Goal: Task Accomplishment & Management: Manage account settings

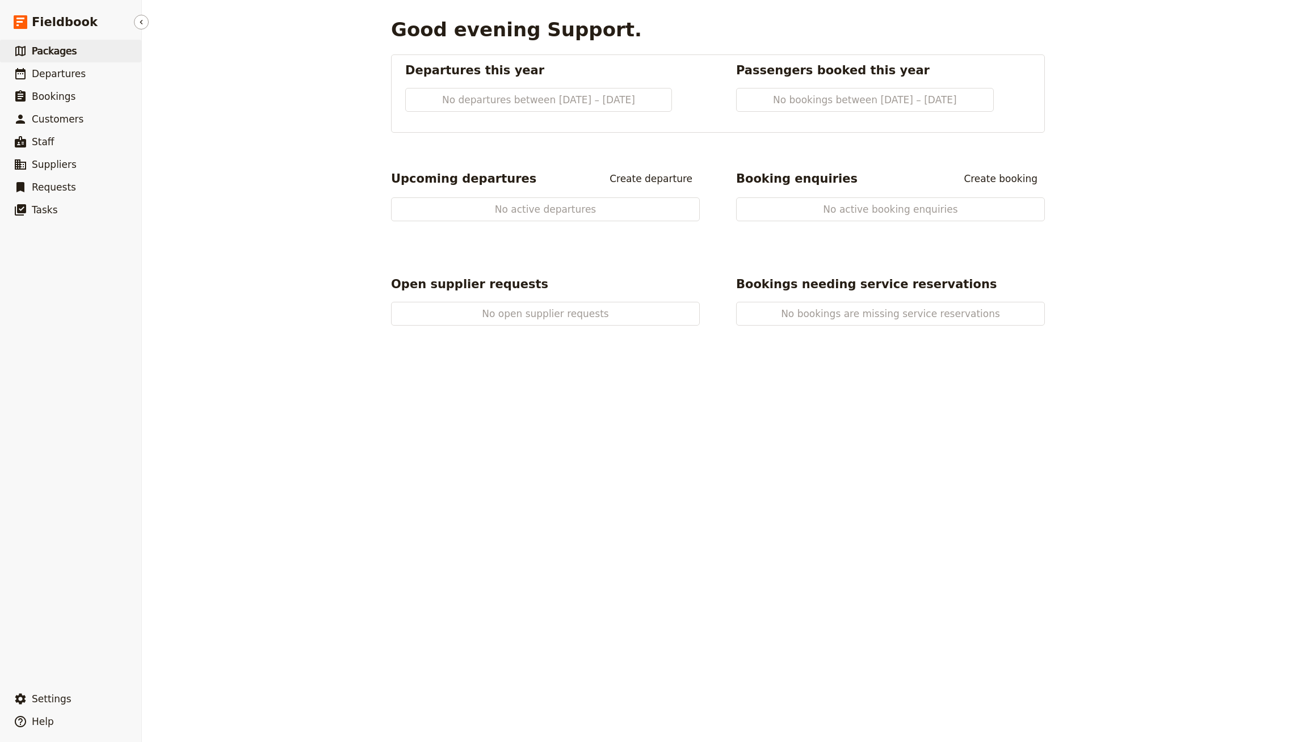
click at [100, 52] on link "​ Packages" at bounding box center [70, 51] width 141 height 23
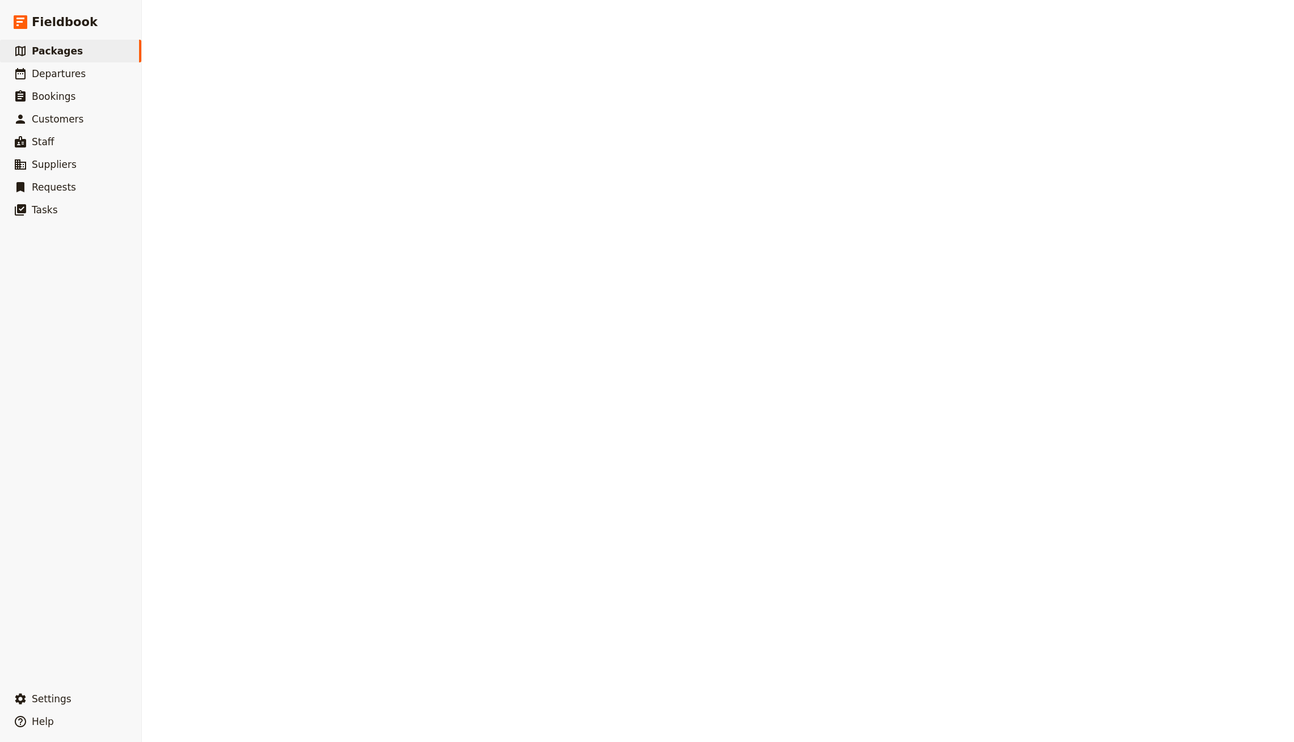
select select "UPDATED_AT"
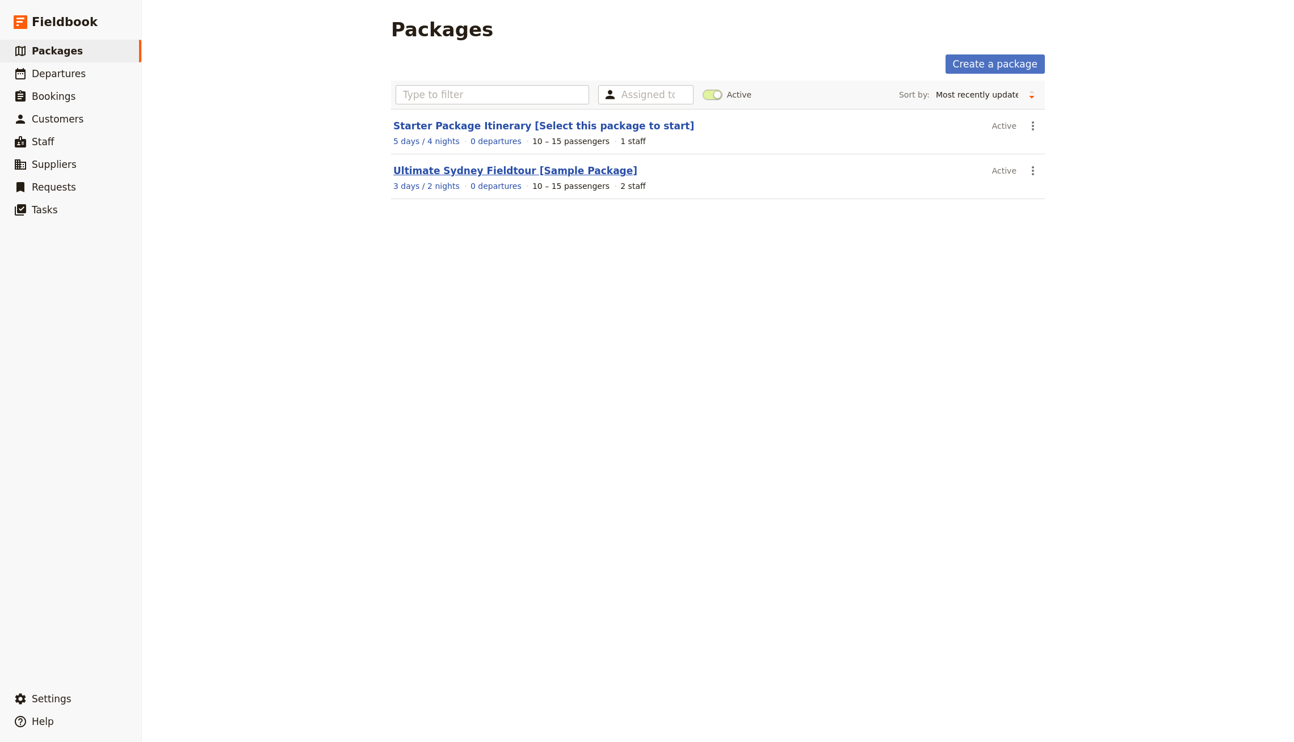
click at [479, 170] on link "Ultimate Sydney Fieldtour [Sample Package]" at bounding box center [515, 170] width 244 height 11
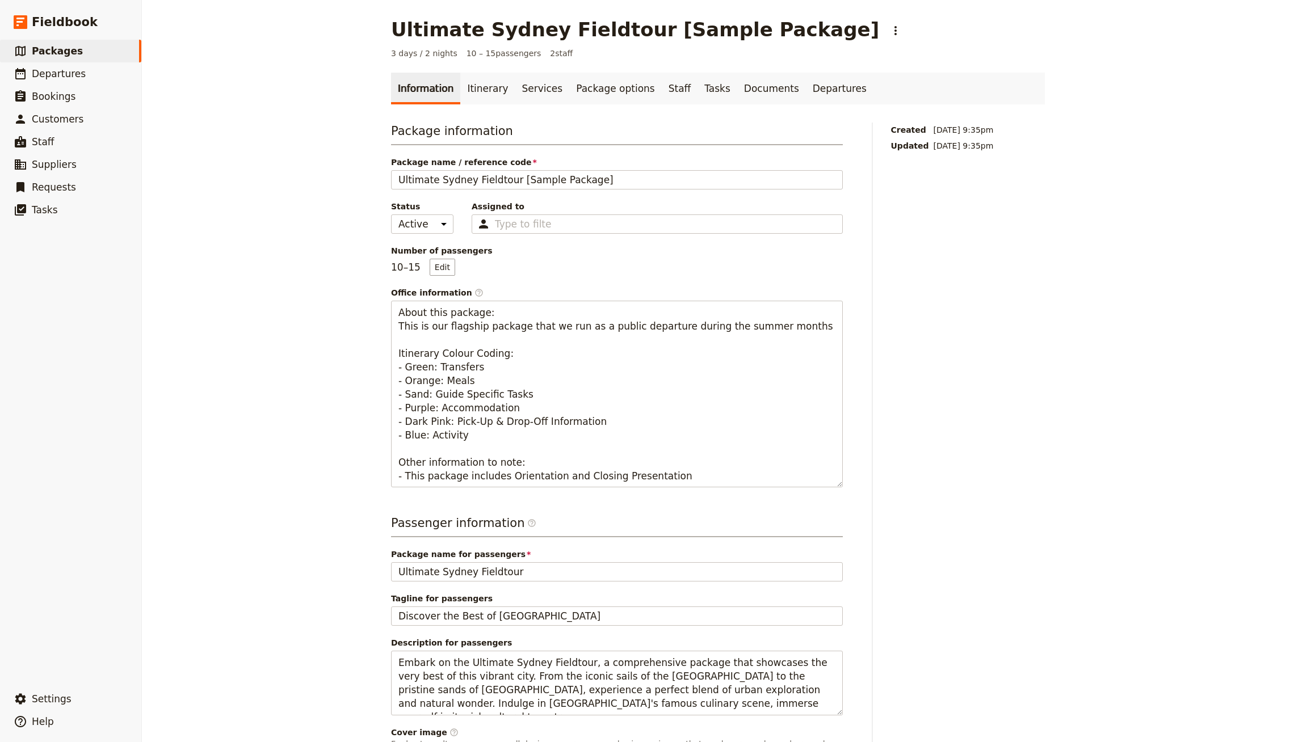
scroll to position [93, 0]
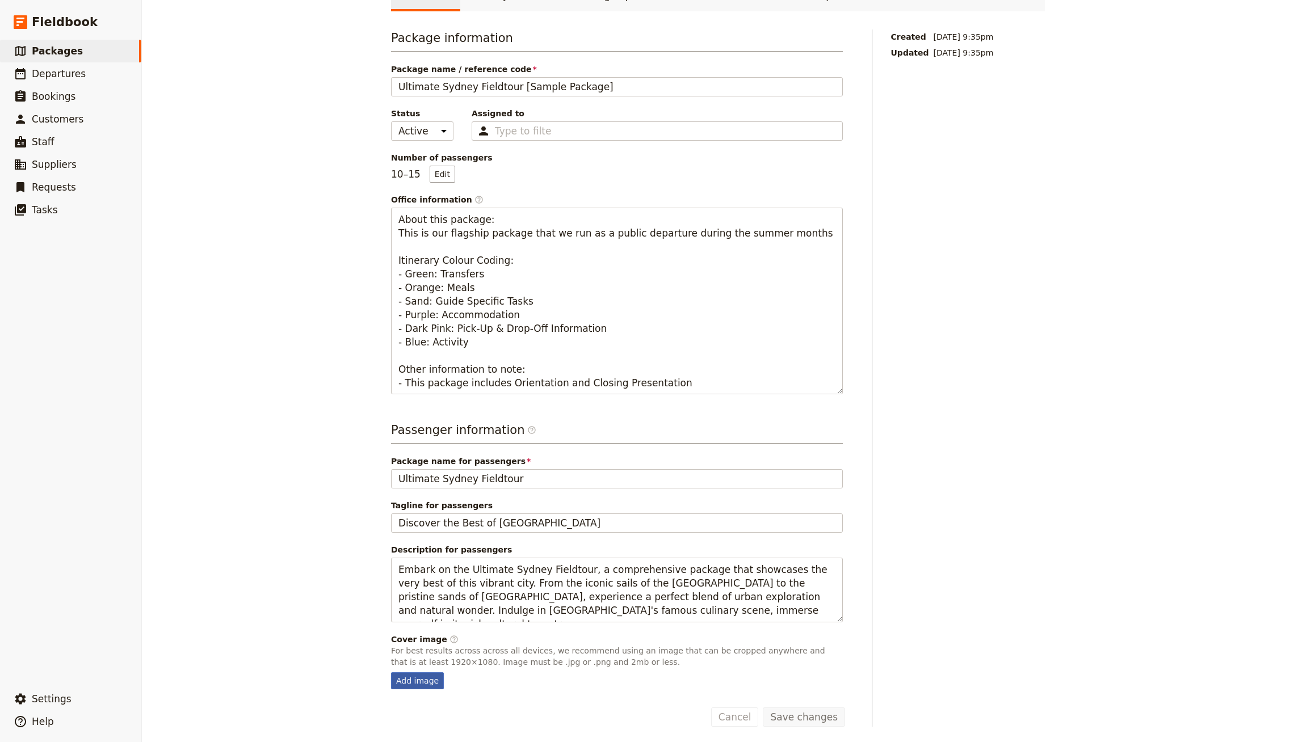
click at [424, 675] on div "Add image" at bounding box center [417, 680] width 53 height 17
click at [391, 672] on input "Add image" at bounding box center [390, 672] width 1 height 1
type input "C:\fakepath\Cover Image.jpg"
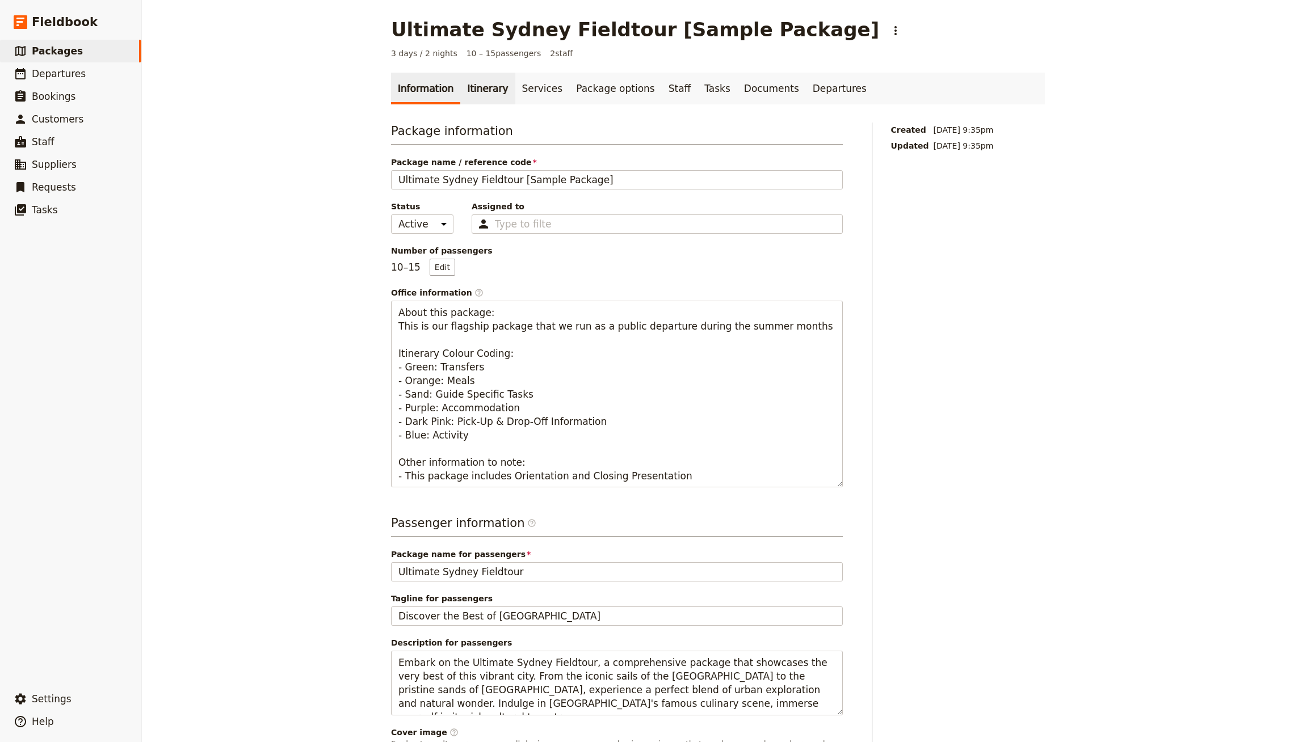
click at [479, 86] on link "Itinerary" at bounding box center [487, 89] width 54 height 32
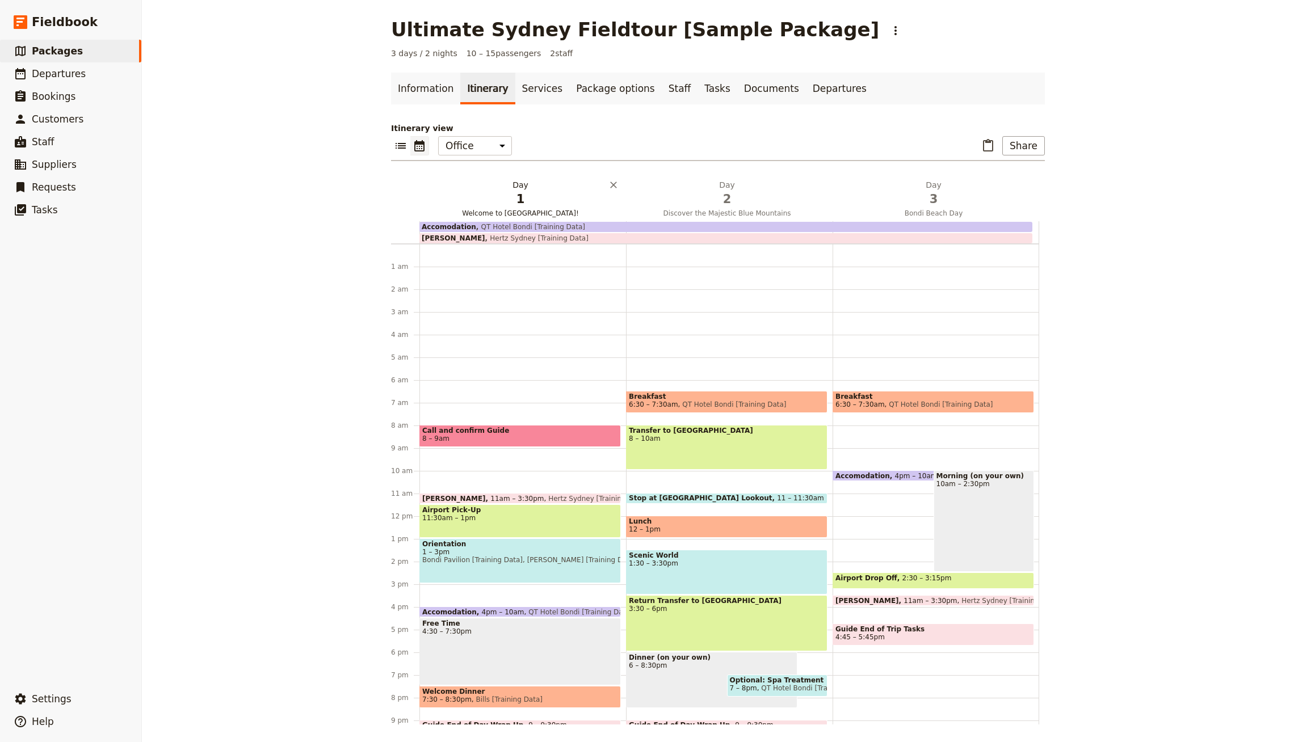
scroll to position [64, 0]
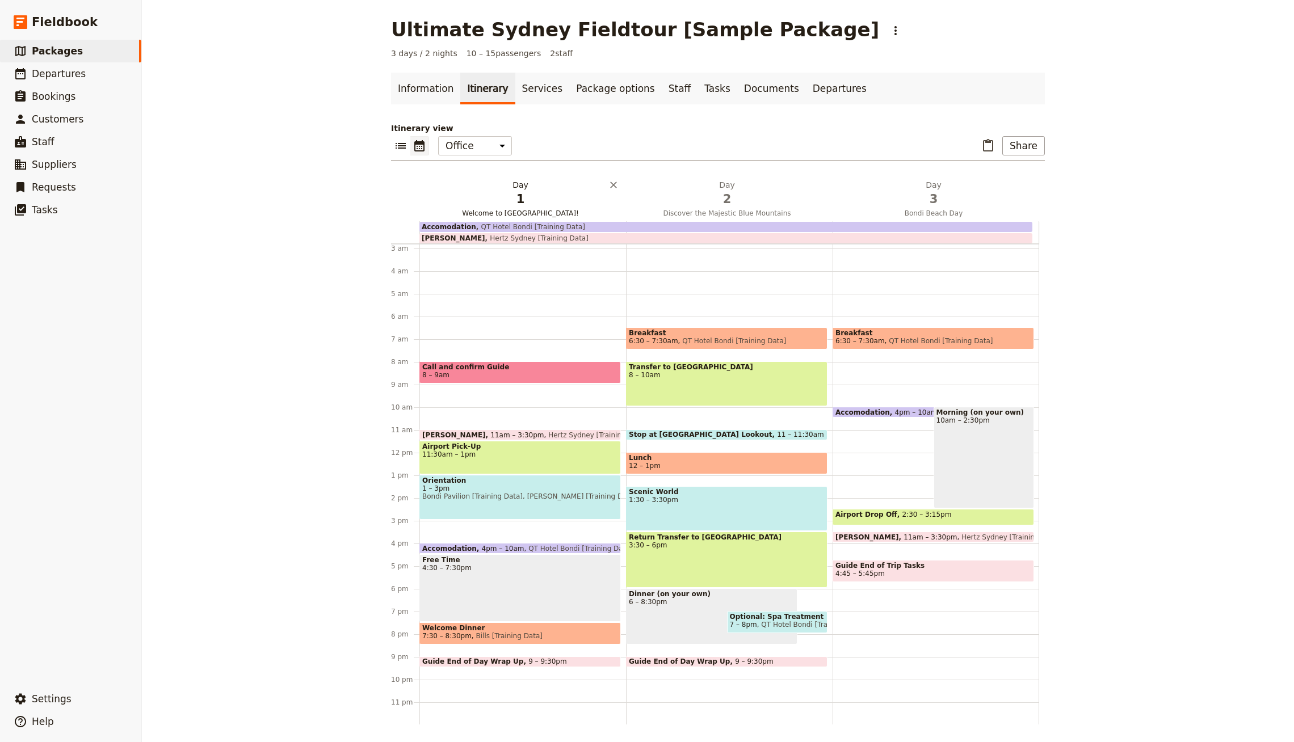
click at [492, 209] on span "Welcome to [GEOGRAPHIC_DATA]!" at bounding box center [520, 213] width 202 height 9
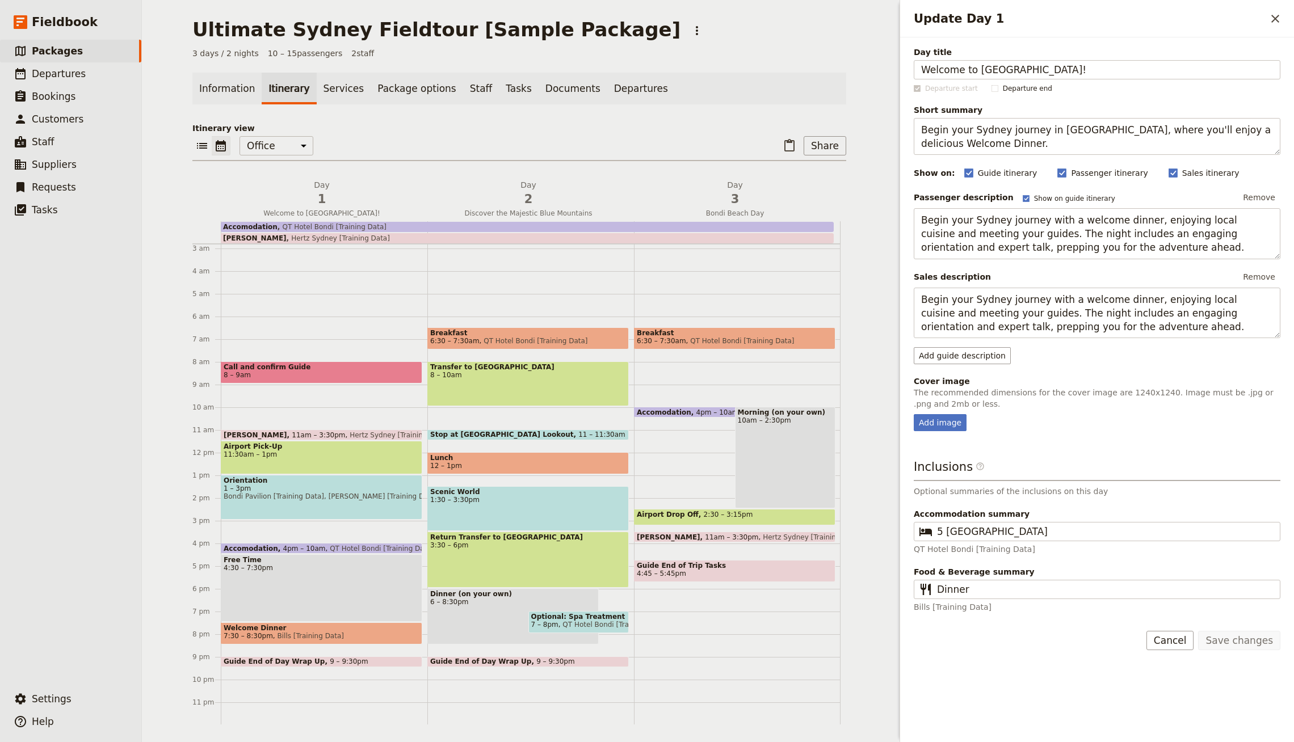
click at [939, 432] on div "Day title Welcome to Sydney! Departure start Departure end Short summary Begin …" at bounding box center [1097, 330] width 367 height 566
click at [942, 421] on div "Add image" at bounding box center [940, 422] width 53 height 17
click at [914, 414] on input "Add image" at bounding box center [913, 414] width 1 height 1
type input "C:\fakepath\Day 1.jpg"
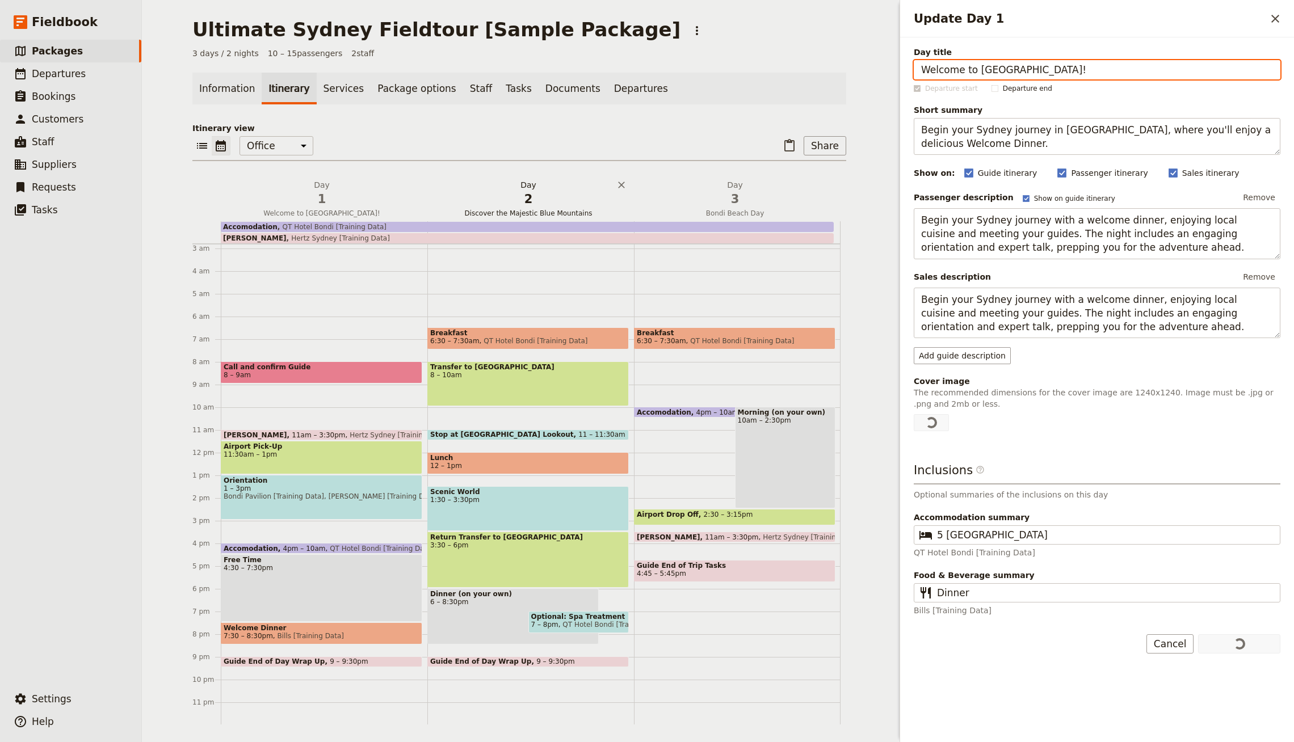
click at [520, 192] on span "2" at bounding box center [528, 199] width 193 height 17
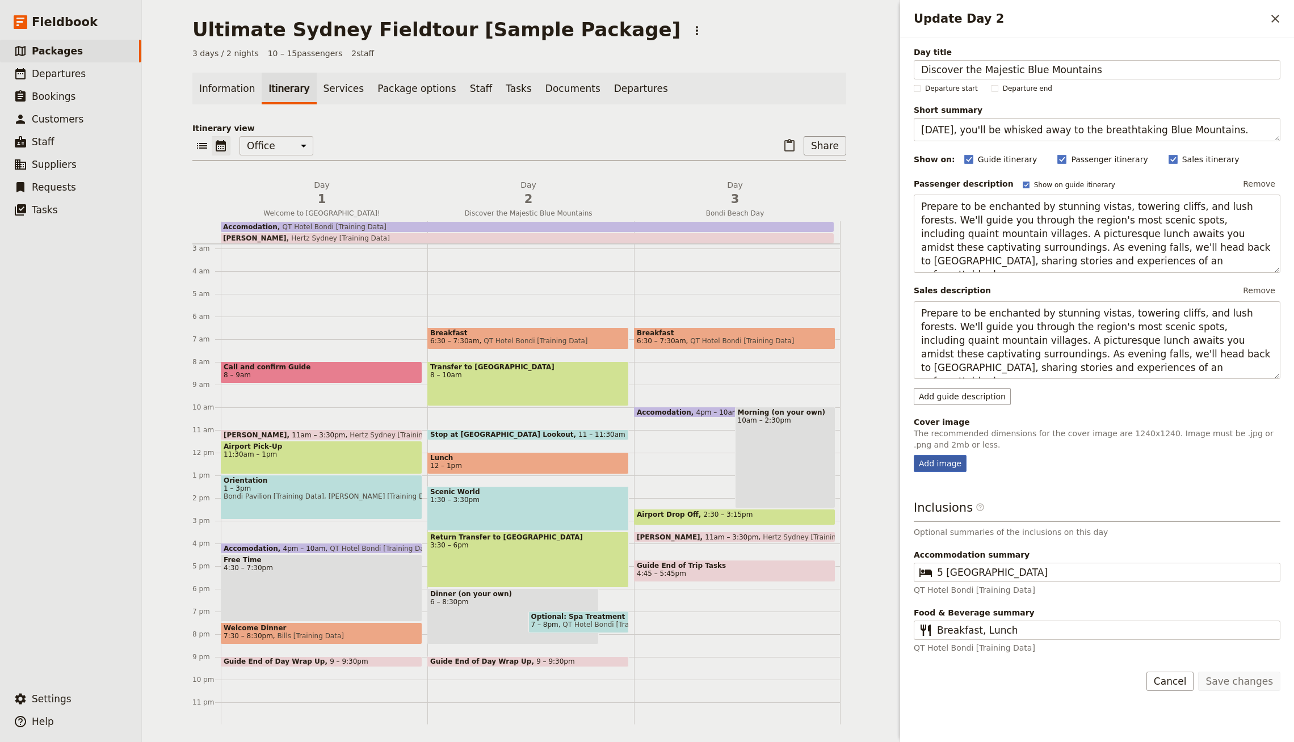
click at [932, 466] on div "Add image" at bounding box center [940, 463] width 53 height 17
click at [914, 455] on input "Add image" at bounding box center [913, 454] width 1 height 1
type input "C:\fakepath\Day 2.jpg"
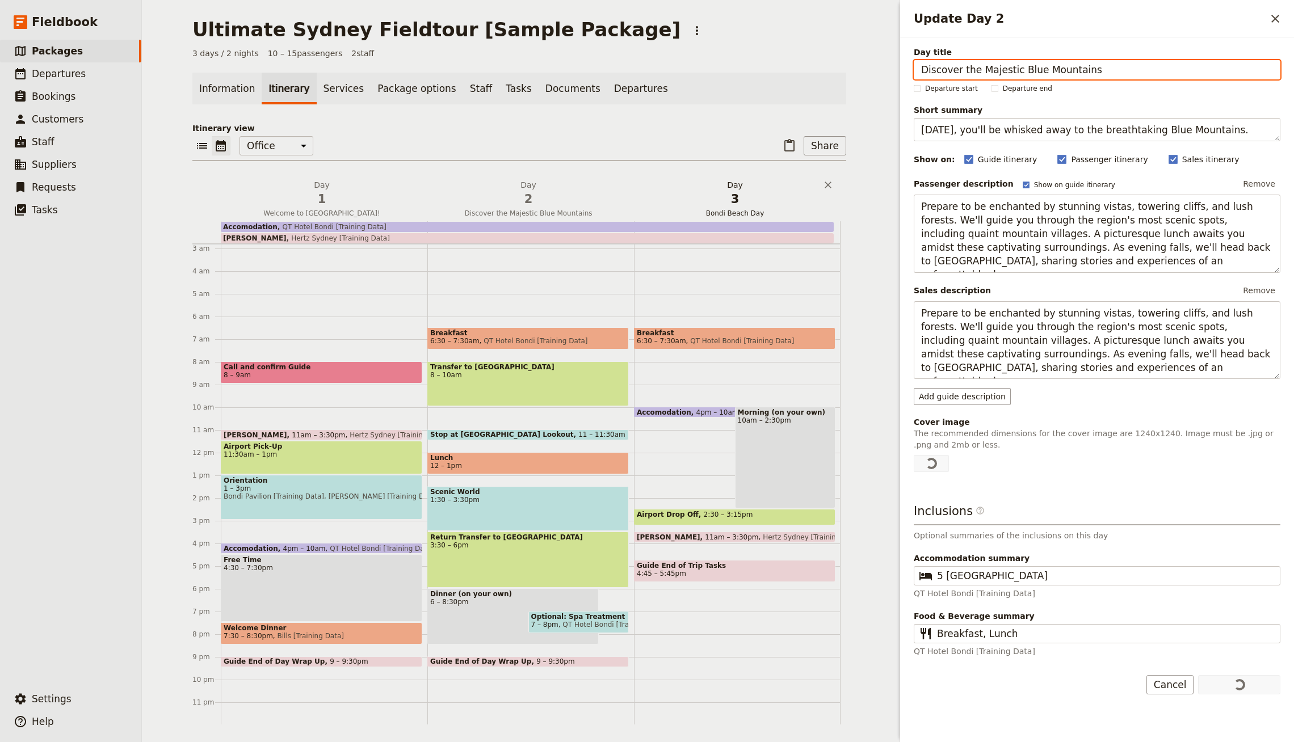
click at [742, 200] on span "3" at bounding box center [734, 199] width 193 height 17
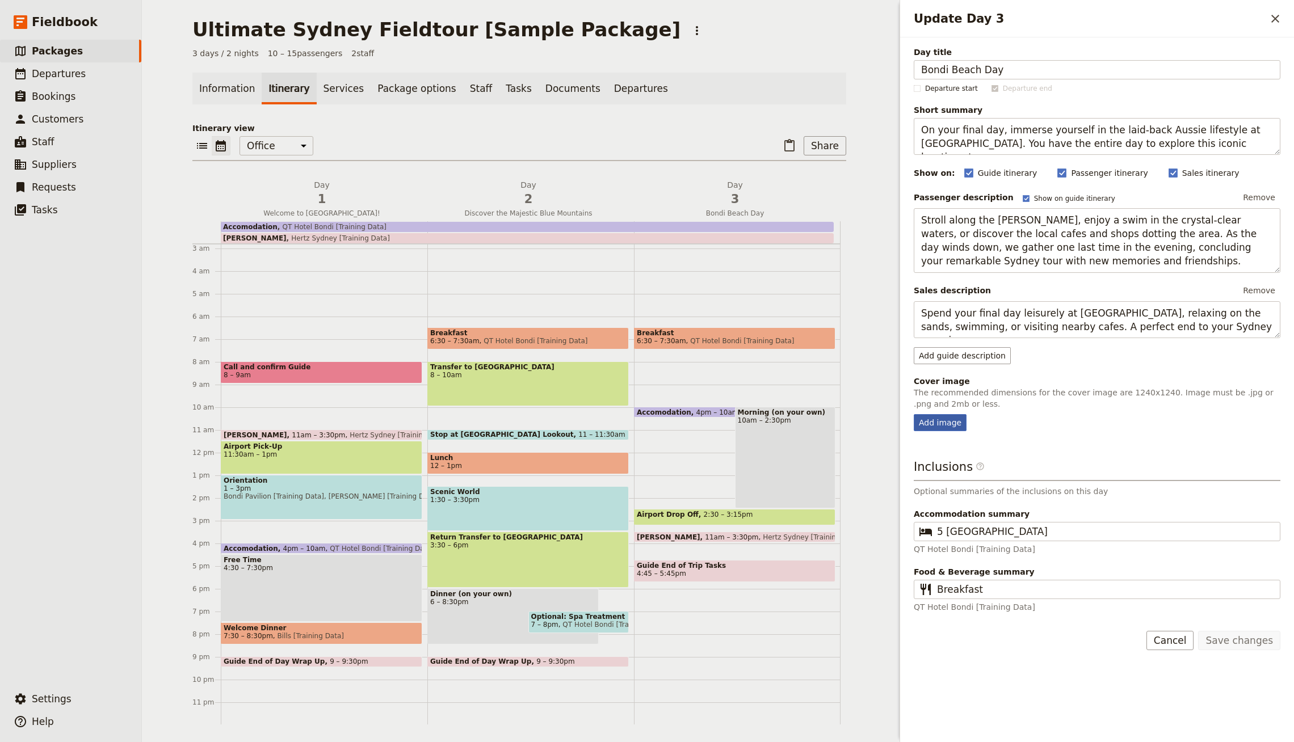
click at [928, 423] on div "Add image" at bounding box center [940, 422] width 53 height 17
click at [914, 414] on input "Add image" at bounding box center [913, 414] width 1 height 1
type input "C:\fakepath\Day 3.jpeg"
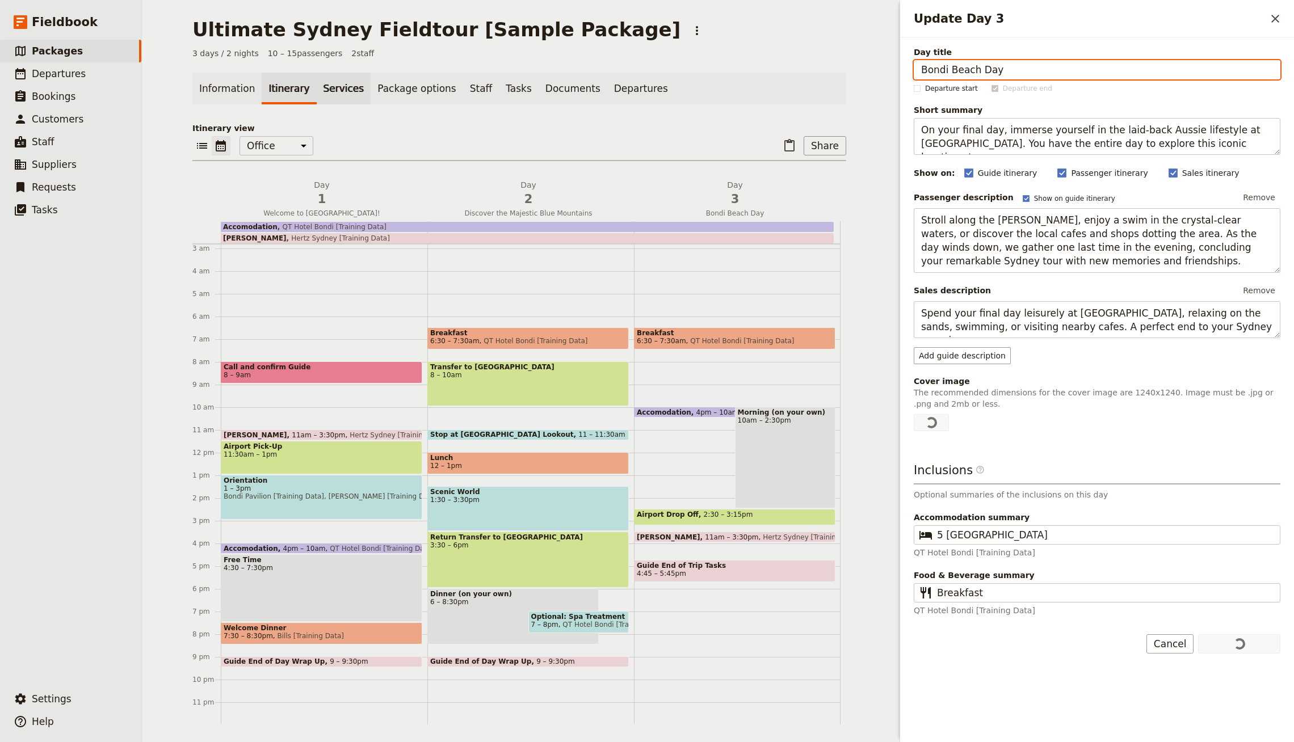
click at [334, 85] on link "Services" at bounding box center [344, 89] width 54 height 32
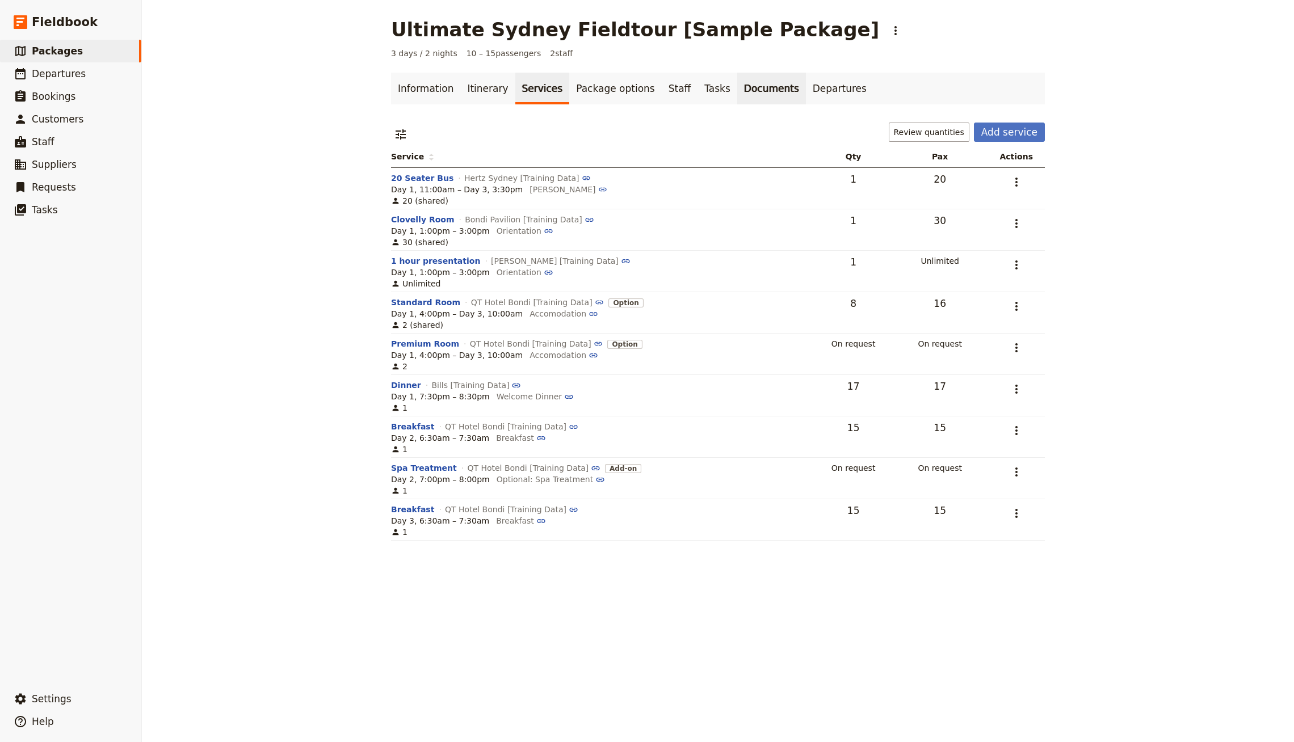
click at [737, 86] on link "Documents" at bounding box center [771, 89] width 69 height 32
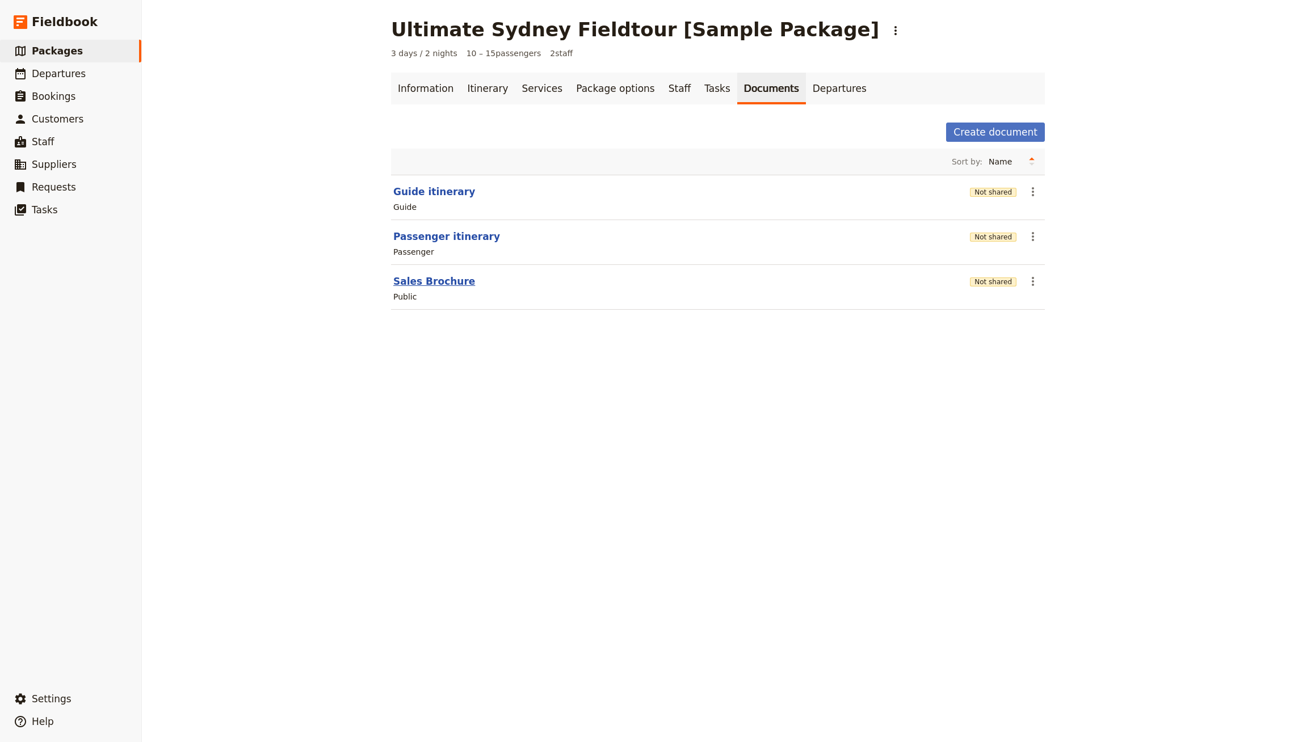
click at [436, 275] on button "Sales Brochure" at bounding box center [434, 282] width 82 height 14
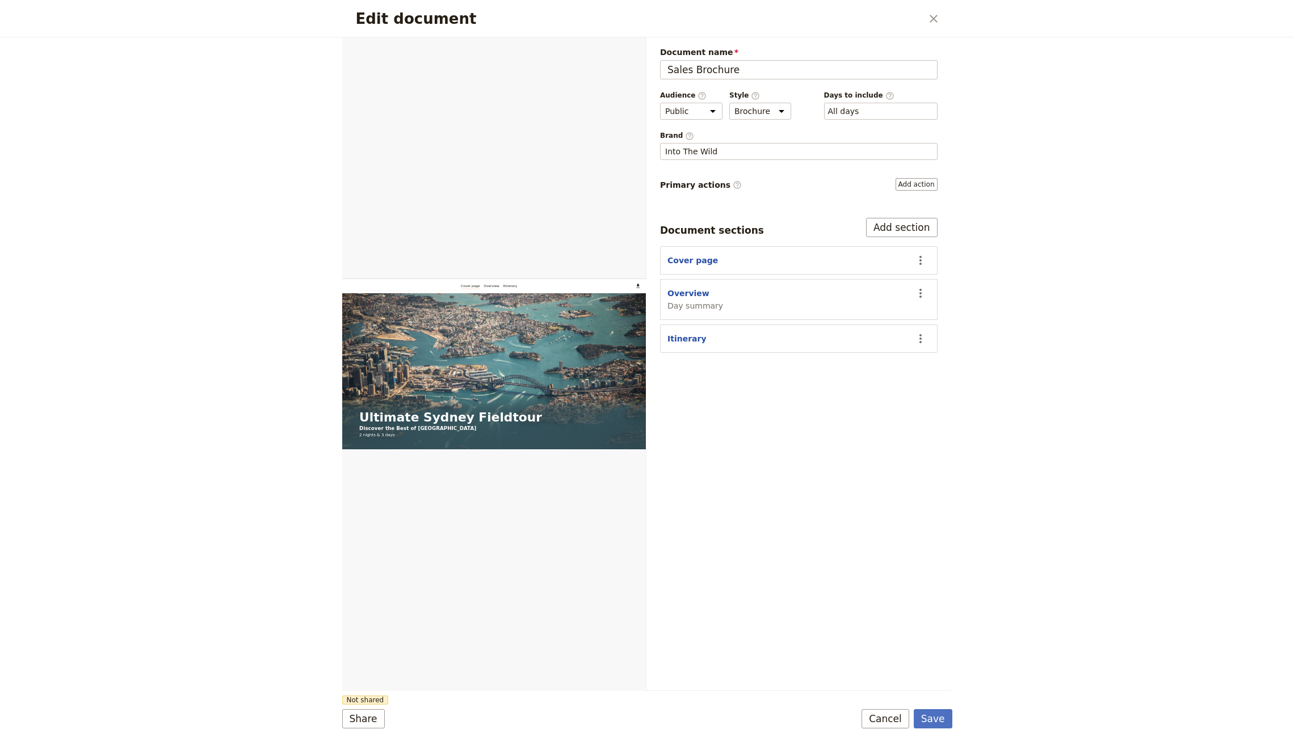
click at [689, 296] on div "Overview Day summary" at bounding box center [695, 300] width 56 height 24
click at [691, 291] on button "Overview" at bounding box center [688, 293] width 42 height 11
select select "DAY_SUMMARY"
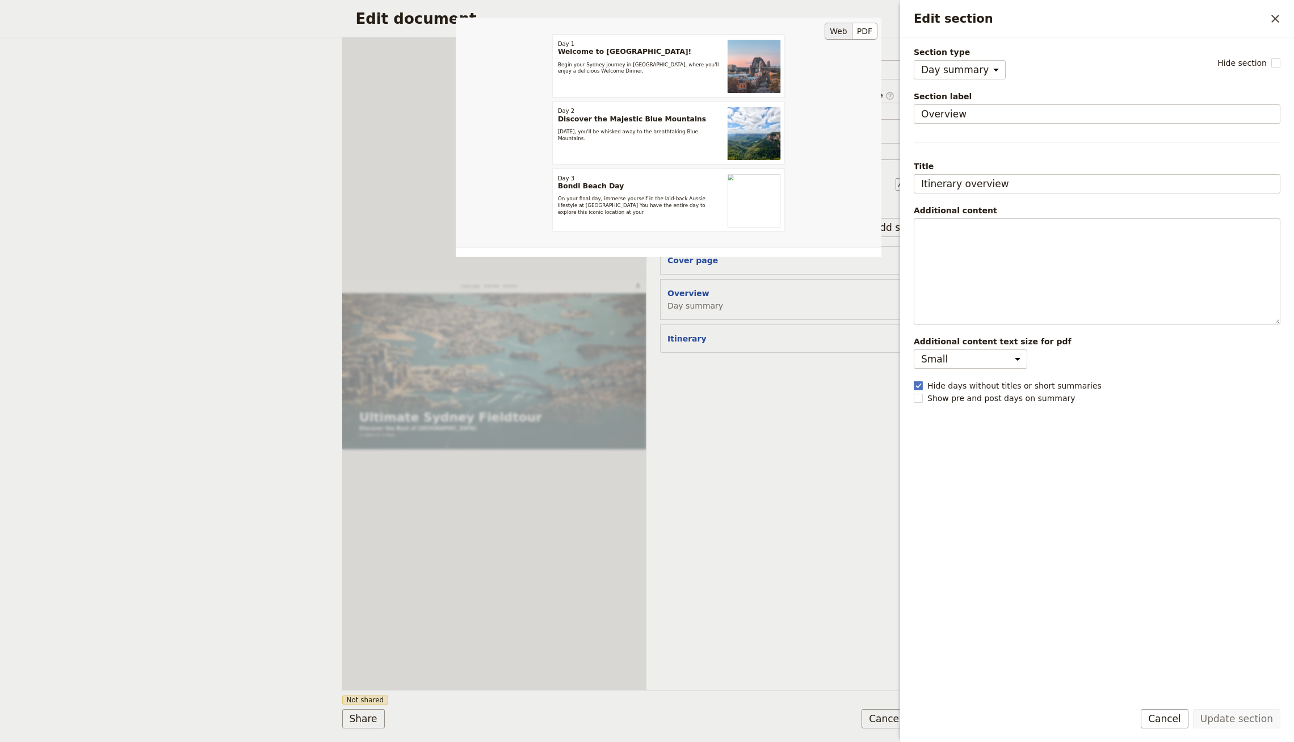
click at [726, 411] on div "Itinerary overview Day 1 Welcome to Sydney! Begin your Sydney journey in Bondi …" at bounding box center [669, 231] width 426 height 426
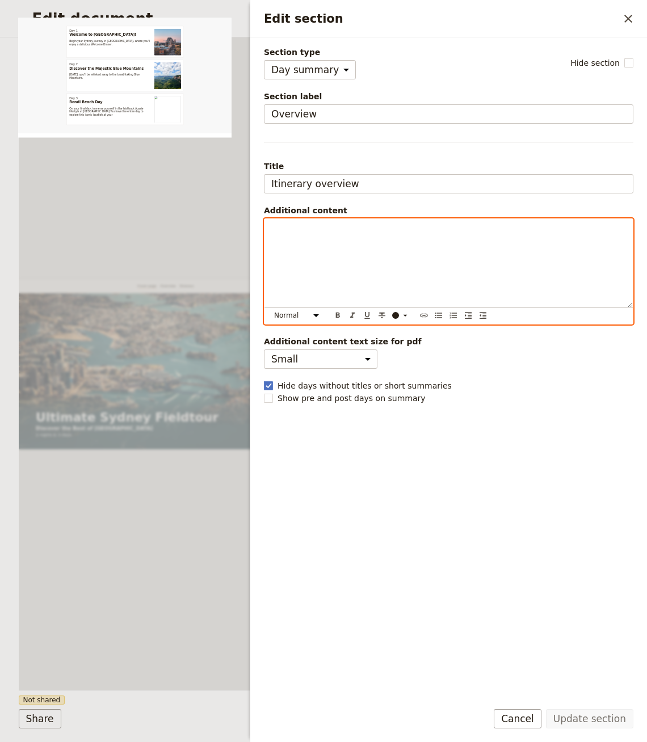
click at [437, 268] on div "Edit section" at bounding box center [448, 263] width 368 height 89
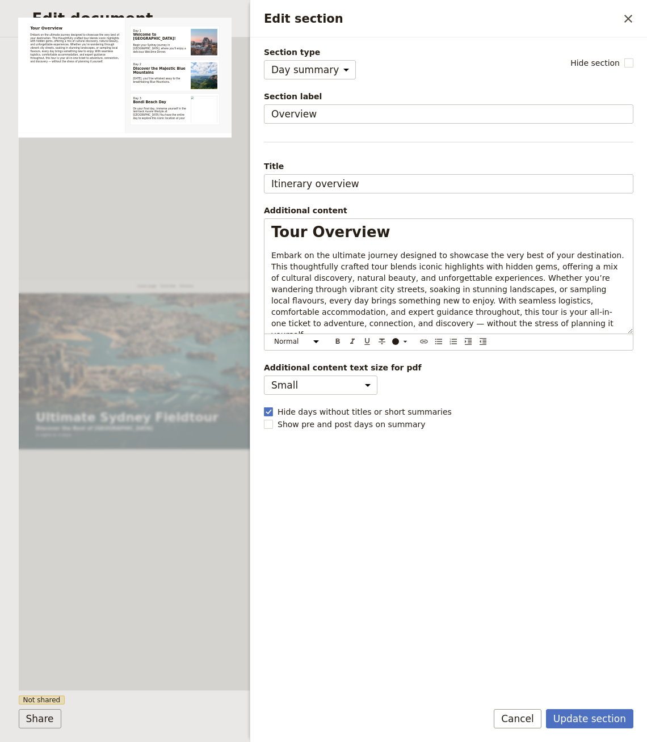
click at [588, 708] on form "Section type Cover page Day summary Itinerary Custom Hide section Section label…" at bounding box center [448, 389] width 397 height 705
click at [610, 719] on button "Update section" at bounding box center [589, 718] width 87 height 19
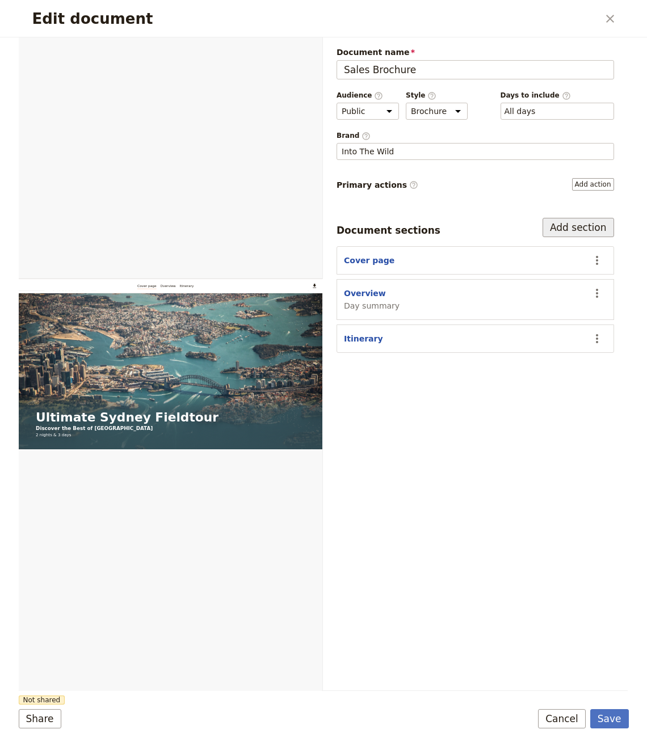
click at [567, 230] on button "Add section" at bounding box center [577, 227] width 71 height 19
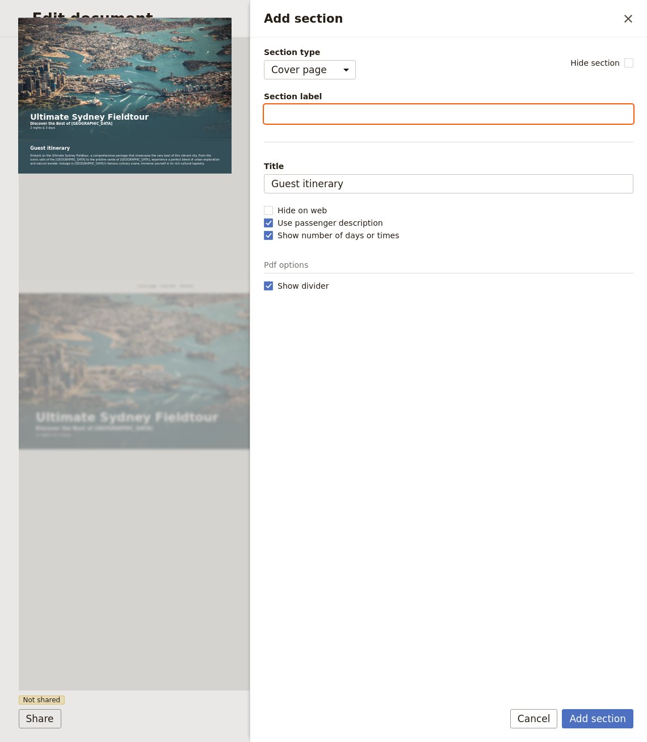
click at [348, 108] on input "Section label" at bounding box center [448, 113] width 369 height 19
type input "What's Included"
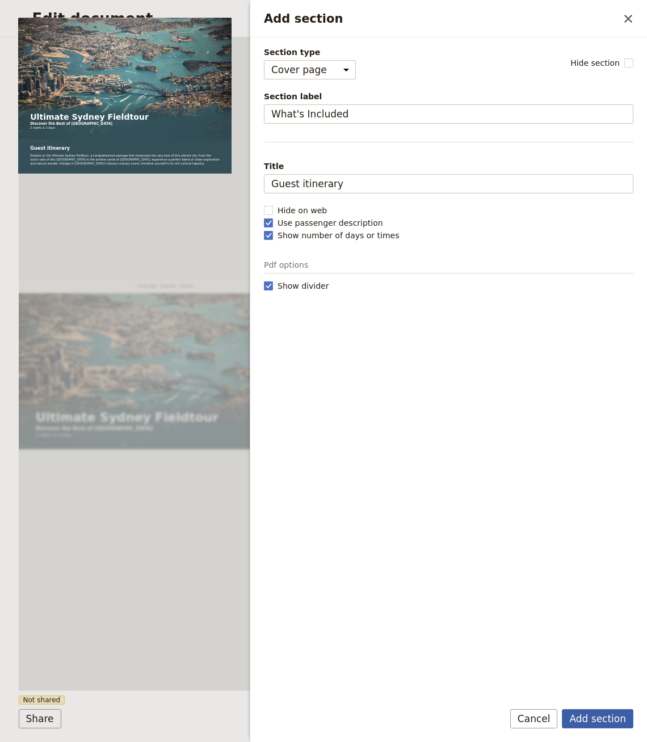
click at [584, 725] on button "Add section" at bounding box center [597, 718] width 71 height 19
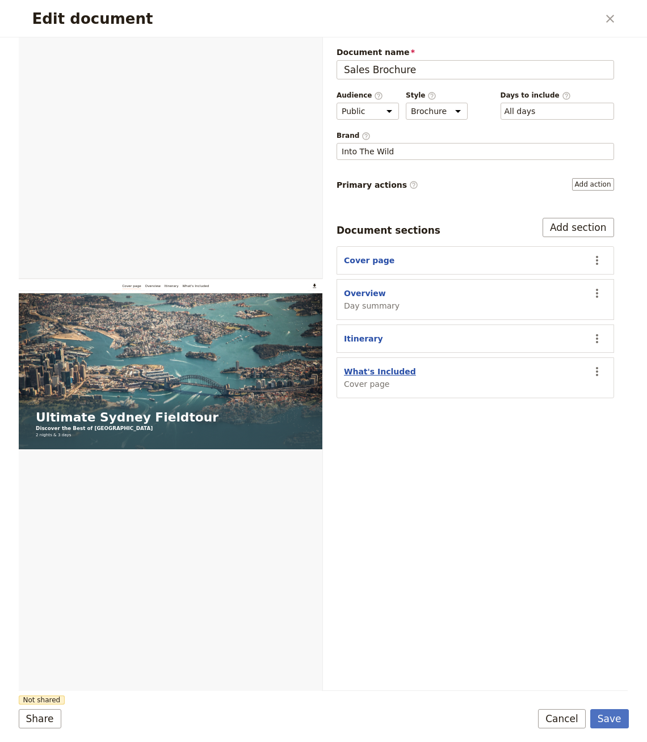
click at [380, 369] on button "What's Included" at bounding box center [380, 371] width 72 height 11
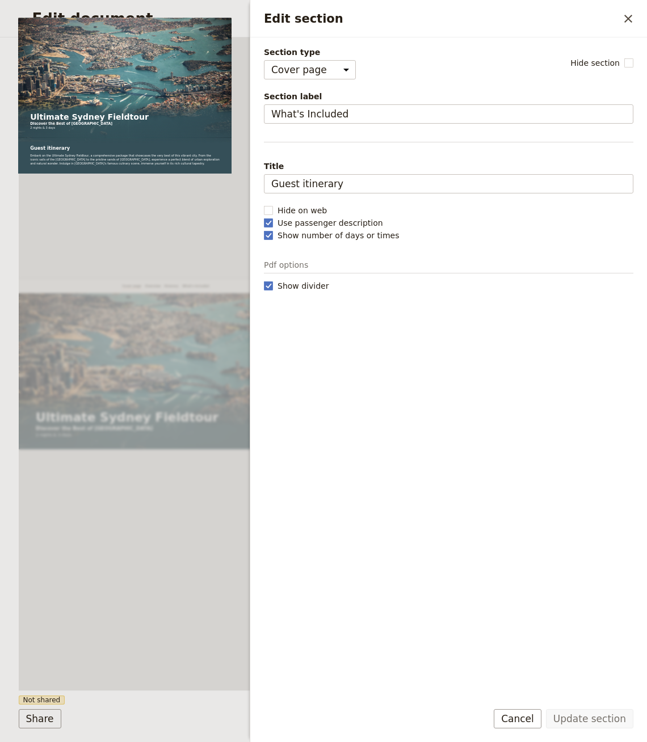
click at [322, 81] on div "Section type Cover page Day summary Itinerary Custom Hide section Section label…" at bounding box center [448, 369] width 369 height 645
click at [322, 64] on select "Cover page Day summary Itinerary Custom" at bounding box center [310, 69] width 92 height 19
select select "CUSTOM"
click at [264, 60] on select "Cover page Day summary Itinerary Custom" at bounding box center [310, 69] width 92 height 19
select select "default"
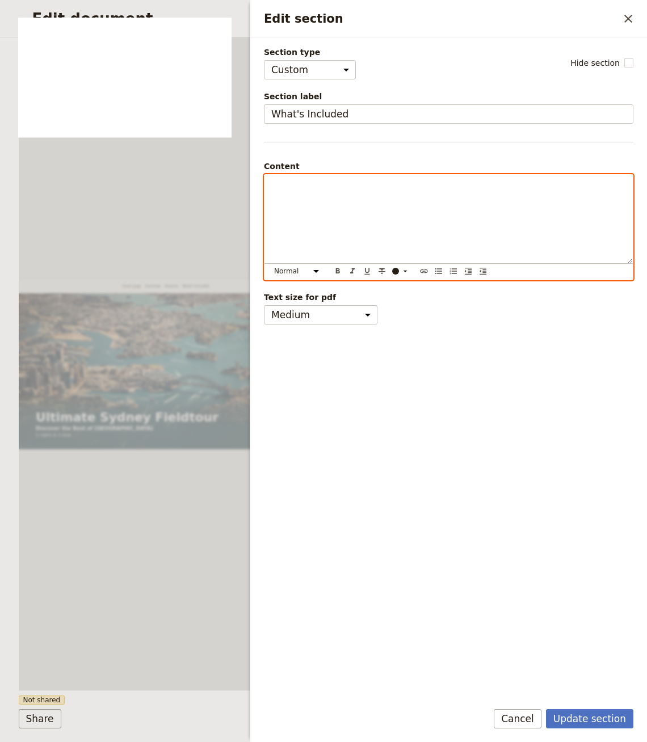
click at [318, 205] on div "Edit section" at bounding box center [448, 219] width 368 height 89
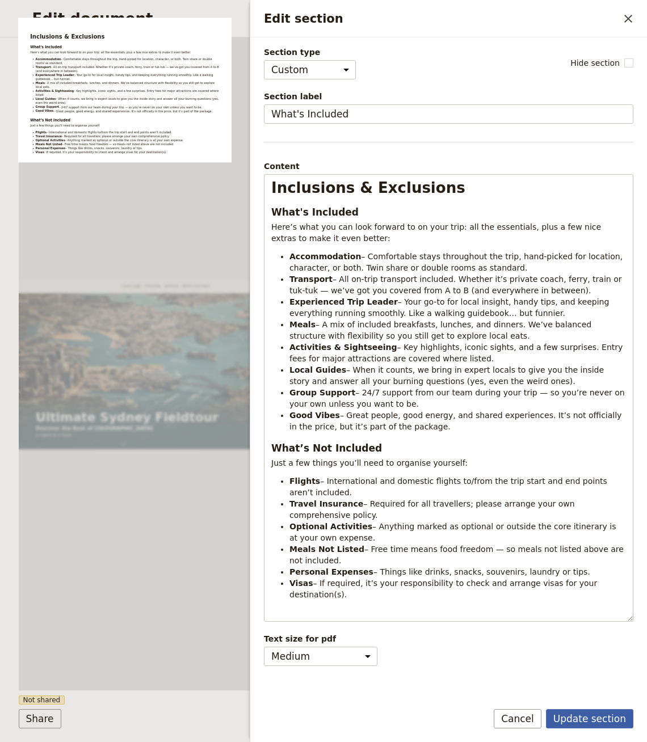
click at [592, 716] on button "Update section" at bounding box center [589, 718] width 87 height 19
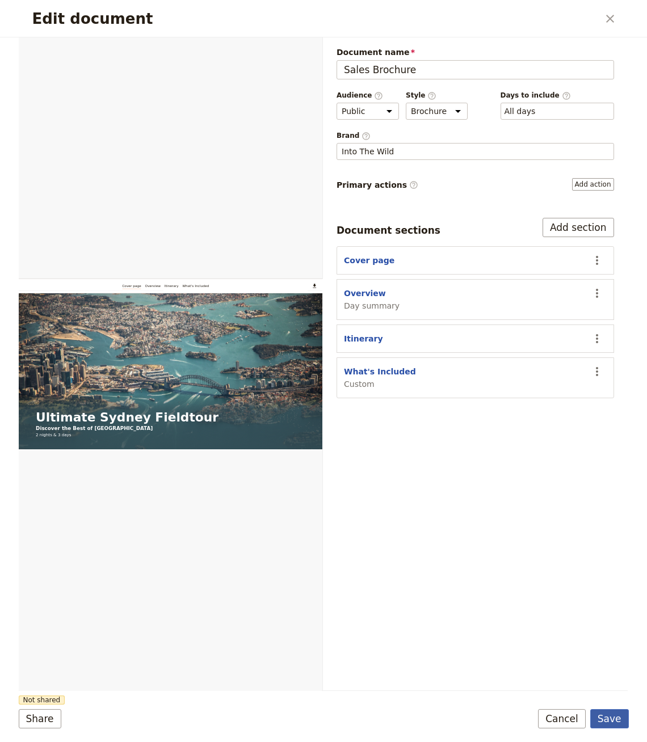
click at [614, 715] on button "Save" at bounding box center [609, 718] width 39 height 19
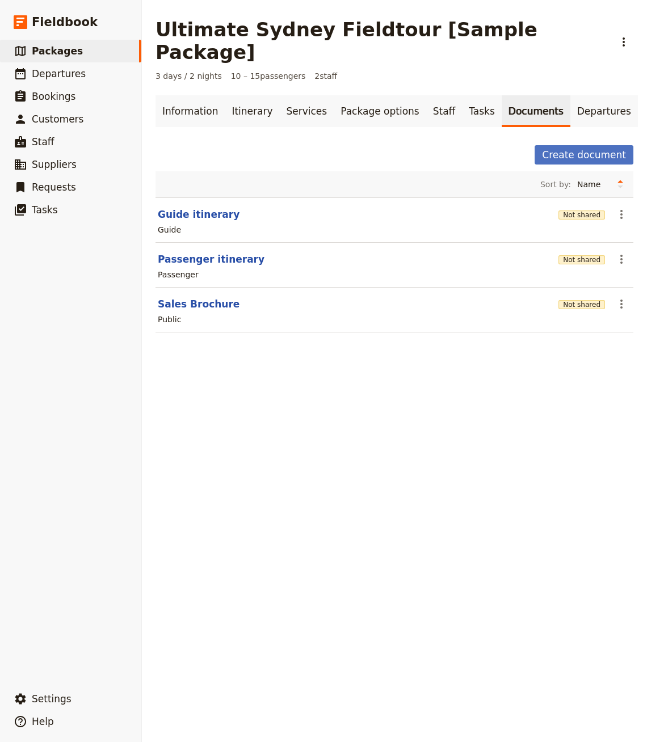
click at [213, 288] on section "Sales Brochure Not shared ​ Public" at bounding box center [394, 310] width 478 height 45
click at [209, 297] on button "Sales Brochure" at bounding box center [199, 304] width 82 height 14
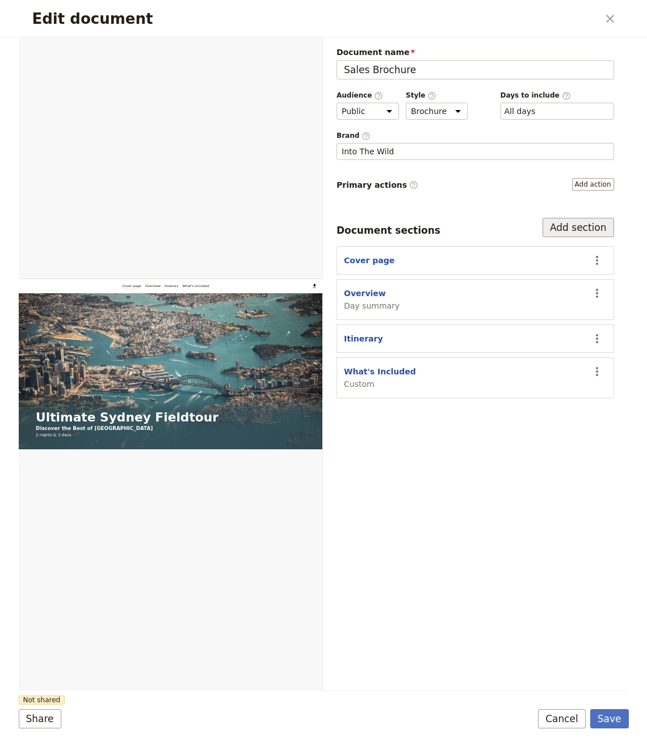
click at [584, 225] on button "Add section" at bounding box center [577, 227] width 71 height 19
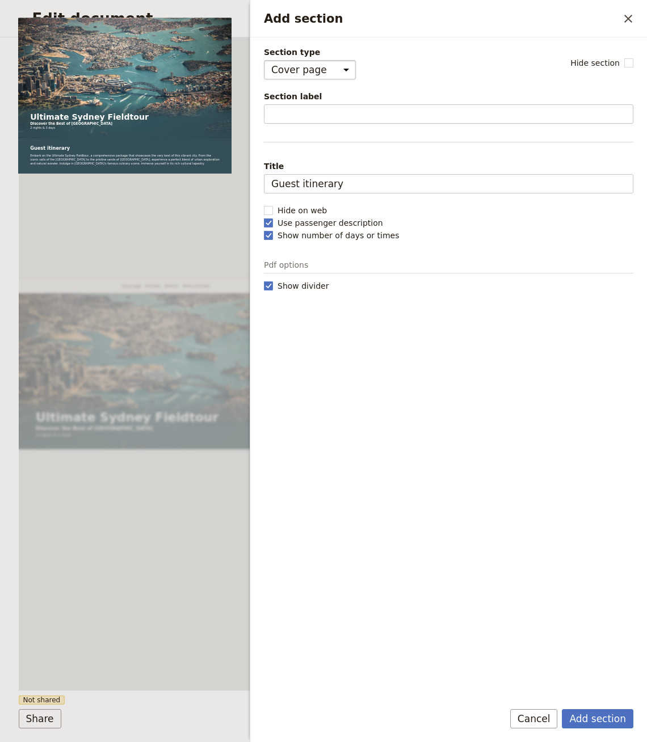
click at [332, 69] on select "Cover page Day summary Itinerary Custom" at bounding box center [310, 69] width 92 height 19
select select "CUSTOM"
click at [264, 60] on select "Cover page Day summary Itinerary Custom" at bounding box center [310, 69] width 92 height 19
select select "default"
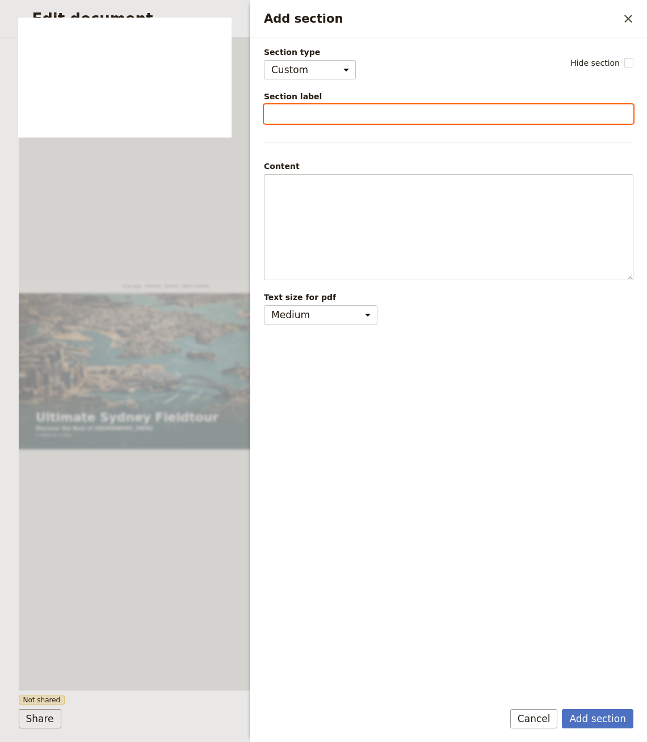
click at [301, 115] on input "Section label" at bounding box center [448, 113] width 369 height 19
type input "Terms & Conditions"
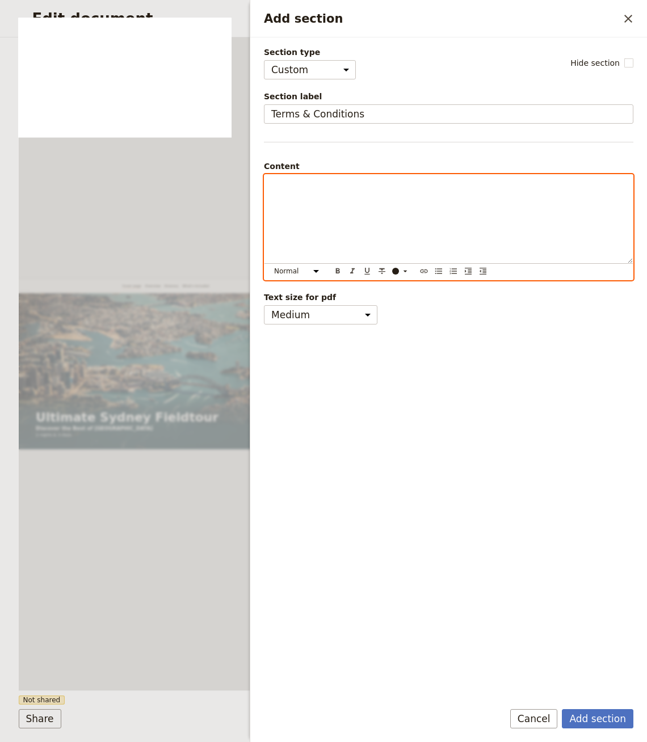
click at [322, 229] on div "Add section" at bounding box center [448, 219] width 368 height 89
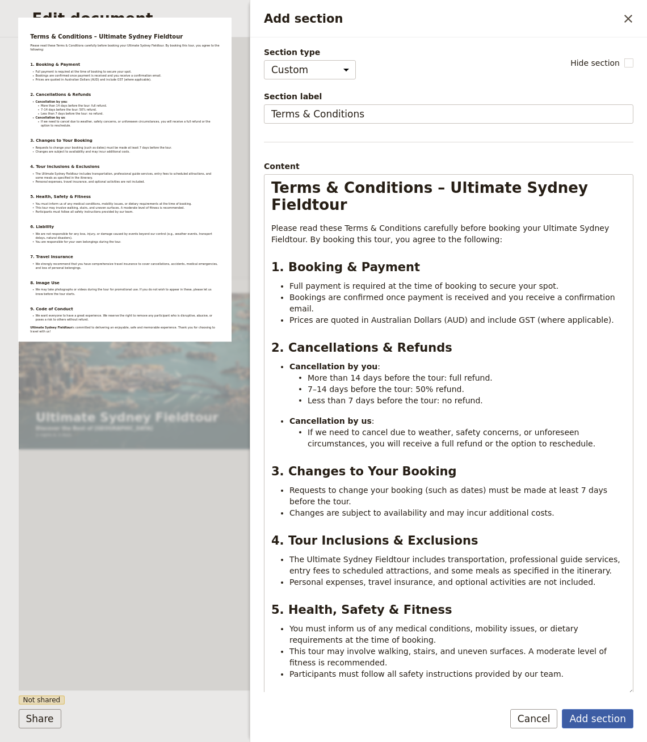
click at [603, 724] on button "Add section" at bounding box center [597, 718] width 71 height 19
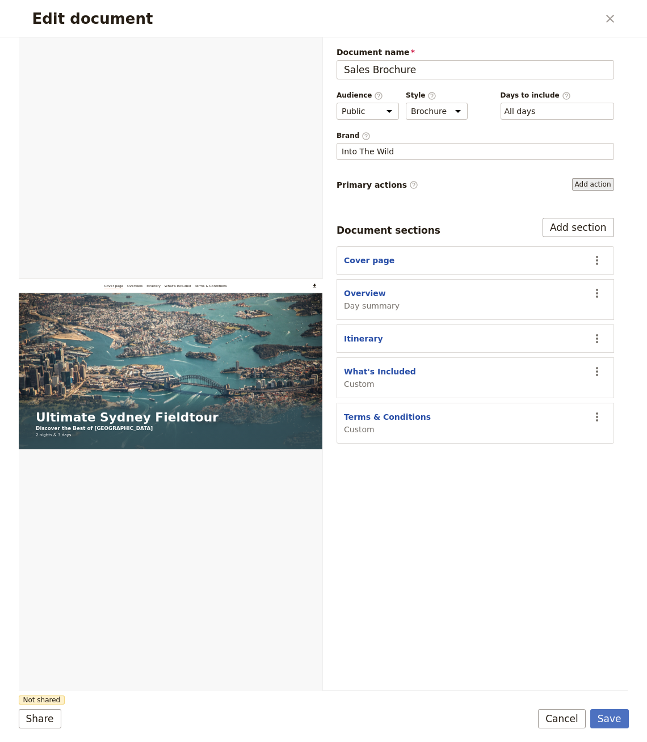
click at [592, 182] on button "Add action" at bounding box center [593, 184] width 42 height 12
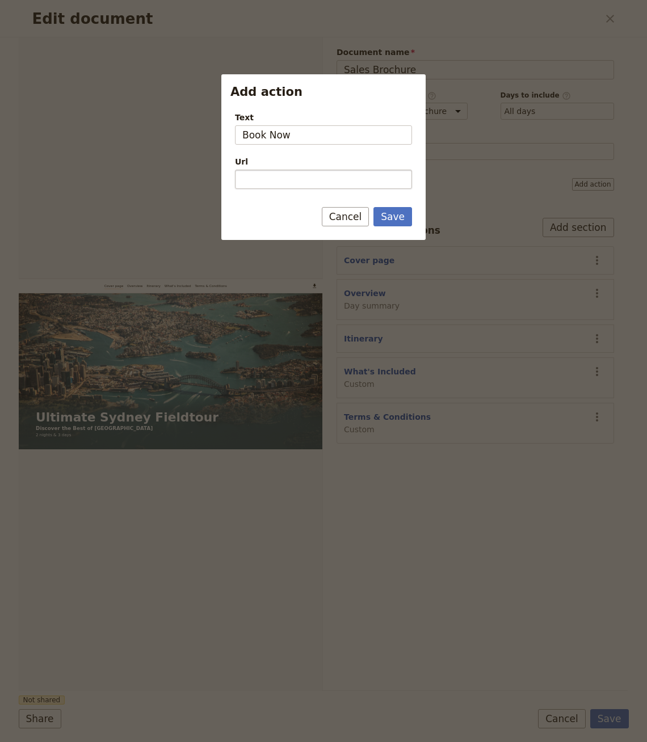
type input "Book Now"
click at [315, 180] on input "Url" at bounding box center [323, 179] width 177 height 19
click at [391, 221] on button "Save" at bounding box center [392, 216] width 39 height 19
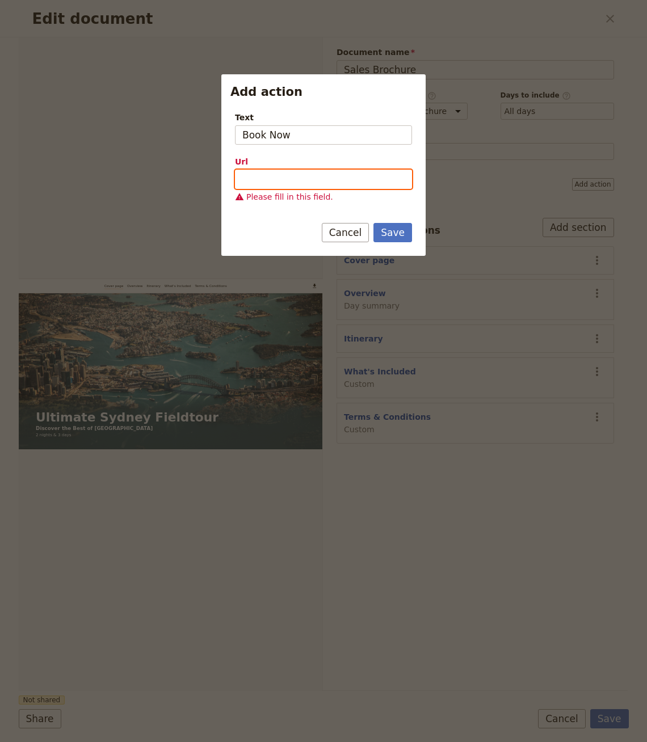
click at [364, 183] on input "Url" at bounding box center [323, 179] width 177 height 19
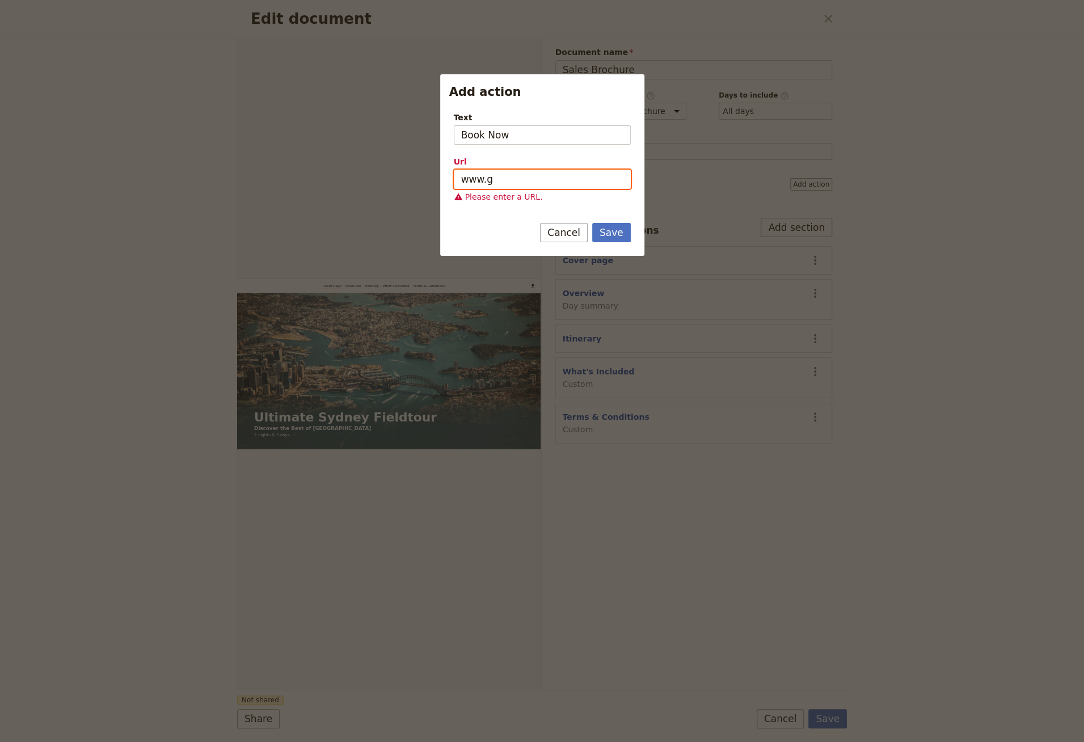
type input "www."
type input "[URL][DOMAIN_NAME]"
click at [592, 223] on button "Save" at bounding box center [611, 232] width 39 height 19
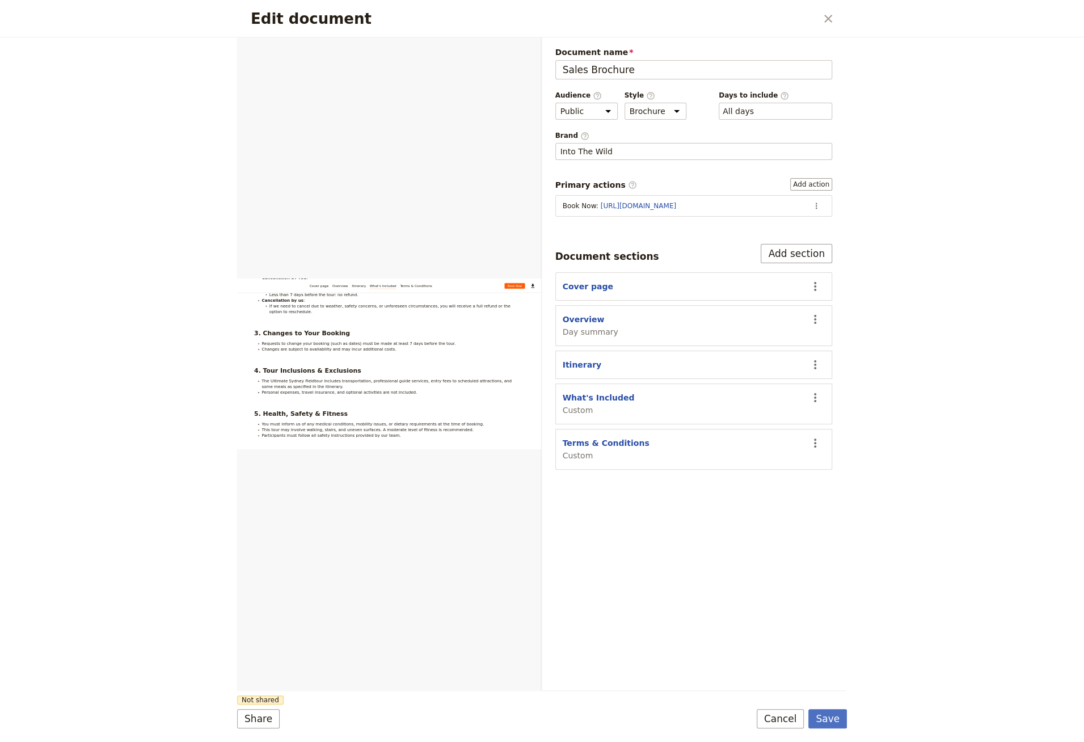
scroll to position [3112, 0]
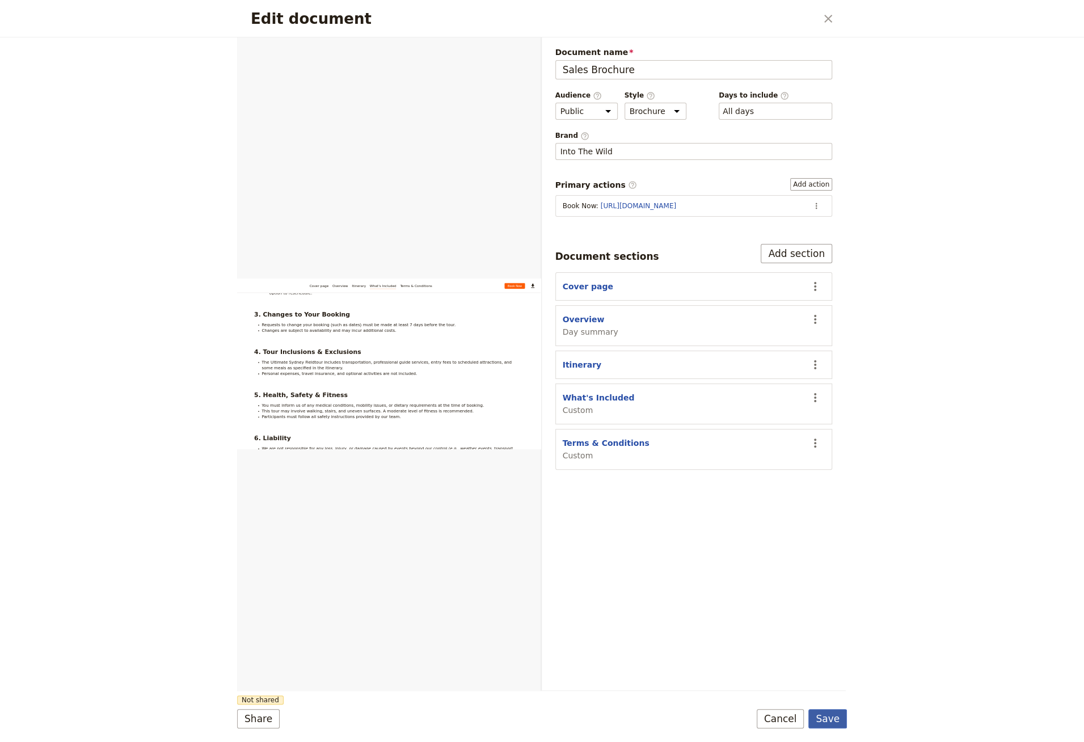
click at [827, 723] on button "Save" at bounding box center [828, 718] width 39 height 19
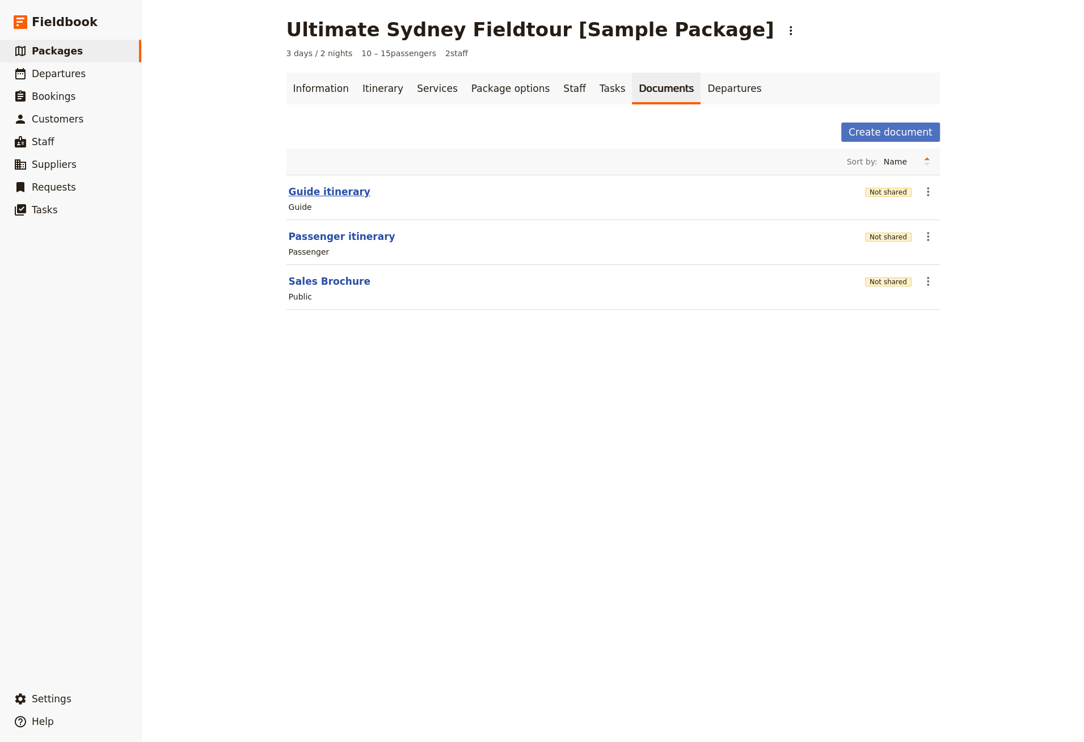
click at [327, 197] on button "Guide itinerary" at bounding box center [330, 192] width 82 height 14
select select "STAFF"
select select "RUN_SHEET"
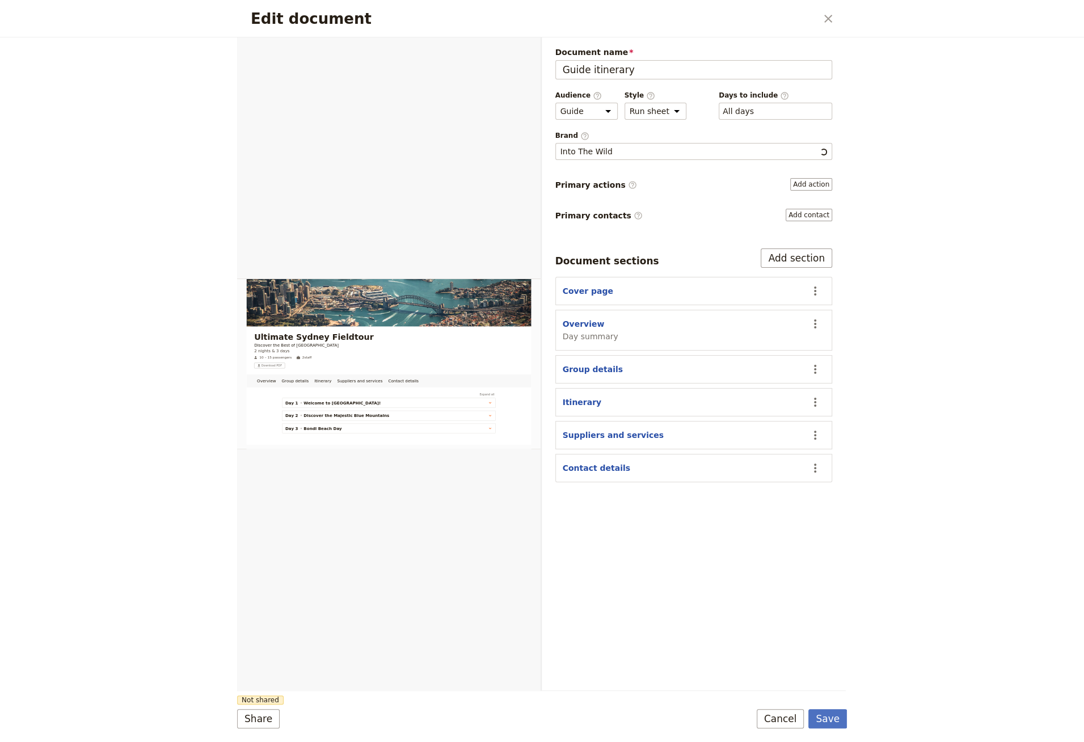
scroll to position [0, 0]
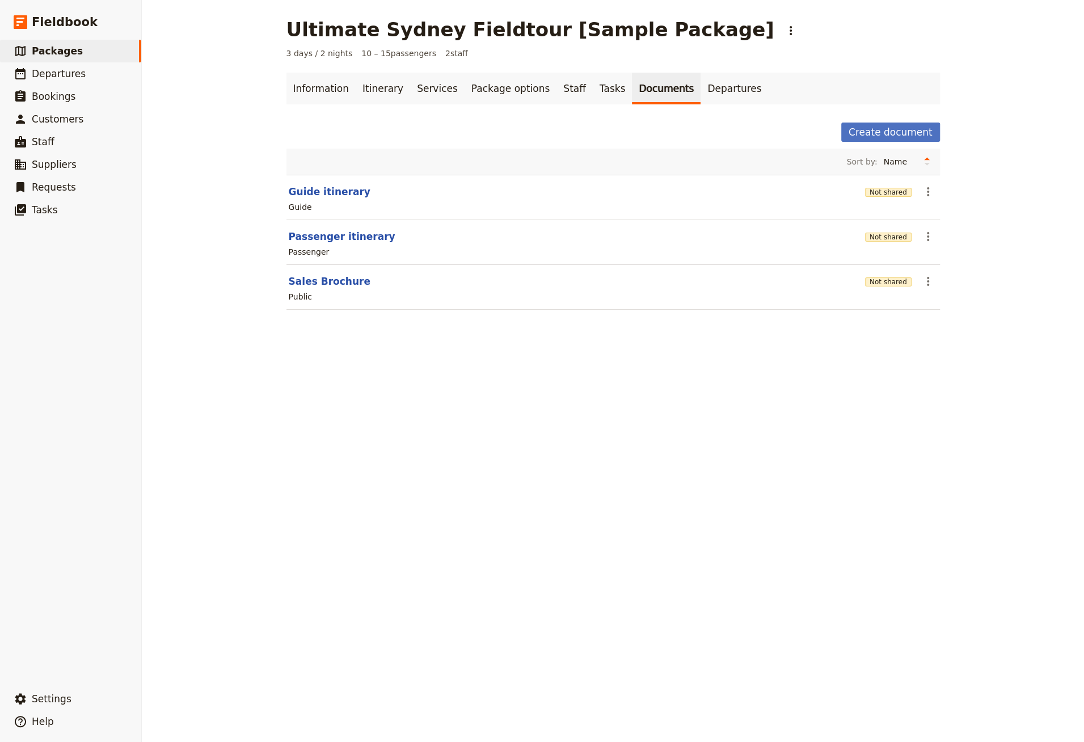
click at [309, 181] on section "Guide itinerary Not shared ​ Guide" at bounding box center [614, 197] width 654 height 45
click at [309, 189] on button "Guide itinerary" at bounding box center [330, 192] width 82 height 14
select select "STAFF"
select select "RUN_SHEET"
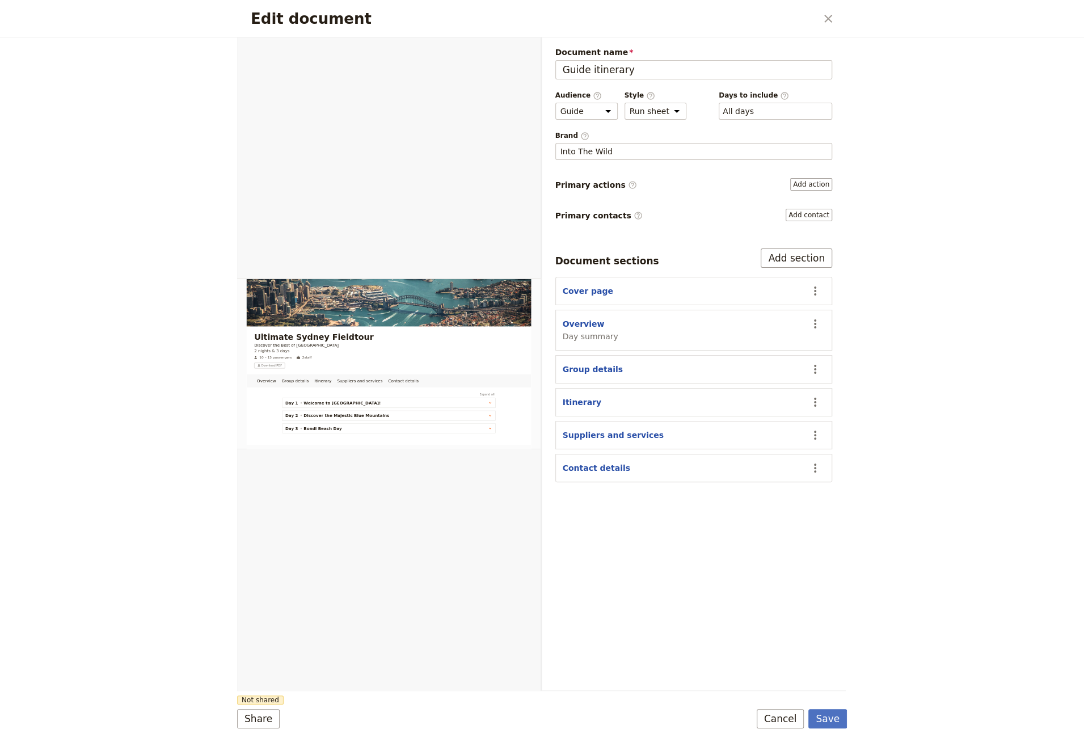
click at [572, 313] on section "Overview Day summary ​" at bounding box center [693, 330] width 277 height 41
click at [571, 320] on button "Overview" at bounding box center [584, 323] width 42 height 11
select select "DAY_SUMMARY"
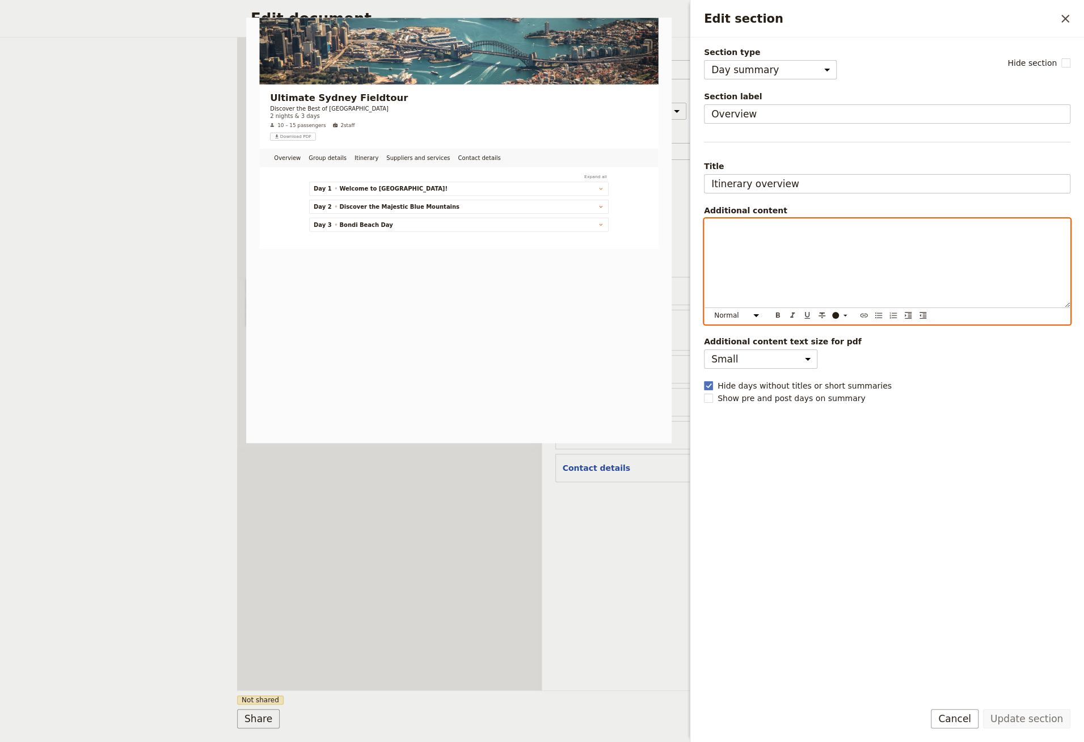
click at [771, 265] on div "Edit section" at bounding box center [887, 263] width 365 height 89
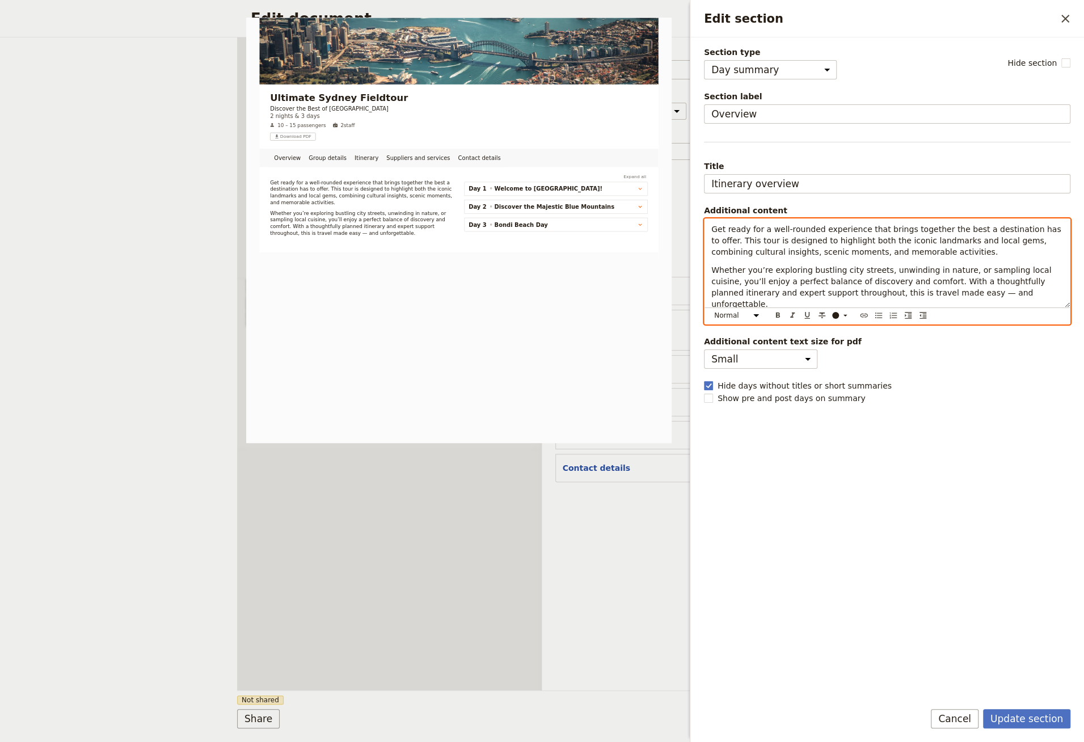
click at [881, 225] on span "Get ready for a well-rounded experience that brings together the best a destina…" at bounding box center [888, 241] width 352 height 32
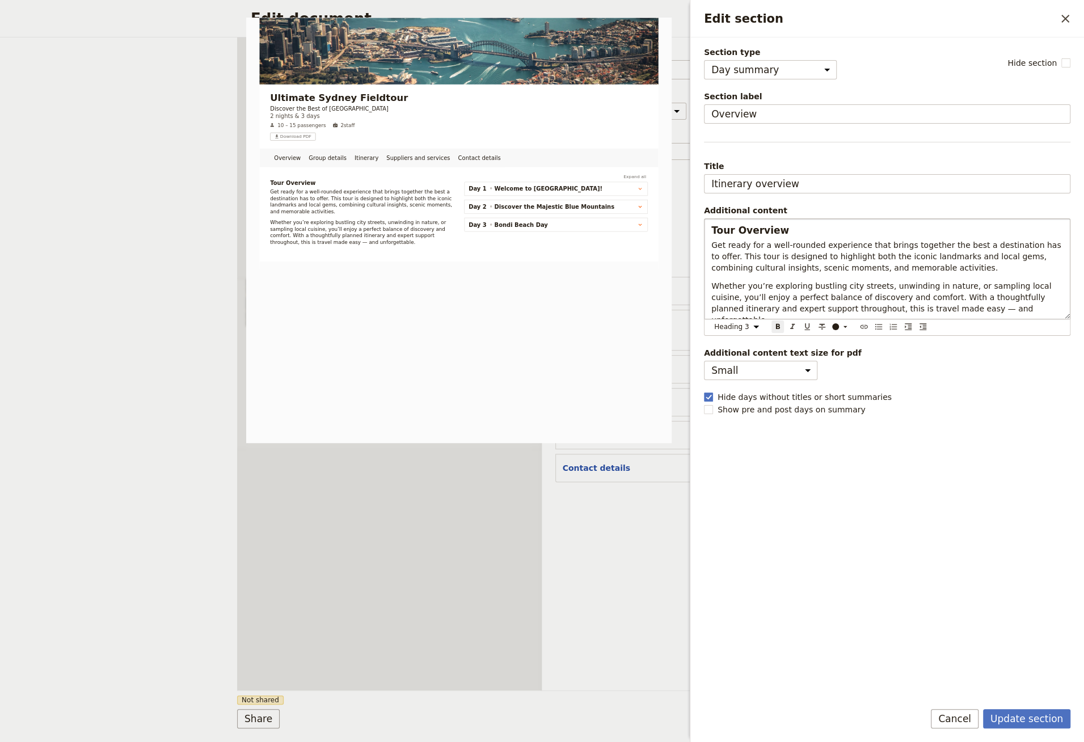
click at [747, 214] on fieldset "Additional content Tour Overview Get ready for a well-rounded experience that b…" at bounding box center [887, 270] width 367 height 131
click at [747, 220] on div "Tour Overview Get ready for a well-rounded experience that brings together the …" at bounding box center [887, 269] width 365 height 100
click at [747, 224] on h3 "Tour Overview" at bounding box center [888, 231] width 352 height 14
click at [746, 226] on strong "Tour Overview" at bounding box center [751, 230] width 78 height 11
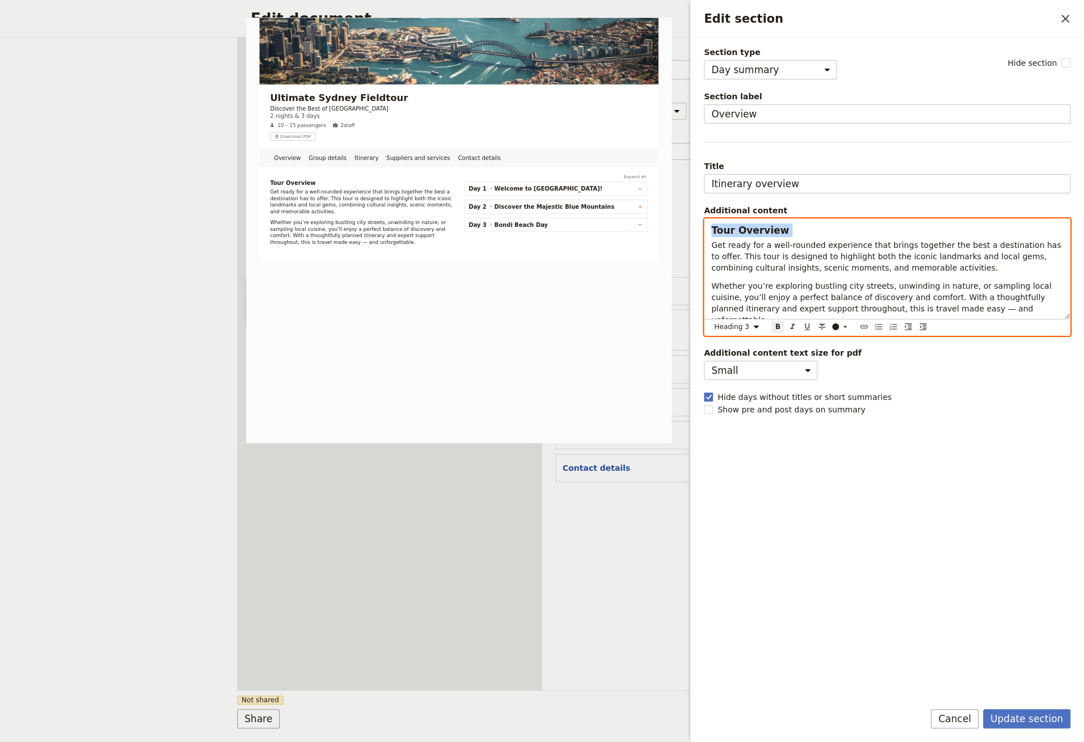
click at [746, 226] on strong "Tour Overview" at bounding box center [751, 230] width 78 height 11
click at [737, 323] on select "Normal Small text Heading 1 Heading 2 Heading 3" at bounding box center [739, 327] width 54 height 12
click at [712, 329] on select "Normal Small text Heading 1 Heading 2 Heading 3" at bounding box center [739, 327] width 54 height 12
select select "h1"
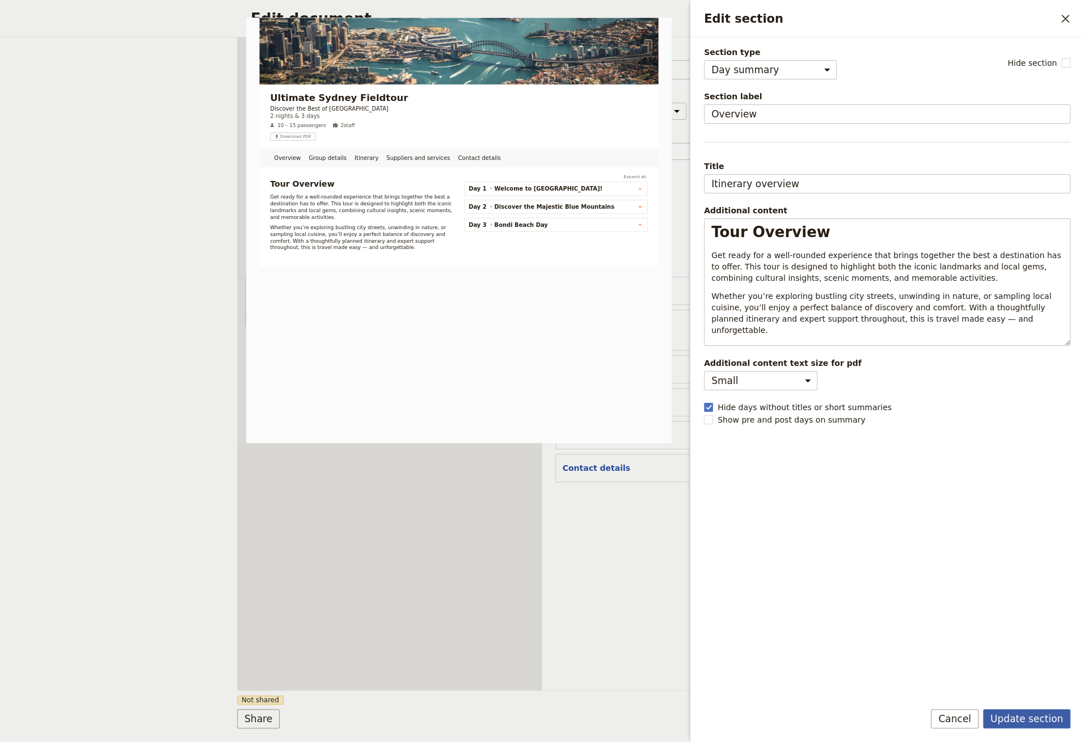
click at [1013, 714] on button "Update section" at bounding box center [1026, 718] width 87 height 19
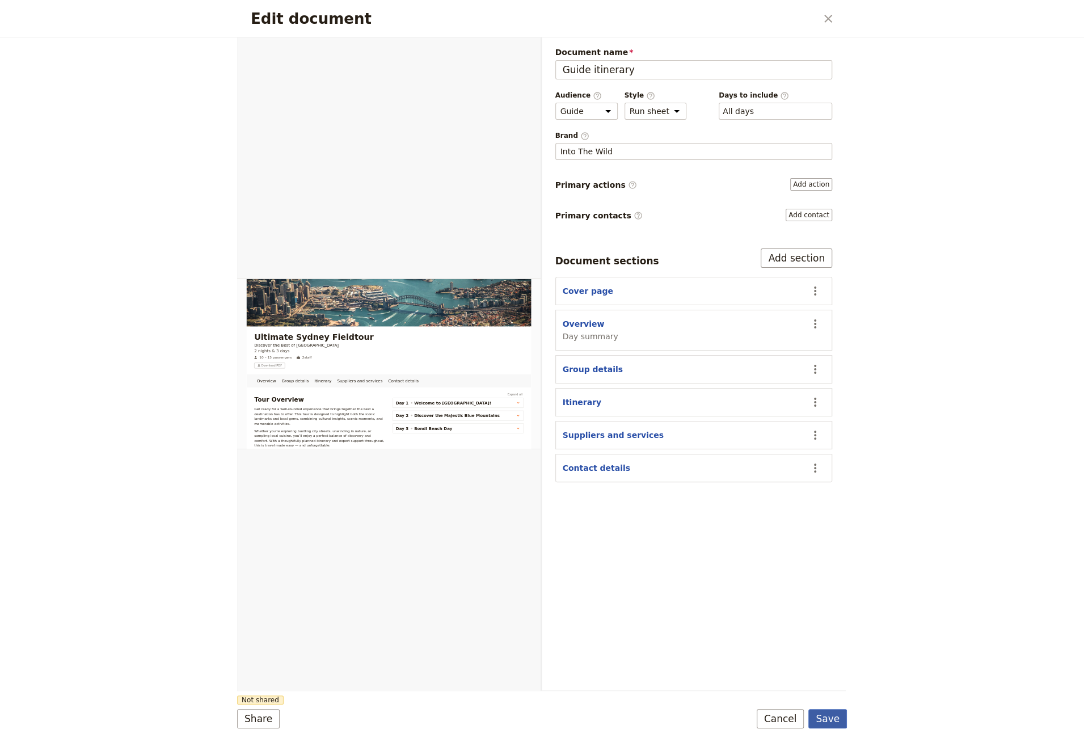
click at [825, 722] on button "Save" at bounding box center [828, 718] width 39 height 19
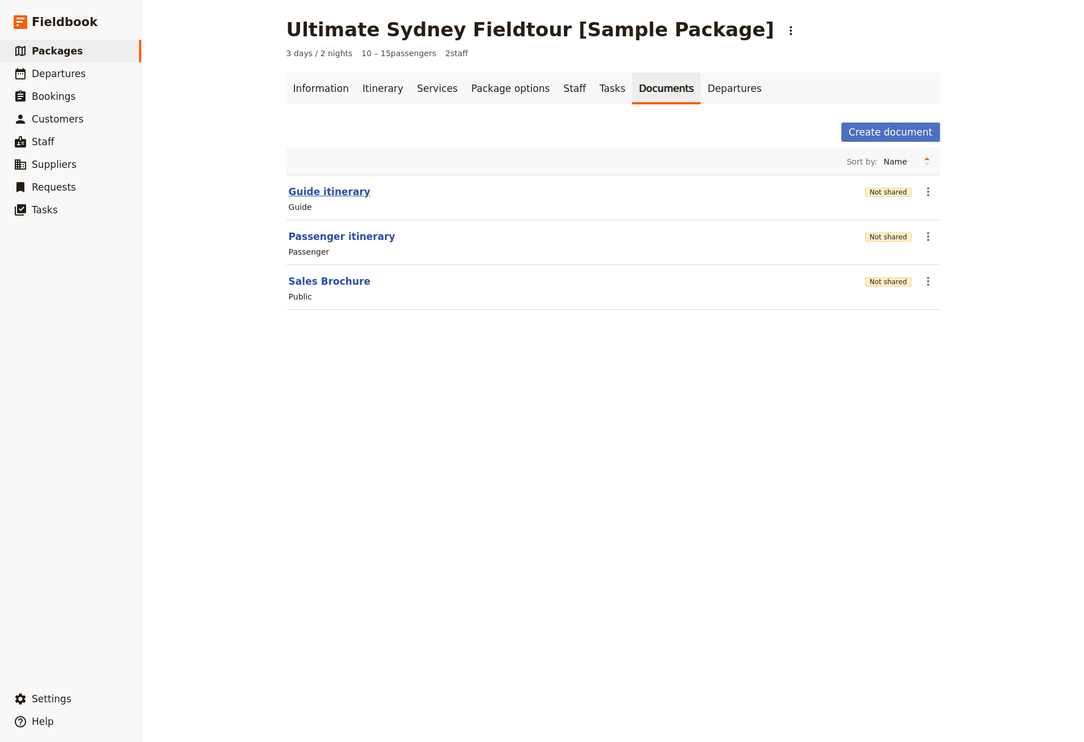
click at [318, 190] on button "Guide itinerary" at bounding box center [330, 192] width 82 height 14
select select "STAFF"
select select "RUN_SHEET"
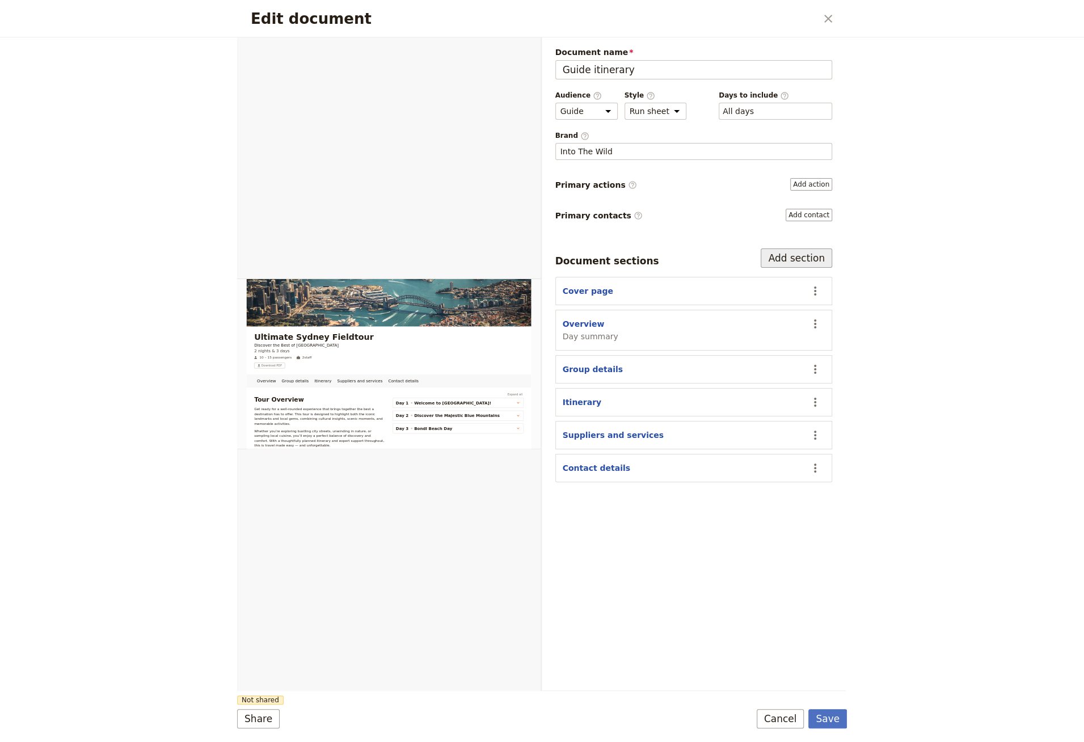
click at [808, 250] on button "Add section" at bounding box center [796, 258] width 71 height 19
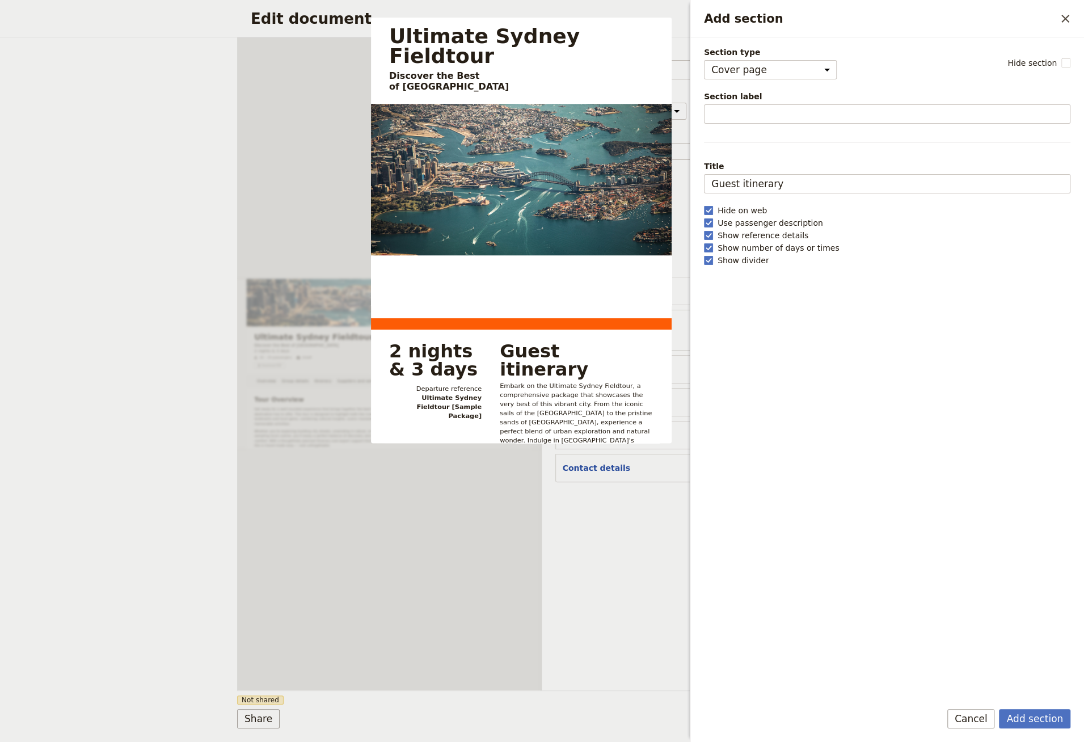
click at [775, 81] on div "Section type Cover page Day summary Itinerary Group details Contact details Sup…" at bounding box center [887, 369] width 367 height 645
click at [776, 72] on select "Cover page Day summary Itinerary Group details Contact details Suppliers and se…" at bounding box center [770, 69] width 133 height 19
select select "CUSTOM"
click at [704, 60] on select "Cover page Day summary Itinerary Group details Contact details Suppliers and se…" at bounding box center [770, 69] width 133 height 19
select select "default"
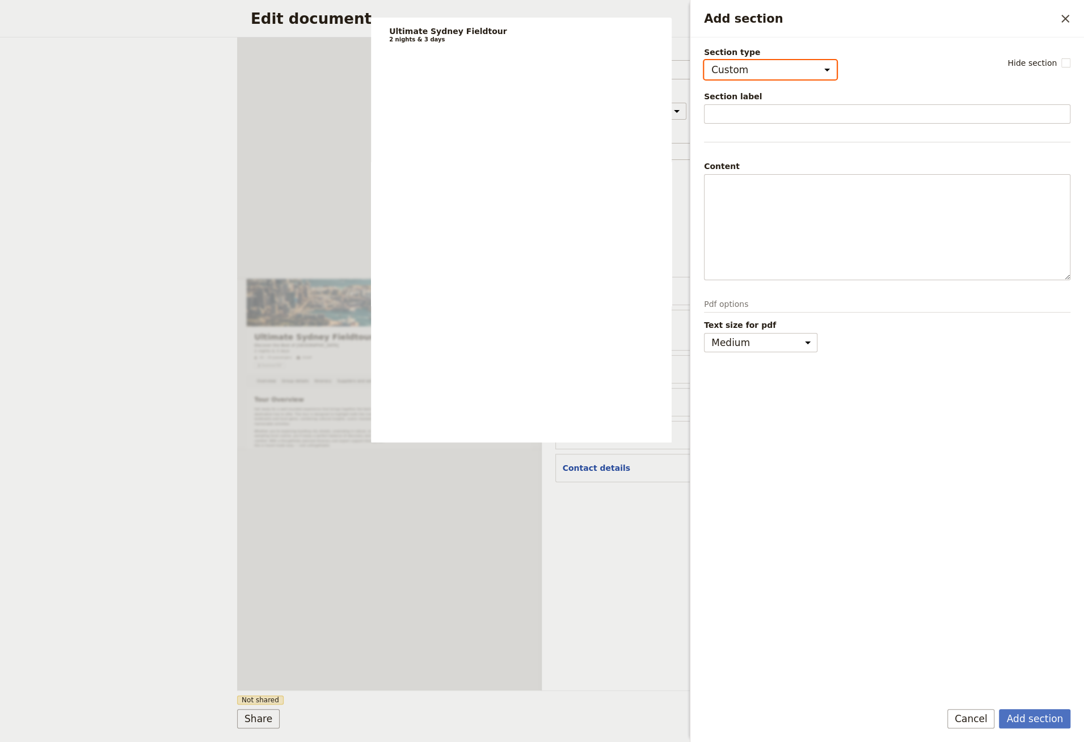
click at [557, 603] on div "Document name Guide itinerary Preview Audience ​ Public Passenger Guide Style ​…" at bounding box center [694, 363] width 305 height 653
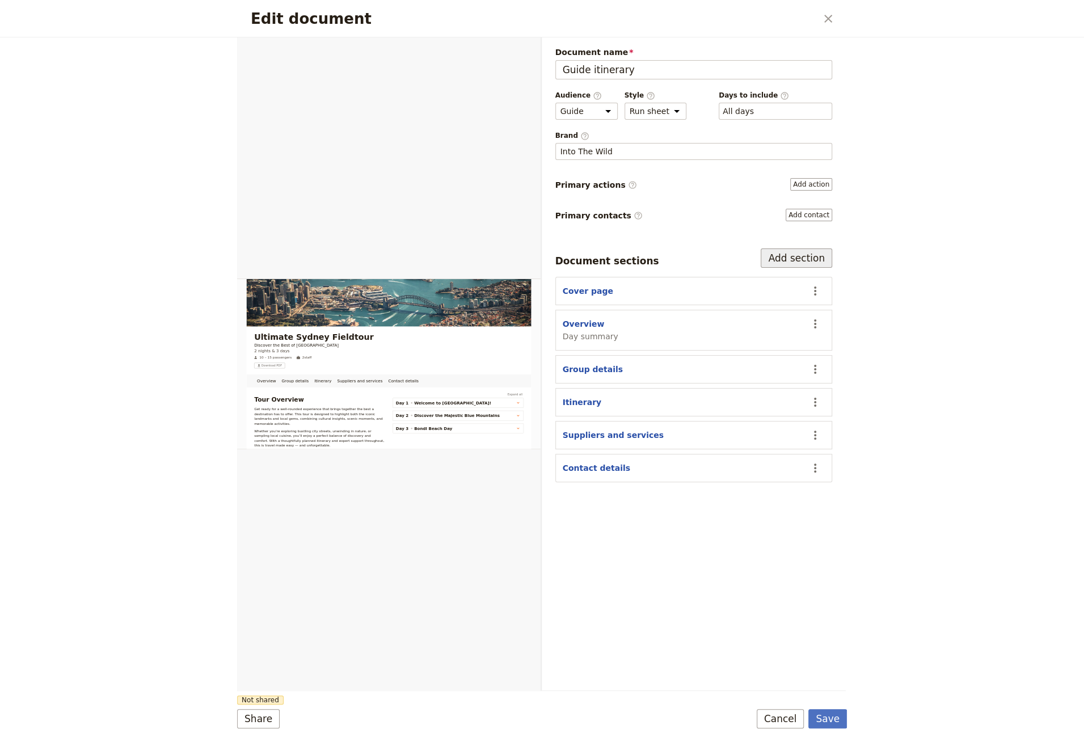
click at [806, 249] on button "Add section" at bounding box center [796, 258] width 71 height 19
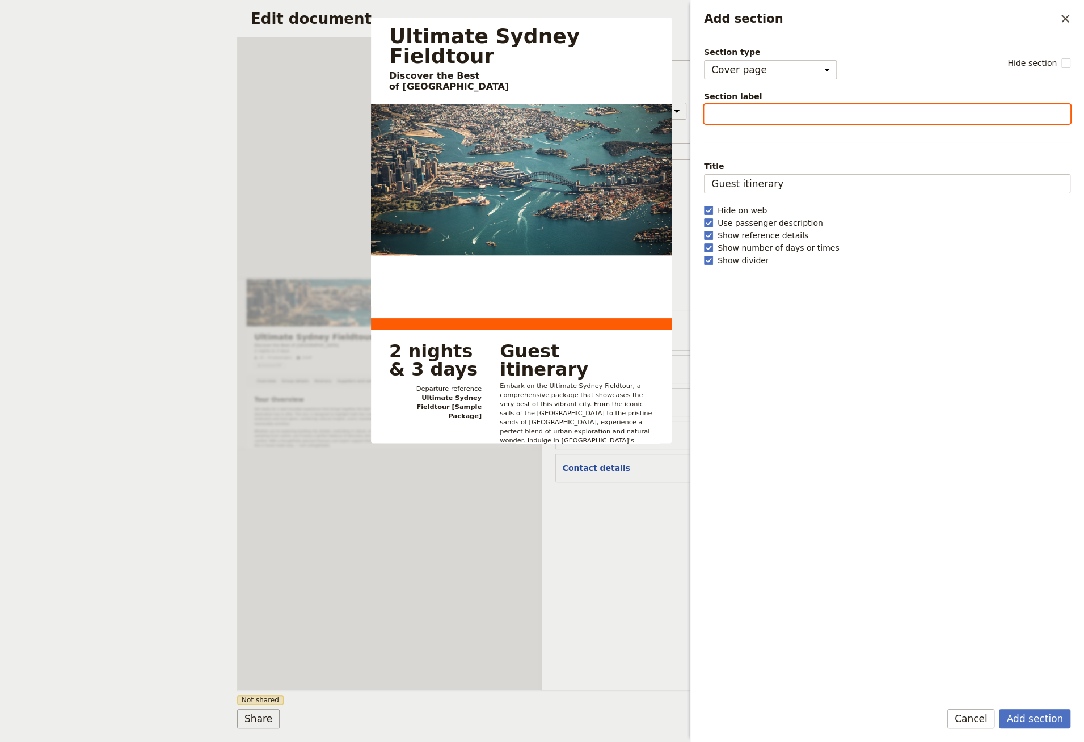
click at [787, 114] on input "Section label" at bounding box center [887, 113] width 367 height 19
type input "Pre-Tour Information"
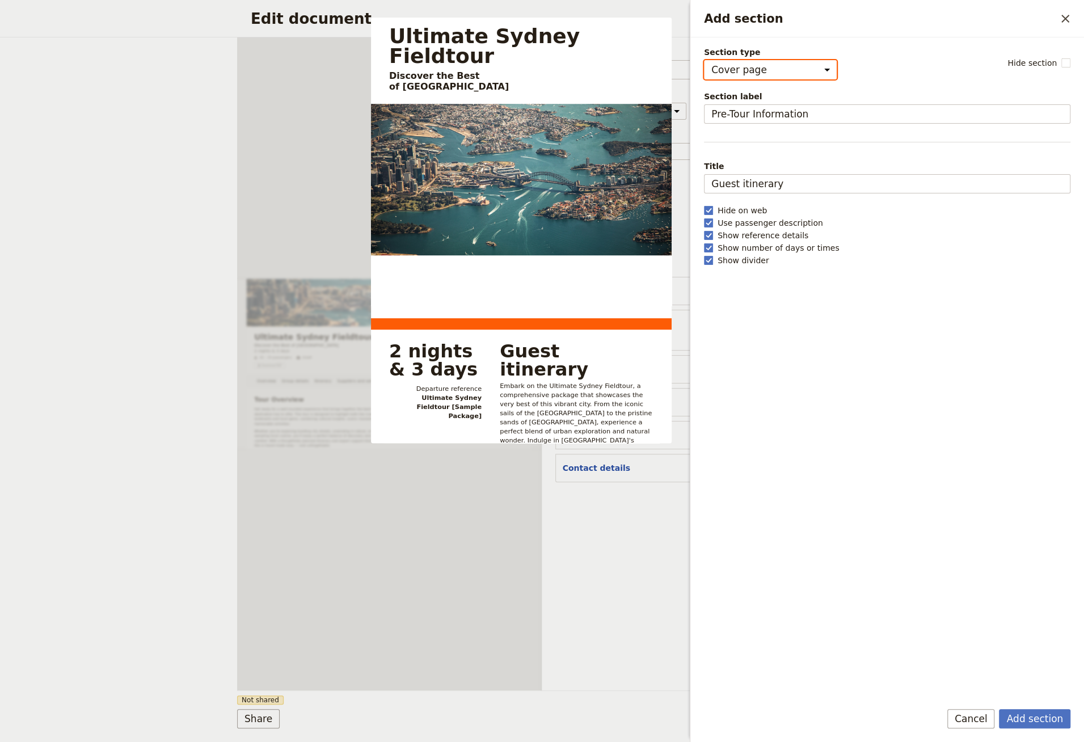
click at [784, 62] on select "Cover page Day summary Itinerary Group details Contact details Suppliers and se…" at bounding box center [770, 69] width 133 height 19
select select "CUSTOM"
click at [704, 60] on select "Cover page Day summary Itinerary Group details Contact details Suppliers and se…" at bounding box center [770, 69] width 133 height 19
select select "default"
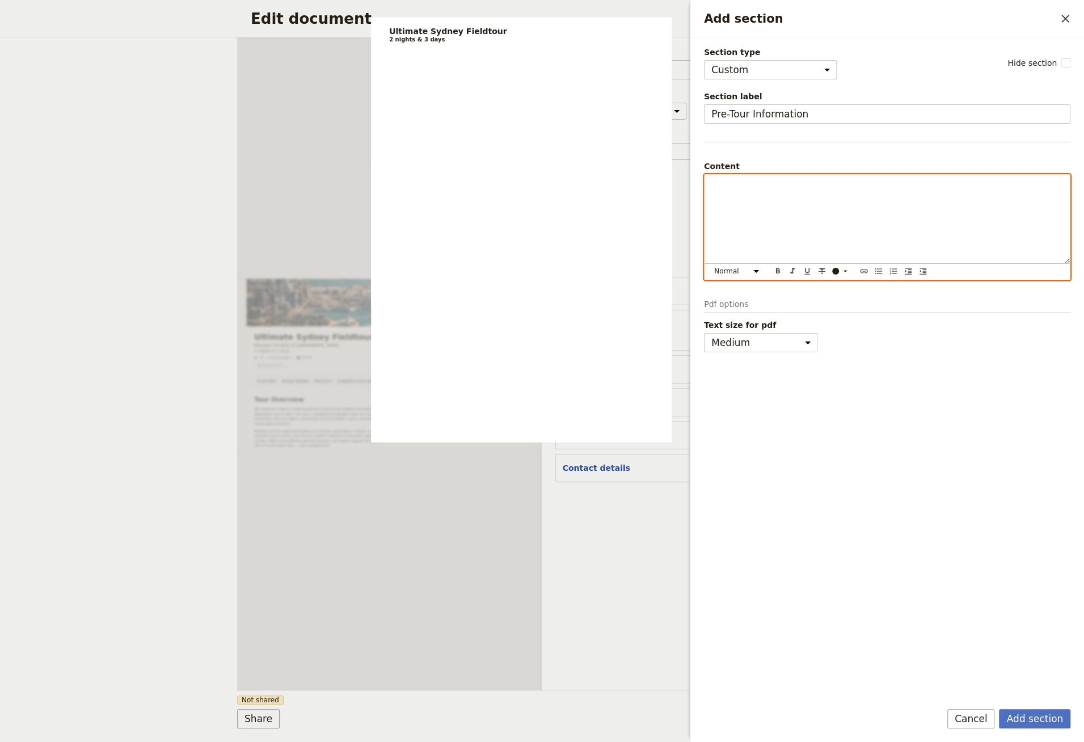
click at [757, 200] on div "Add section" at bounding box center [887, 219] width 365 height 89
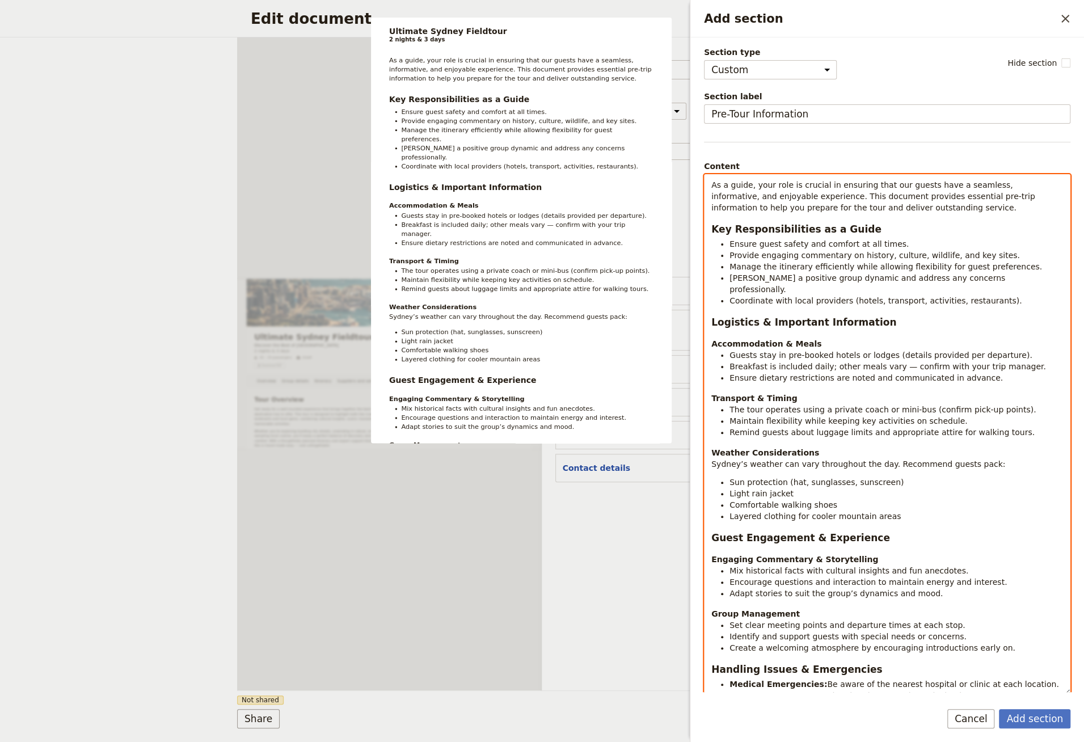
scroll to position [125, 0]
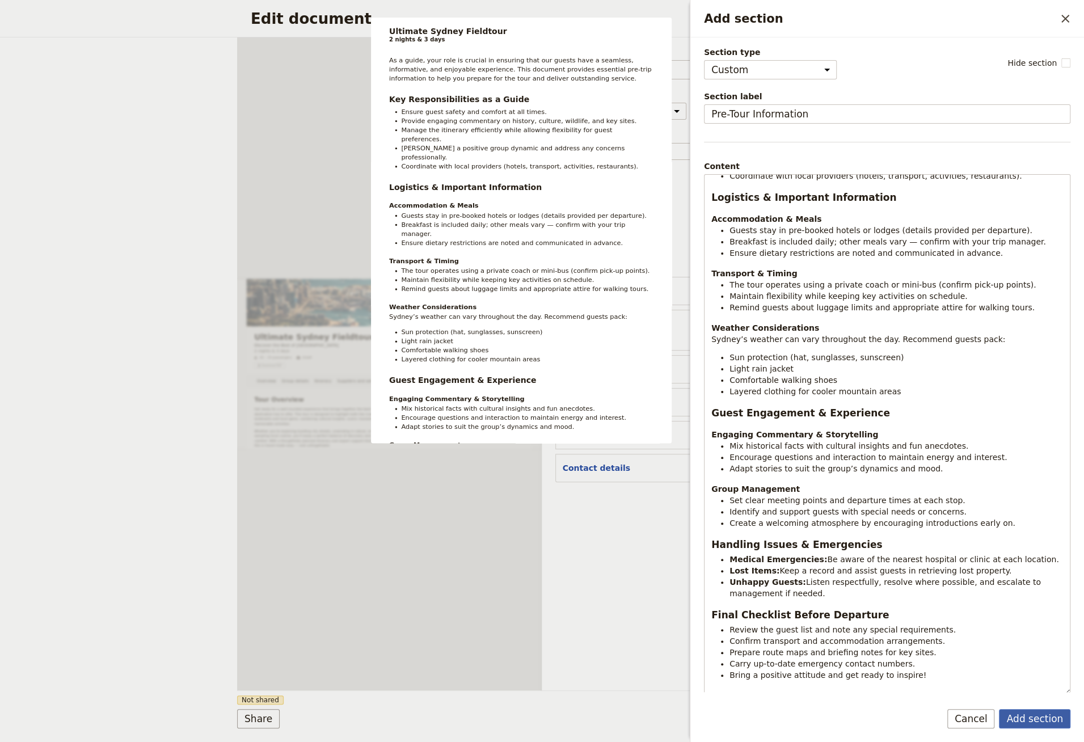
click at [1036, 718] on button "Add section" at bounding box center [1034, 718] width 71 height 19
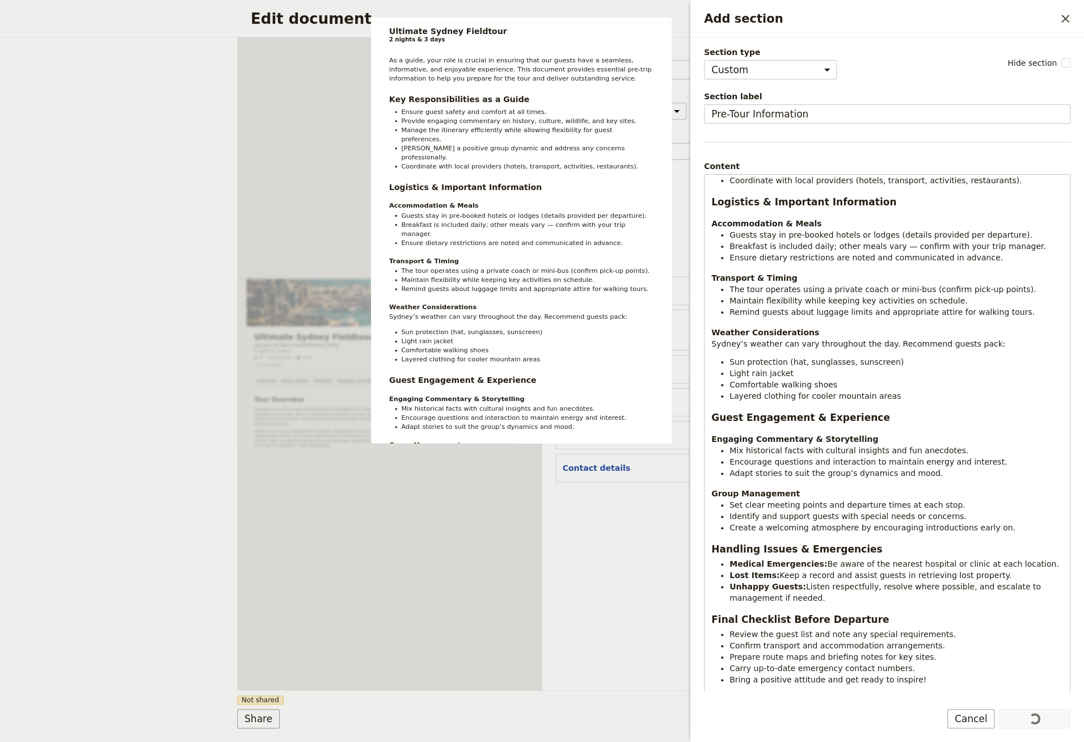
scroll to position [109, 0]
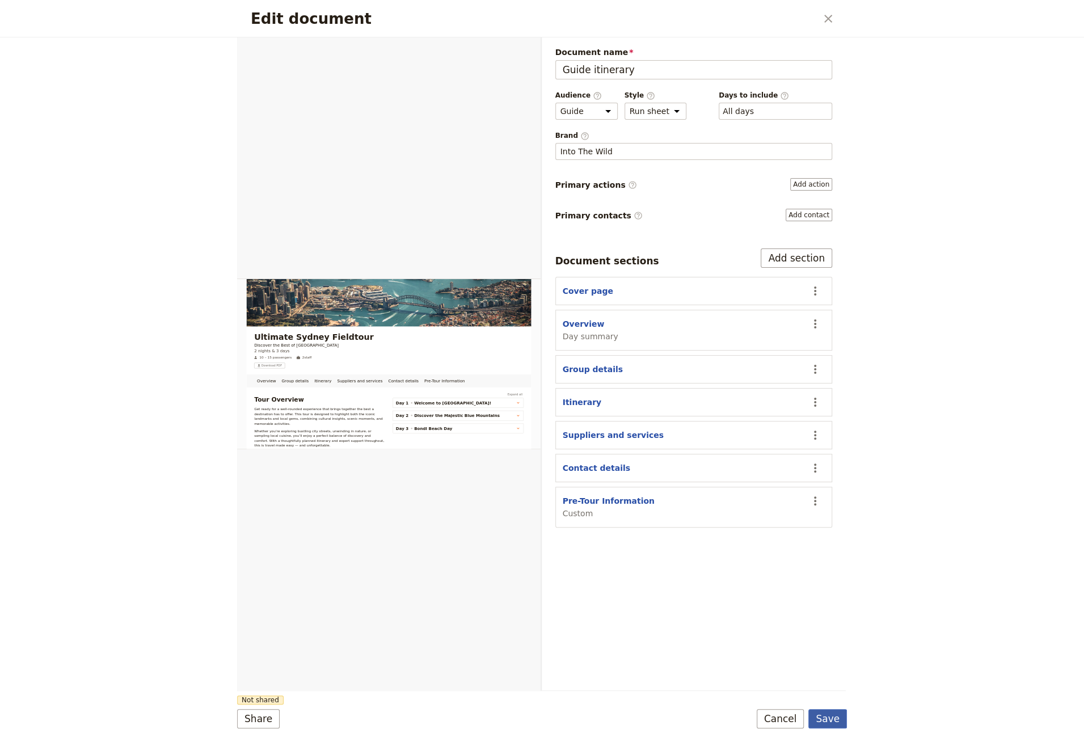
click at [838, 717] on button "Save" at bounding box center [828, 718] width 39 height 19
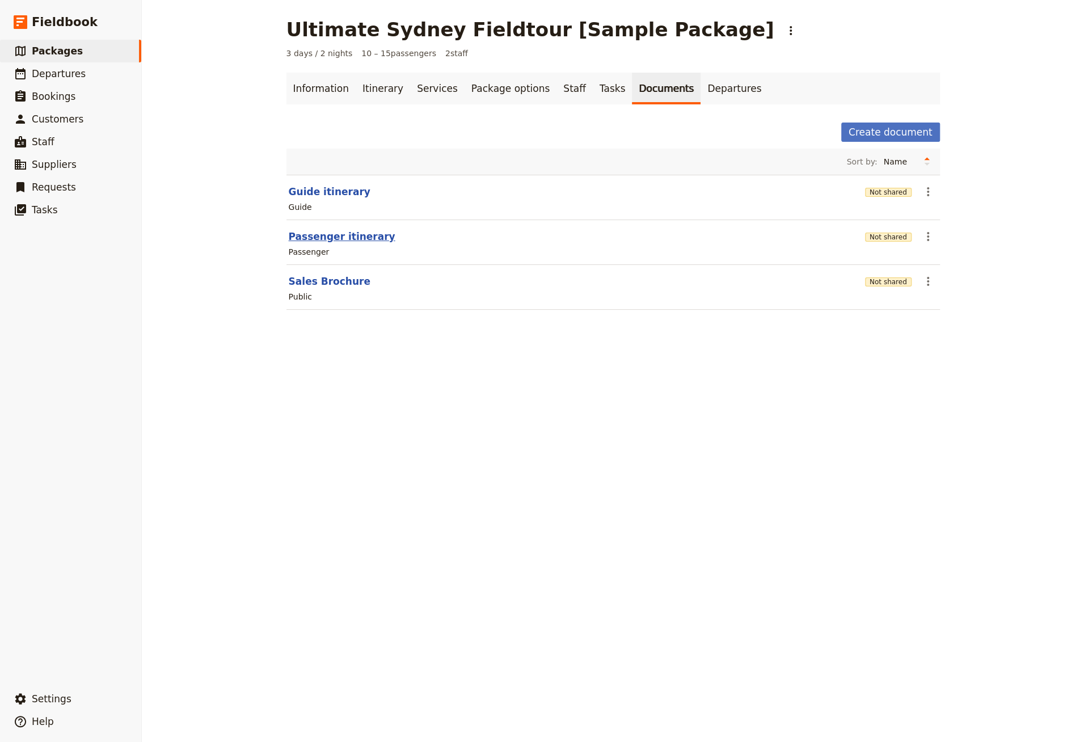
click at [329, 241] on button "Passenger itinerary" at bounding box center [342, 237] width 107 height 14
select select "PASSENGER"
select select "RUN_SHEET"
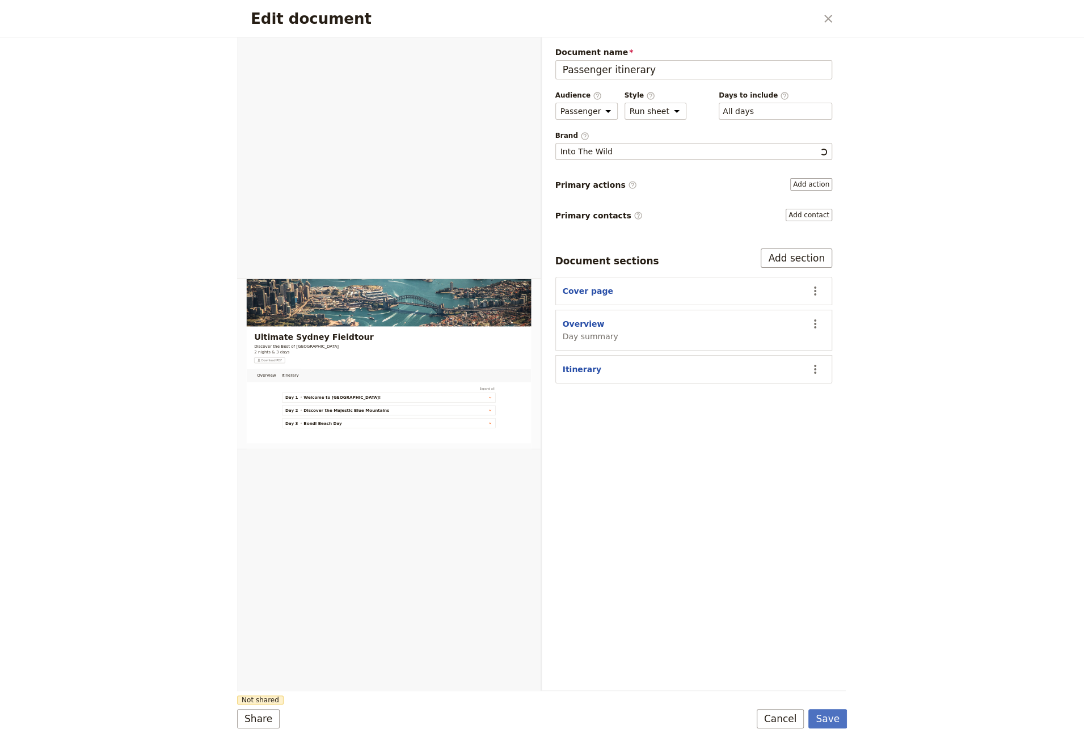
scroll to position [0, 0]
click at [575, 323] on button "Overview" at bounding box center [584, 323] width 42 height 11
select select "DAY_SUMMARY"
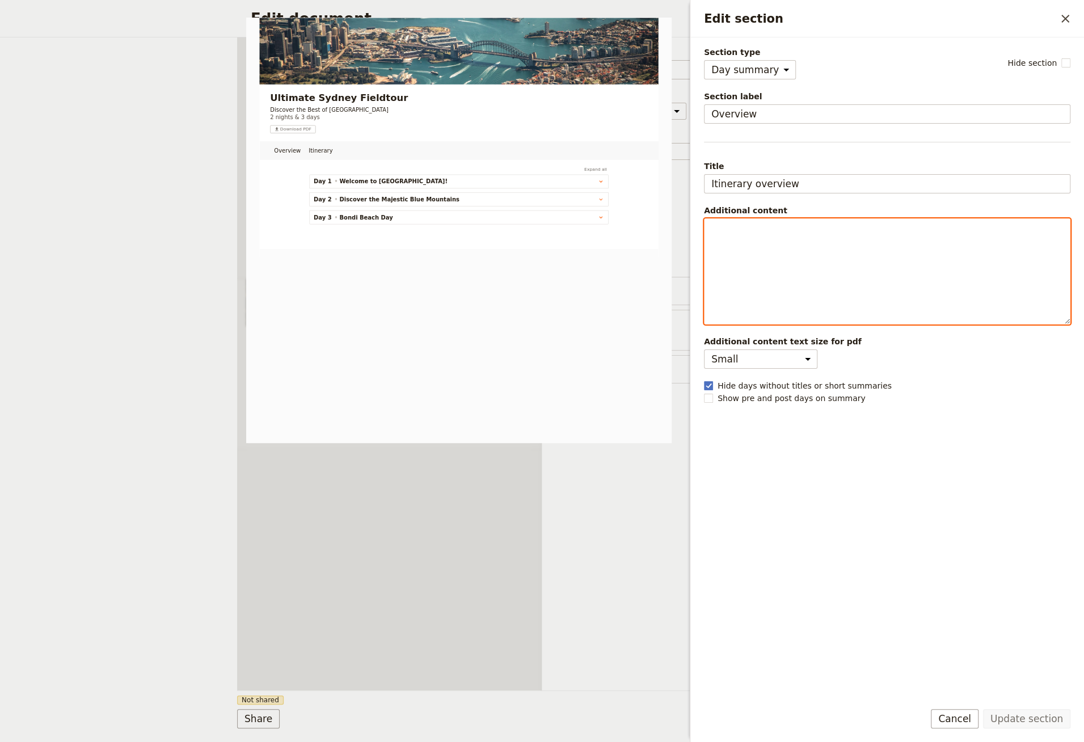
click at [803, 279] on div "Edit section" at bounding box center [887, 271] width 365 height 105
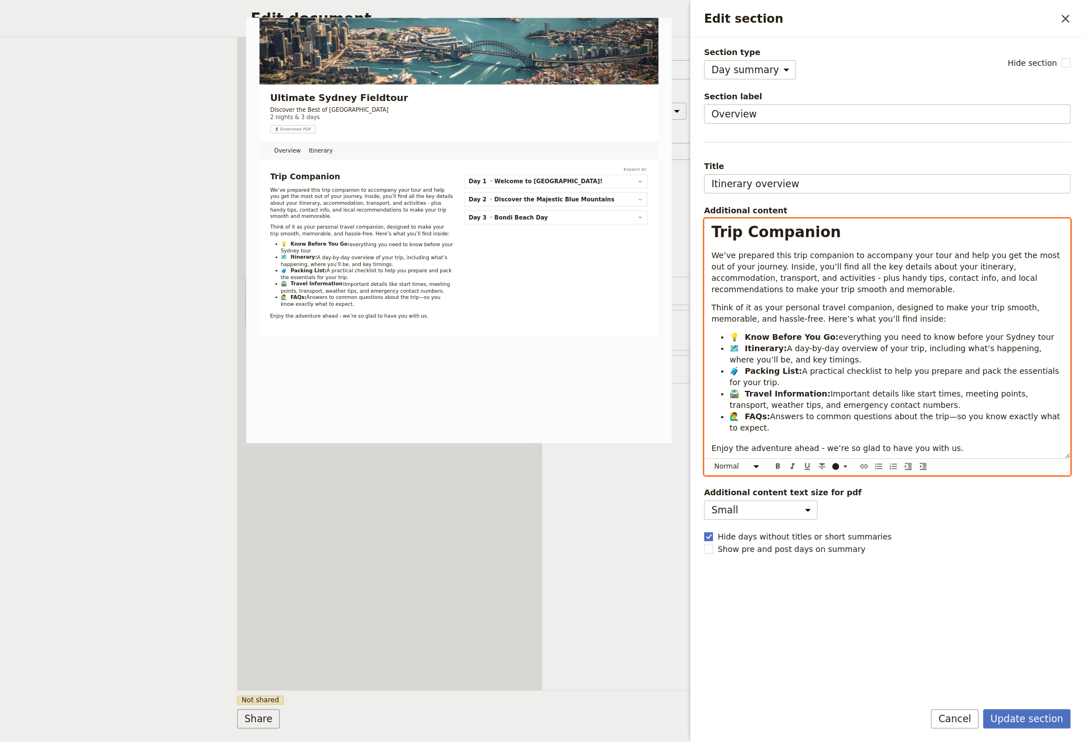
click at [608, 539] on div "Document name Passenger itinerary Preview Audience ​ Public Passenger Guide Sty…" at bounding box center [694, 363] width 305 height 653
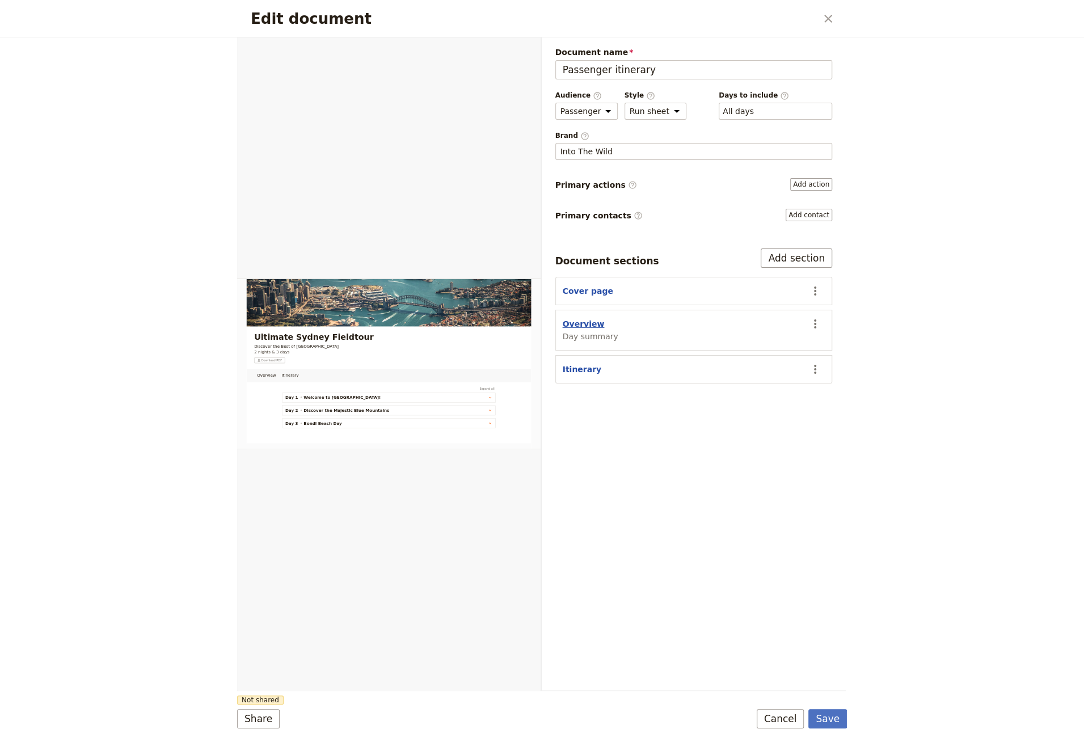
click at [594, 319] on button "Overview" at bounding box center [584, 323] width 42 height 11
select select "DAY_SUMMARY"
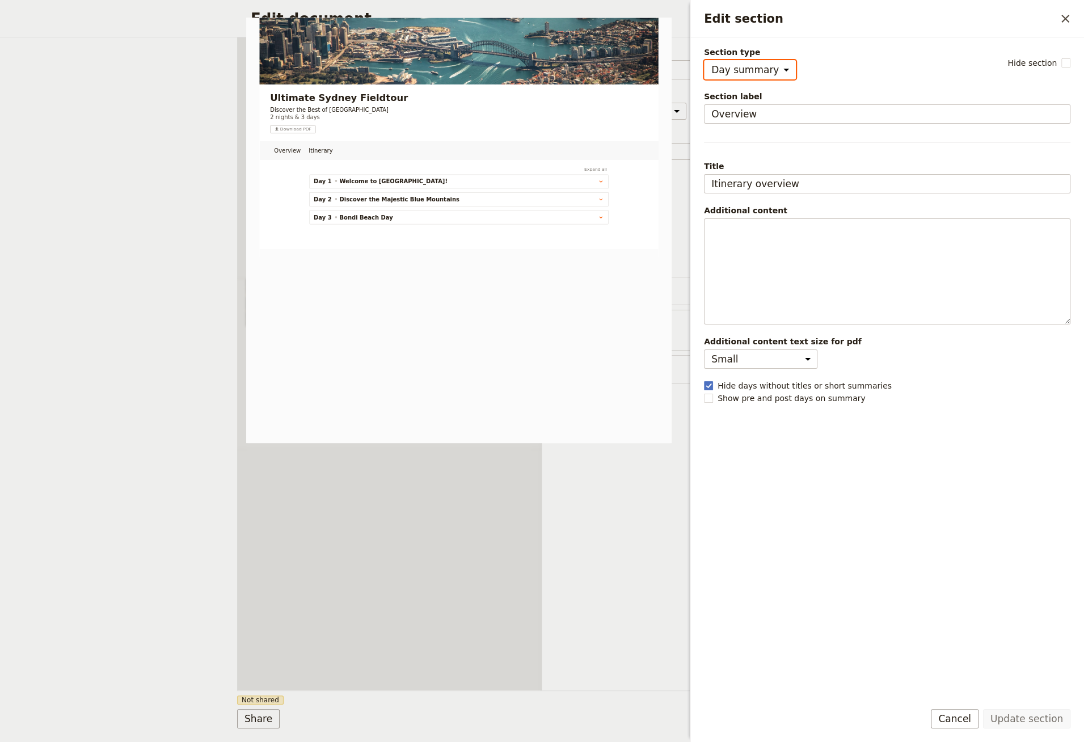
click at [574, 508] on div "Document name Passenger itinerary Preview Audience ​ Public Passenger Guide Sty…" at bounding box center [694, 363] width 305 height 653
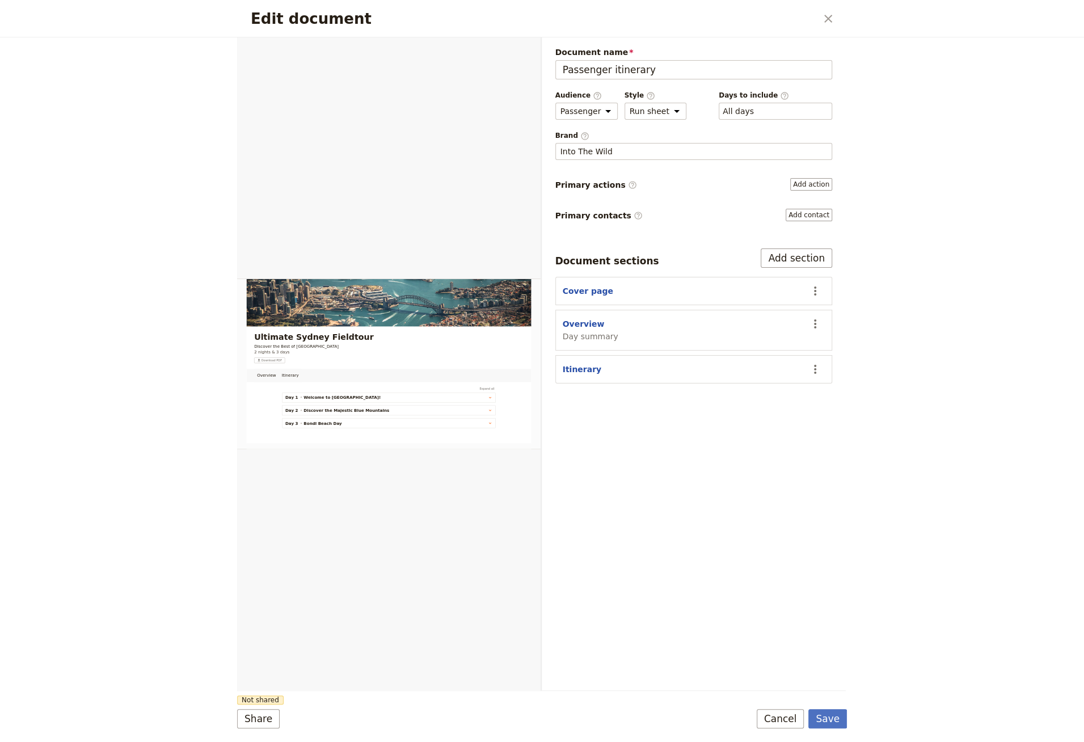
click at [797, 245] on div "Document name Passenger itinerary Preview Audience ​ Public Passenger Guide Sty…" at bounding box center [693, 215] width 277 height 337
click at [797, 262] on button "Add section" at bounding box center [796, 258] width 71 height 19
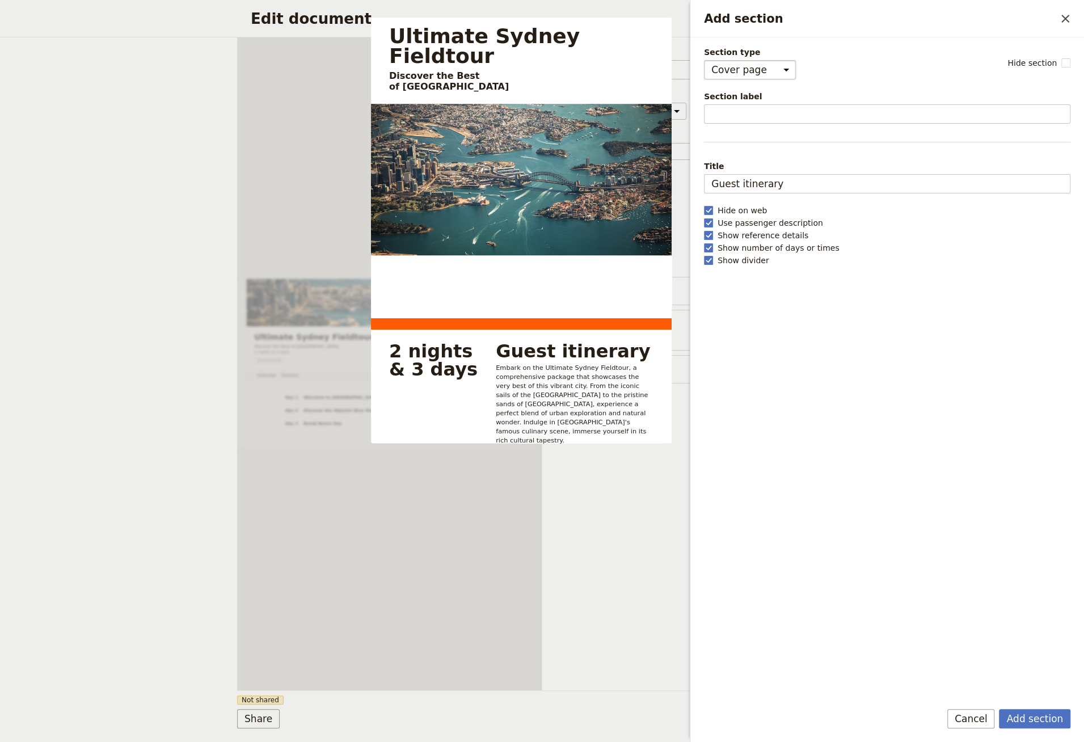
click at [747, 61] on select "Cover page Day summary Itinerary Custom" at bounding box center [750, 69] width 92 height 19
select select "CUSTOM"
click at [704, 60] on select "Cover page Day summary Itinerary Custom" at bounding box center [750, 69] width 92 height 19
select select "default"
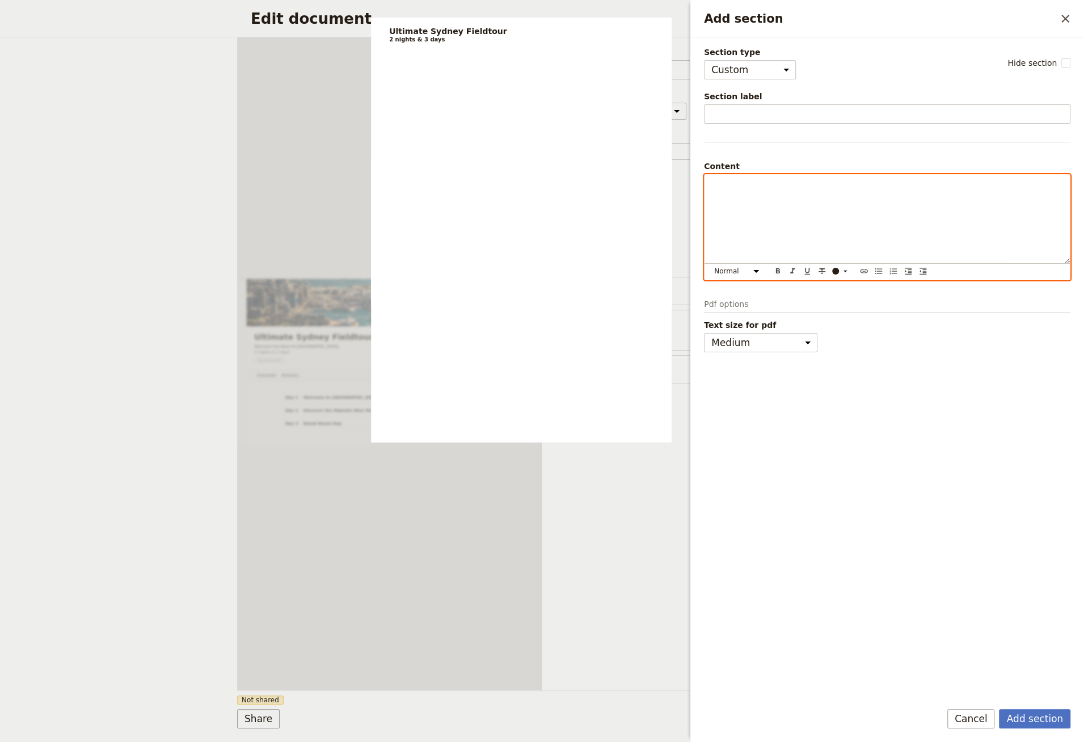
click at [742, 209] on div "Add section" at bounding box center [887, 219] width 365 height 89
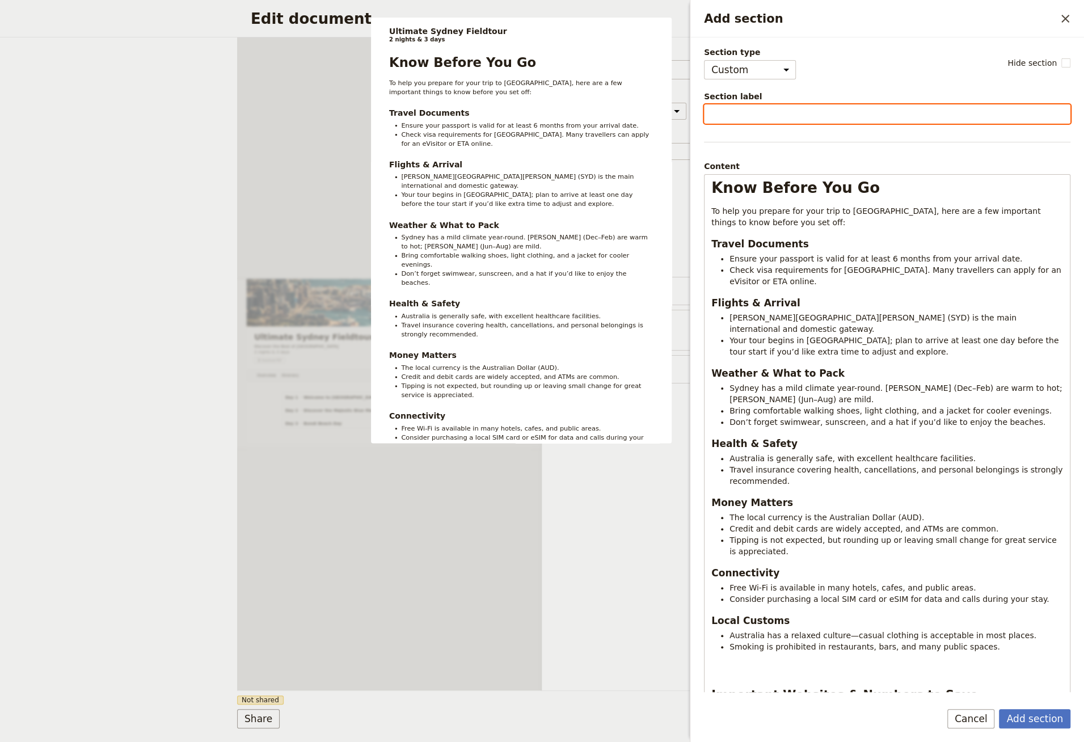
click at [848, 117] on input "Section label" at bounding box center [887, 113] width 367 height 19
type input "Know Before You Go"
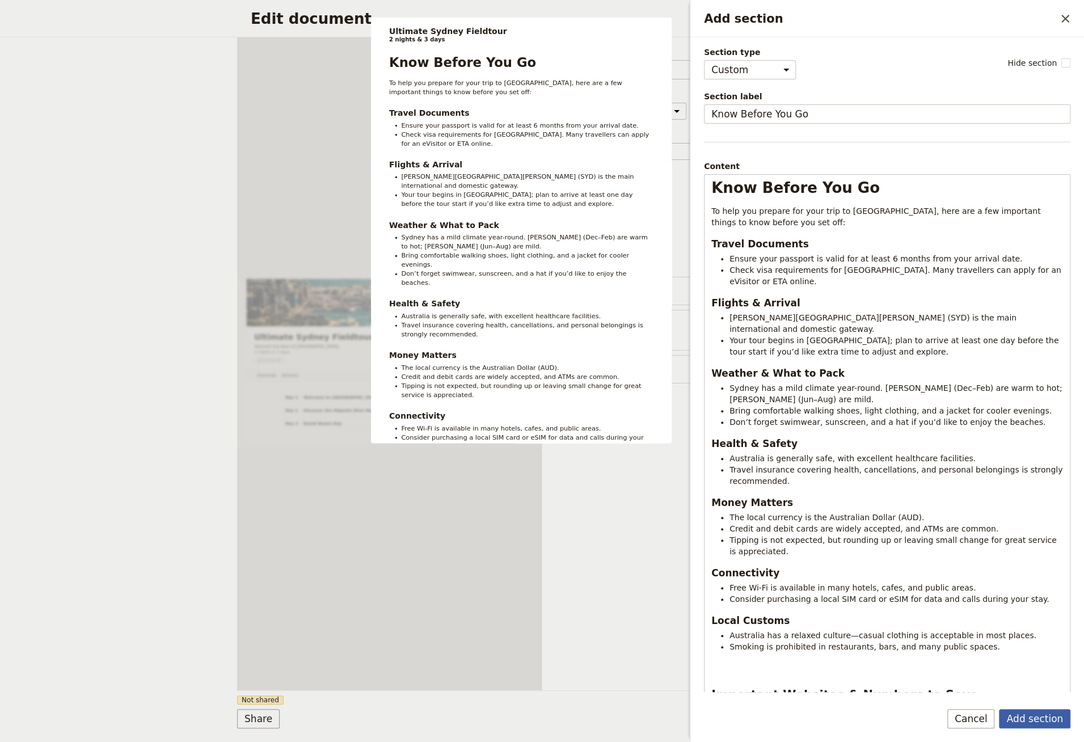
click at [1023, 725] on button "Add section" at bounding box center [1034, 718] width 71 height 19
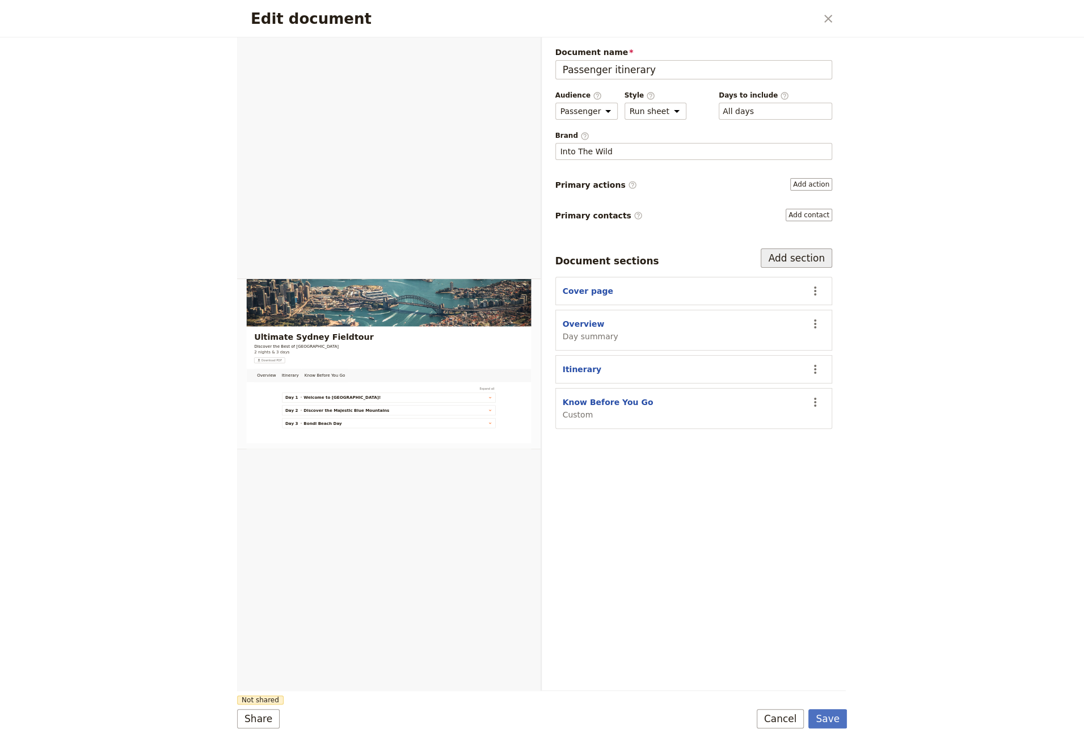
click at [805, 252] on button "Add section" at bounding box center [796, 258] width 71 height 19
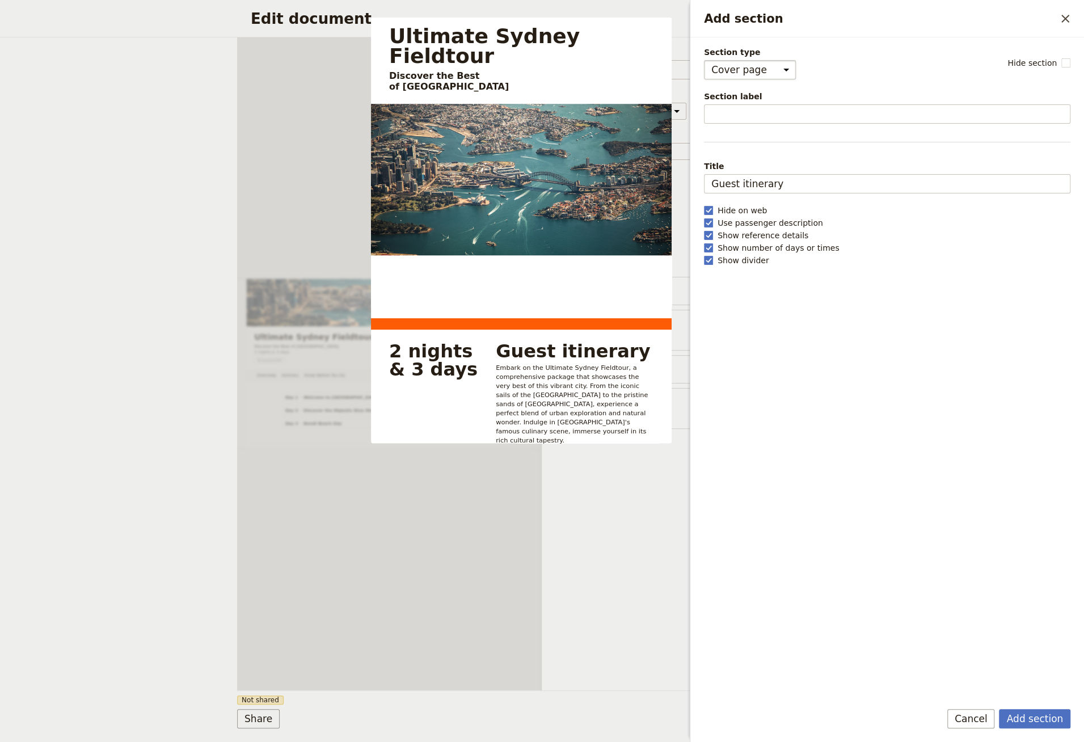
click at [743, 69] on select "Cover page Day summary Itinerary Custom" at bounding box center [750, 69] width 92 height 19
select select "CUSTOM"
click at [704, 60] on select "Cover page Day summary Itinerary Custom" at bounding box center [750, 69] width 92 height 19
select select "default"
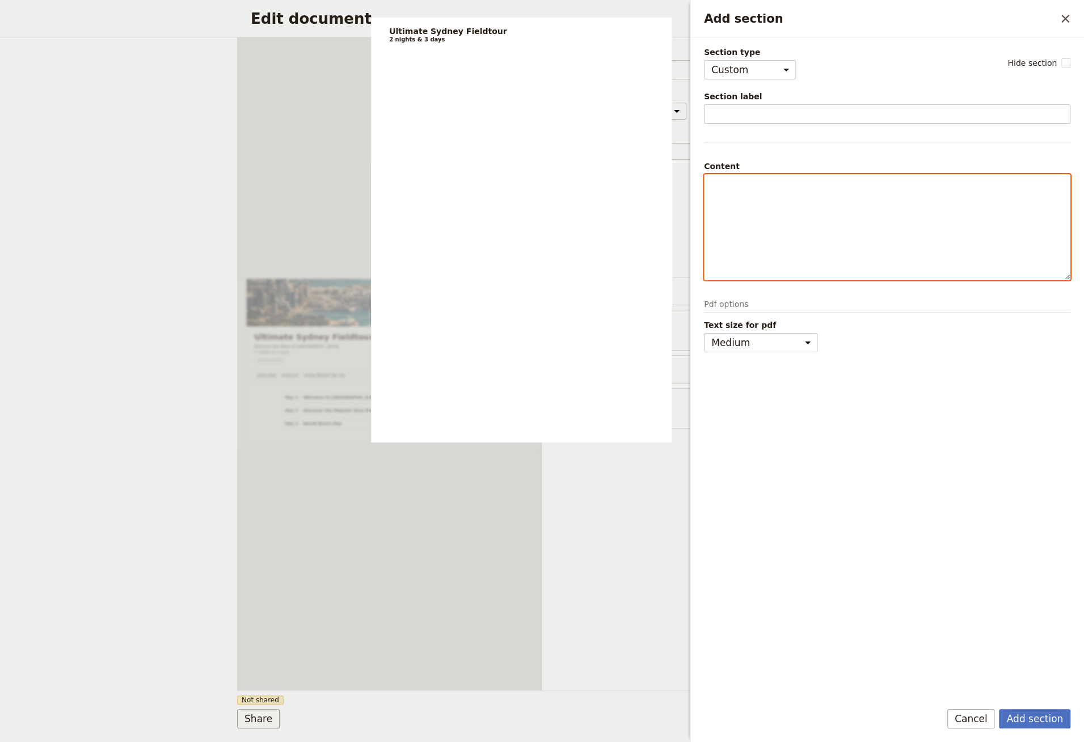
click at [747, 188] on p "Add section" at bounding box center [888, 184] width 352 height 11
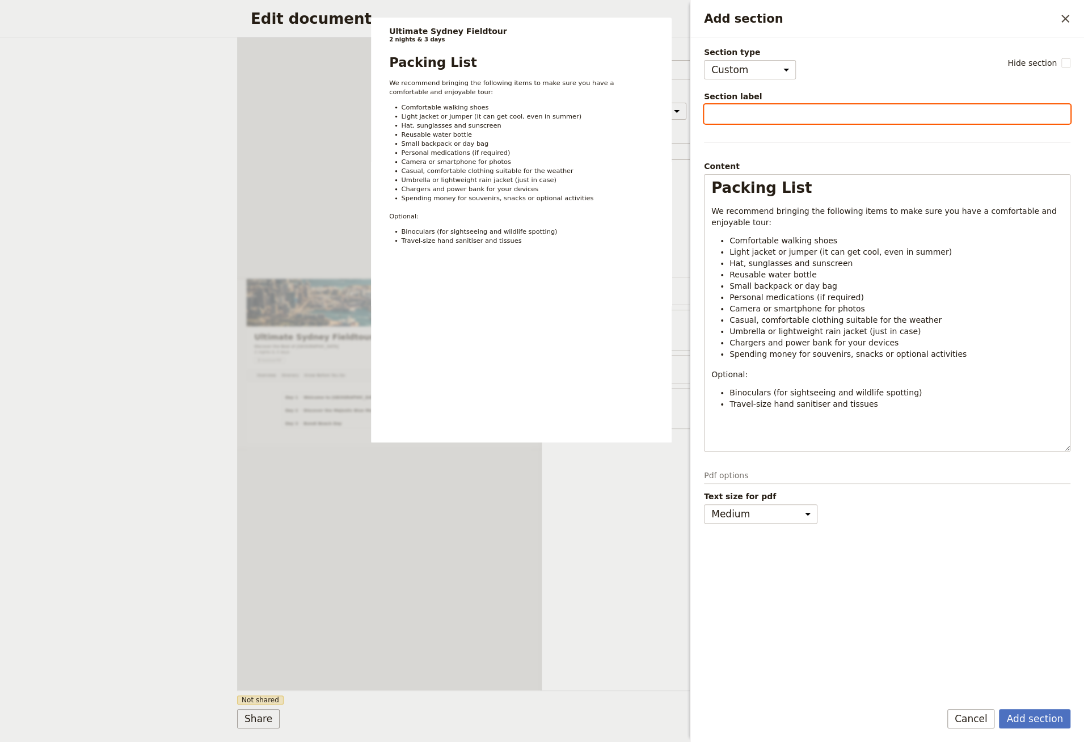
click at [750, 109] on input "Section label" at bounding box center [887, 113] width 367 height 19
type input "Packing List"
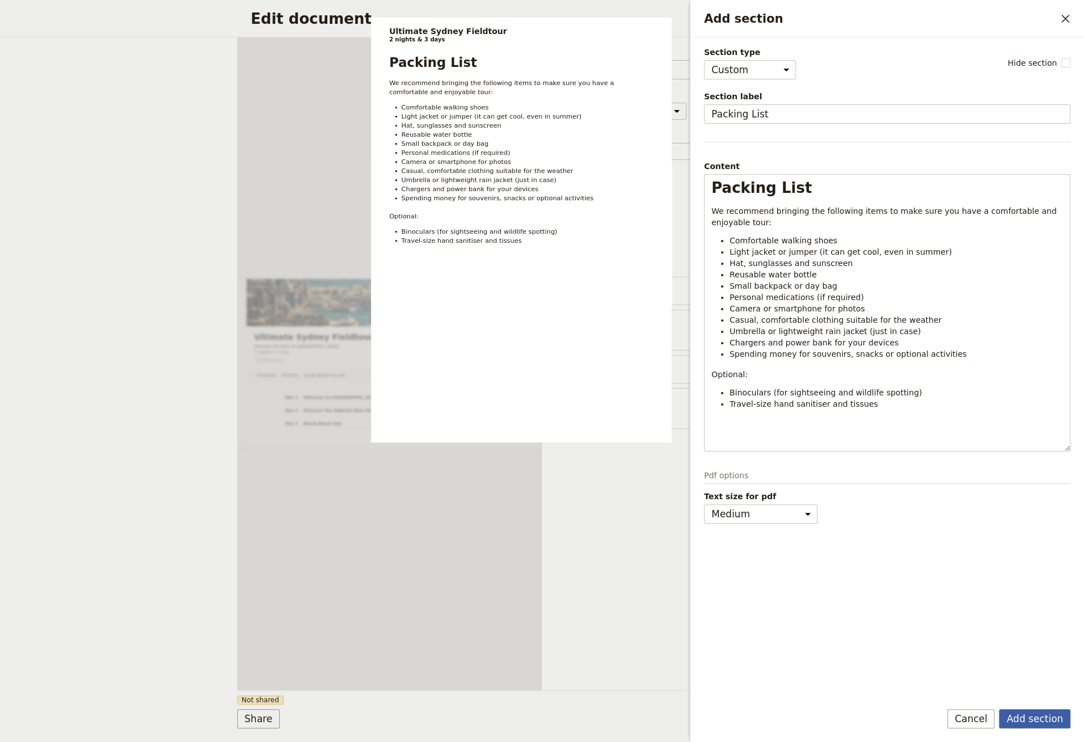
click at [1046, 717] on button "Add section" at bounding box center [1034, 718] width 71 height 19
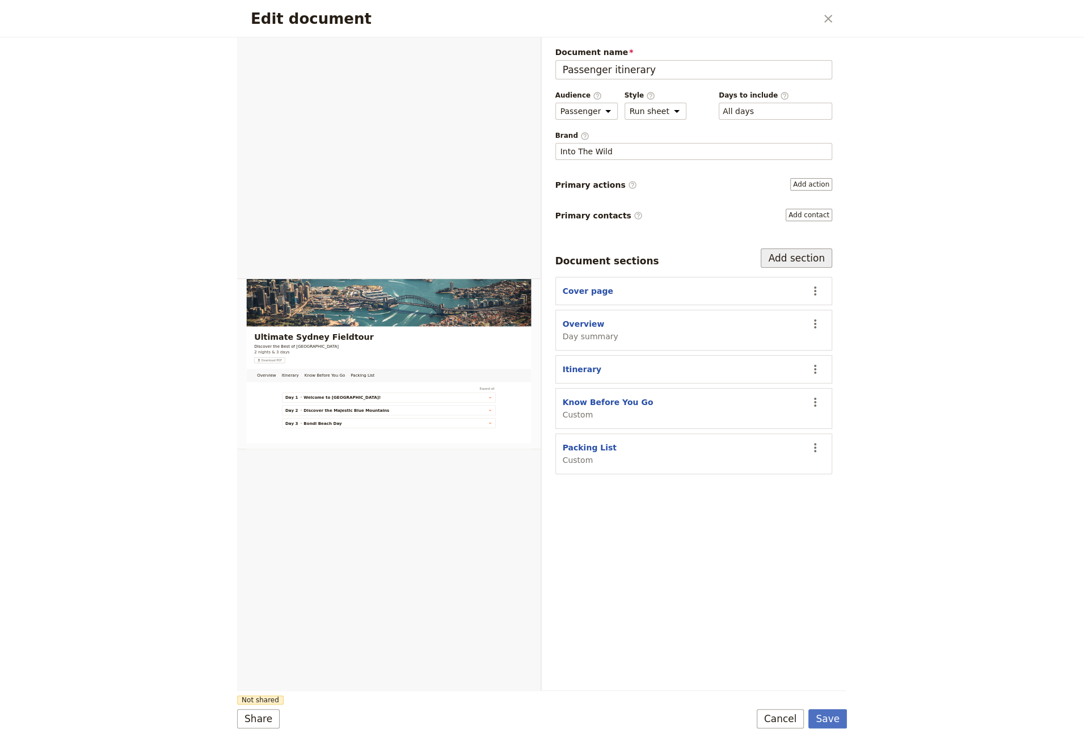
click at [808, 256] on button "Add section" at bounding box center [796, 258] width 71 height 19
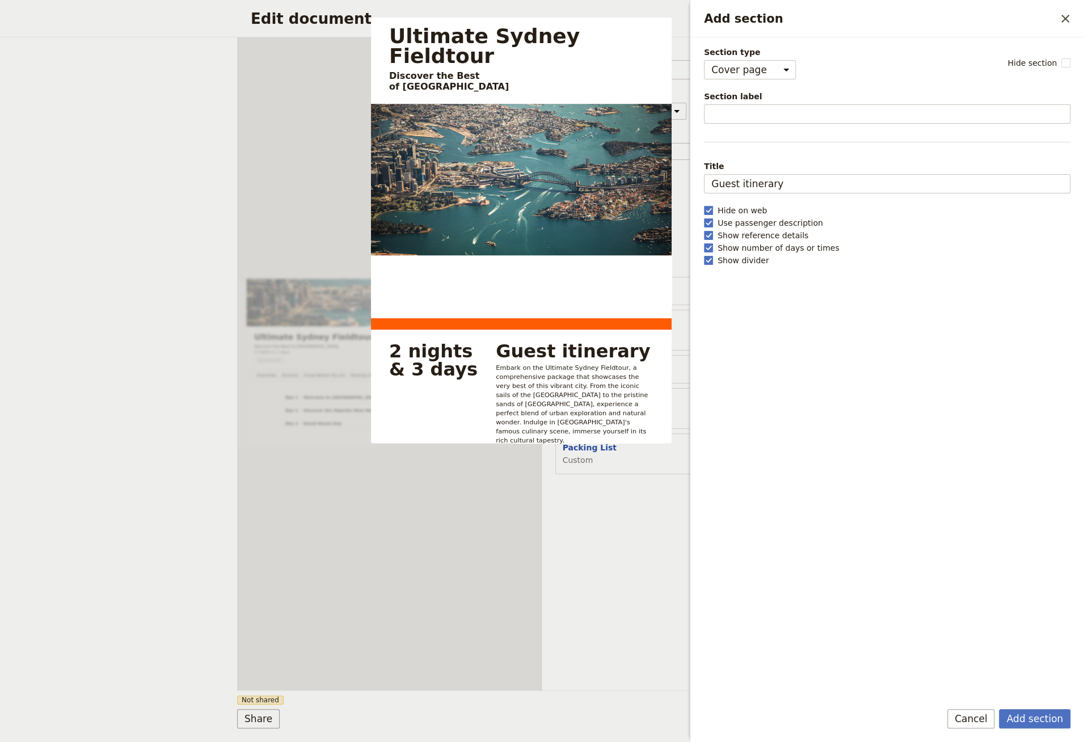
click at [760, 83] on div "Section type Cover page Day summary Itinerary Custom Hide section Section label…" at bounding box center [887, 369] width 367 height 645
click at [760, 67] on select "Cover page Day summary Itinerary Custom" at bounding box center [750, 69] width 92 height 19
click at [704, 60] on select "Cover page Day summary Itinerary Custom" at bounding box center [750, 69] width 92 height 19
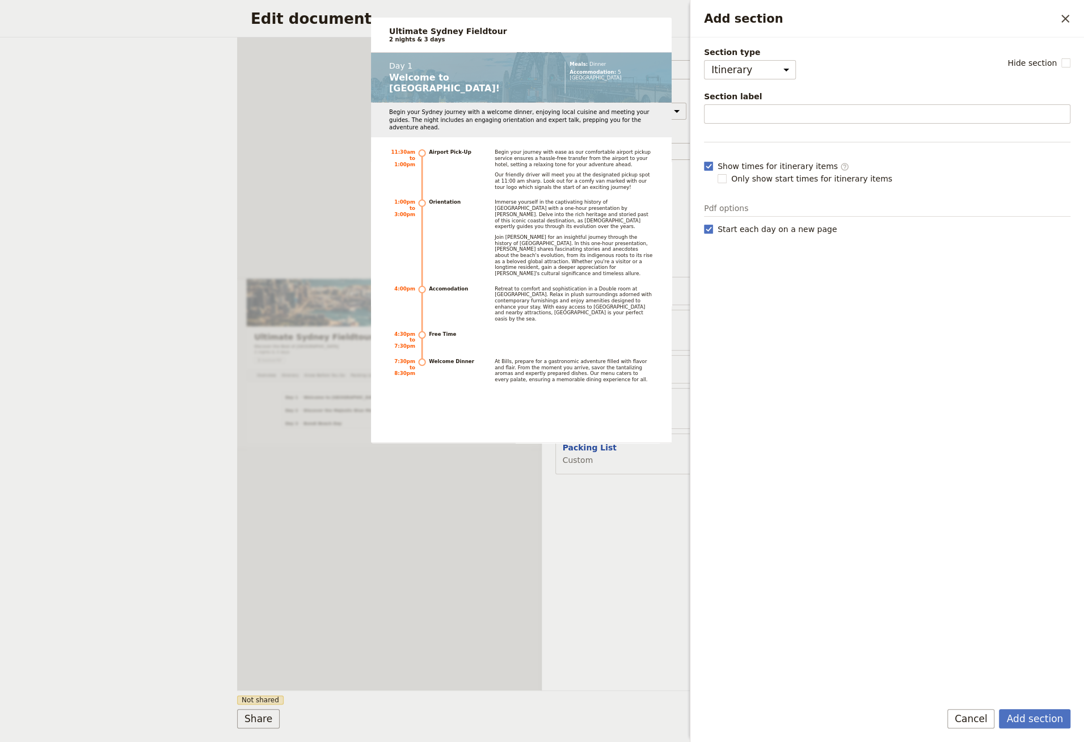
click at [769, 54] on span "Section type" at bounding box center [750, 52] width 92 height 11
click at [769, 60] on select "Cover page Day summary Itinerary Custom" at bounding box center [750, 69] width 92 height 19
click at [764, 61] on select "Cover page Day summary Itinerary Custom" at bounding box center [750, 69] width 92 height 19
select select "CUSTOM"
click at [704, 60] on select "Cover page Day summary Itinerary Custom" at bounding box center [750, 69] width 92 height 19
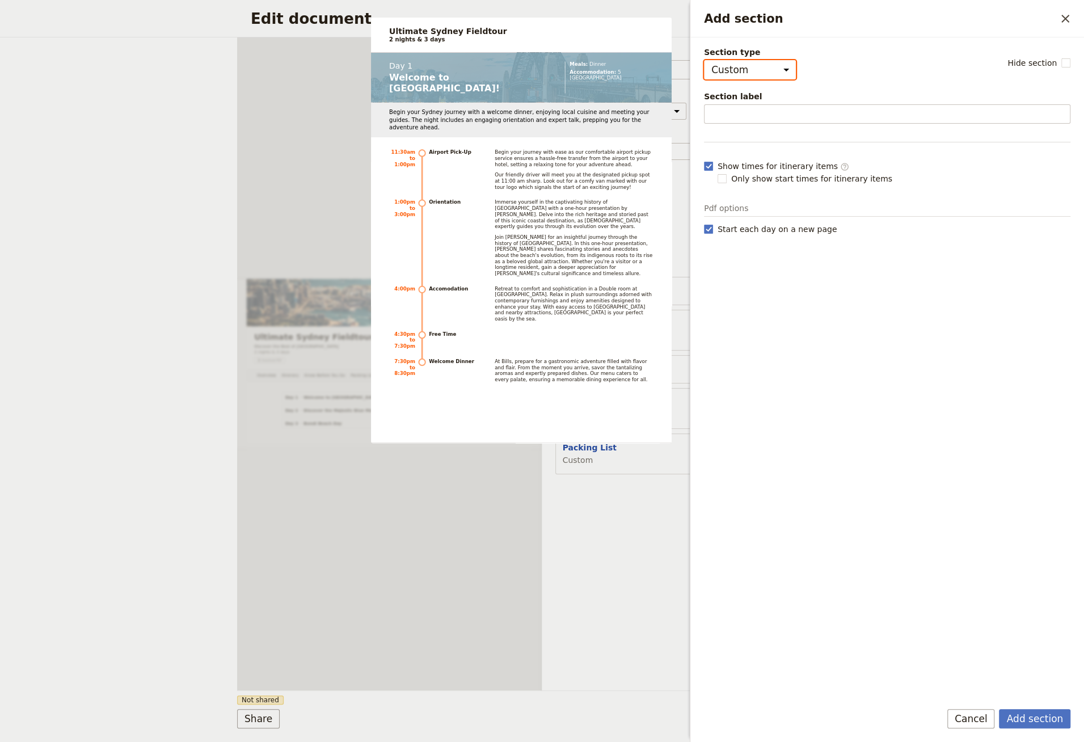
select select "default"
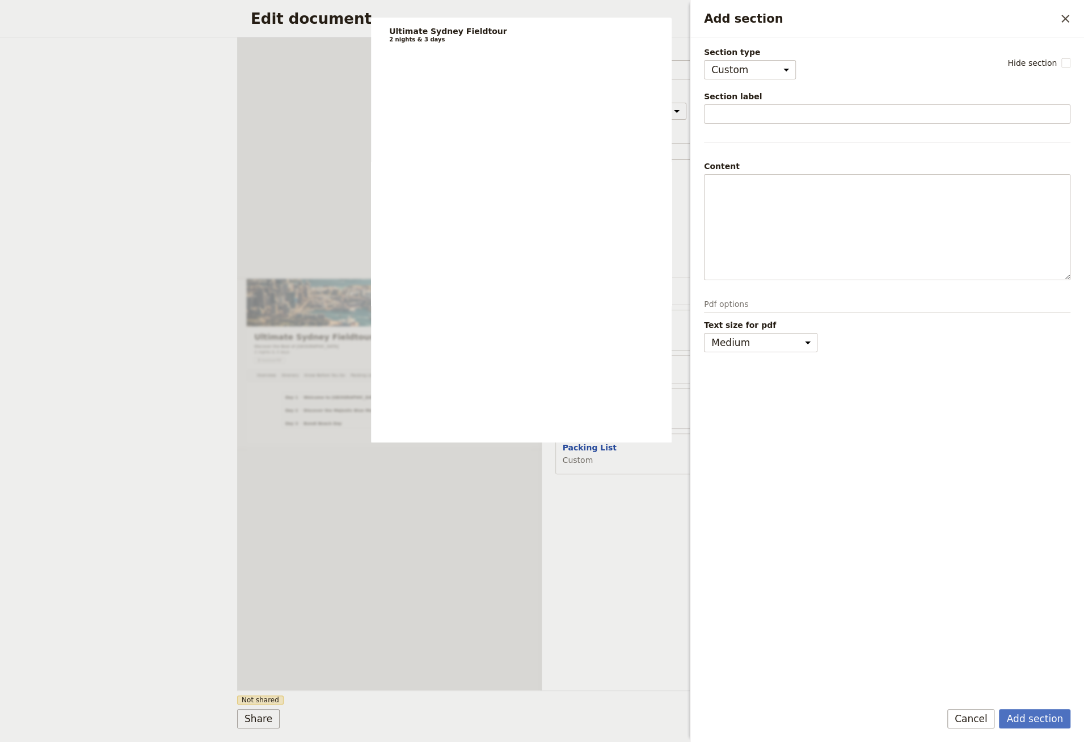
click at [745, 161] on div "Content" at bounding box center [887, 166] width 367 height 11
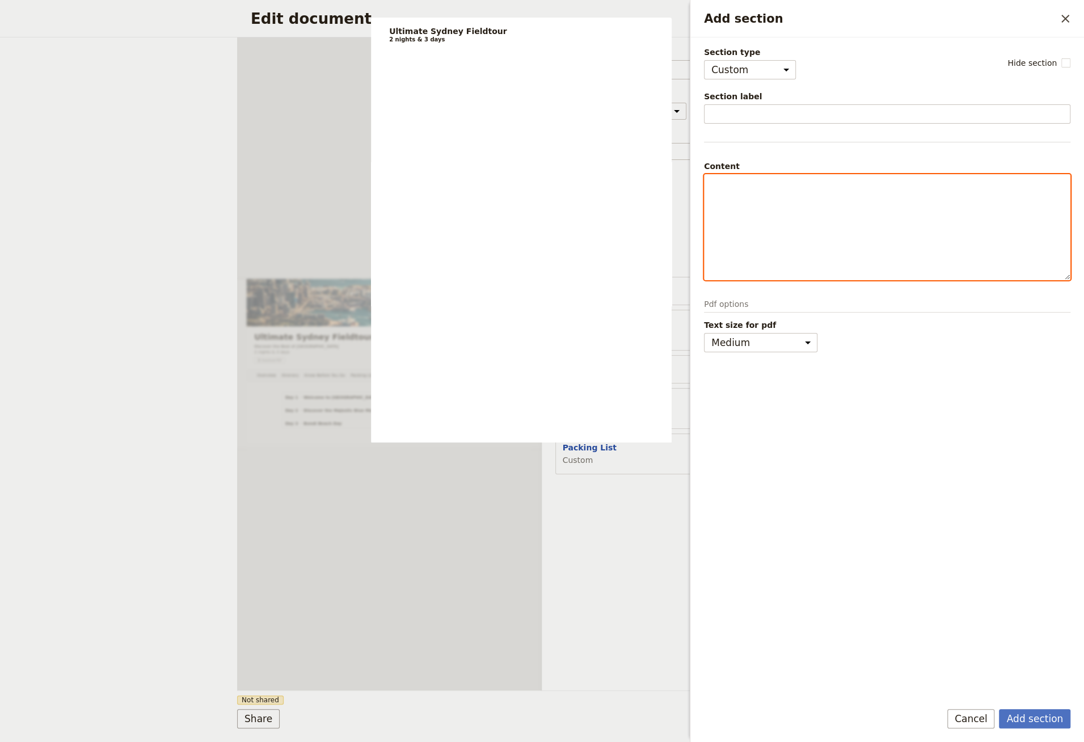
click at [742, 204] on div "Add section" at bounding box center [887, 227] width 365 height 105
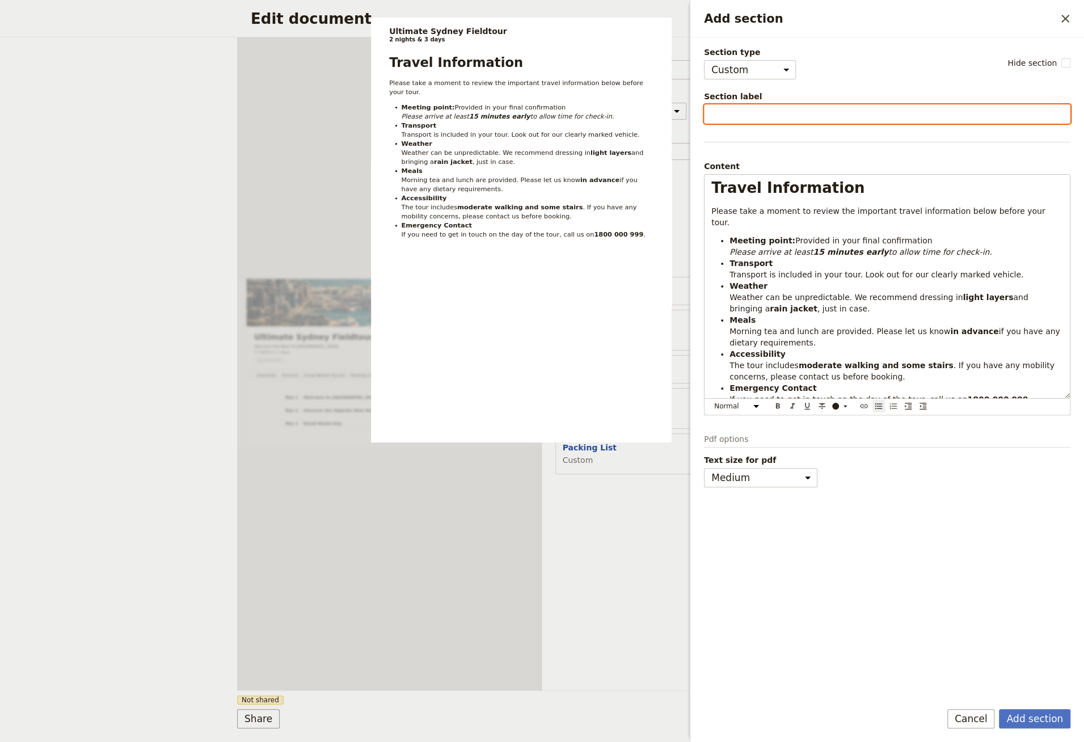
click at [747, 110] on input "Section label" at bounding box center [887, 113] width 367 height 19
type input "Travel Information"
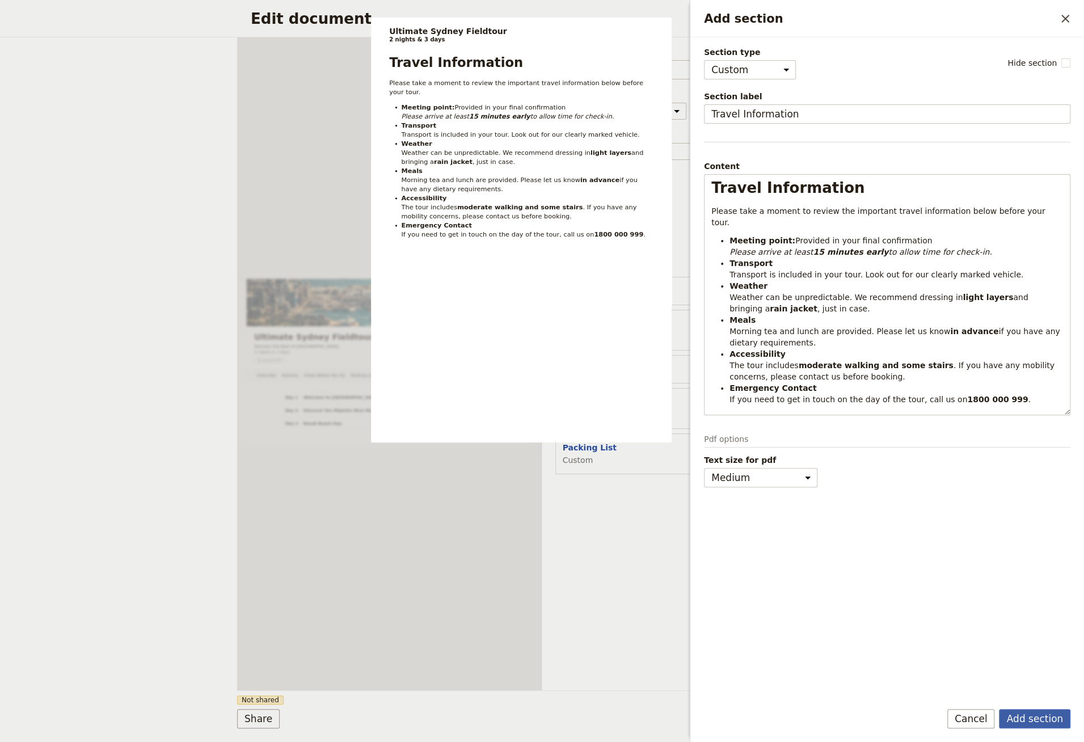
click at [1030, 718] on button "Add section" at bounding box center [1034, 718] width 71 height 19
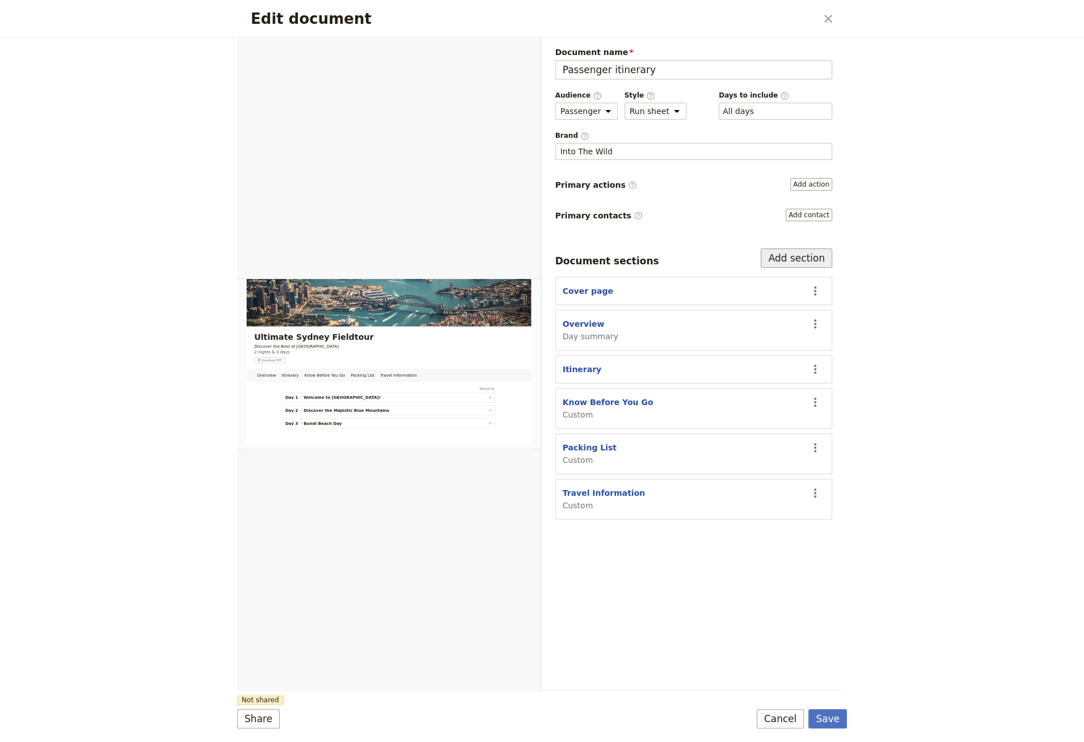
click at [805, 252] on button "Add section" at bounding box center [796, 258] width 71 height 19
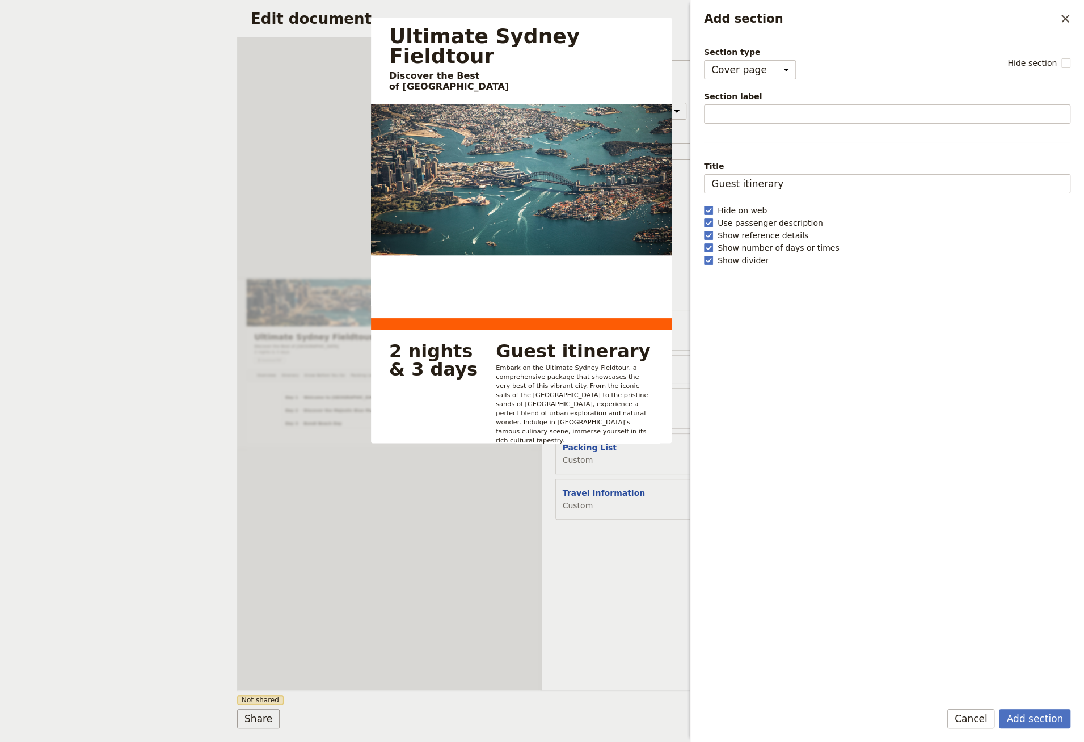
click at [756, 81] on div "Section type Cover page Day summary Itinerary Custom Hide section Section label…" at bounding box center [887, 369] width 367 height 645
click at [756, 71] on select "Cover page Day summary Itinerary Custom" at bounding box center [750, 69] width 92 height 19
select select "CUSTOM"
click at [704, 60] on select "Cover page Day summary Itinerary Custom" at bounding box center [750, 69] width 92 height 19
select select "default"
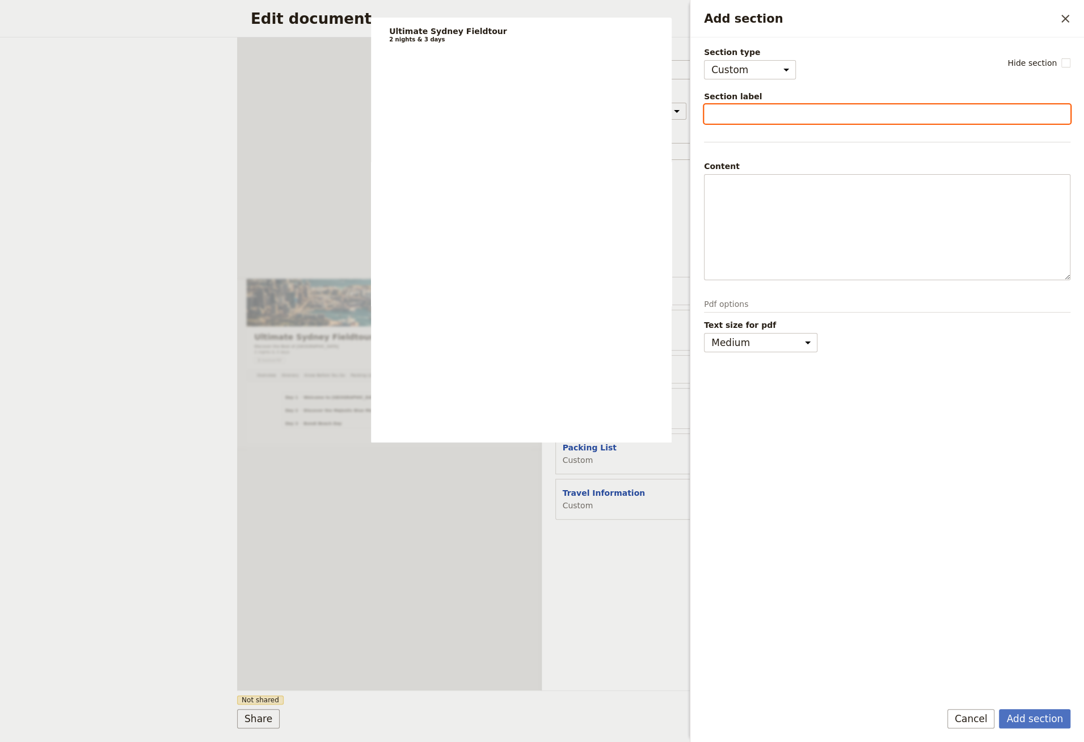
click at [751, 110] on input "Section label" at bounding box center [887, 113] width 367 height 19
type input "FAQs"
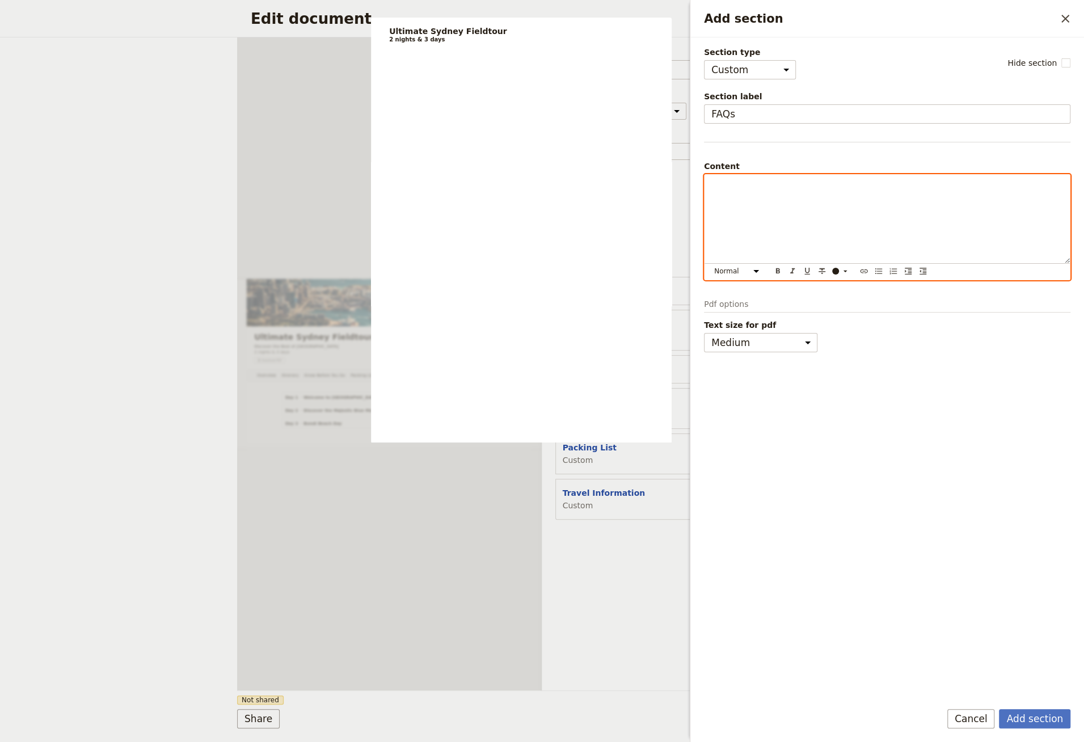
click at [730, 204] on div "Add section" at bounding box center [887, 219] width 365 height 89
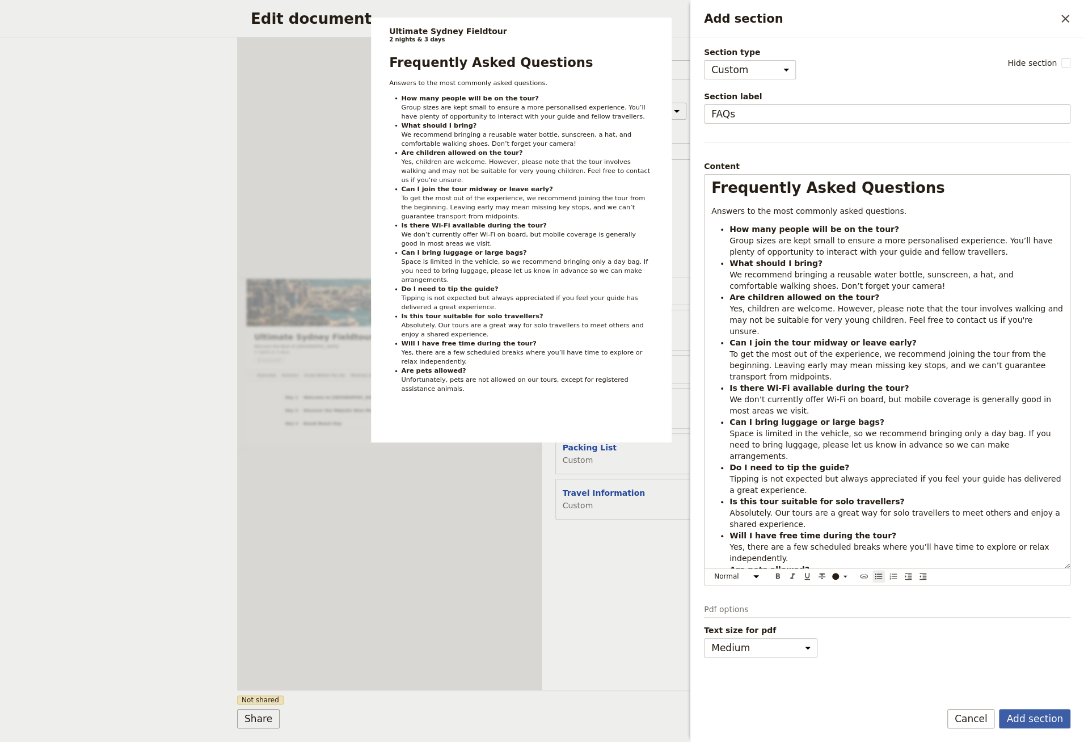
click at [1049, 723] on button "Add section" at bounding box center [1034, 718] width 71 height 19
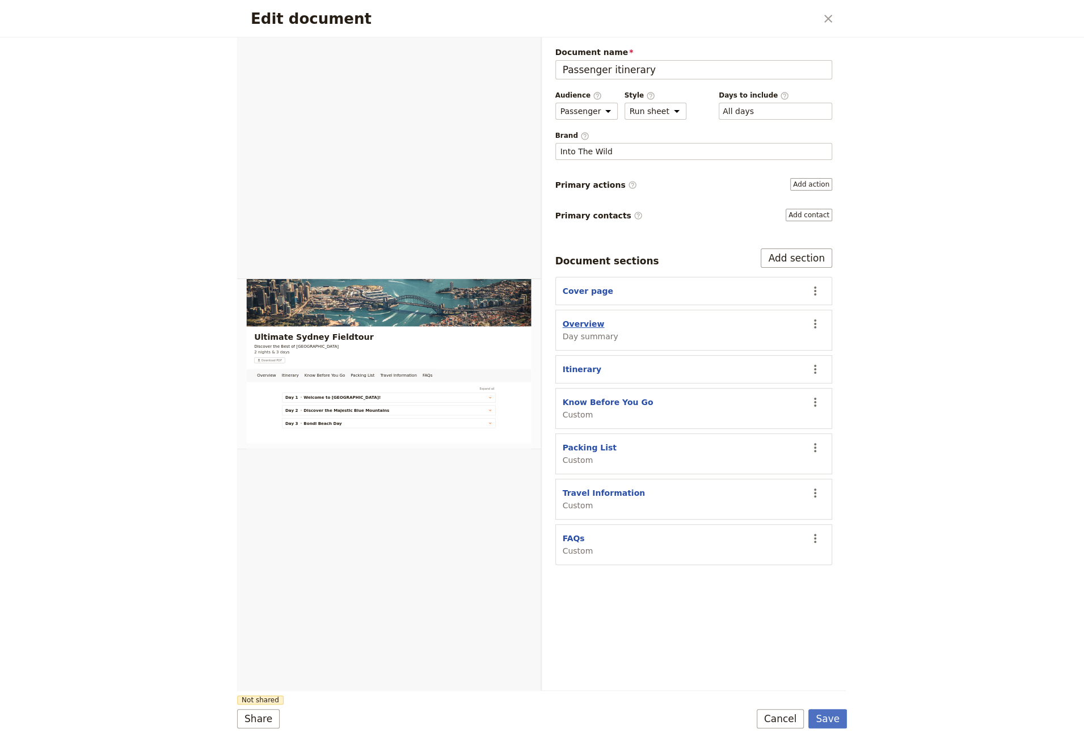
click at [580, 322] on button "Overview" at bounding box center [584, 323] width 42 height 11
select select "DAY_SUMMARY"
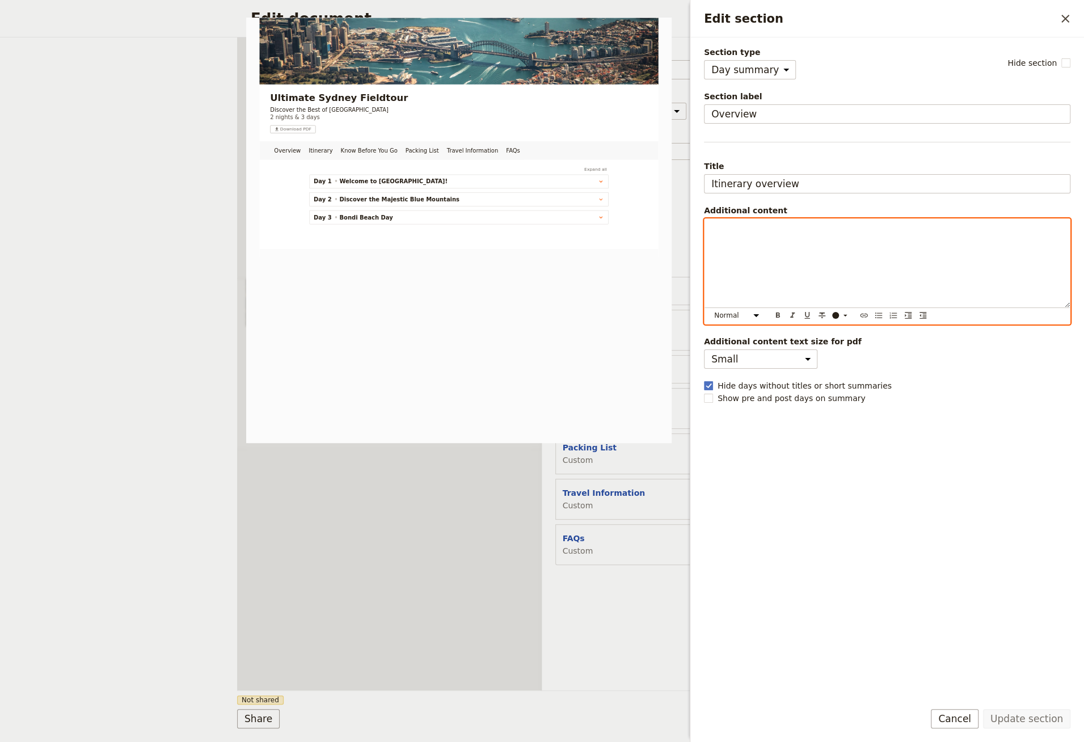
click at [844, 312] on div "Normal Small text Heading 1 Heading 2 Heading 3 ​ ​ ​ ​ ​ ​ ​ ​ ​ ​" at bounding box center [887, 271] width 367 height 106
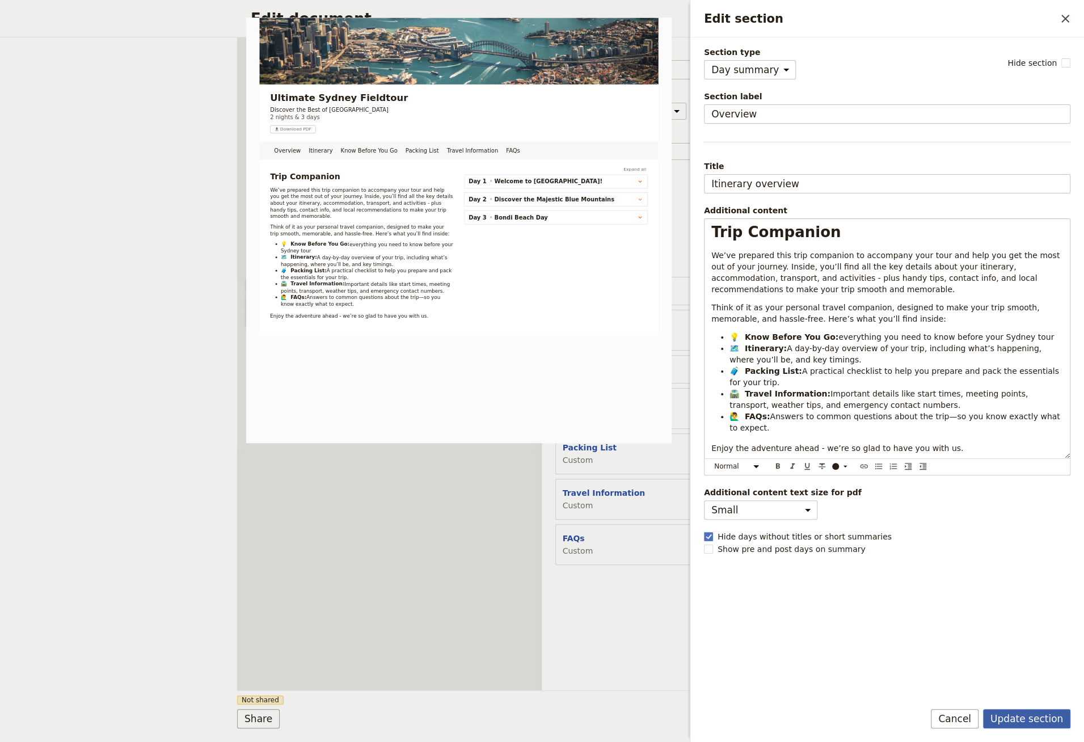
click at [1025, 715] on button "Update section" at bounding box center [1026, 718] width 87 height 19
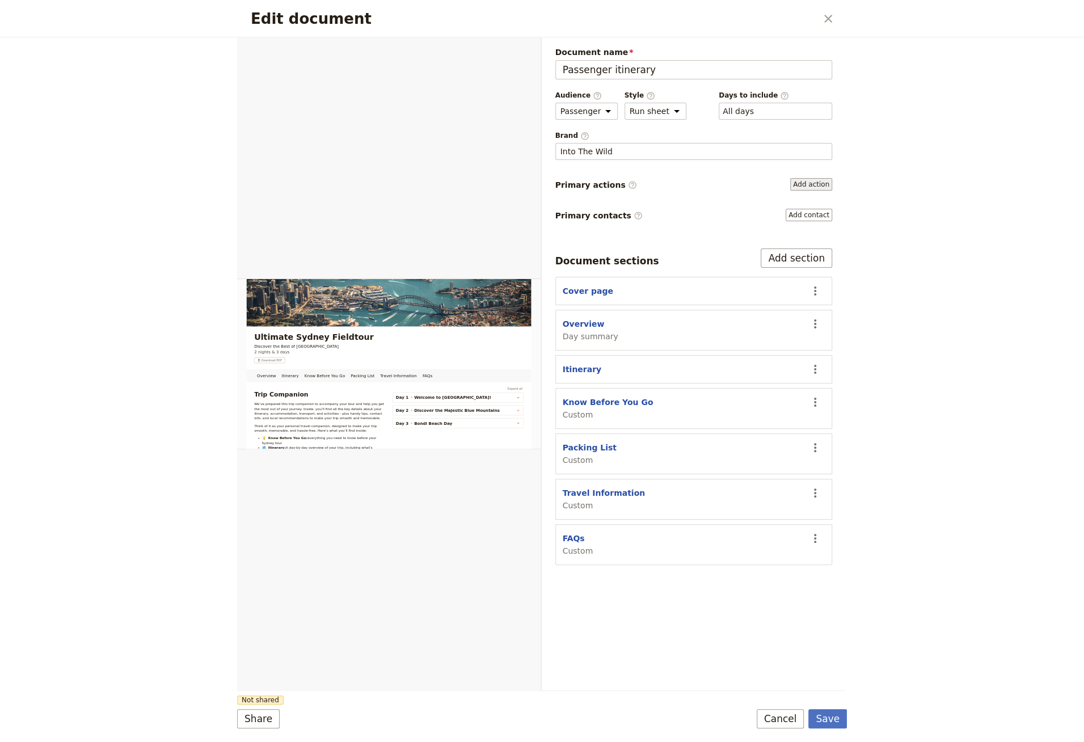
click at [808, 179] on button "Add action" at bounding box center [811, 184] width 42 height 12
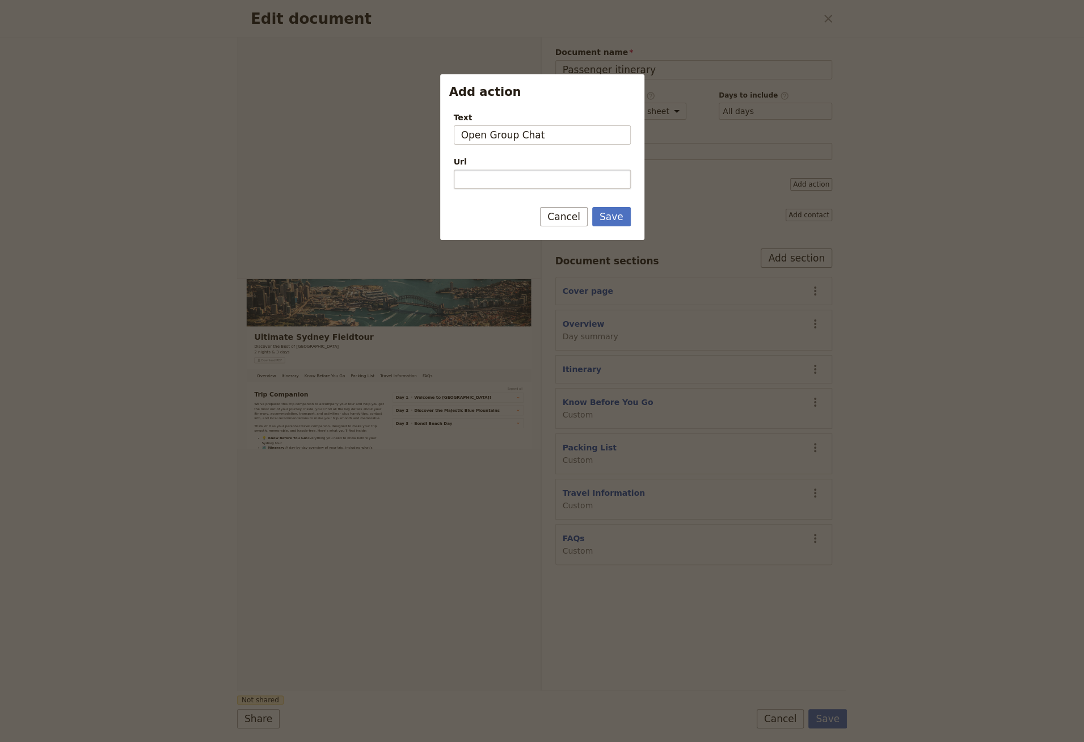
type input "Open Group Chat"
click at [555, 182] on input "Url" at bounding box center [542, 179] width 177 height 19
type input "w"
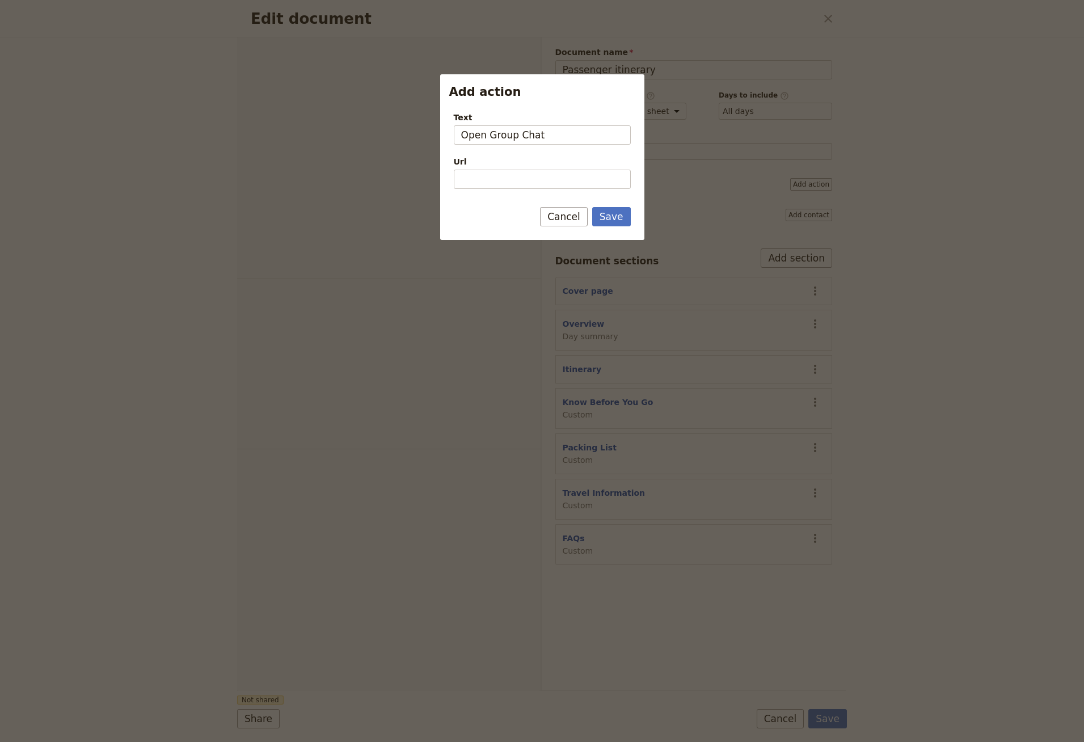
select select "PASSENGER"
select select "RUN_SHEET"
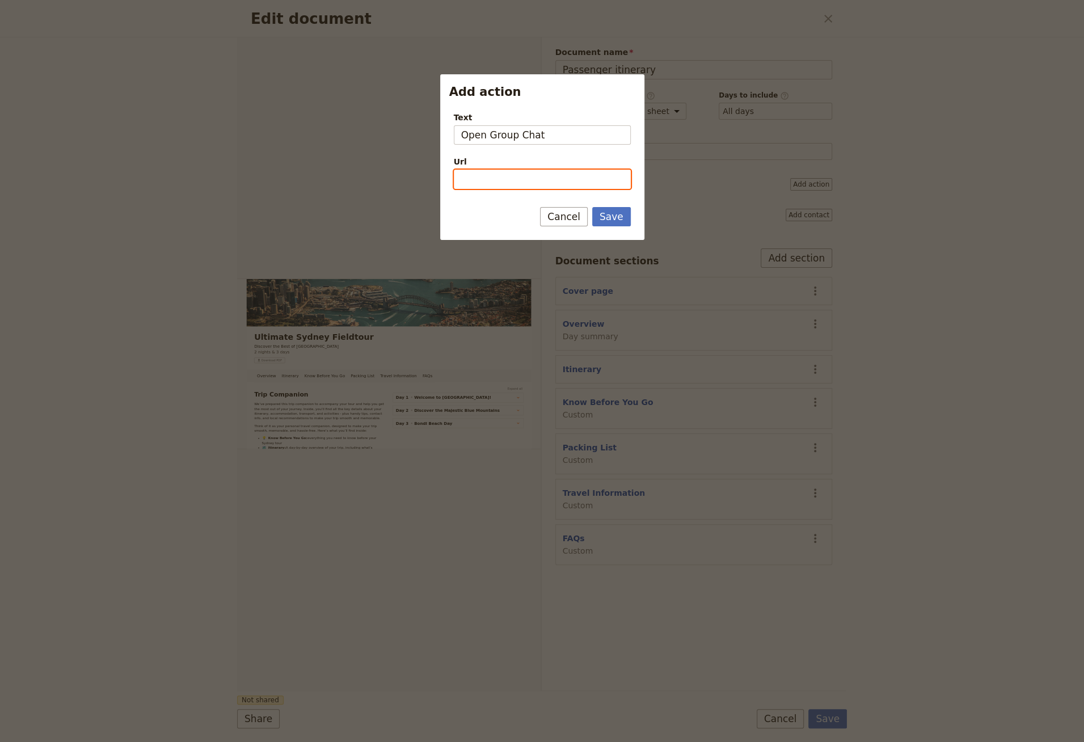
paste input "https://chat.whatsapp.com/"
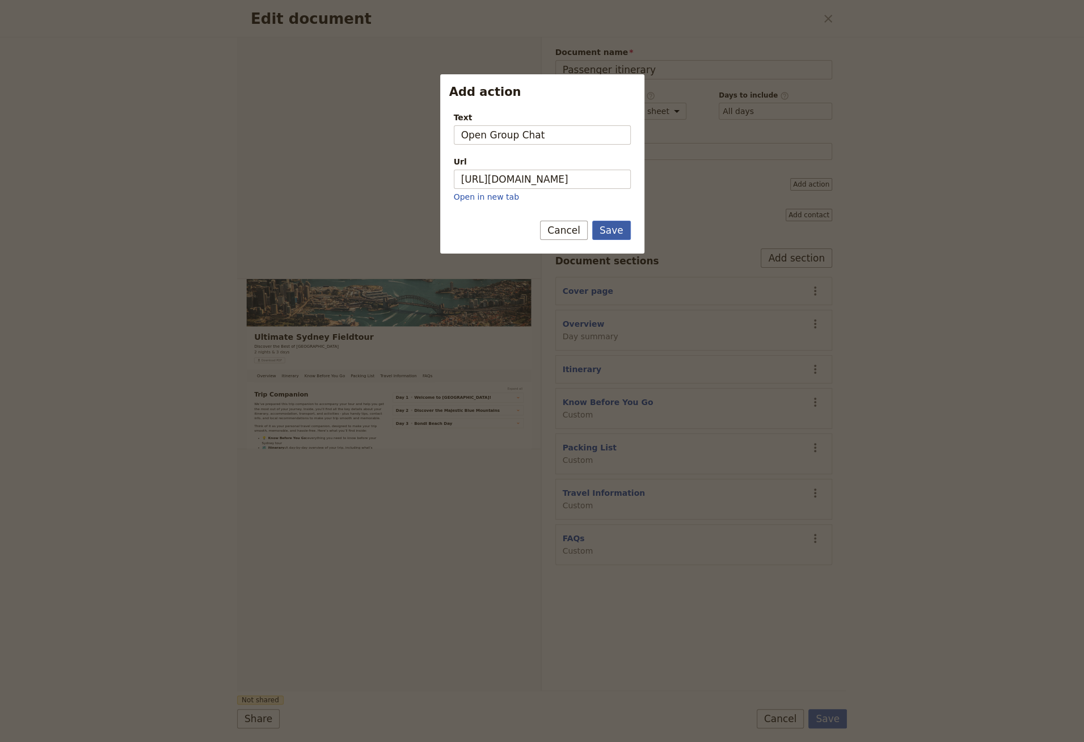
type input "[URL][DOMAIN_NAME]"
click at [620, 230] on button "Save" at bounding box center [611, 230] width 39 height 19
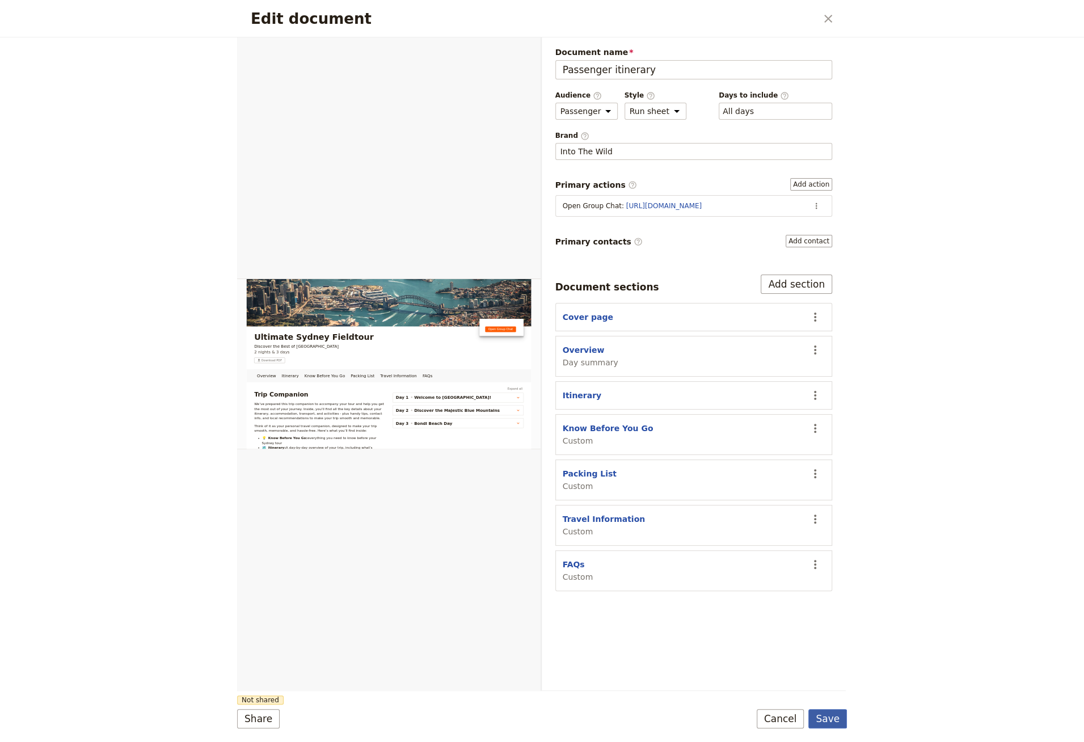
click at [832, 720] on button "Save" at bounding box center [828, 718] width 39 height 19
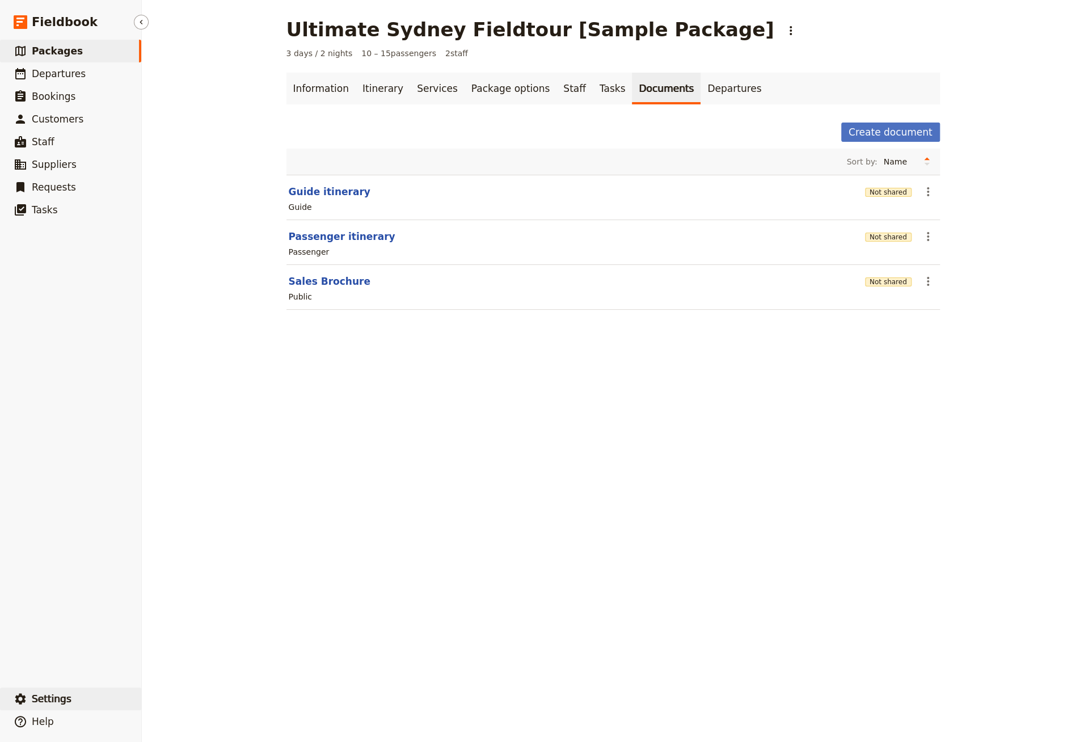
click at [88, 697] on button "​ Settings" at bounding box center [70, 699] width 141 height 23
click at [164, 668] on span "Your organization" at bounding box center [187, 667] width 69 height 11
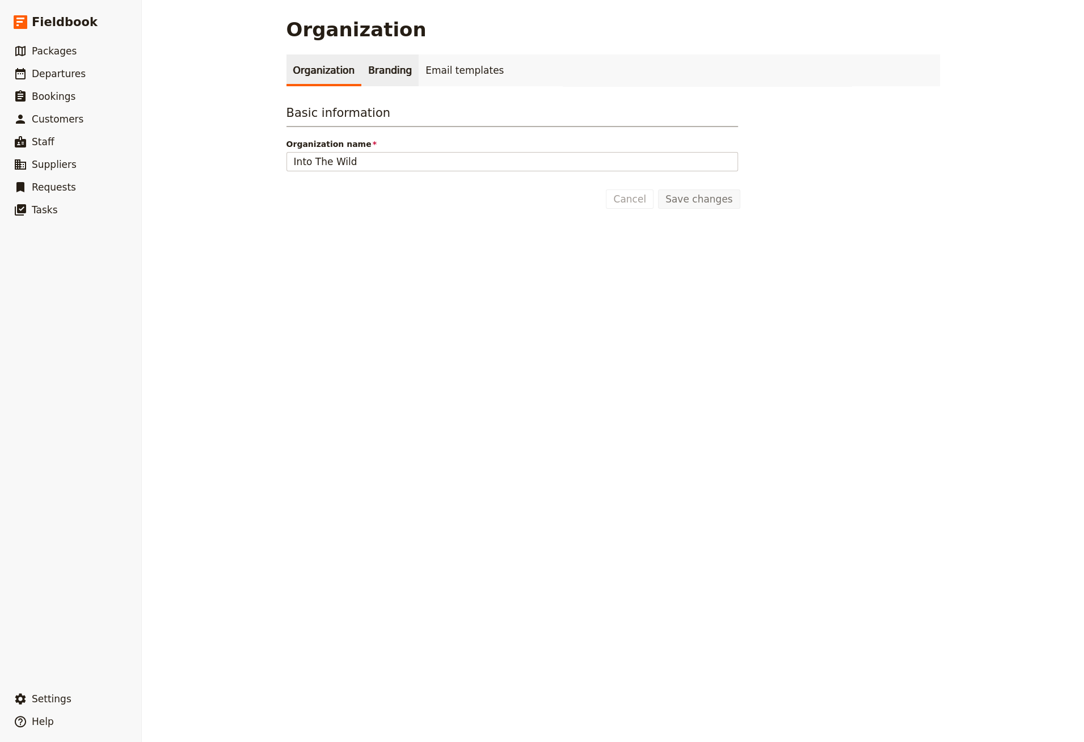
click at [378, 77] on link "Branding" at bounding box center [389, 70] width 57 height 32
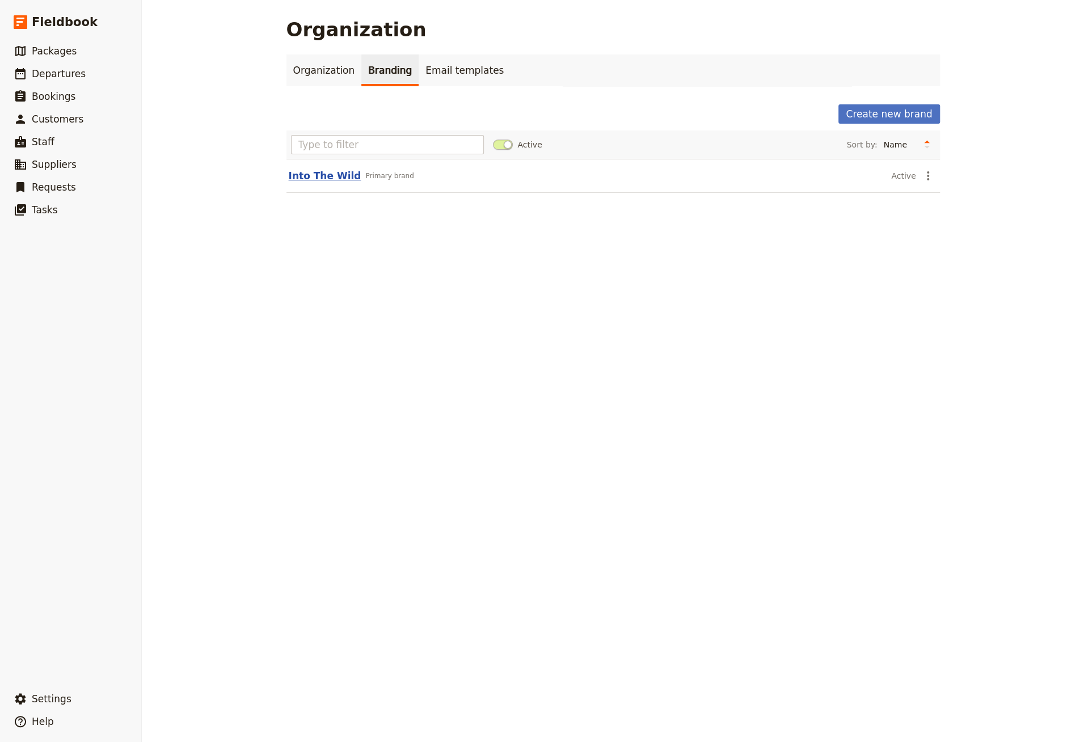
click at [324, 181] on button "Into The Wild" at bounding box center [325, 176] width 73 height 14
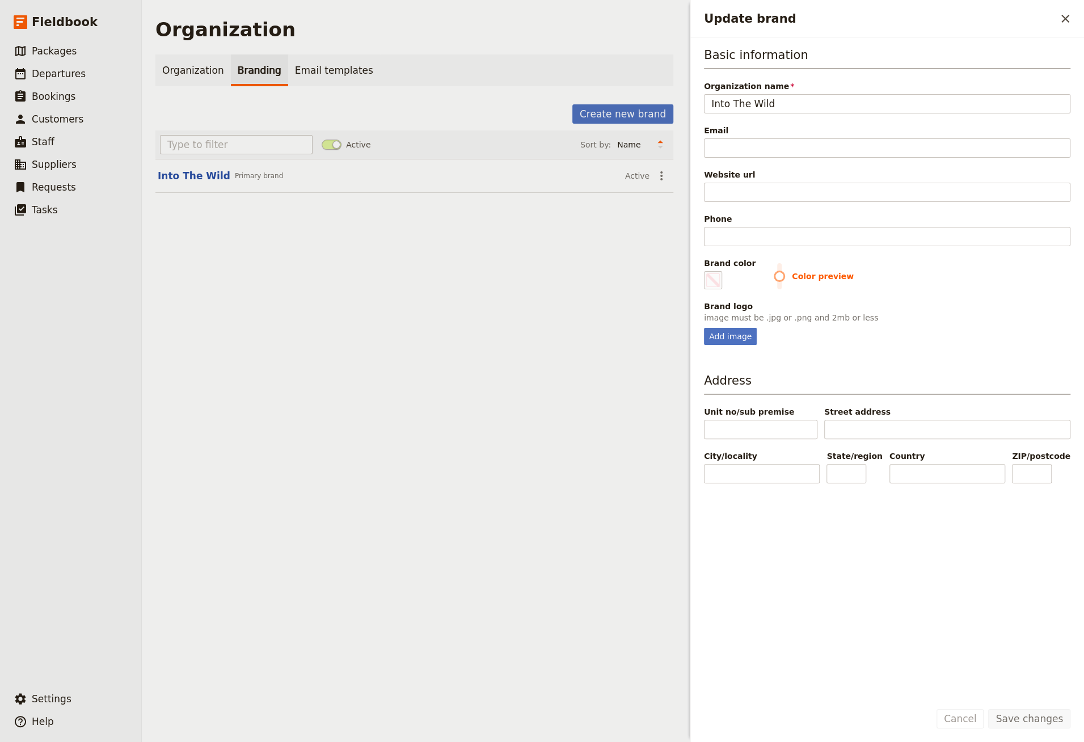
click at [736, 157] on div "Basic information Organization name Into The Wild Email Website url Phone Brand…" at bounding box center [887, 196] width 367 height 298
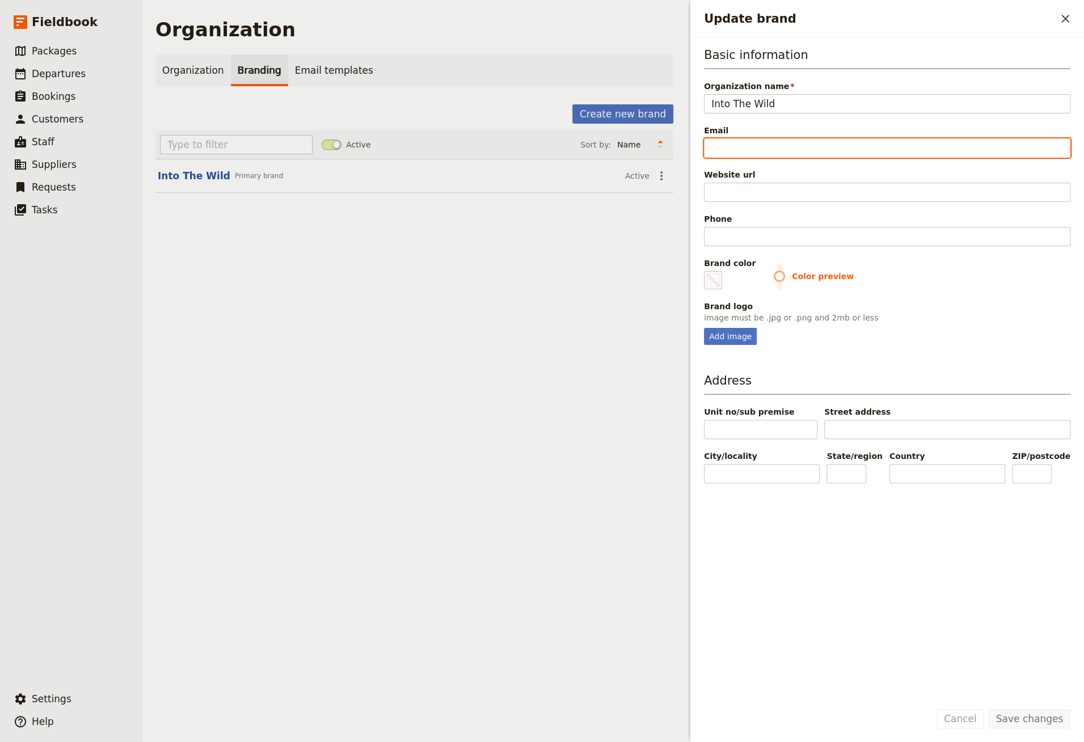
click at [738, 150] on input "Email" at bounding box center [887, 147] width 367 height 19
paste input "[PERSON_NAME][EMAIL_ADDRESS][DOMAIN_NAME]"
type input "[PERSON_NAME][EMAIL_ADDRESS][DOMAIN_NAME]"
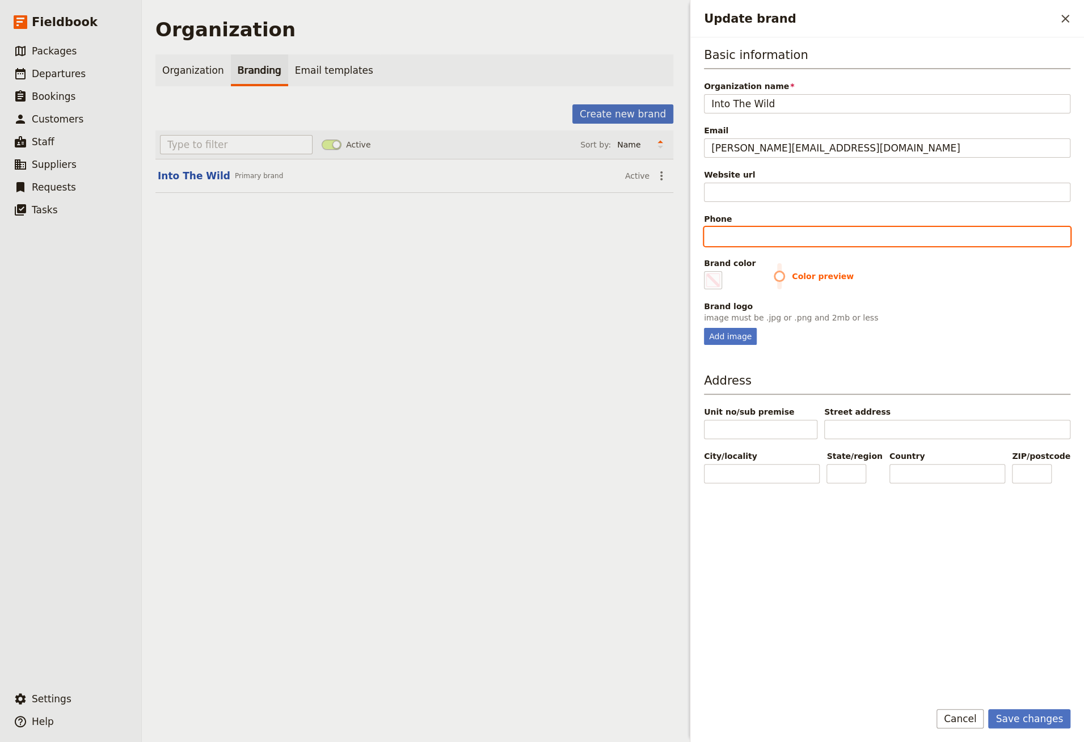
click at [752, 234] on input "Phone" at bounding box center [887, 236] width 367 height 19
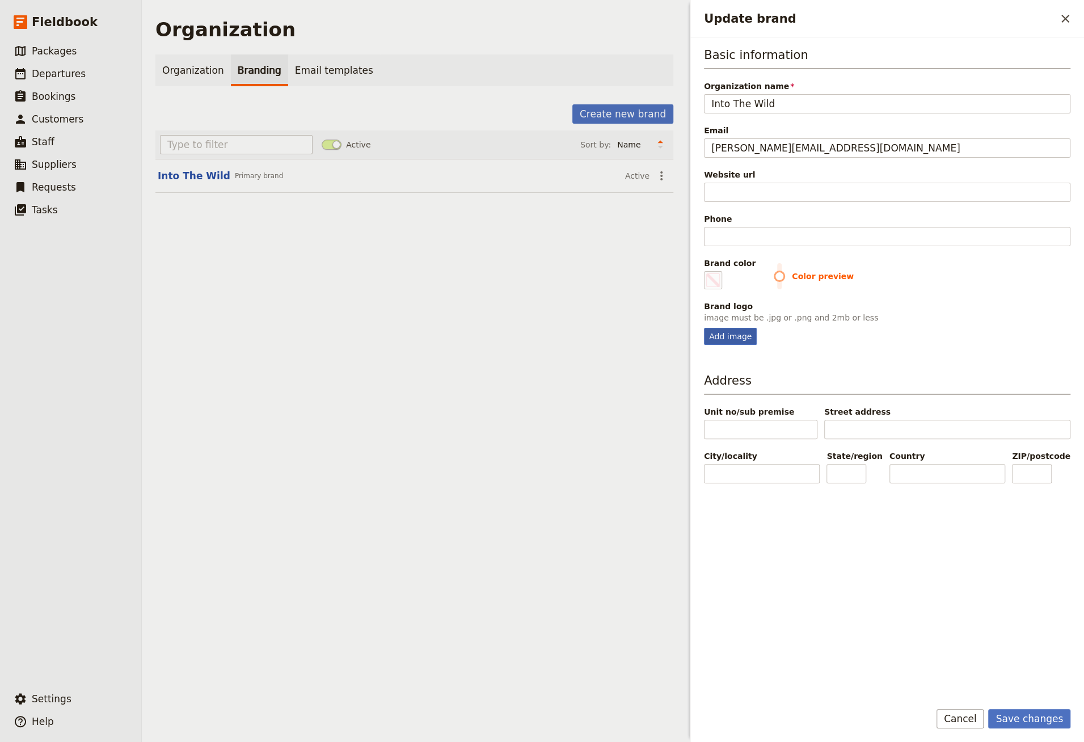
click at [733, 338] on div "Add image" at bounding box center [730, 336] width 53 height 17
click at [704, 328] on input "Add image" at bounding box center [704, 327] width 1 height 1
click at [732, 335] on div "Add image" at bounding box center [730, 336] width 53 height 17
click at [704, 328] on input "Add image" at bounding box center [704, 327] width 1 height 1
type input "C:\fakepath\unnamed.png"
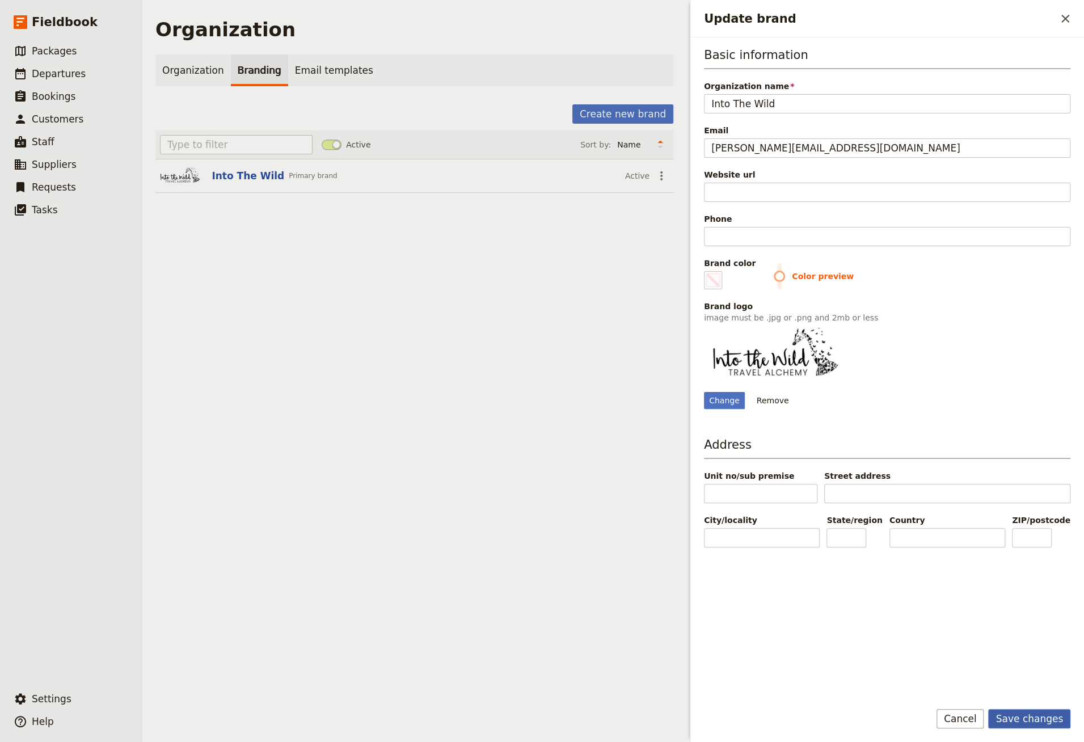
click at [1025, 717] on button "Save changes" at bounding box center [1029, 718] width 82 height 19
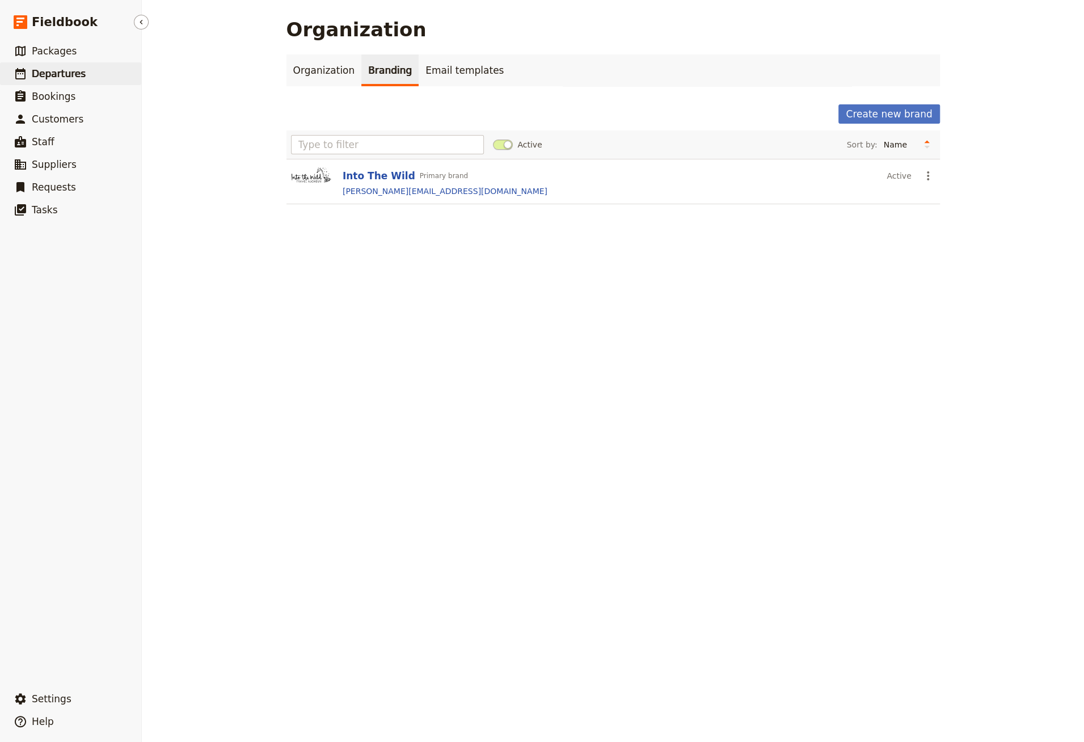
click at [57, 68] on span "Departures" at bounding box center [59, 74] width 54 height 14
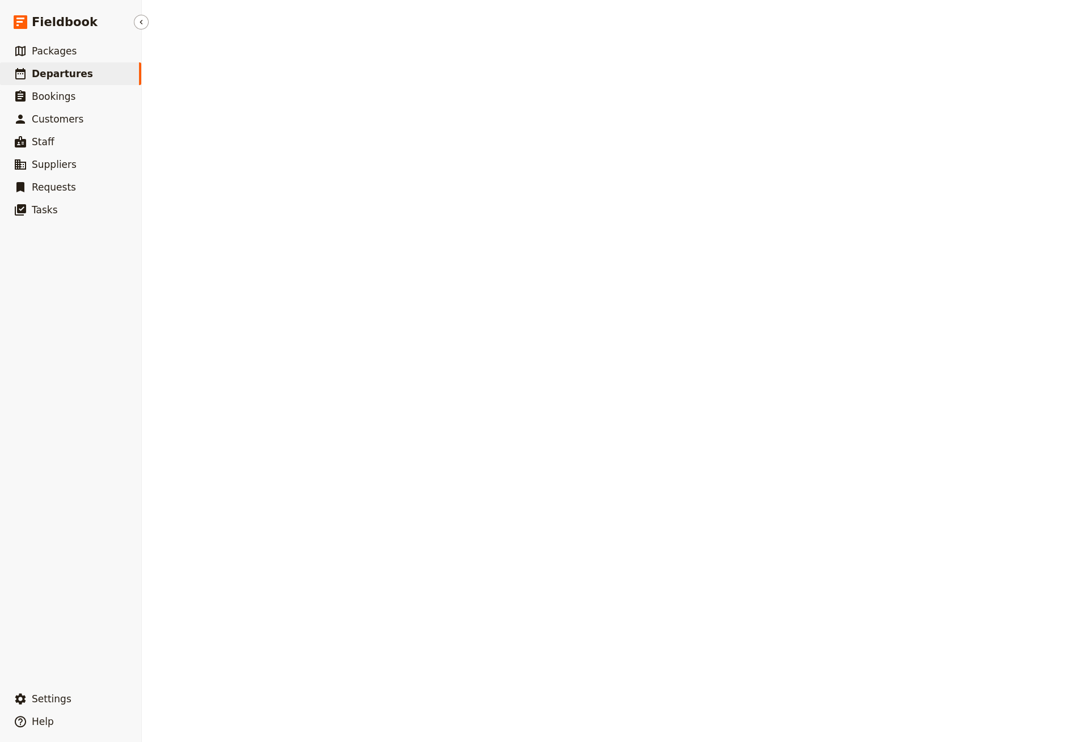
select select "CREATED_AT"
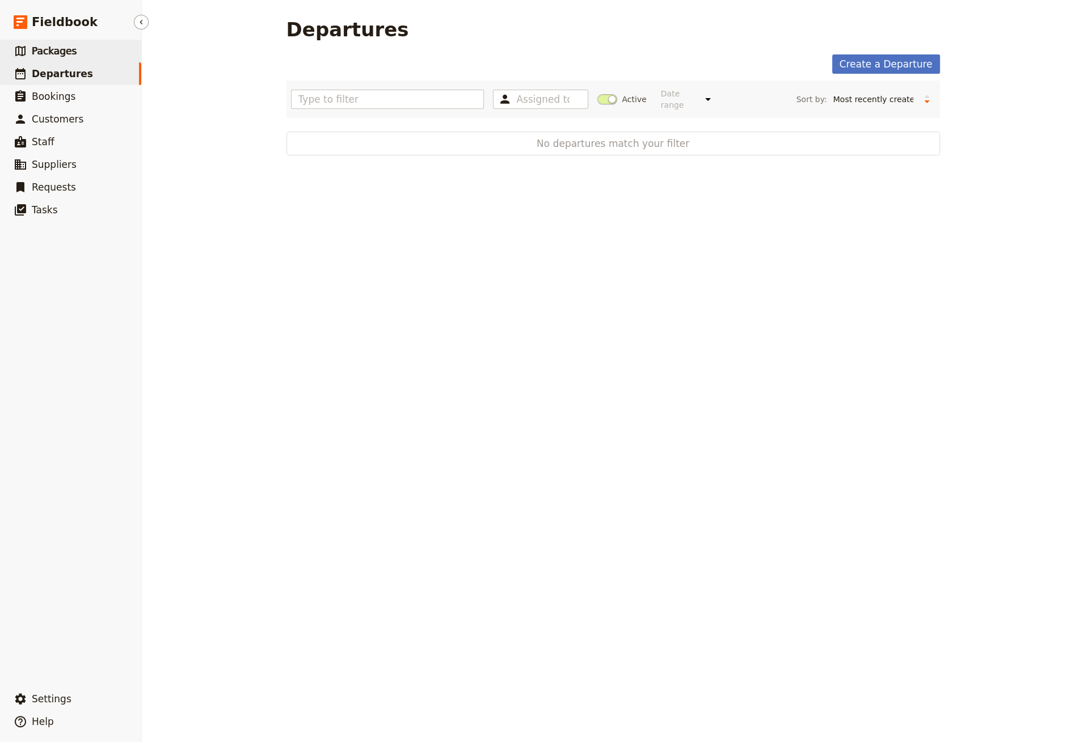
click at [66, 54] on span "Packages" at bounding box center [54, 50] width 45 height 11
select select "UPDATED_AT"
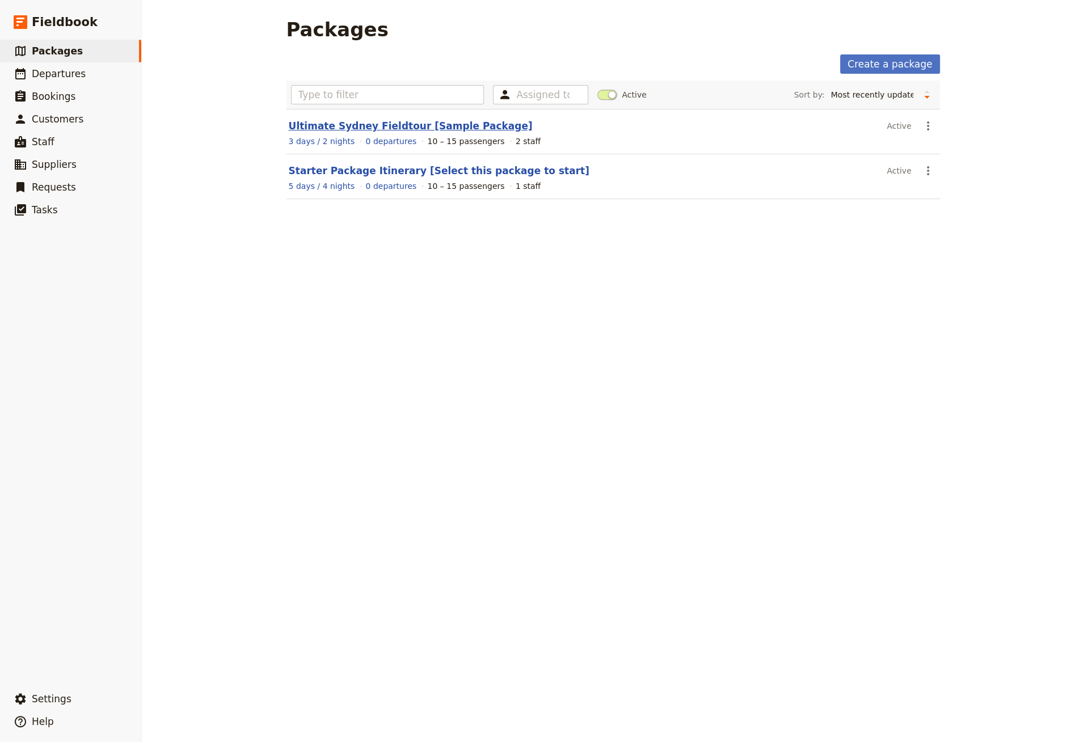
click at [382, 125] on link "Ultimate Sydney Fieldtour [Sample Package]" at bounding box center [411, 125] width 244 height 11
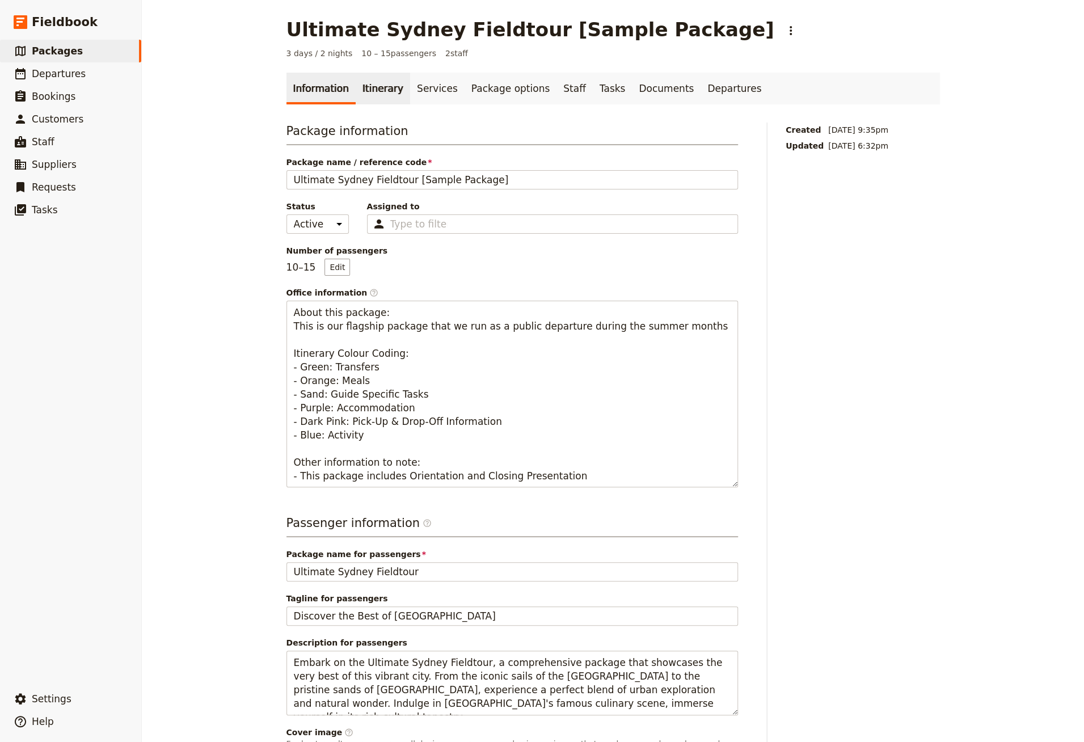
click at [361, 96] on link "Itinerary" at bounding box center [383, 89] width 54 height 32
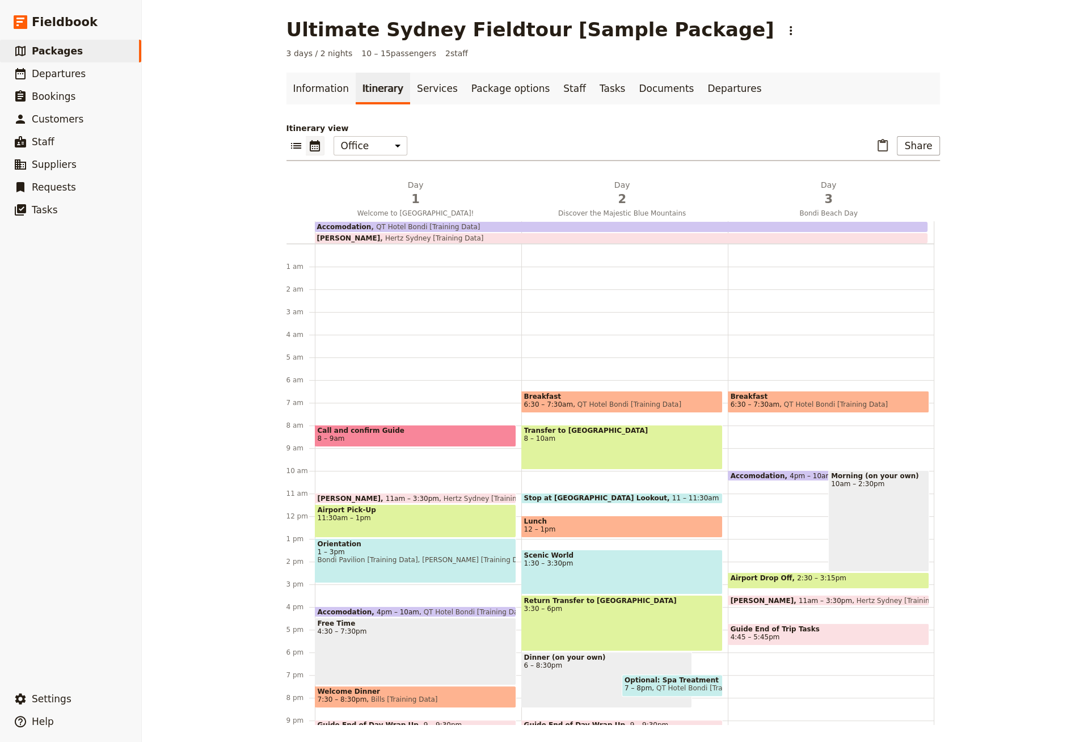
scroll to position [64, 0]
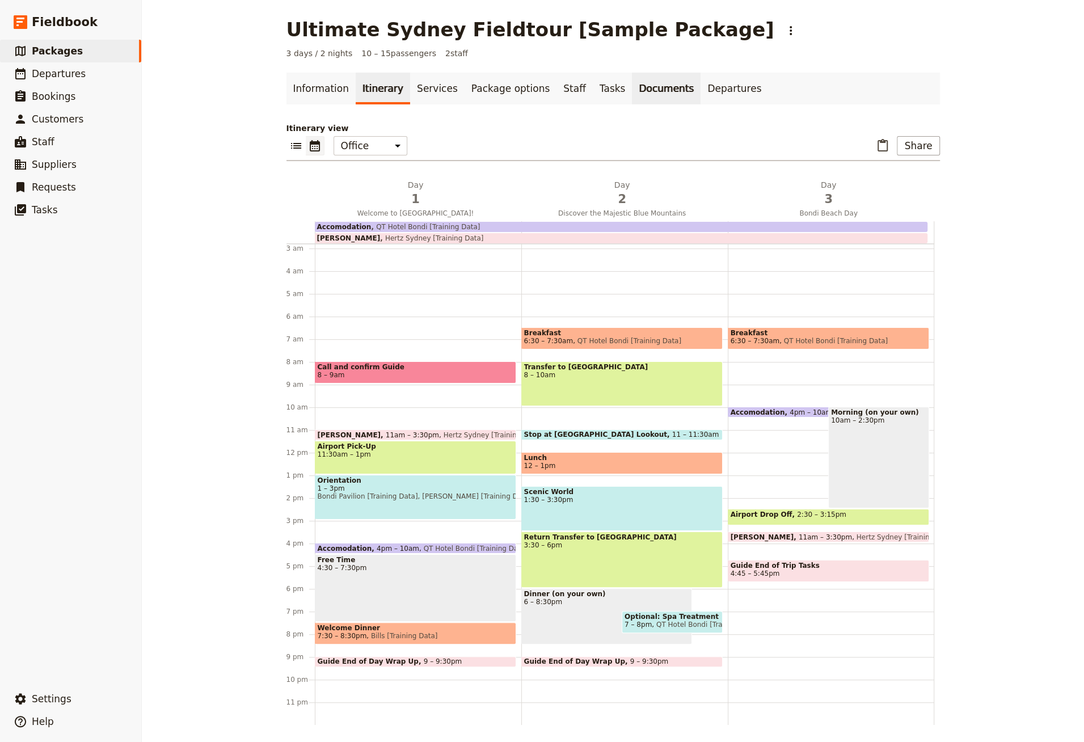
click at [632, 84] on link "Documents" at bounding box center [666, 89] width 69 height 32
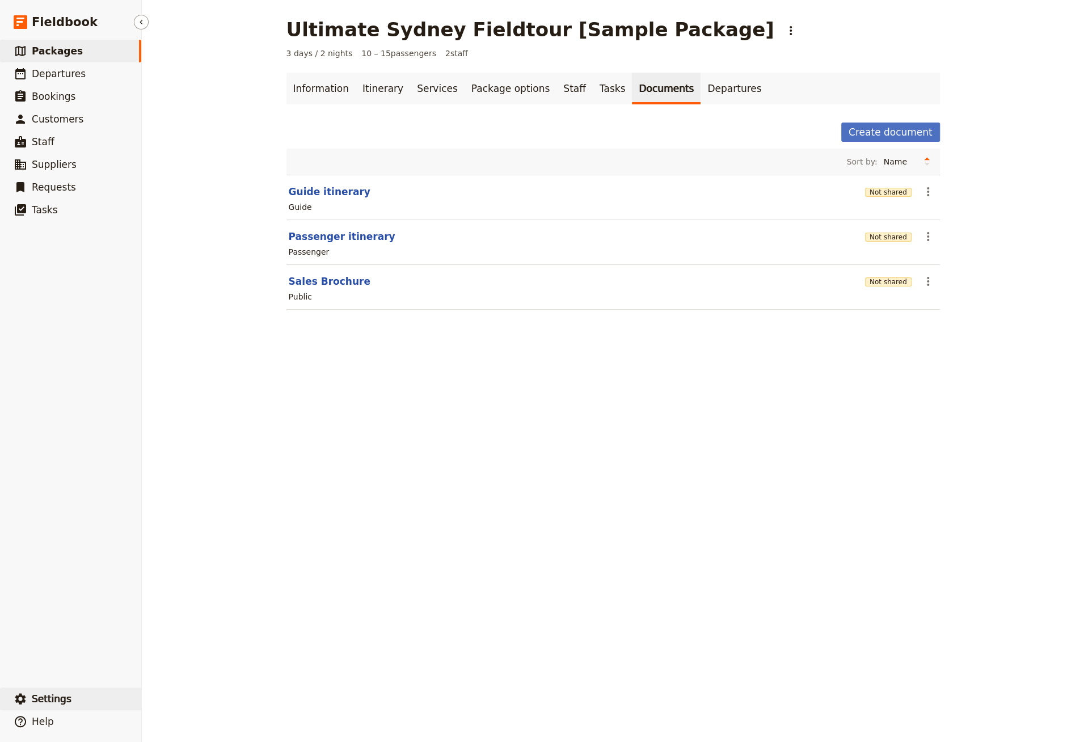
click at [89, 691] on button "​ Settings" at bounding box center [70, 699] width 141 height 23
click at [203, 652] on span "Your user profile" at bounding box center [185, 651] width 65 height 11
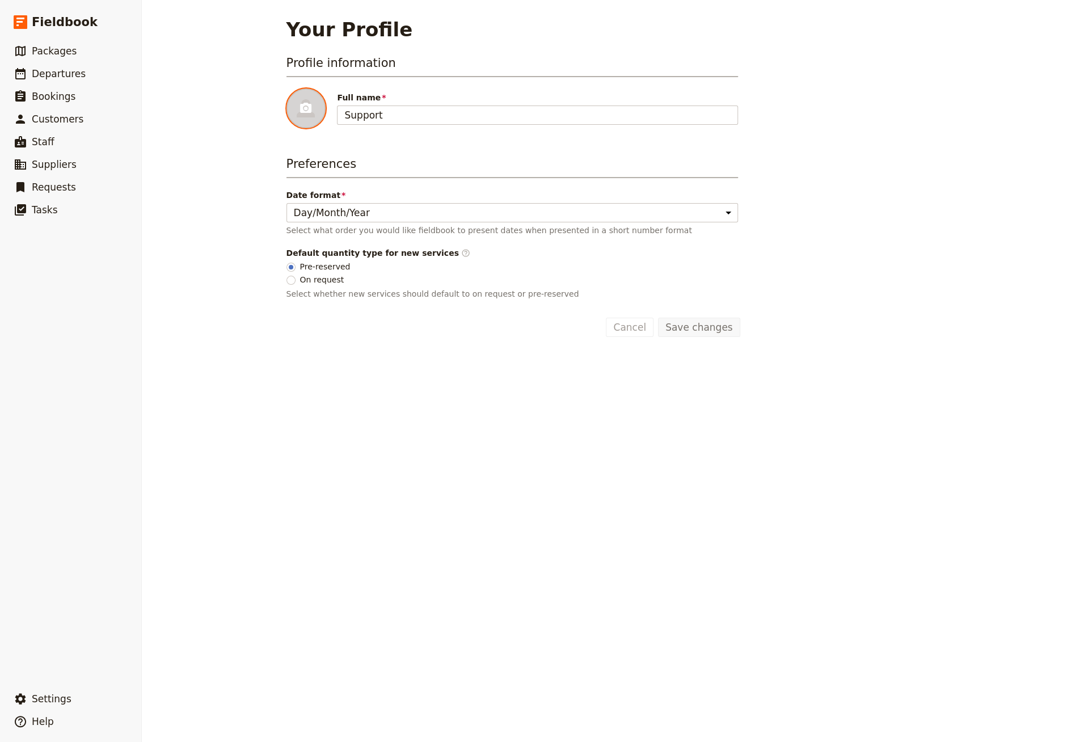
click at [300, 107] on icon at bounding box center [306, 109] width 14 height 14
click at [287, 89] on input "file" at bounding box center [286, 88] width 1 height 1
click at [309, 113] on icon at bounding box center [306, 109] width 14 height 14
click at [287, 89] on input "file" at bounding box center [286, 88] width 1 height 1
type input "C:\fakepath\Jeff Kwok.jpg"
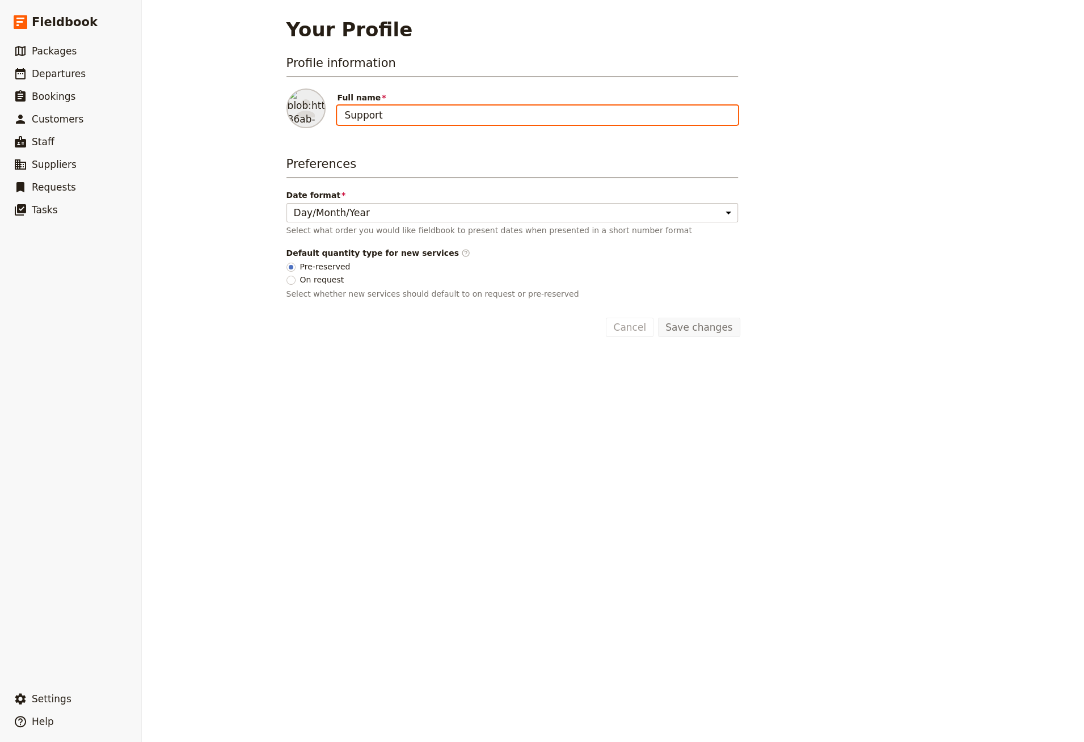
click at [463, 114] on input "Support" at bounding box center [537, 115] width 401 height 19
type input "[PERSON_NAME] from Fieldbook"
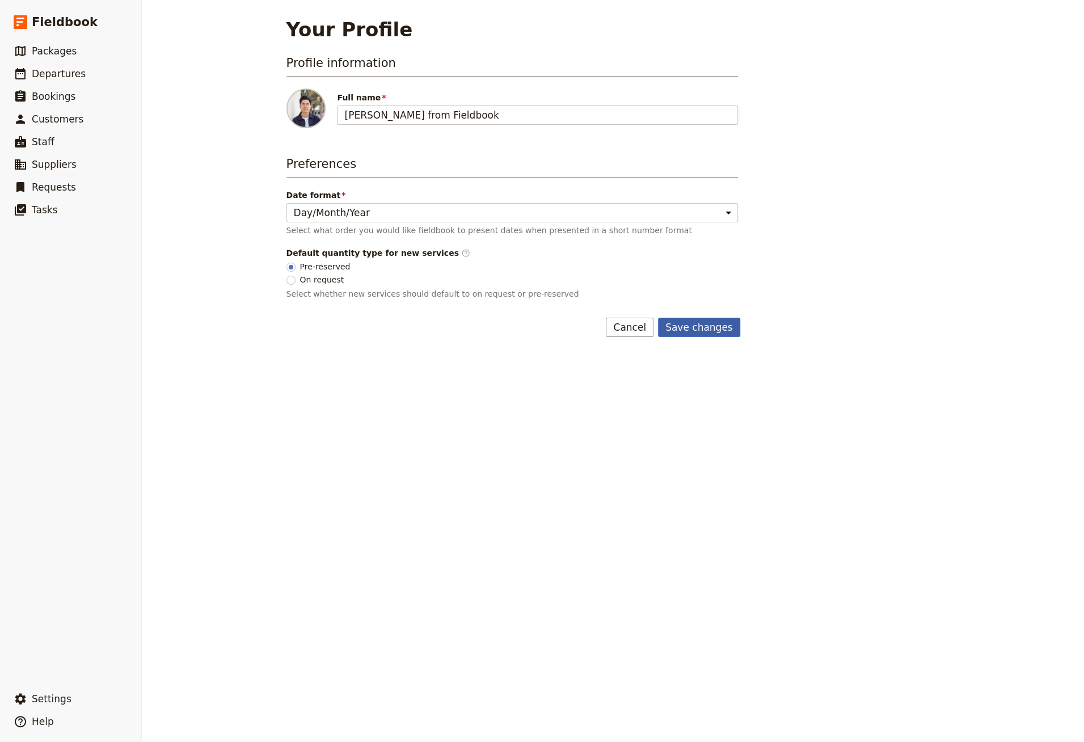
click at [714, 332] on button "Save changes" at bounding box center [699, 327] width 82 height 19
click at [99, 55] on link "​ Packages" at bounding box center [70, 51] width 141 height 23
select select "UPDATED_AT"
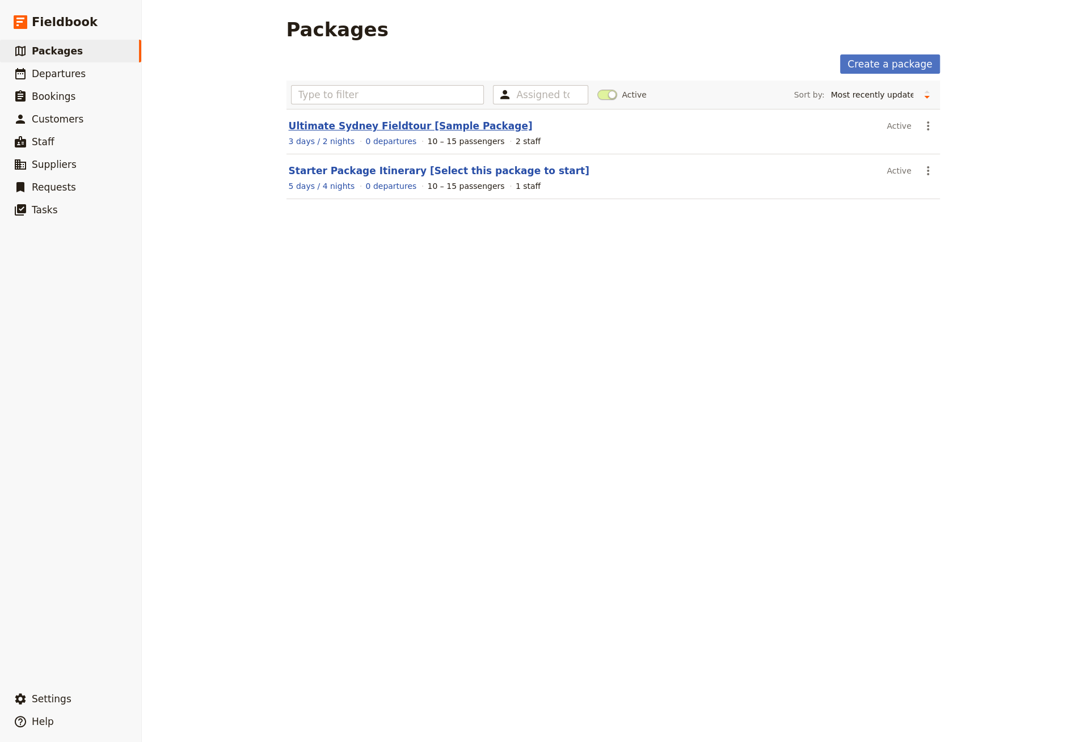
click at [321, 124] on link "Ultimate Sydney Fieldtour [Sample Package]" at bounding box center [411, 125] width 244 height 11
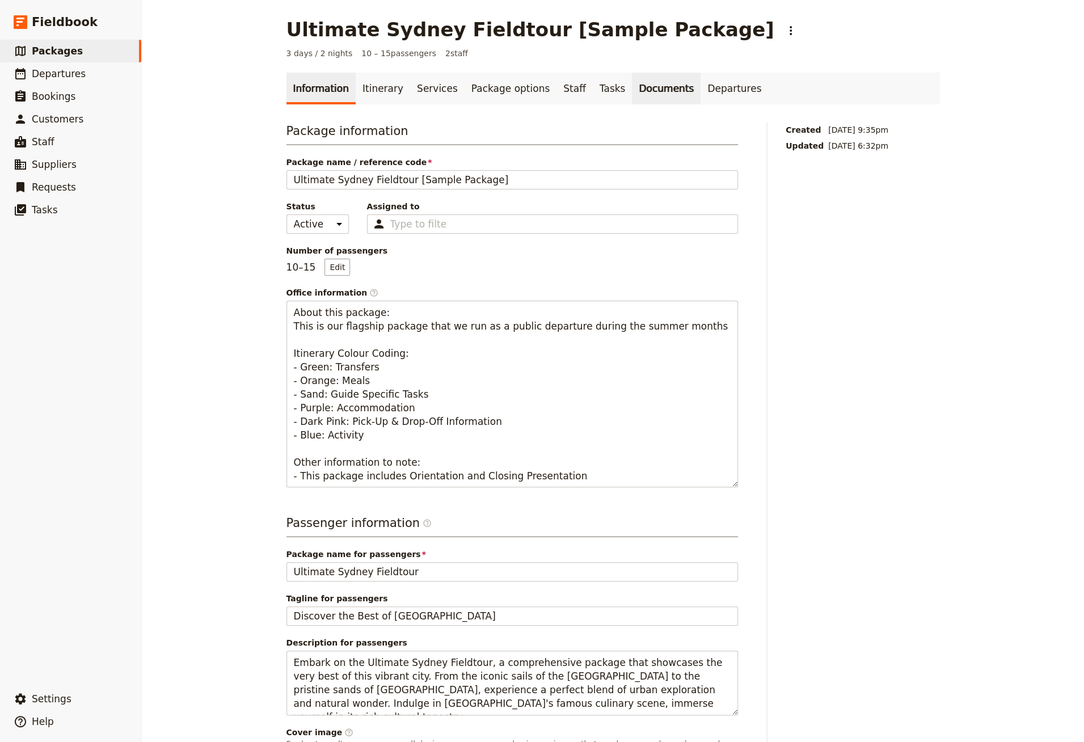
click at [650, 94] on link "Documents" at bounding box center [666, 89] width 69 height 32
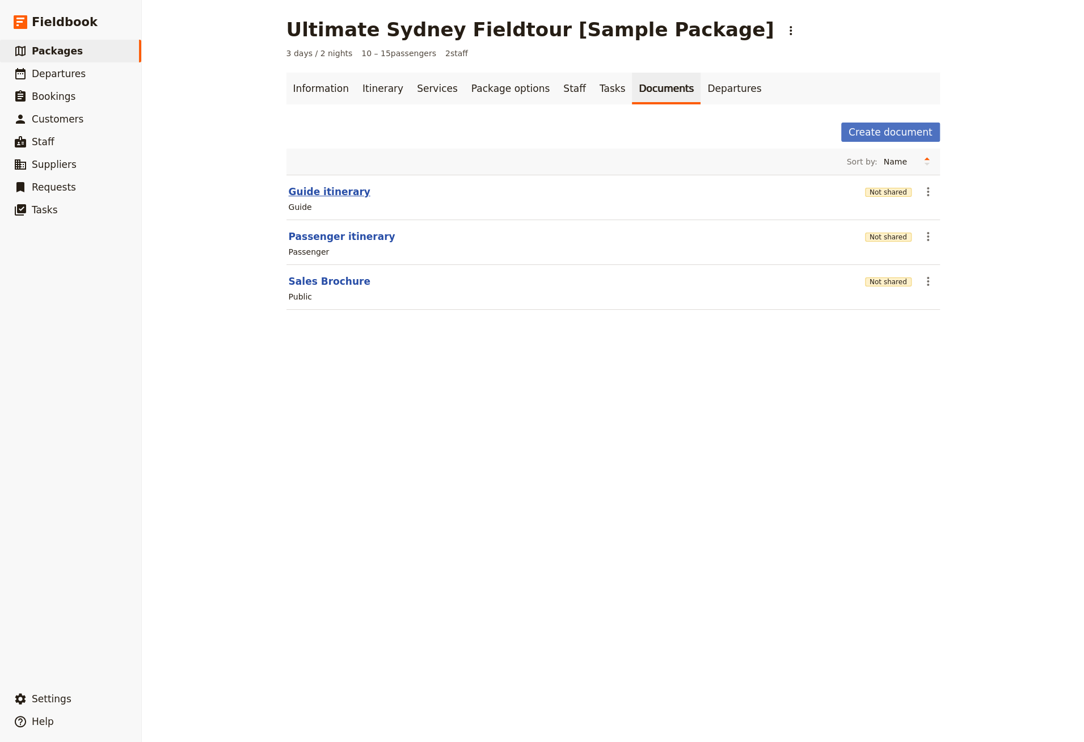
click at [331, 187] on button "Guide itinerary" at bounding box center [330, 192] width 82 height 14
select select "STAFF"
select select "RUN_SHEET"
select select "DEFAULT"
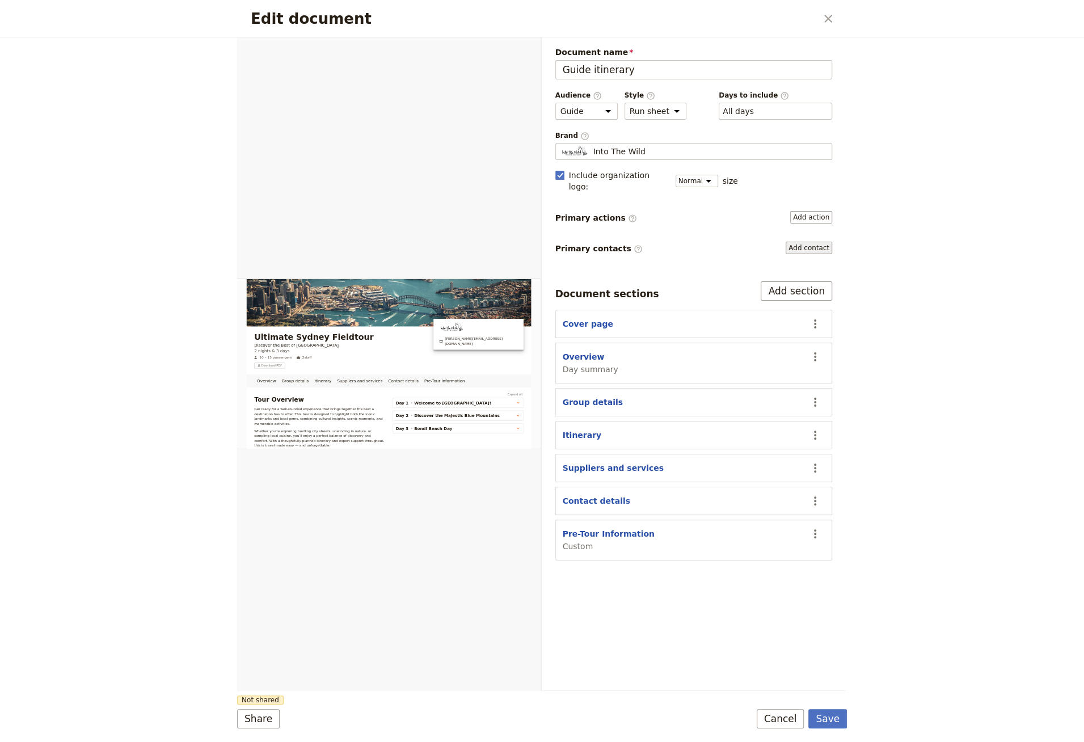
click at [805, 242] on button "Add contact" at bounding box center [809, 248] width 47 height 12
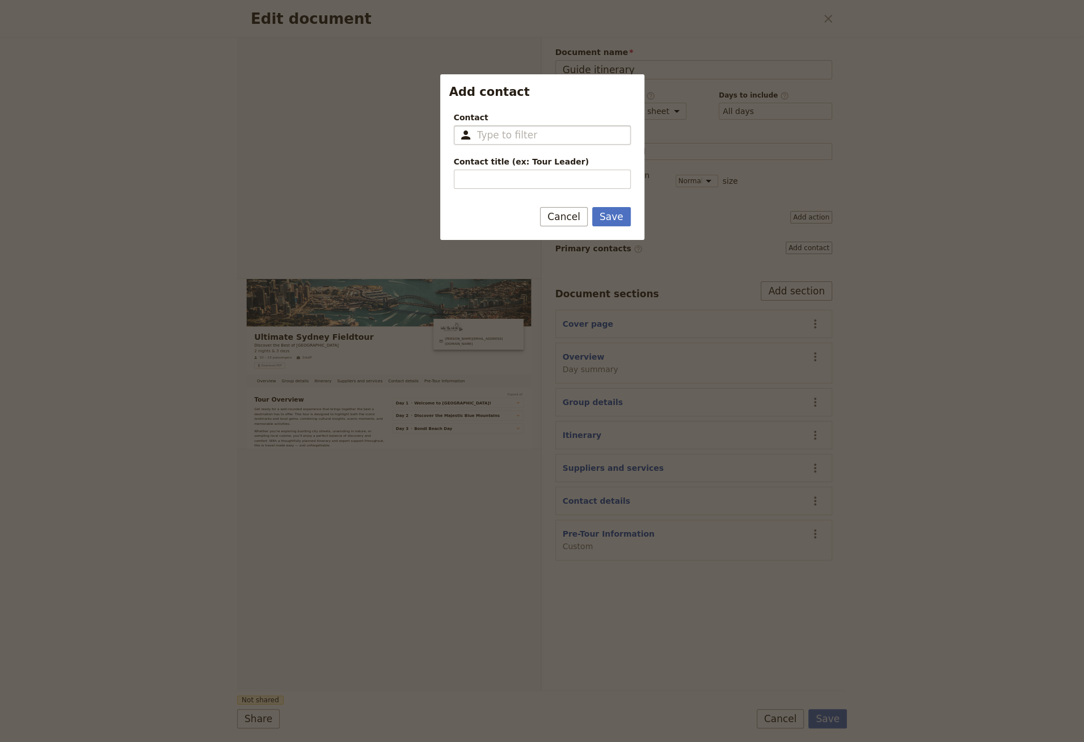
click at [549, 133] on input "Contact ​" at bounding box center [550, 135] width 146 height 14
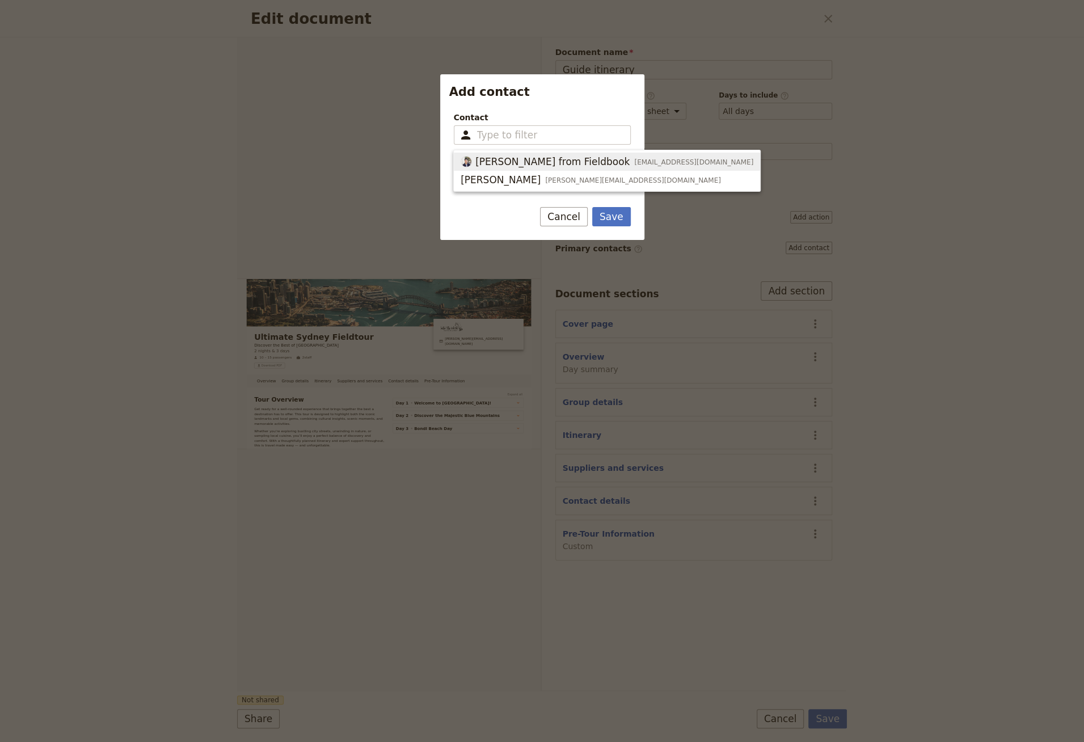
click at [531, 164] on span "[PERSON_NAME] from Fieldbook" at bounding box center [552, 162] width 154 height 14
type input "[PERSON_NAME] from Fieldbook"
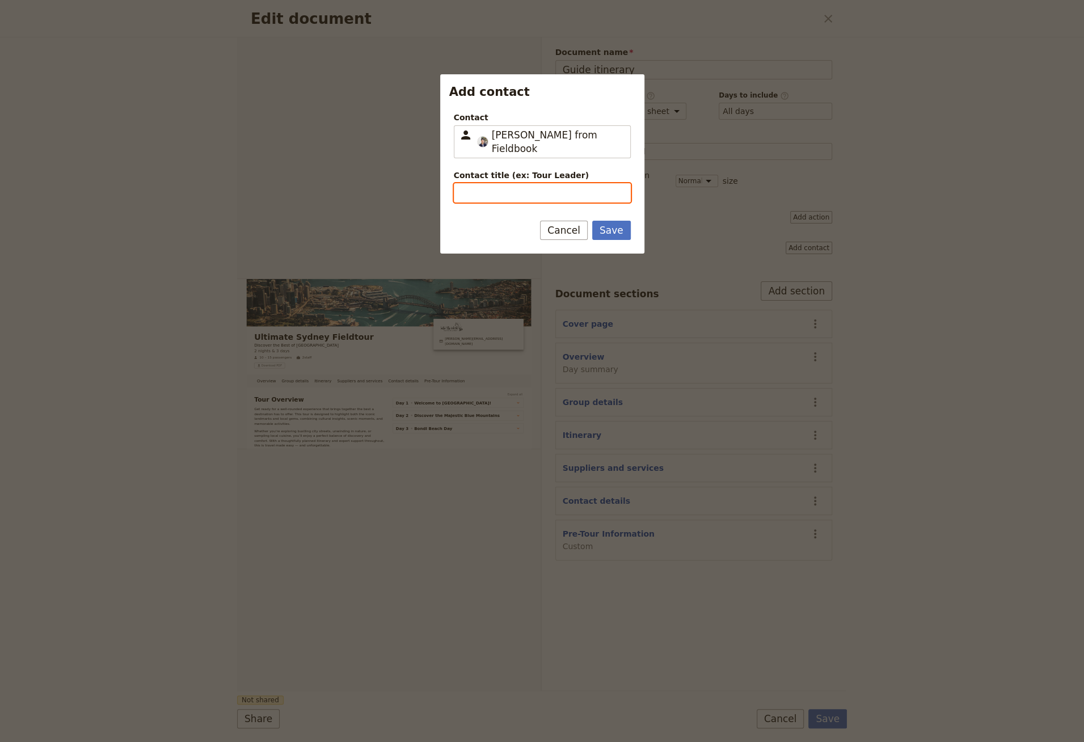
click at [591, 183] on input "Contact title (ex: Tour Leader)" at bounding box center [542, 192] width 177 height 19
type input "Tour Leader"
click at [621, 221] on button "Save" at bounding box center [611, 230] width 39 height 19
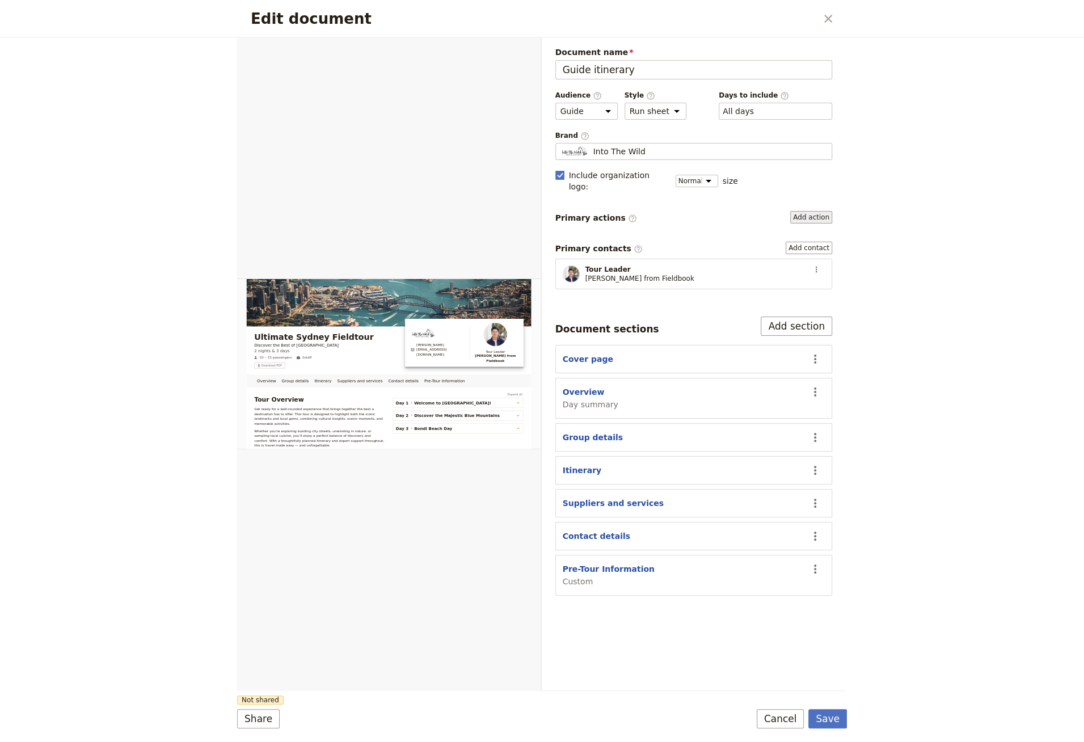
click at [812, 211] on button "Add action" at bounding box center [811, 217] width 42 height 12
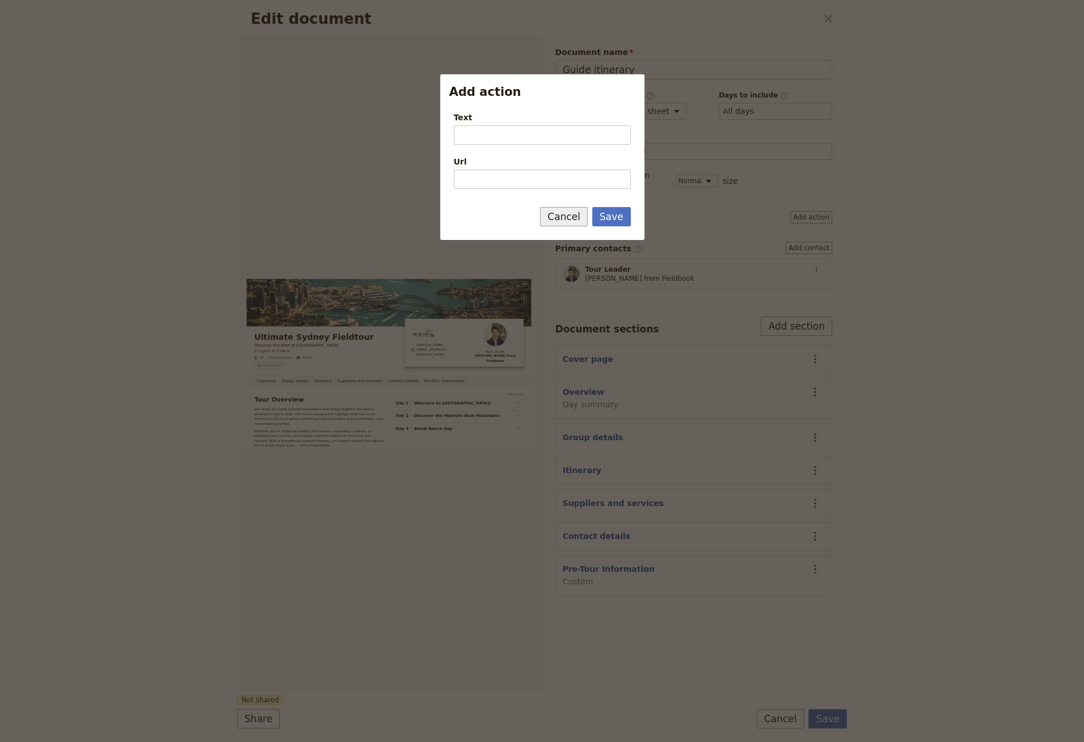
click at [554, 216] on button "Cancel" at bounding box center [564, 216] width 48 height 19
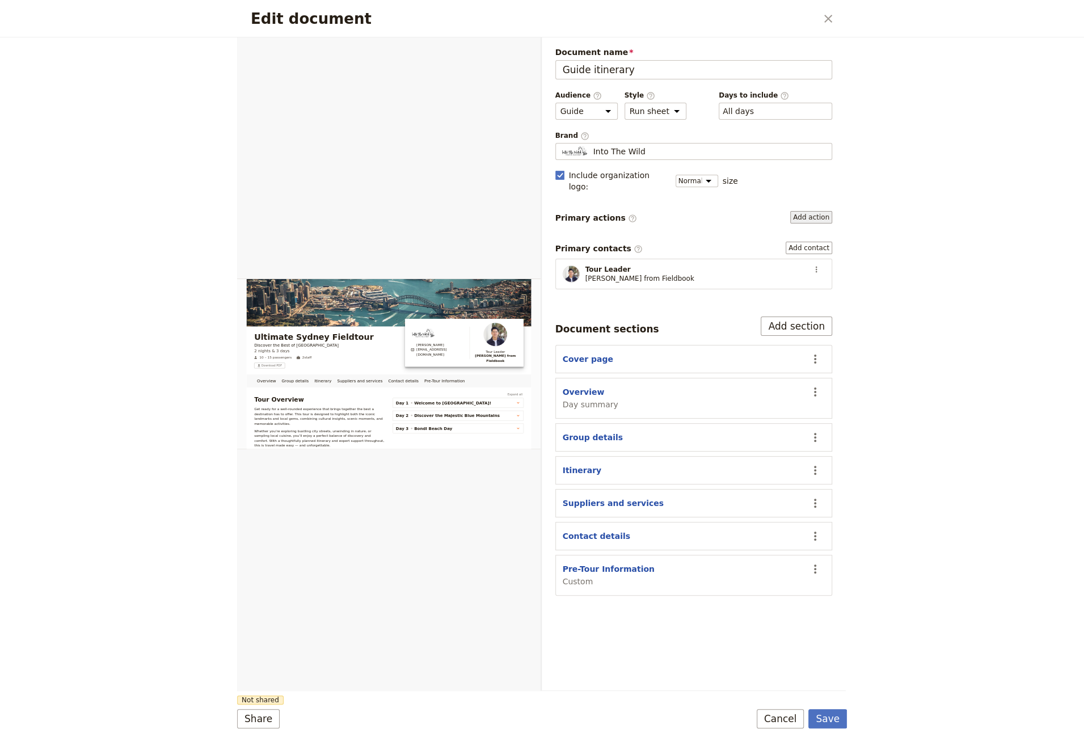
click at [815, 211] on button "Add action" at bounding box center [811, 217] width 42 height 12
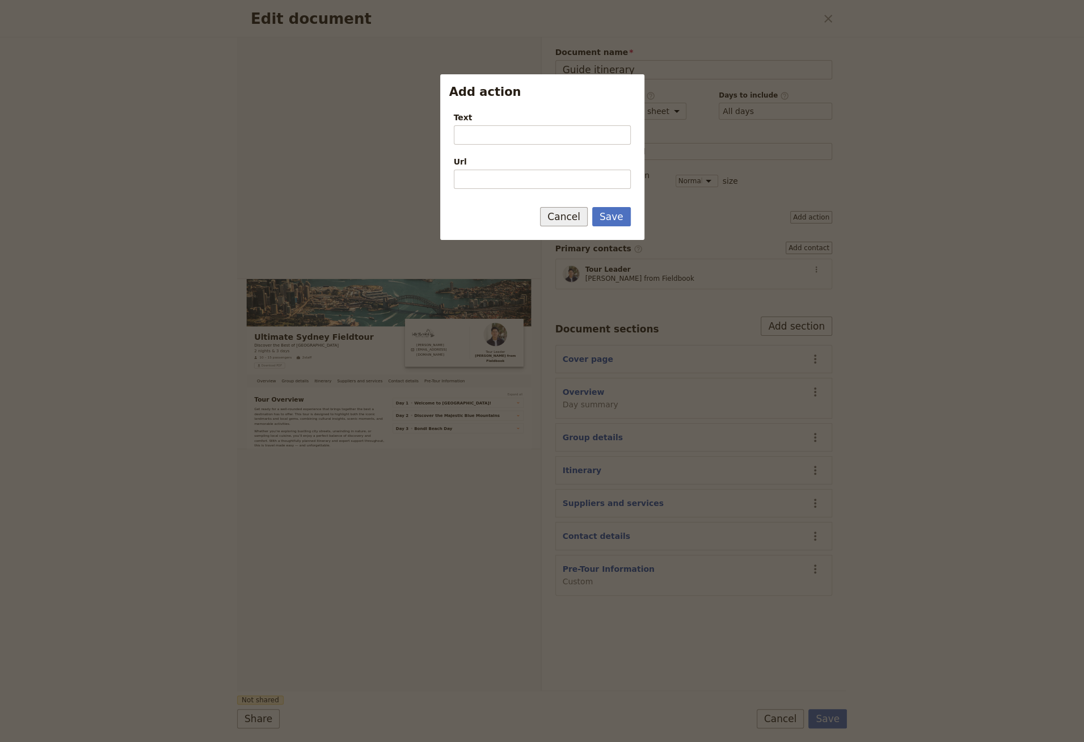
click at [558, 216] on button "Cancel" at bounding box center [564, 216] width 48 height 19
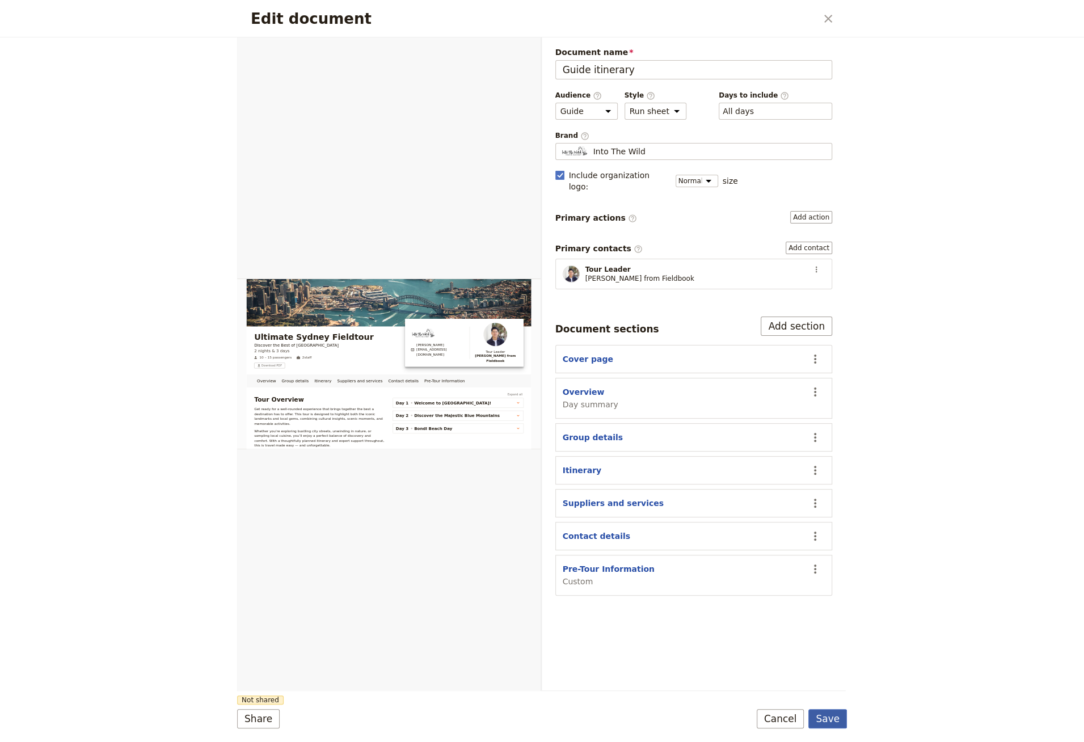
click at [837, 717] on button "Save" at bounding box center [828, 718] width 39 height 19
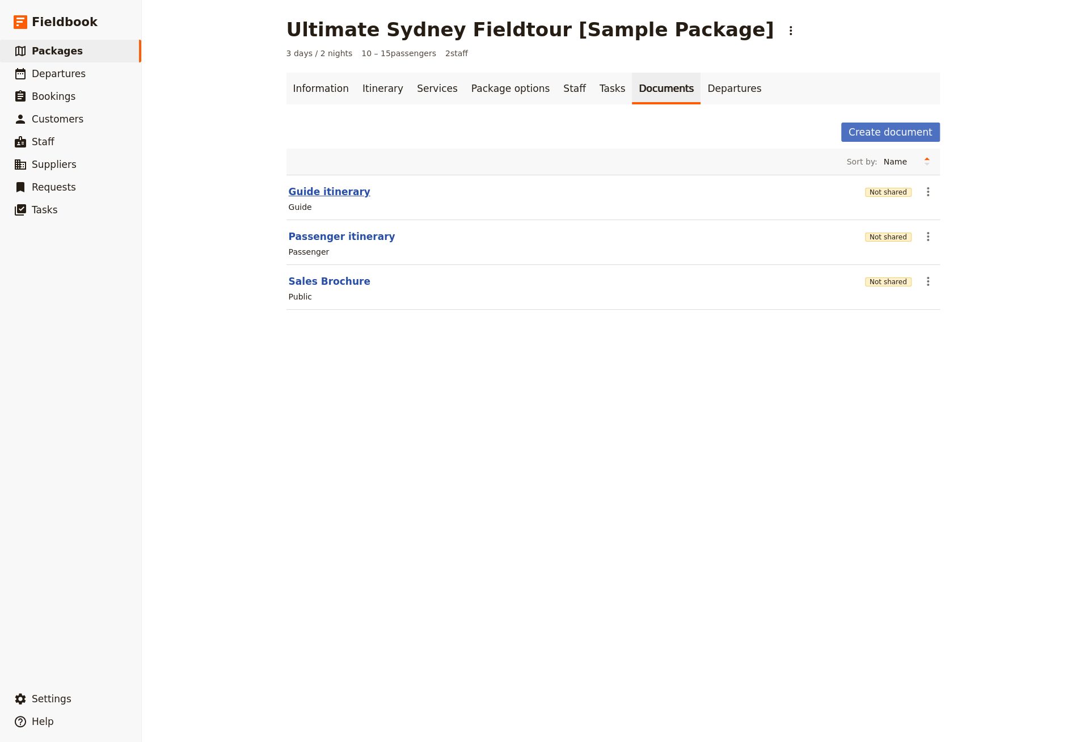
click at [336, 186] on button "Guide itinerary" at bounding box center [330, 192] width 82 height 14
select select "STAFF"
select select "RUN_SHEET"
select select "DEFAULT"
click at [325, 234] on button "Passenger itinerary" at bounding box center [342, 237] width 107 height 14
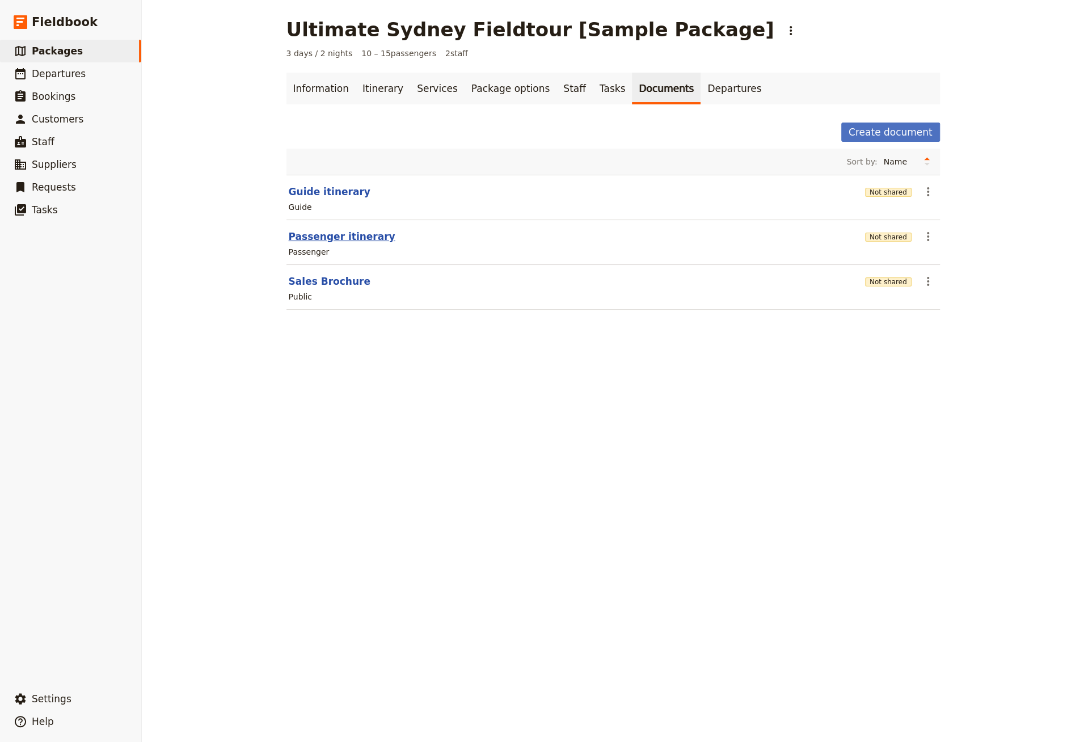
select select "PASSENGER"
select select "RUN_SHEET"
select select "DEFAULT"
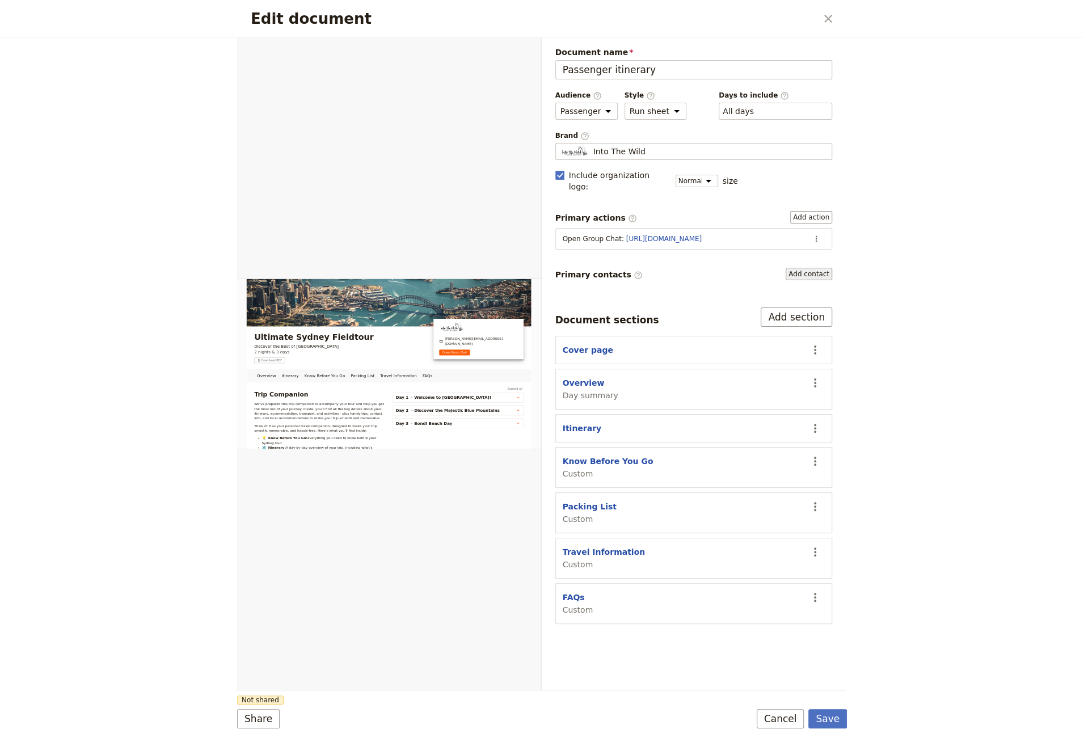
click at [813, 268] on button "Add contact" at bounding box center [809, 274] width 47 height 12
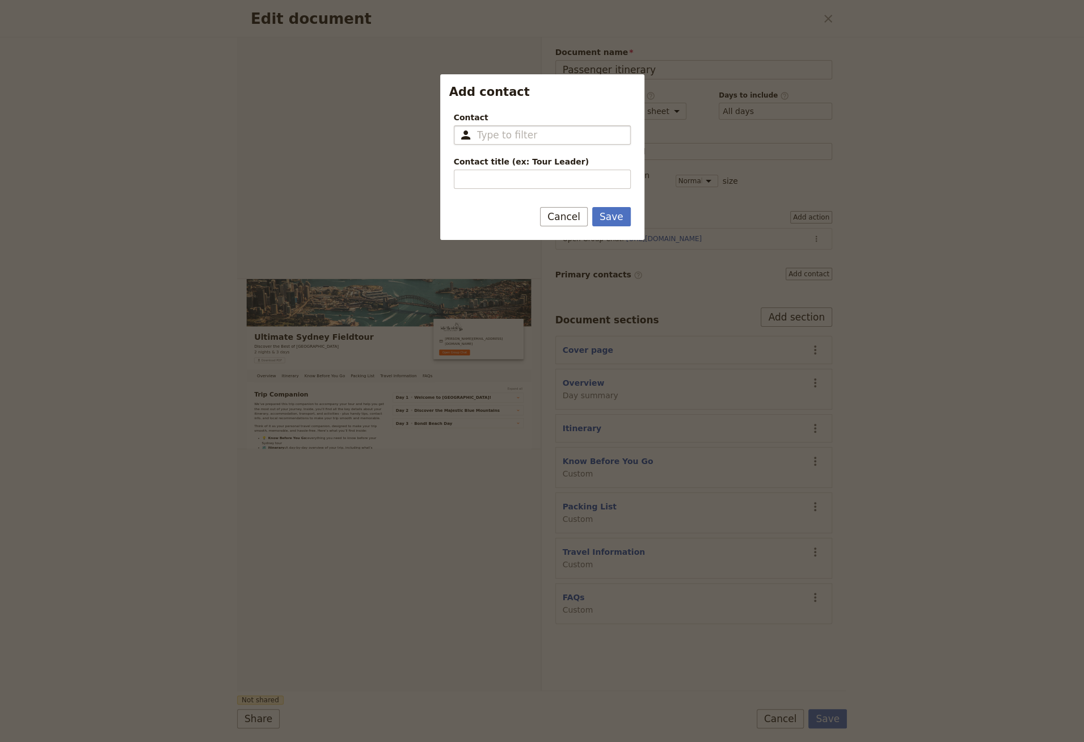
click at [514, 129] on input "Contact ​" at bounding box center [550, 135] width 146 height 14
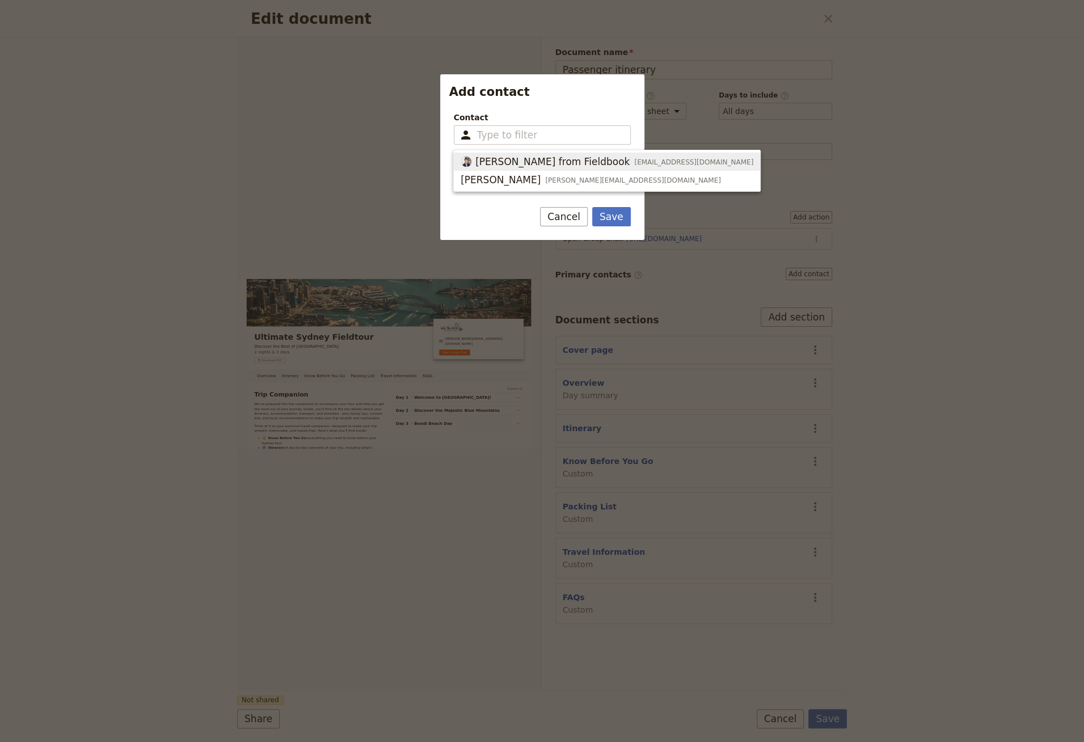
click at [513, 155] on span "[PERSON_NAME] from Fieldbook" at bounding box center [552, 162] width 154 height 14
type input "[PERSON_NAME] from Fieldbook"
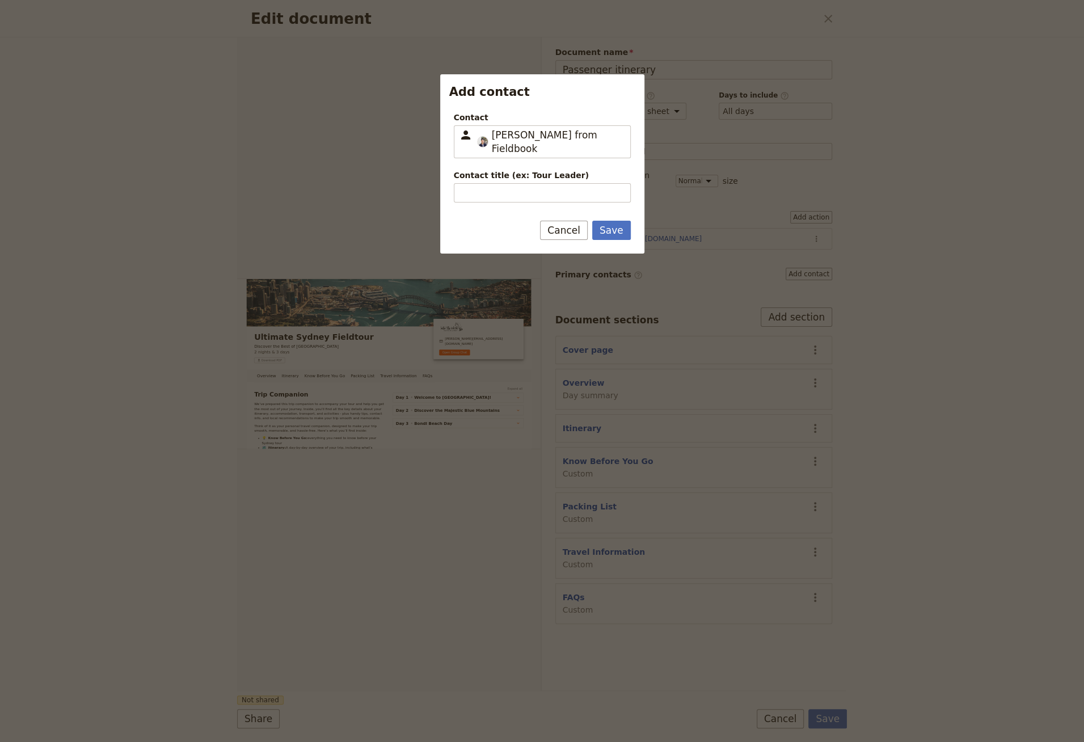
click at [544, 190] on form "Contact ​ Jeff from Fieldbook Jeff from Fieldbook Contact title (ex: Tour Leade…" at bounding box center [542, 178] width 204 height 151
click at [552, 188] on div "Contact ​ Jeff from Fieldbook Jeff from Fieldbook Contact title (ex: Tour Leade…" at bounding box center [542, 153] width 204 height 101
click at [555, 183] on input "Contact title (ex: Tour Leader)" at bounding box center [542, 192] width 177 height 19
type input "Tour Leader"
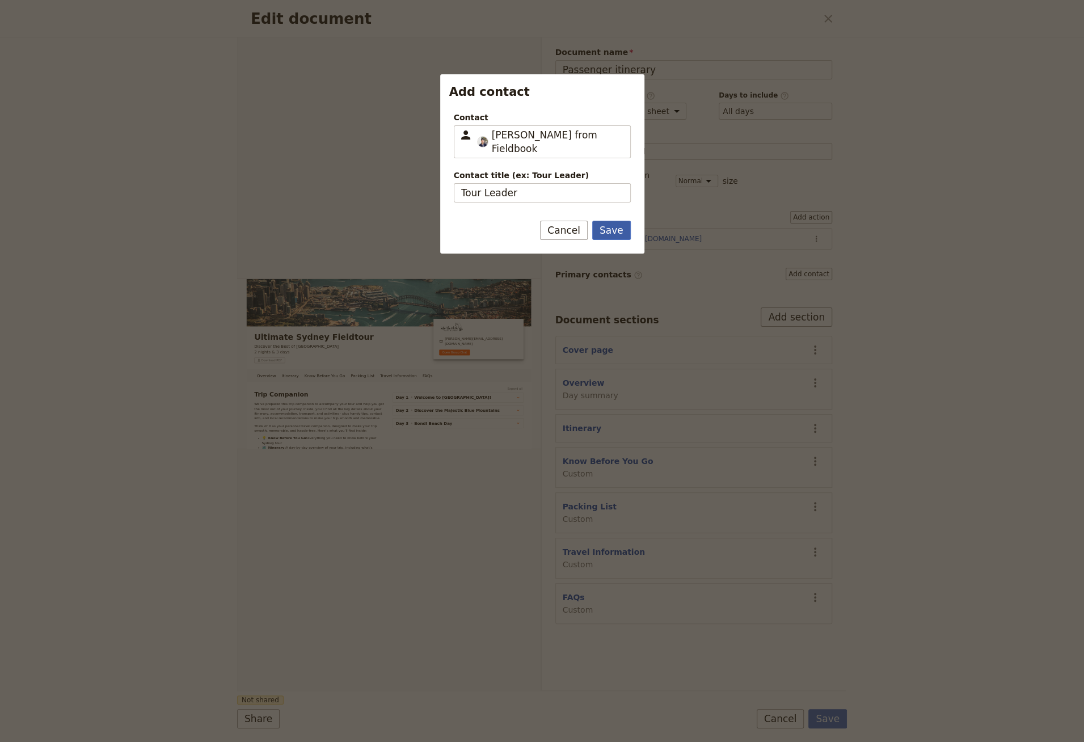
click at [628, 222] on button "Save" at bounding box center [611, 230] width 39 height 19
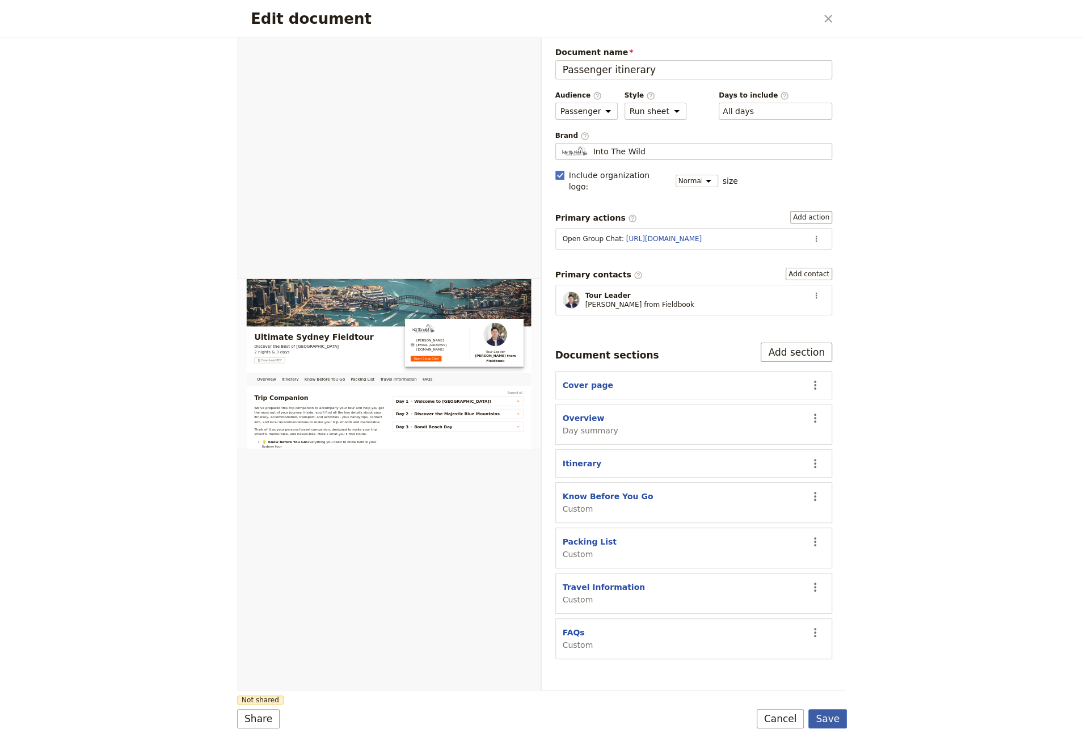
click at [824, 712] on button "Save" at bounding box center [828, 718] width 39 height 19
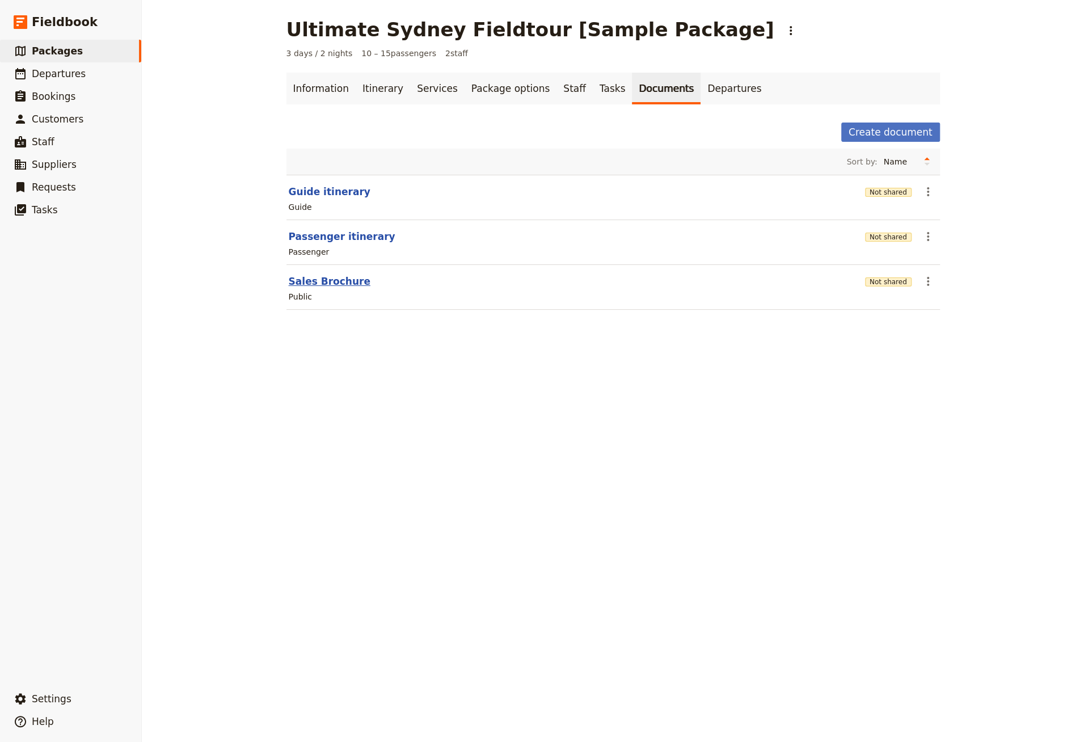
click at [342, 285] on button "Sales Brochure" at bounding box center [330, 282] width 82 height 14
select select "DEFAULT"
click at [94, 697] on button "​ Settings" at bounding box center [70, 699] width 141 height 23
click at [210, 664] on span "Your organization" at bounding box center [187, 667] width 69 height 11
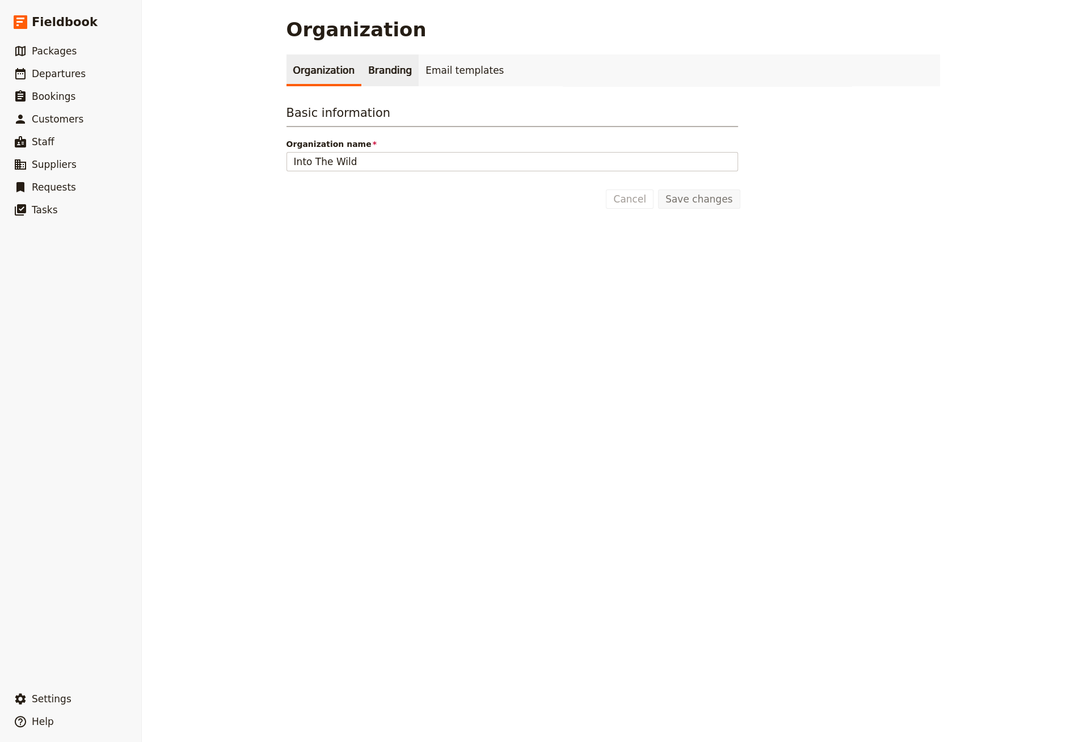
click at [381, 77] on link "Branding" at bounding box center [389, 70] width 57 height 32
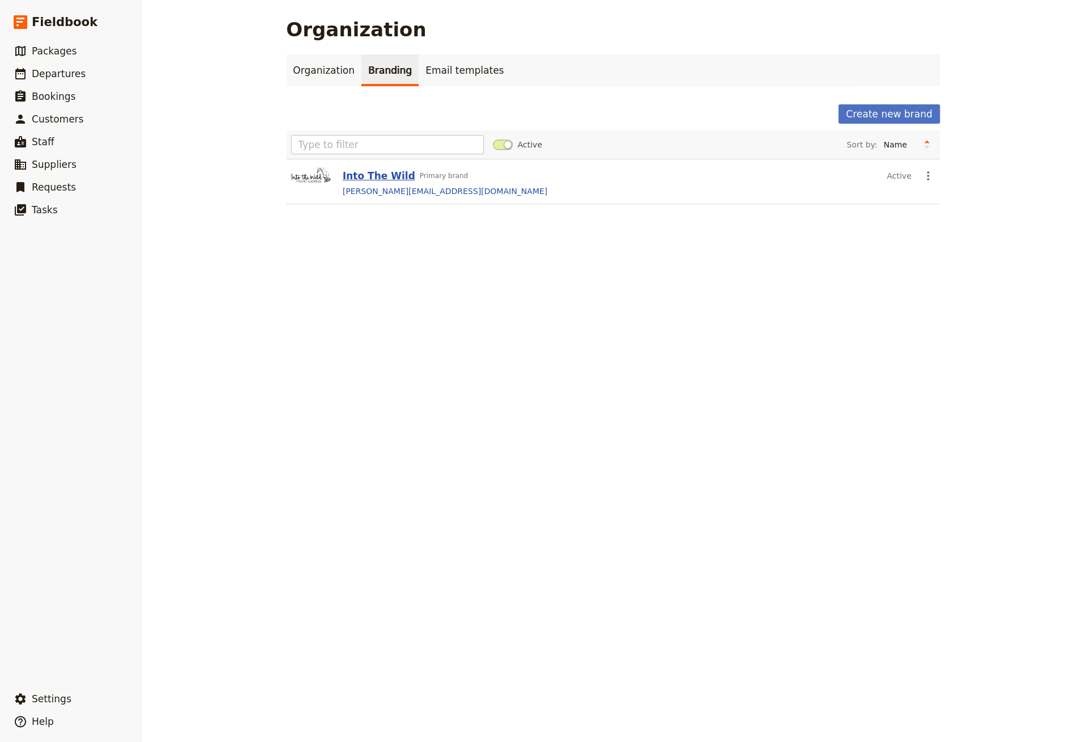
click at [364, 172] on button "Into The Wild" at bounding box center [379, 176] width 73 height 14
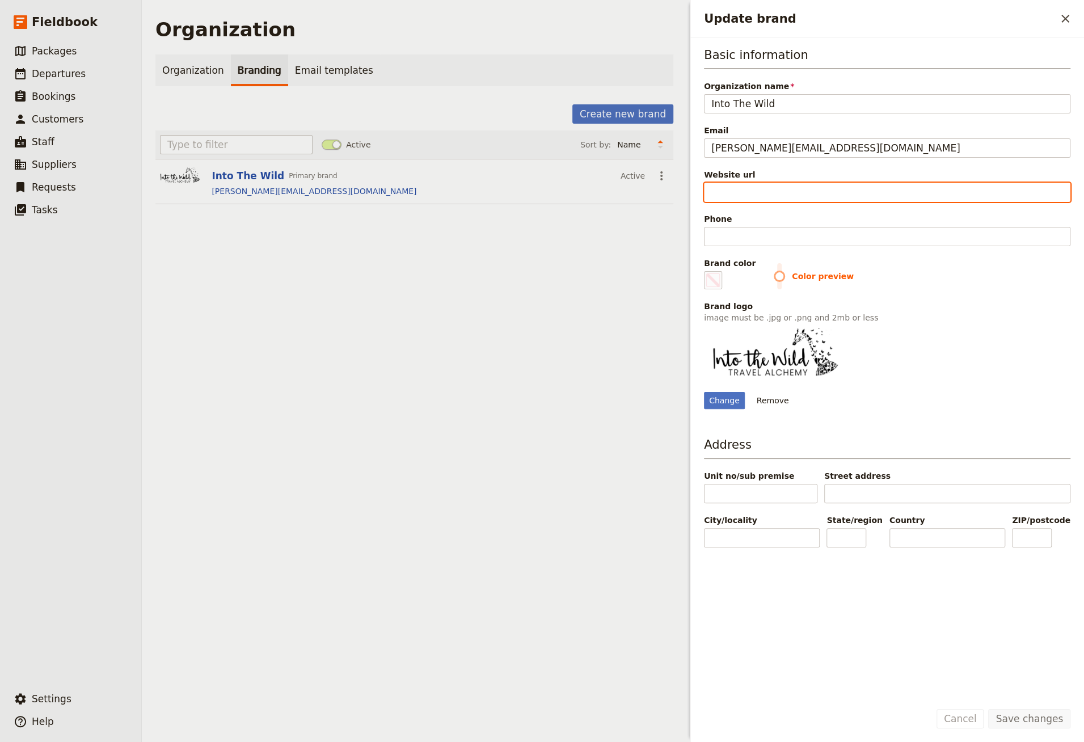
click at [769, 194] on input "Website url" at bounding box center [887, 192] width 367 height 19
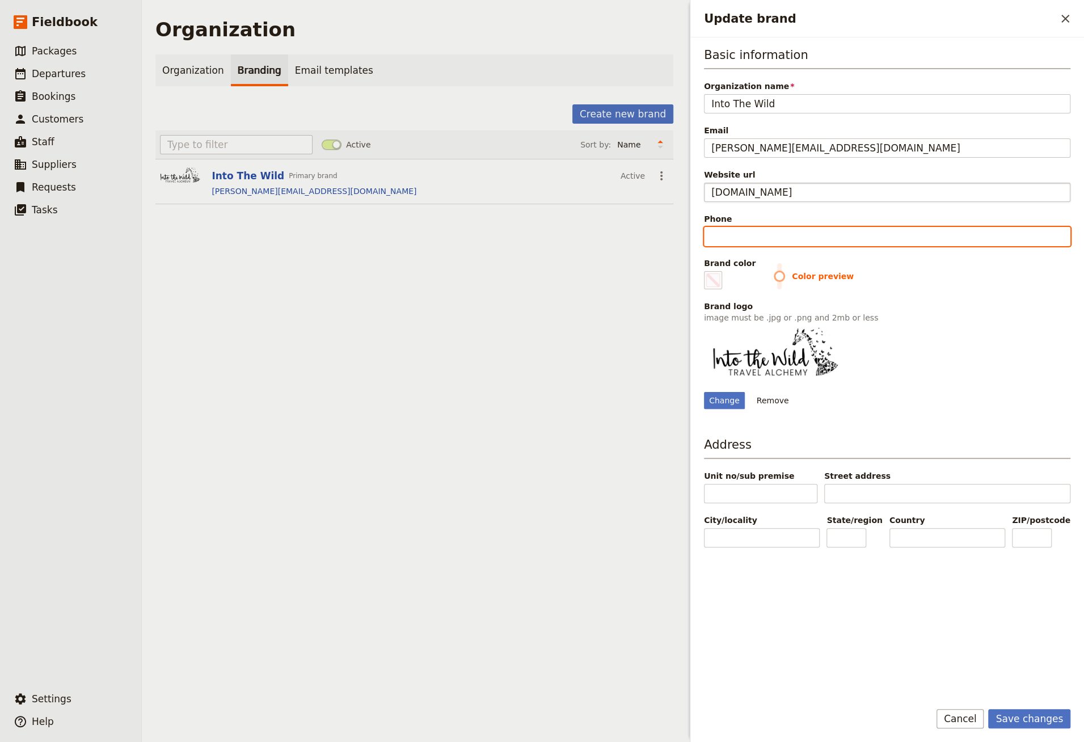
type input "https://www.intothewildsafaris.com"
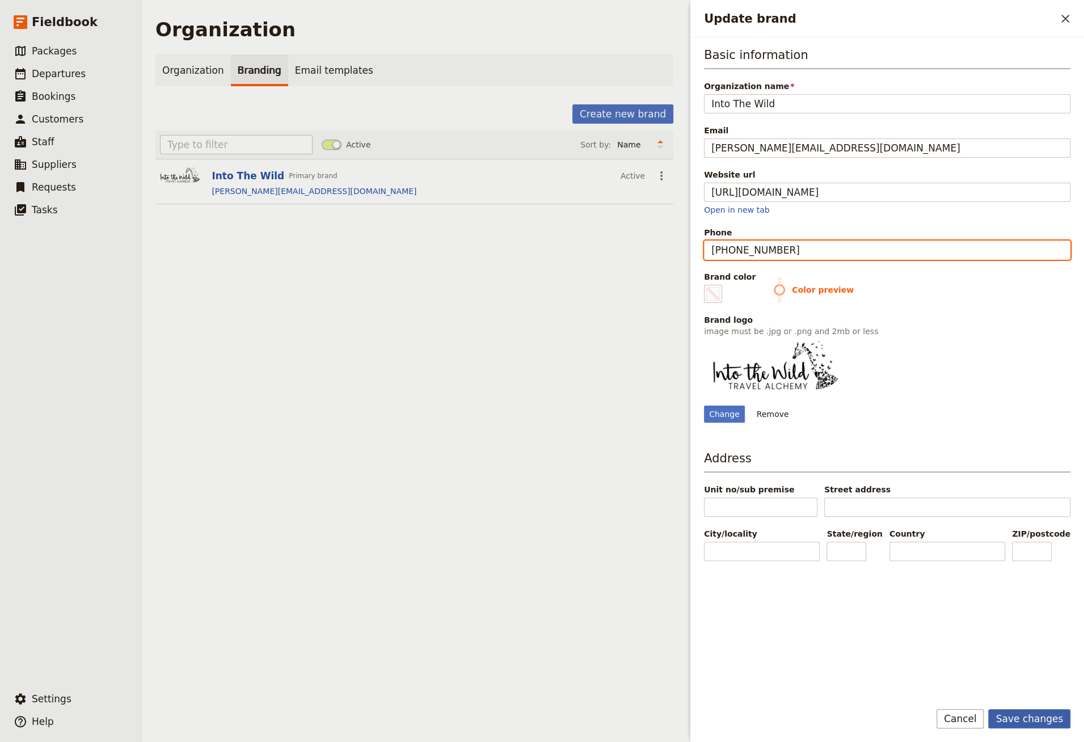
type input "[PHONE_NUMBER]"
click at [1039, 719] on button "Save changes" at bounding box center [1029, 718] width 82 height 19
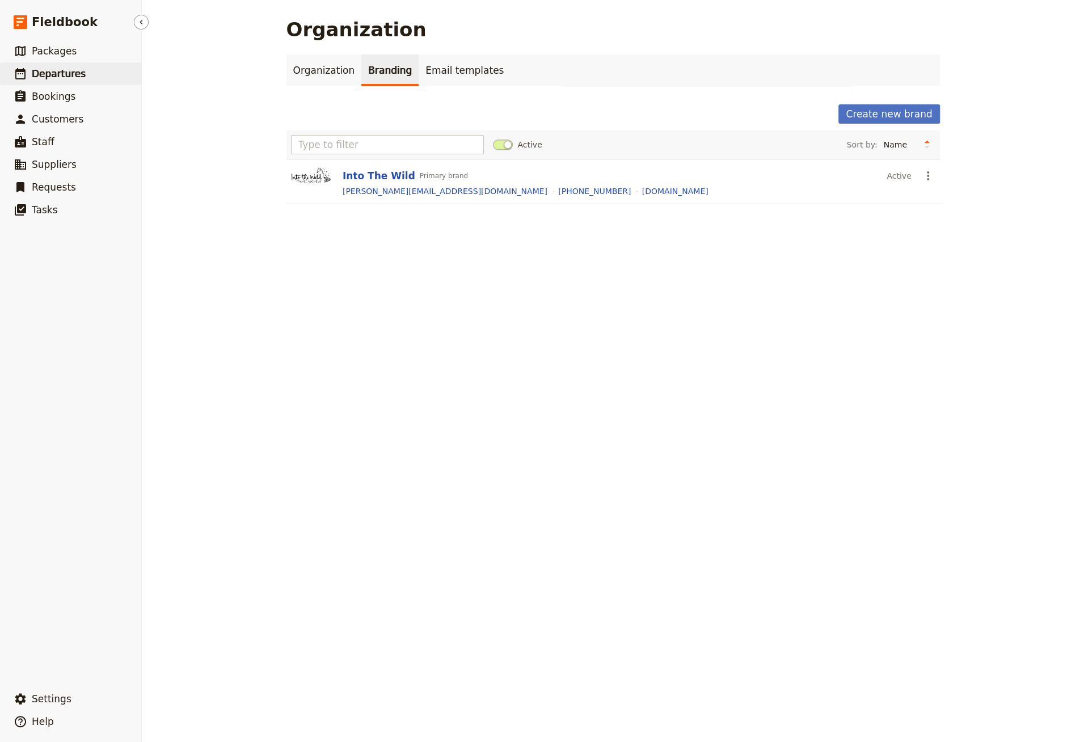
click at [69, 68] on span "Departures" at bounding box center [59, 73] width 54 height 11
select select "CREATED_AT"
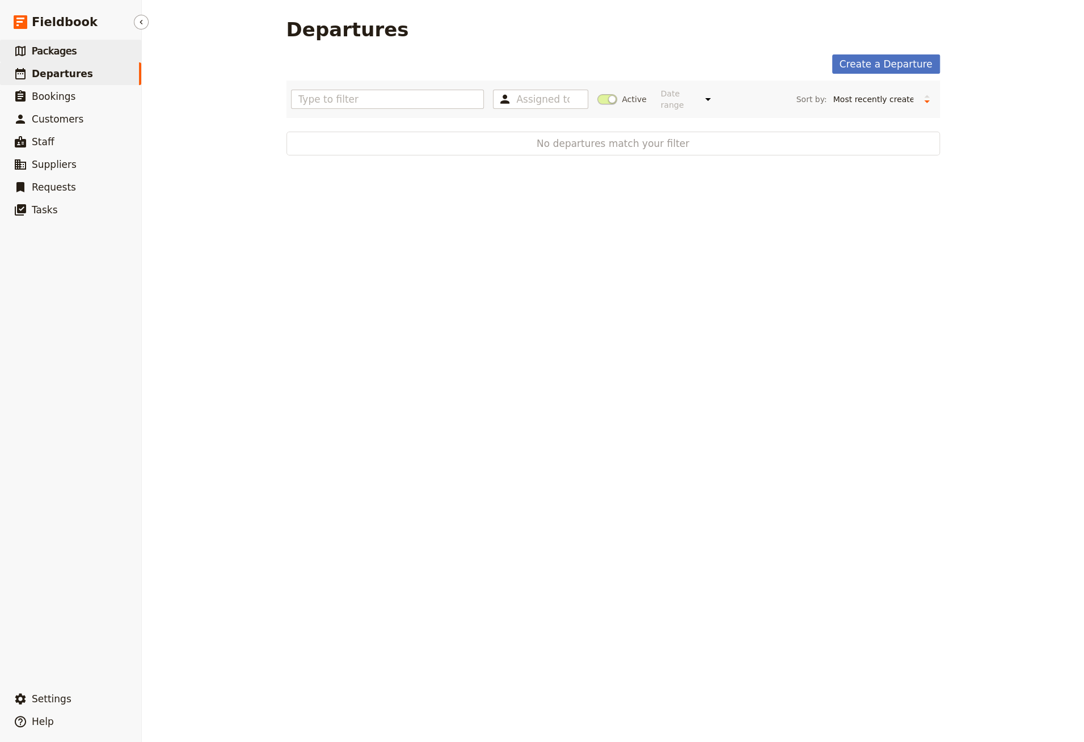
click at [69, 53] on span "Packages" at bounding box center [54, 50] width 45 height 11
select select "UPDATED_AT"
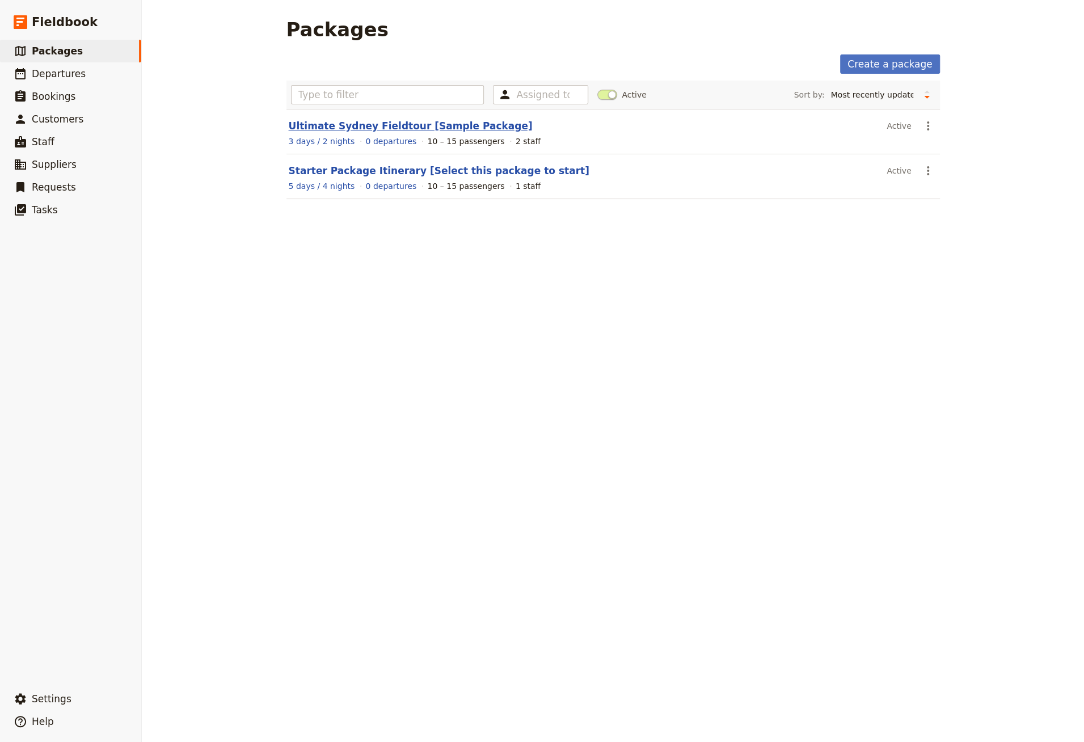
click at [367, 128] on link "Ultimate Sydney Fieldtour [Sample Package]" at bounding box center [411, 125] width 244 height 11
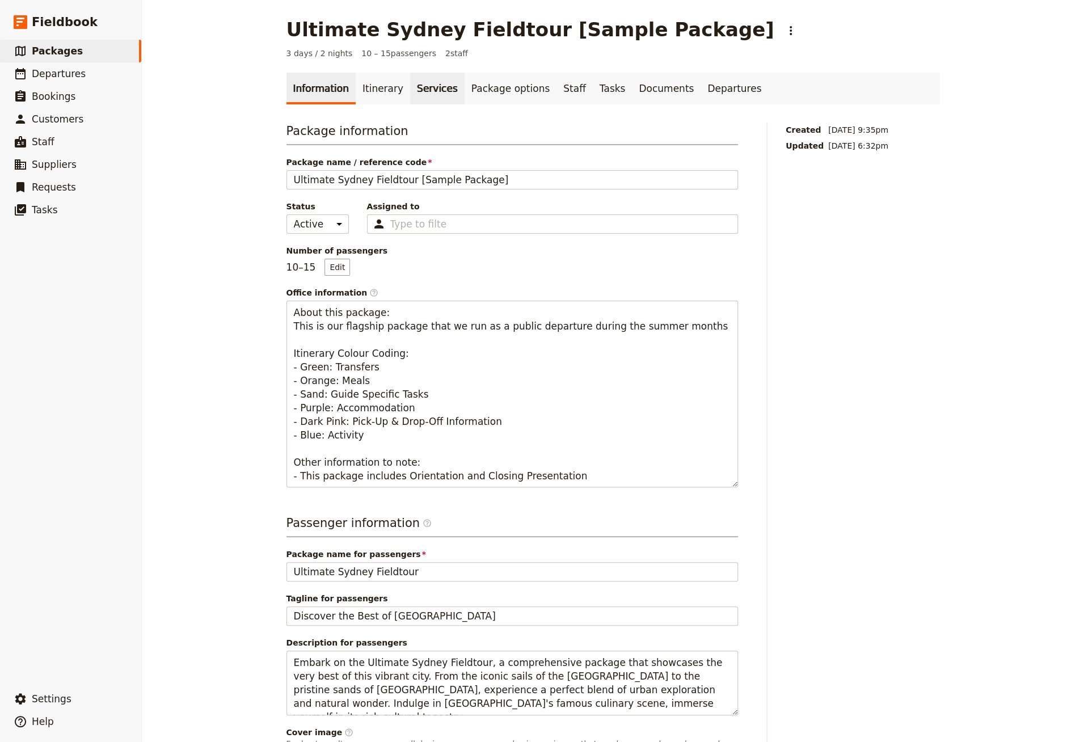
click at [410, 88] on link "Services" at bounding box center [437, 89] width 54 height 32
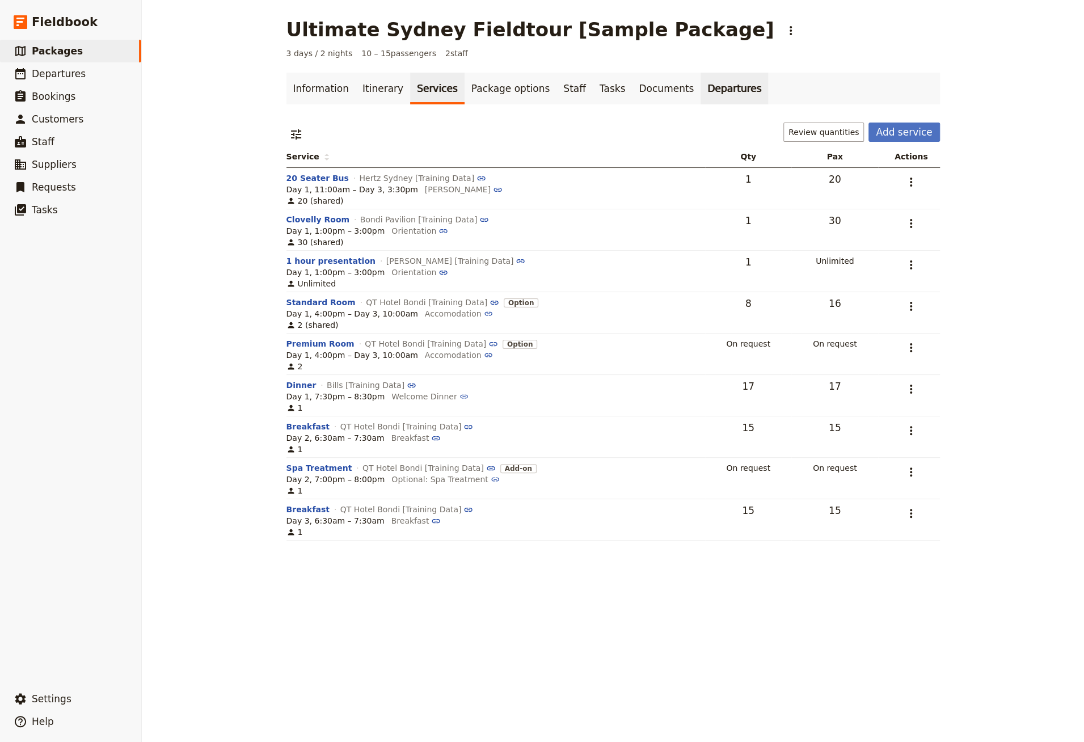
click at [719, 104] on link "Departures" at bounding box center [735, 89] width 68 height 32
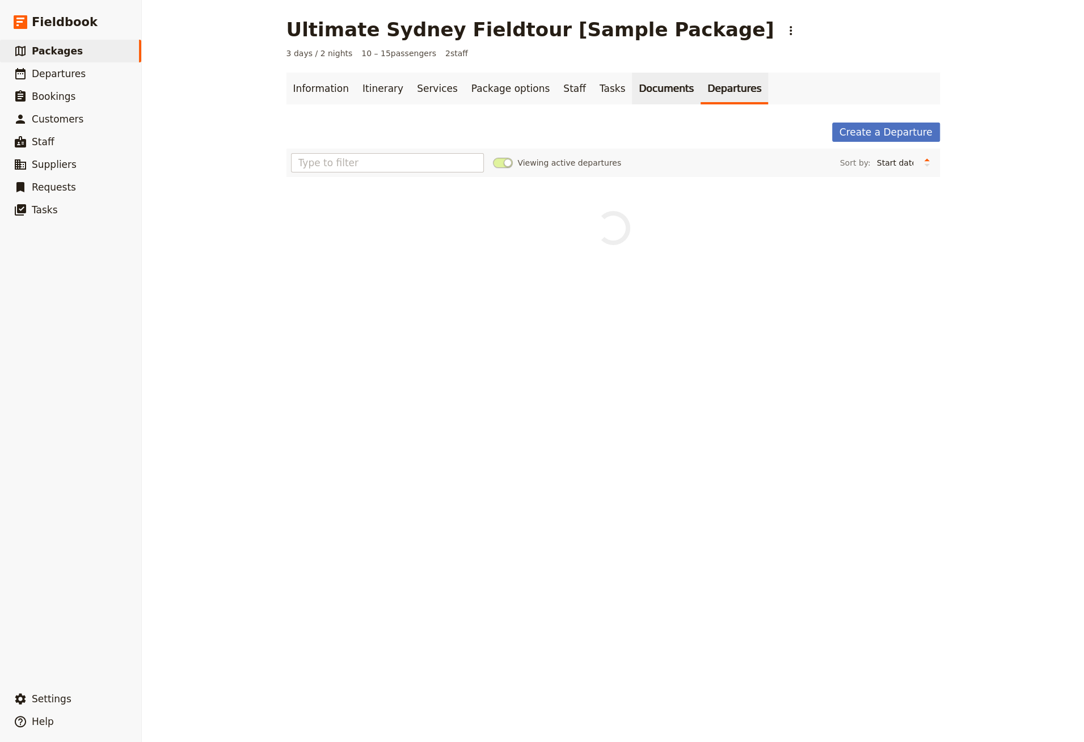
click at [632, 85] on link "Documents" at bounding box center [666, 89] width 69 height 32
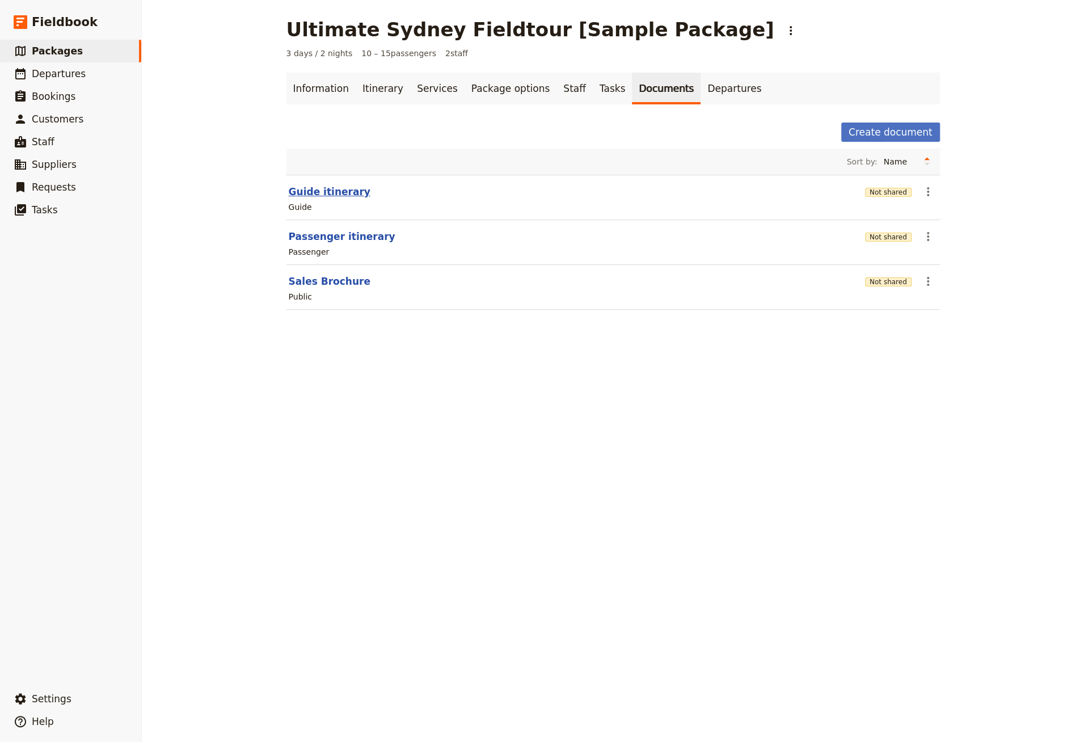
click at [325, 192] on button "Guide itinerary" at bounding box center [330, 192] width 82 height 14
select select "STAFF"
select select "RUN_SHEET"
select select "DEFAULT"
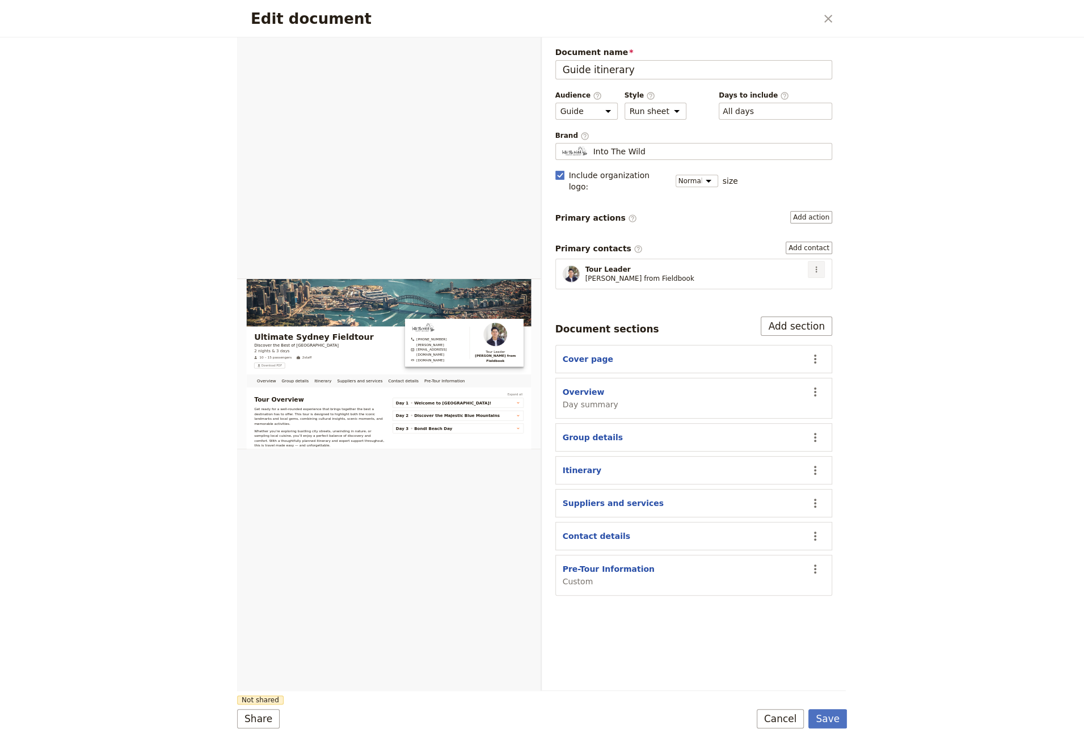
click at [816, 265] on icon "Actions" at bounding box center [816, 269] width 9 height 9
click at [800, 276] on span "Edit contact" at bounding box center [777, 278] width 48 height 11
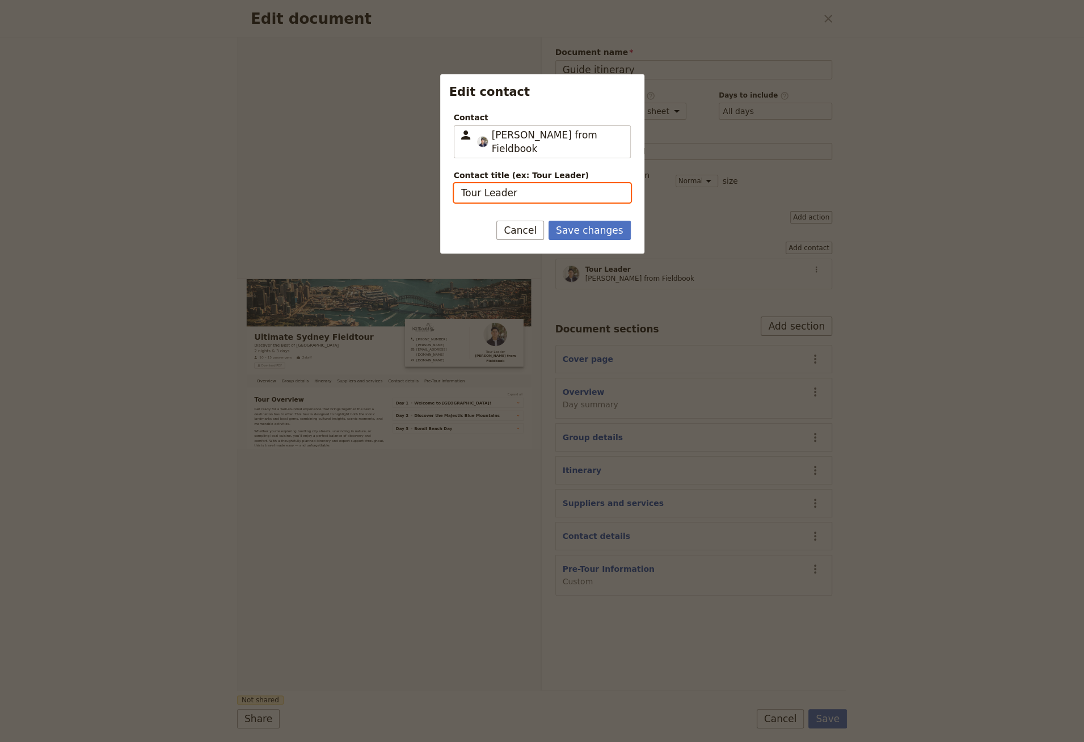
click at [500, 183] on input "Tour Leader" at bounding box center [542, 192] width 177 height 19
type input "Tour Organizer"
click at [587, 221] on button "Save changes" at bounding box center [590, 230] width 82 height 19
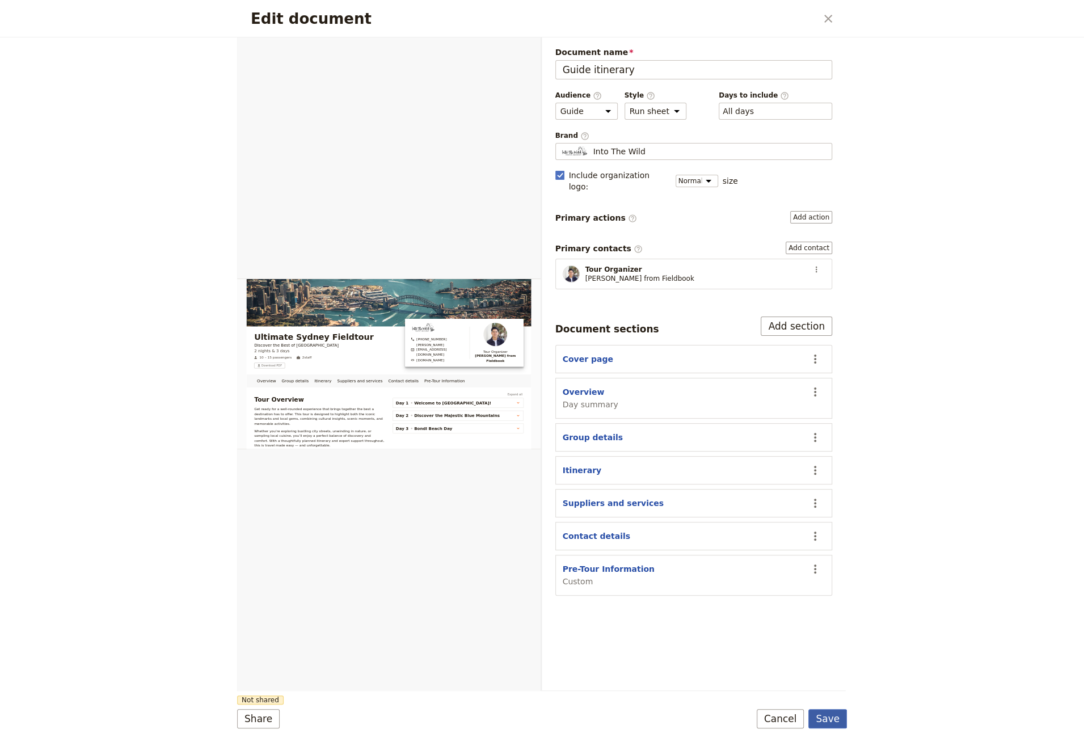
click at [835, 713] on button "Save" at bounding box center [828, 718] width 39 height 19
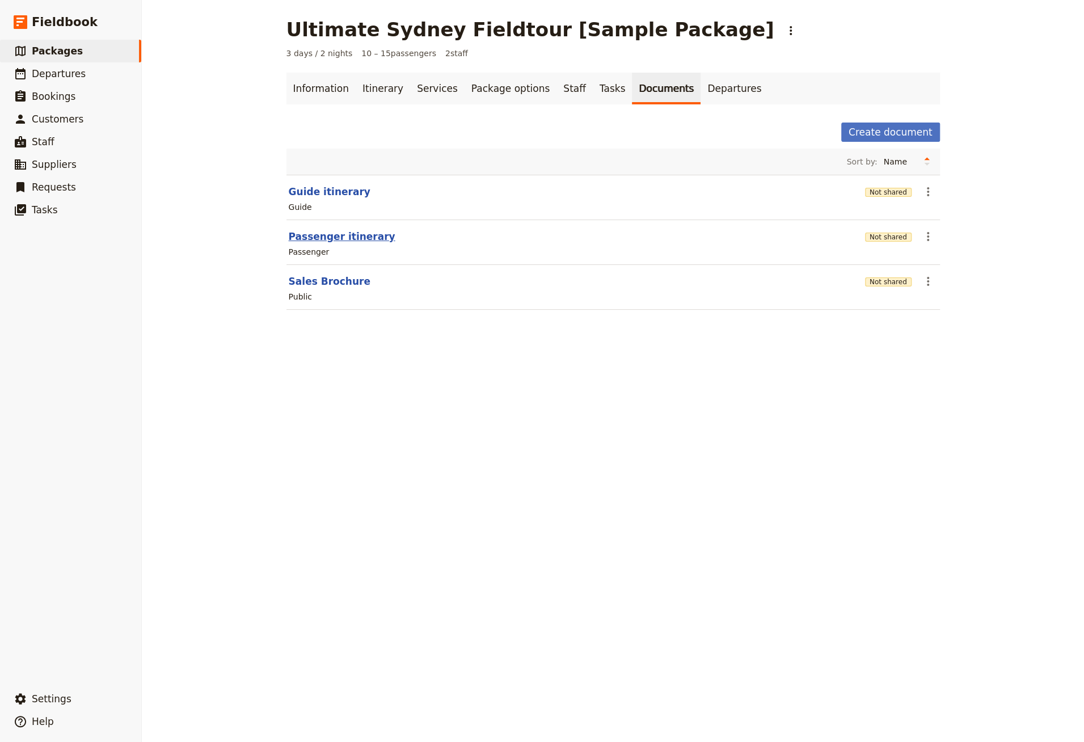
click at [314, 231] on button "Passenger itinerary" at bounding box center [342, 237] width 107 height 14
select select "PASSENGER"
select select "RUN_SHEET"
select select "DEFAULT"
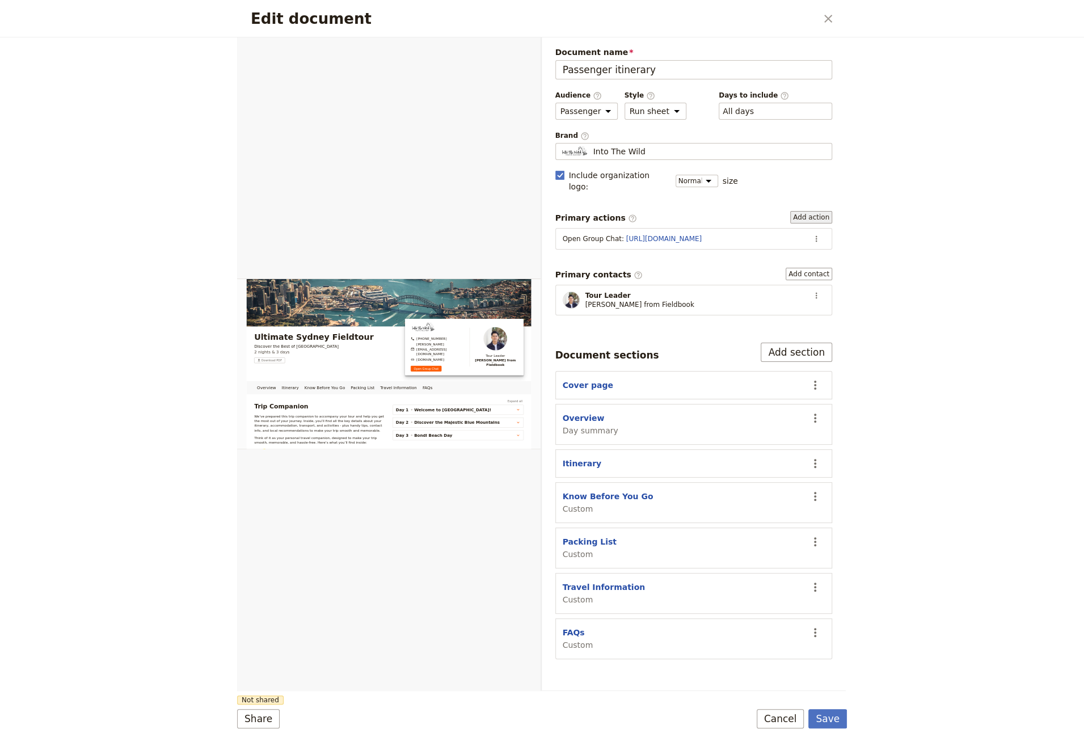
click at [820, 211] on button "Add action" at bounding box center [811, 217] width 42 height 12
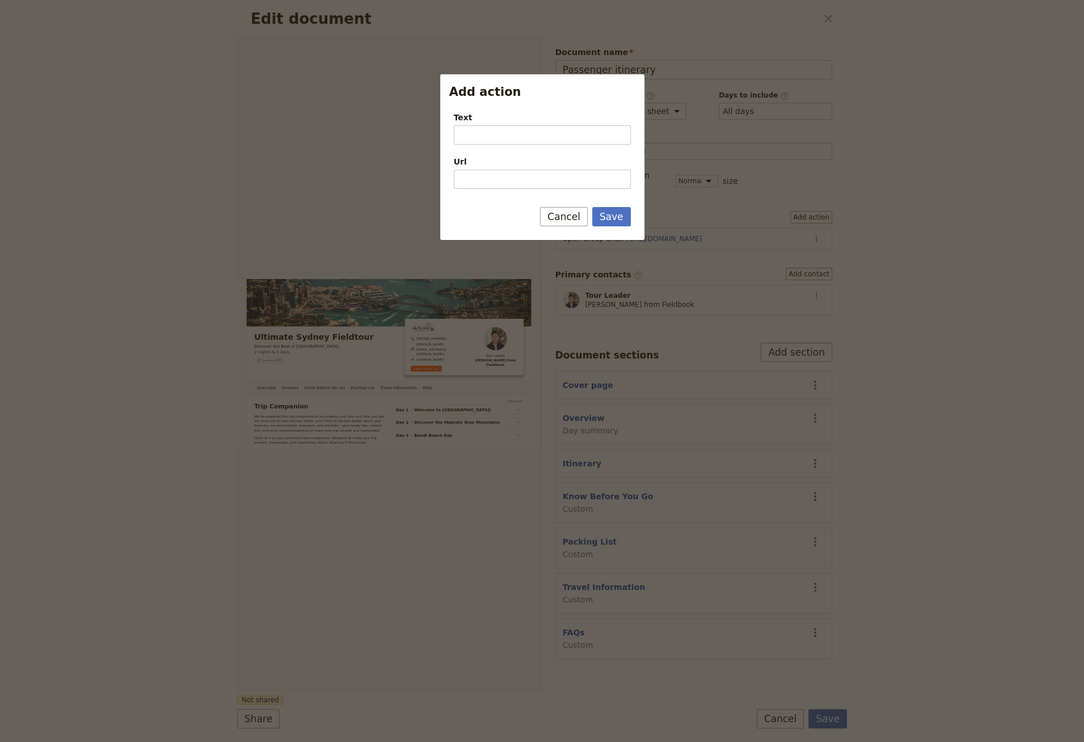
click at [855, 68] on div at bounding box center [542, 371] width 1084 height 742
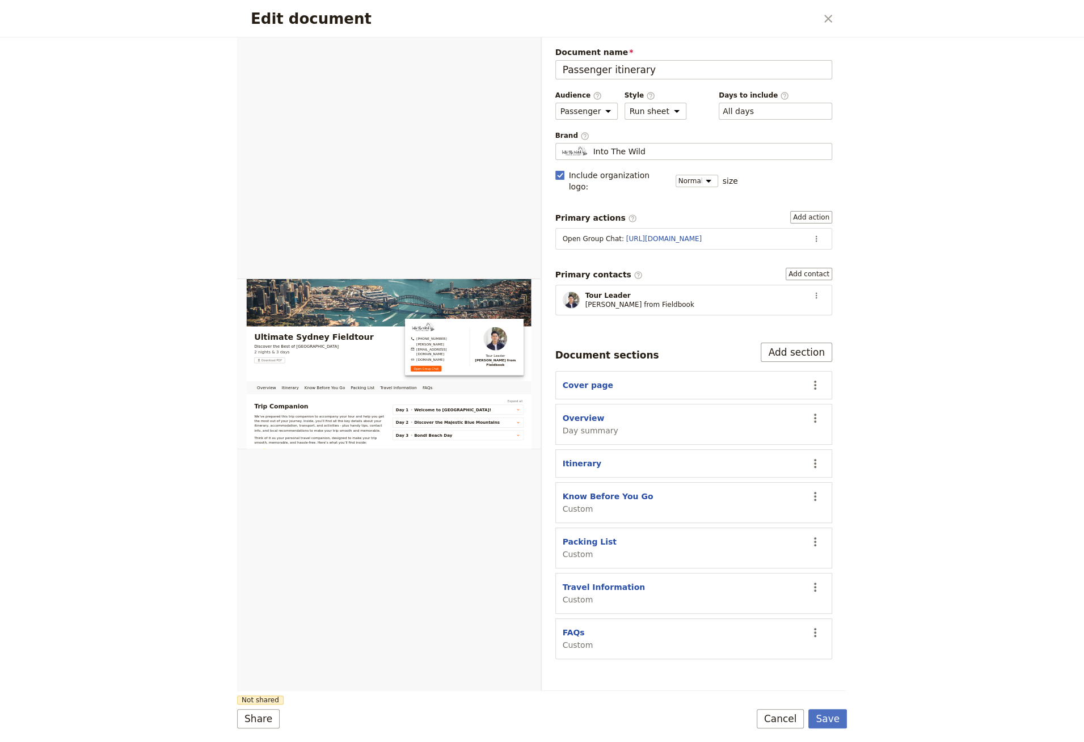
click at [831, 7] on div "Edit document ​" at bounding box center [542, 18] width 610 height 37
click at [818, 21] on div "Edit document ​" at bounding box center [542, 18] width 610 height 37
click at [826, 21] on icon "Close dialog" at bounding box center [828, 19] width 8 height 8
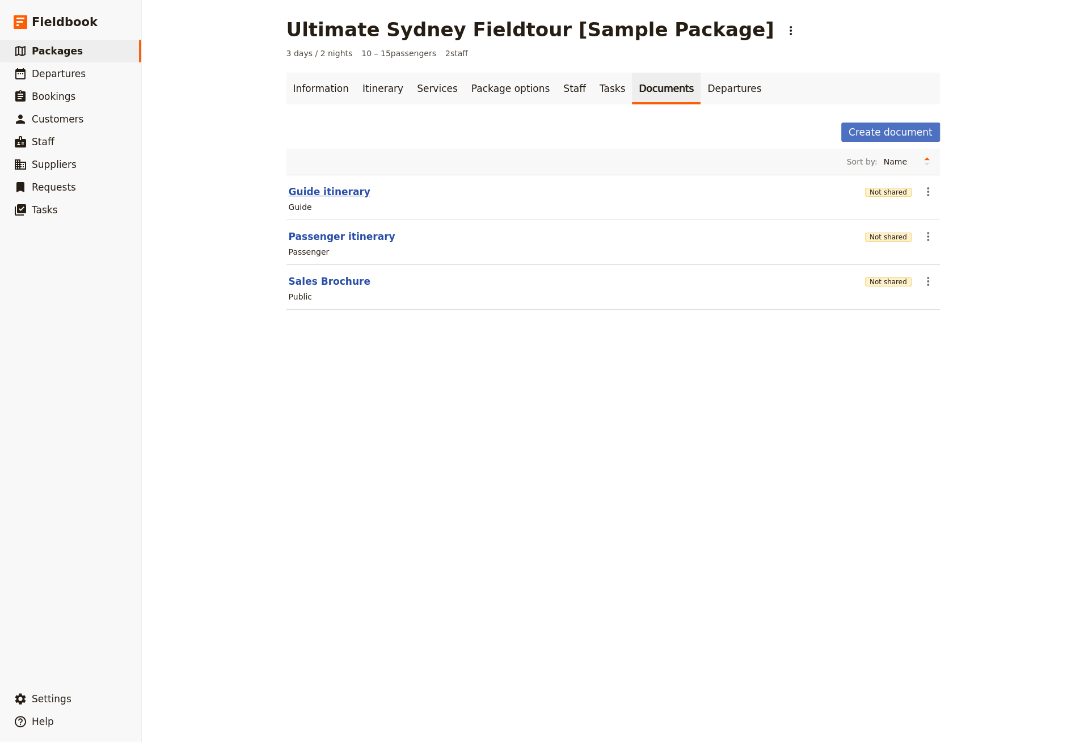
click at [306, 193] on button "Guide itinerary" at bounding box center [330, 192] width 82 height 14
select select "STAFF"
select select "RUN_SHEET"
select select "DEFAULT"
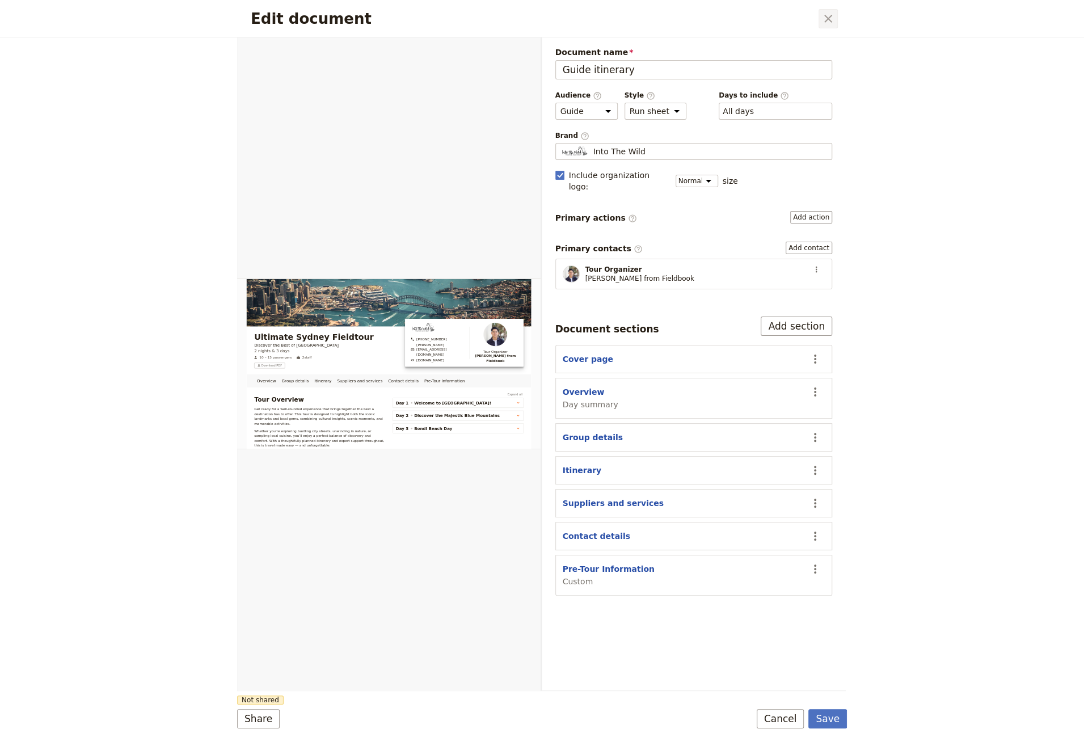
click at [832, 15] on icon "Close dialog" at bounding box center [829, 19] width 14 height 14
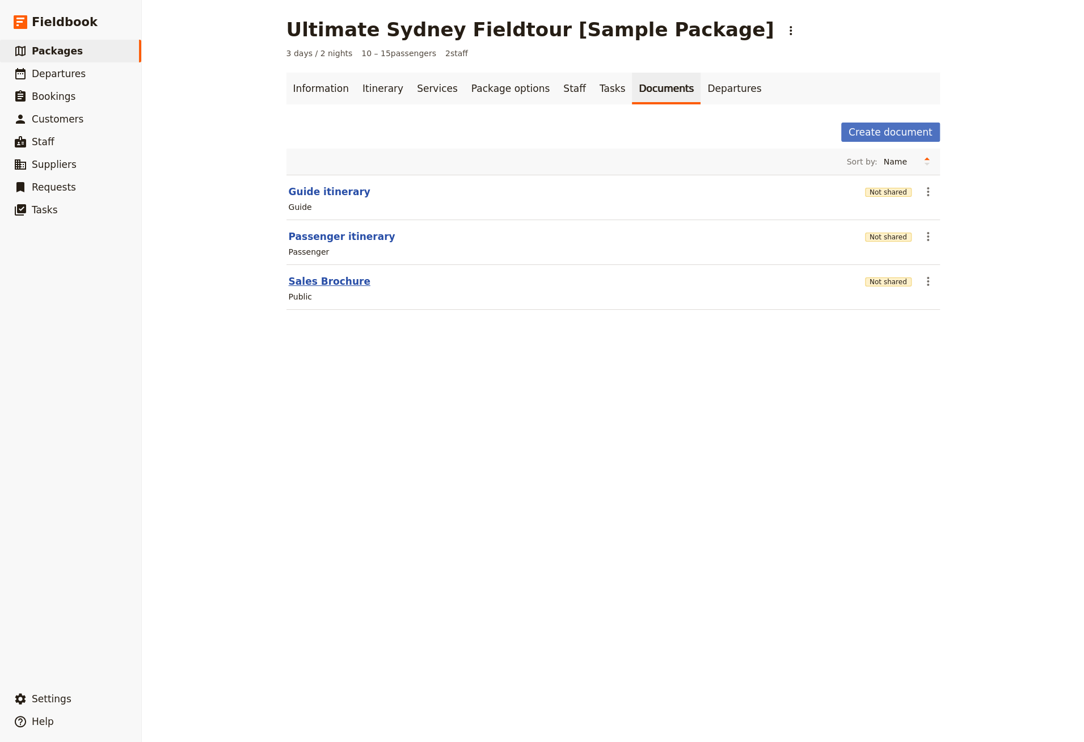
click at [308, 276] on button "Sales Brochure" at bounding box center [330, 282] width 82 height 14
select select "DEFAULT"
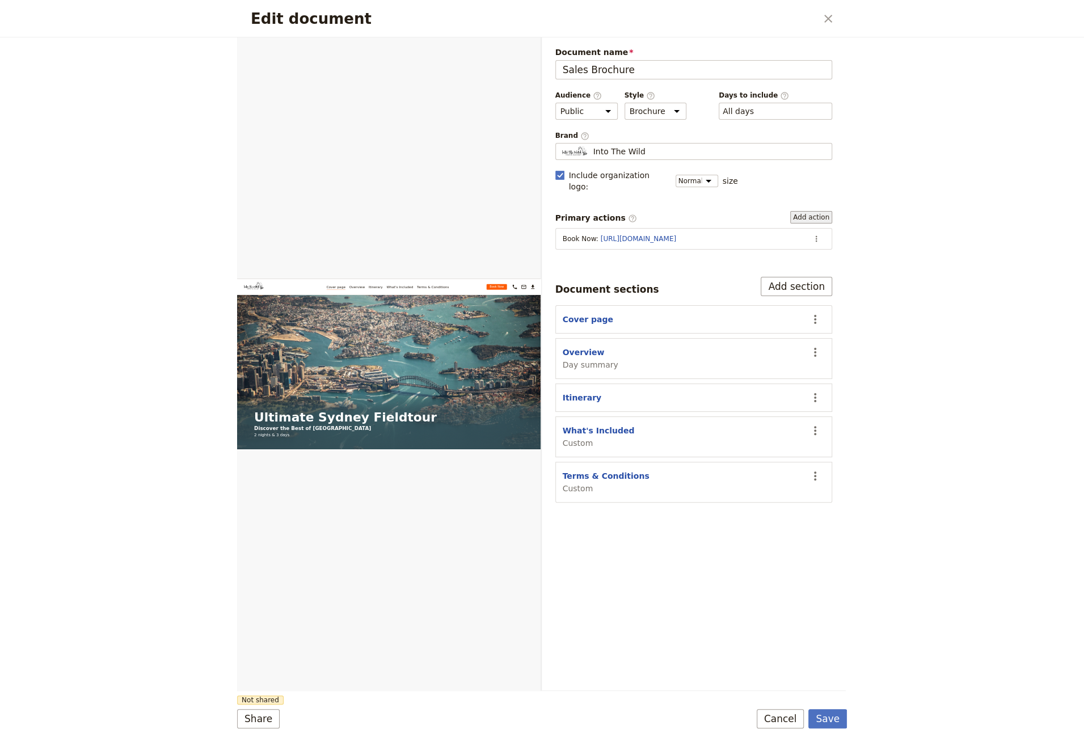
click at [818, 211] on button "Add action" at bounding box center [811, 217] width 42 height 12
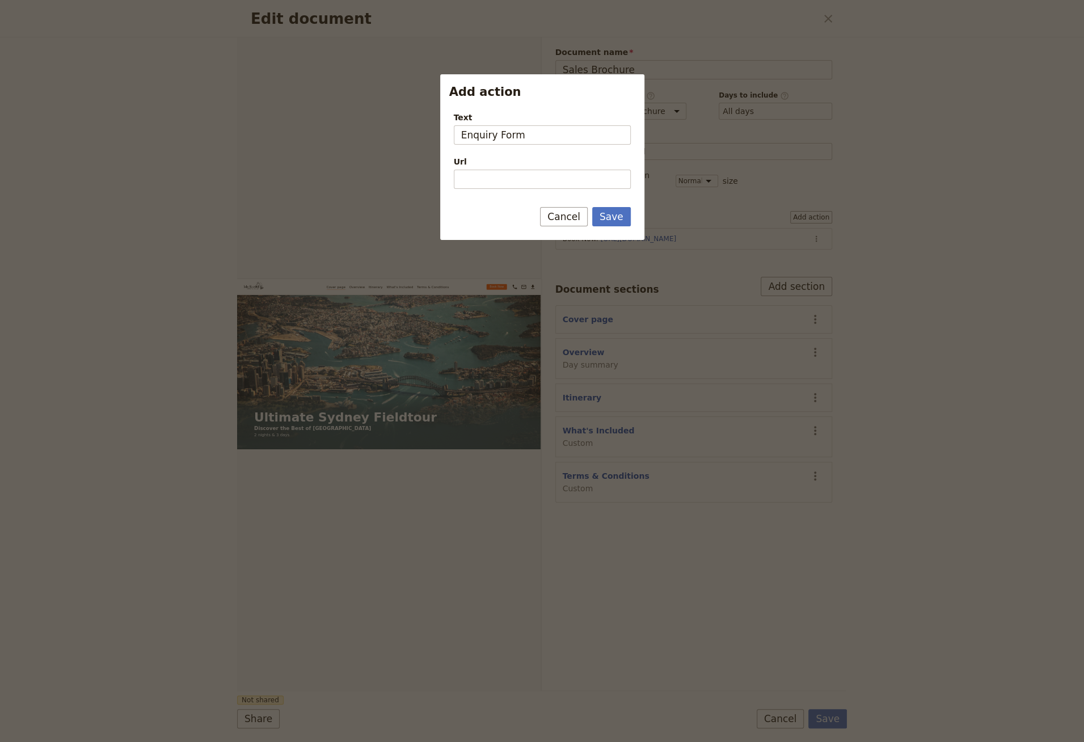
drag, startPoint x: 526, startPoint y: 139, endPoint x: 448, endPoint y: 132, distance: 78.1
click at [448, 132] on div "Text Enquiry Form Url Please fill in this field." at bounding box center [542, 146] width 204 height 87
type input "E"
type input "Enquire Now"
click at [478, 175] on input "Url" at bounding box center [542, 179] width 177 height 19
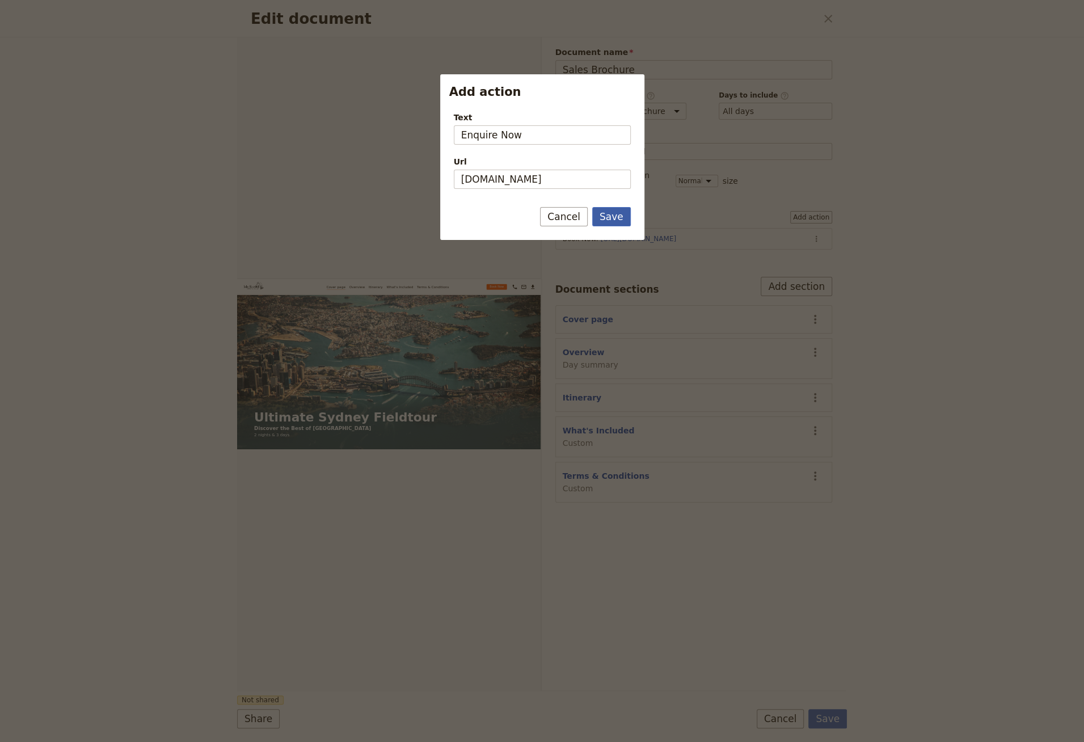
type input "[URL][DOMAIN_NAME]"
click at [613, 216] on form "Text Enquire Now Url [URL][DOMAIN_NAME] Please enter a URL. Save Cancel" at bounding box center [542, 171] width 204 height 137
click at [613, 231] on button "Save" at bounding box center [611, 230] width 39 height 19
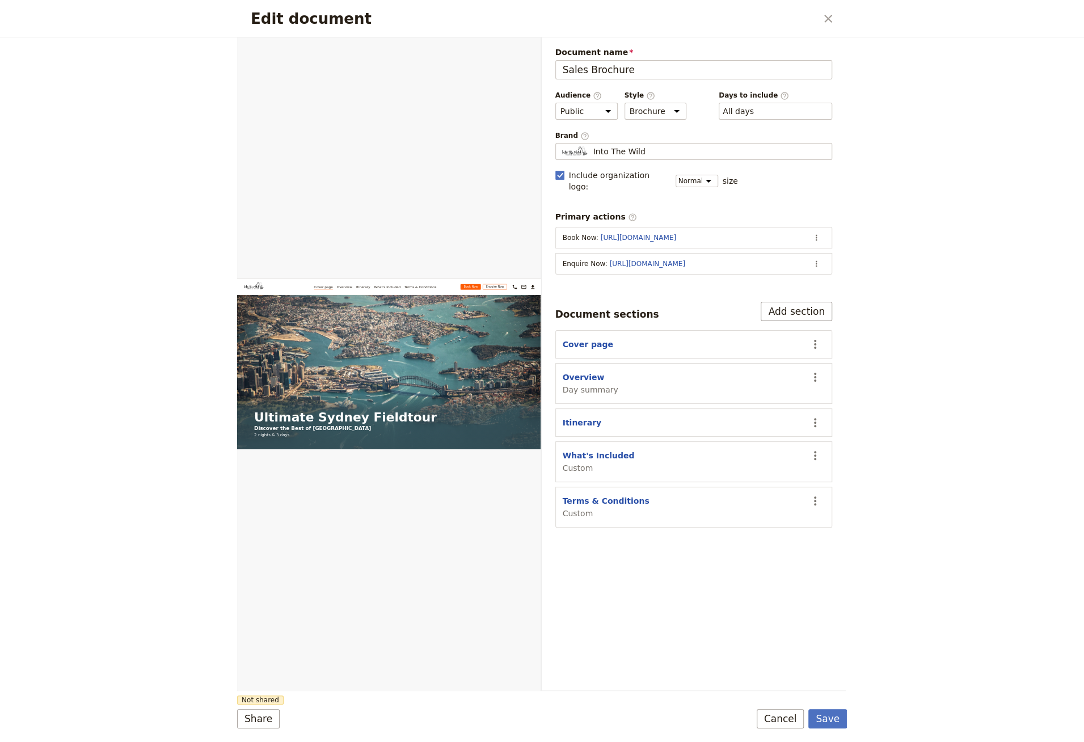
click at [820, 708] on form "Web PDF ​ Document name Sales Brochure Preview Audience ​ Public Passenger Guid…" at bounding box center [542, 389] width 610 height 705
click at [831, 718] on button "Save" at bounding box center [828, 718] width 39 height 19
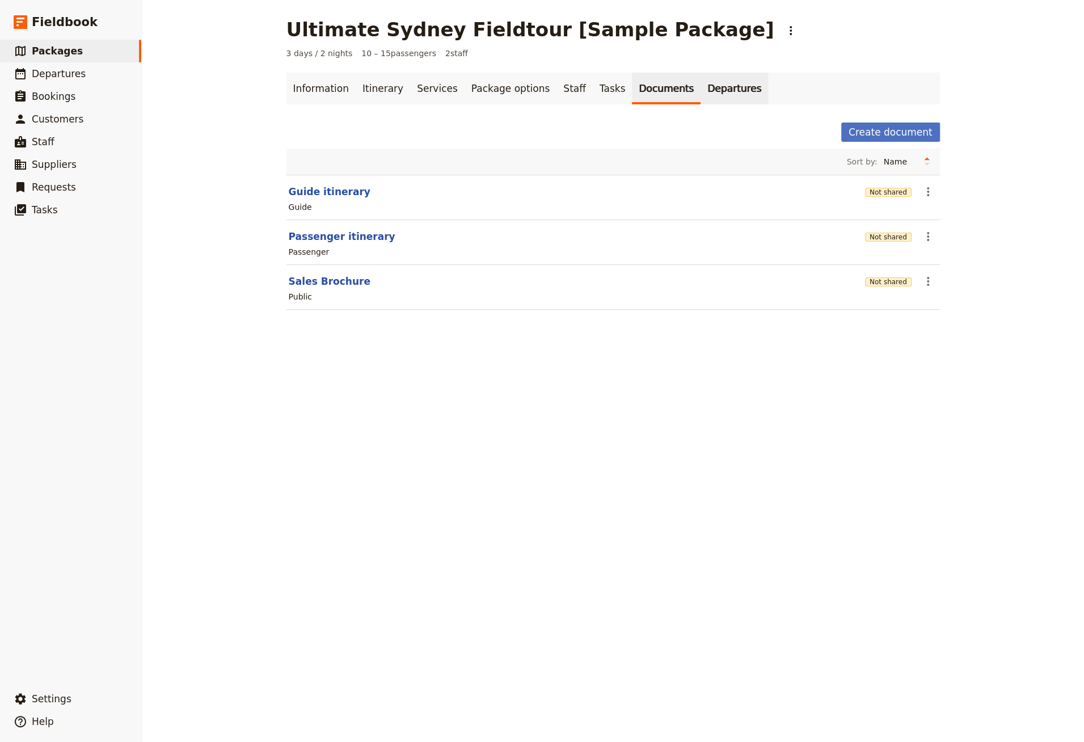
click at [701, 95] on link "Departures" at bounding box center [735, 89] width 68 height 32
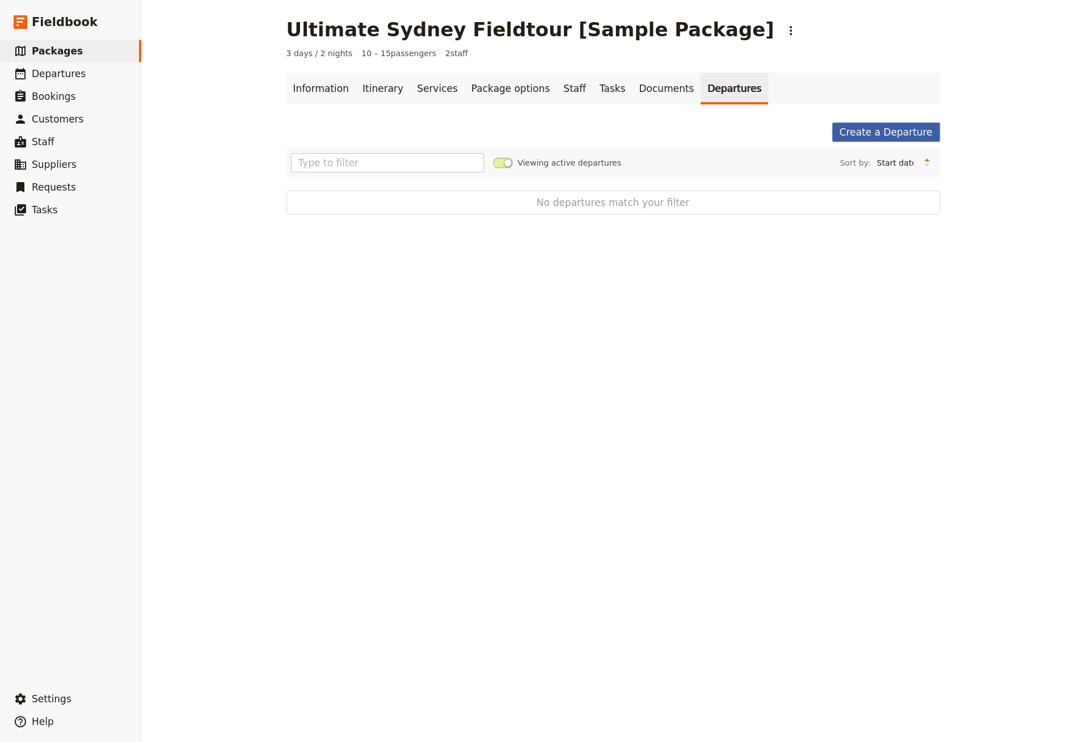
click at [892, 134] on link "Create a Departure" at bounding box center [886, 132] width 108 height 19
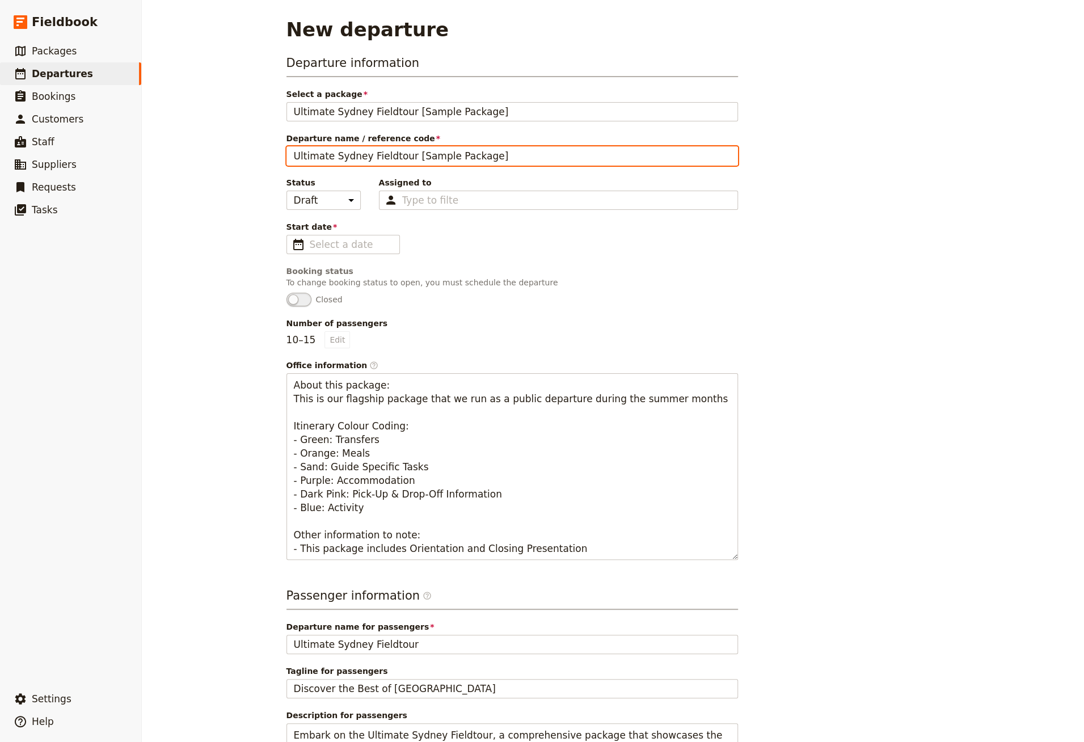
click at [462, 149] on input "Ultimate Sydney Fieldtour [Sample Package]" at bounding box center [513, 155] width 452 height 19
type input "Ultimate Sydney Fieldtour [Sample Departure]"
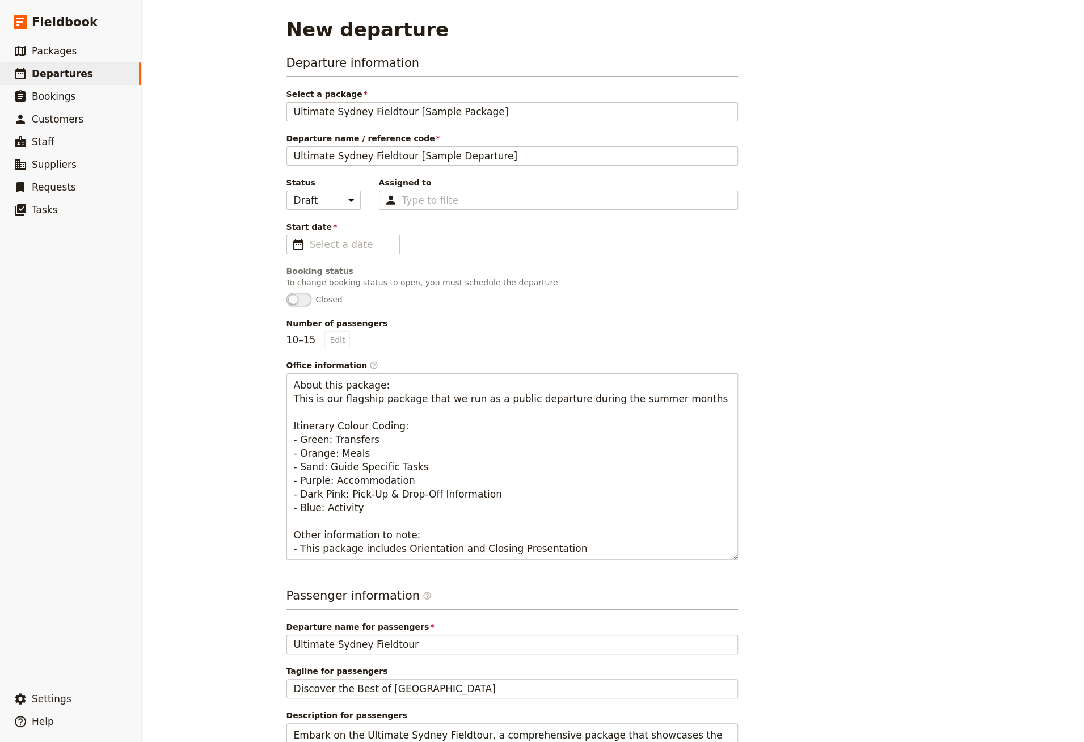
click at [336, 255] on div "Departure information Select a package Ultimate Sydney Fieldtour [Sample Packag…" at bounding box center [513, 307] width 452 height 506
click at [340, 254] on div "Departure information Select a package Ultimate Sydney Fieldtour [Sample Packag…" at bounding box center [513, 307] width 452 height 506
click at [362, 243] on input "dd/mm/yyyy" at bounding box center [351, 245] width 83 height 14
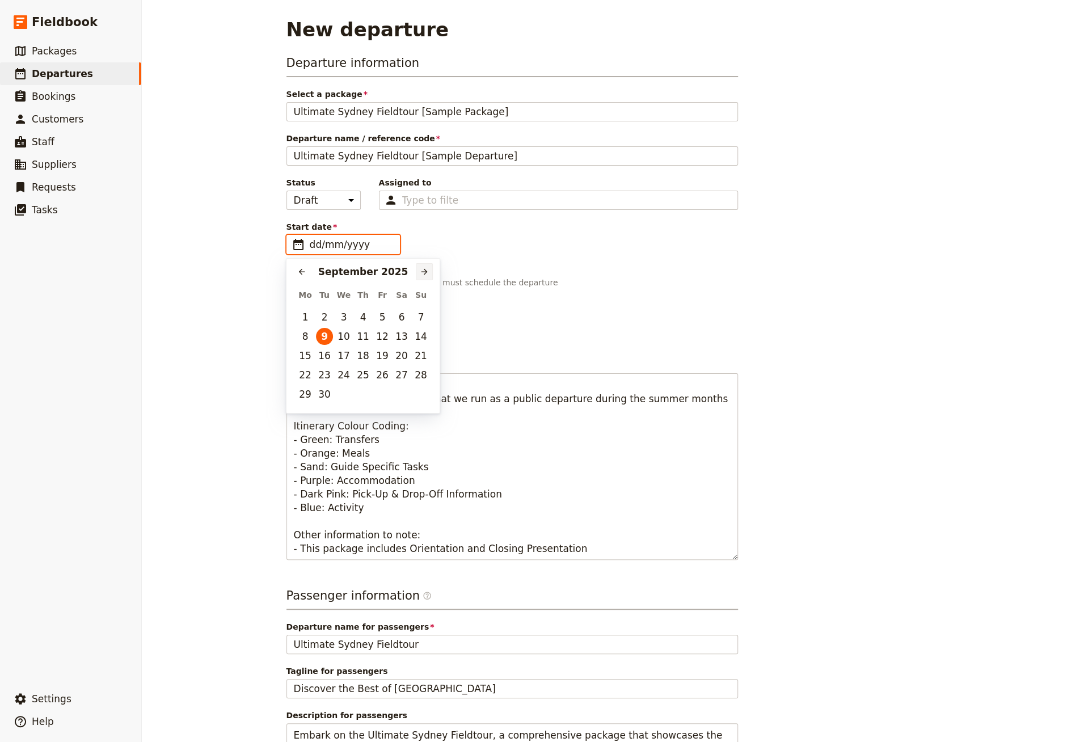
click at [420, 267] on icon "Next month" at bounding box center [424, 271] width 9 height 9
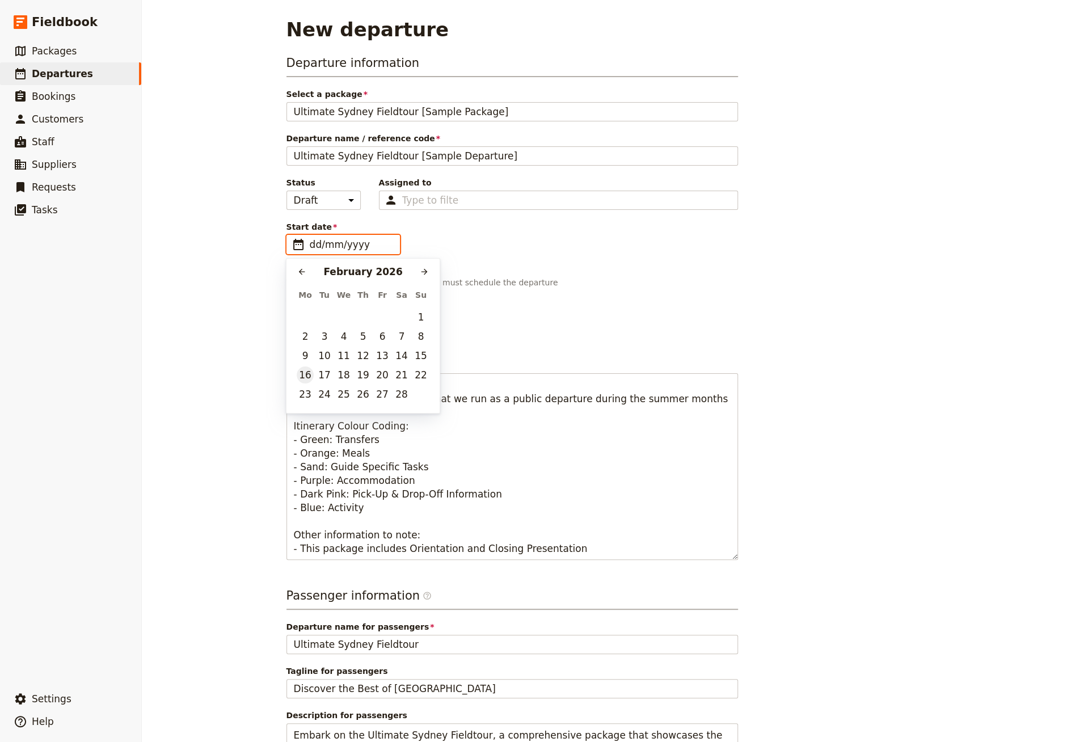
click at [302, 373] on button "16" at bounding box center [305, 375] width 17 height 17
type input "[DATE]"
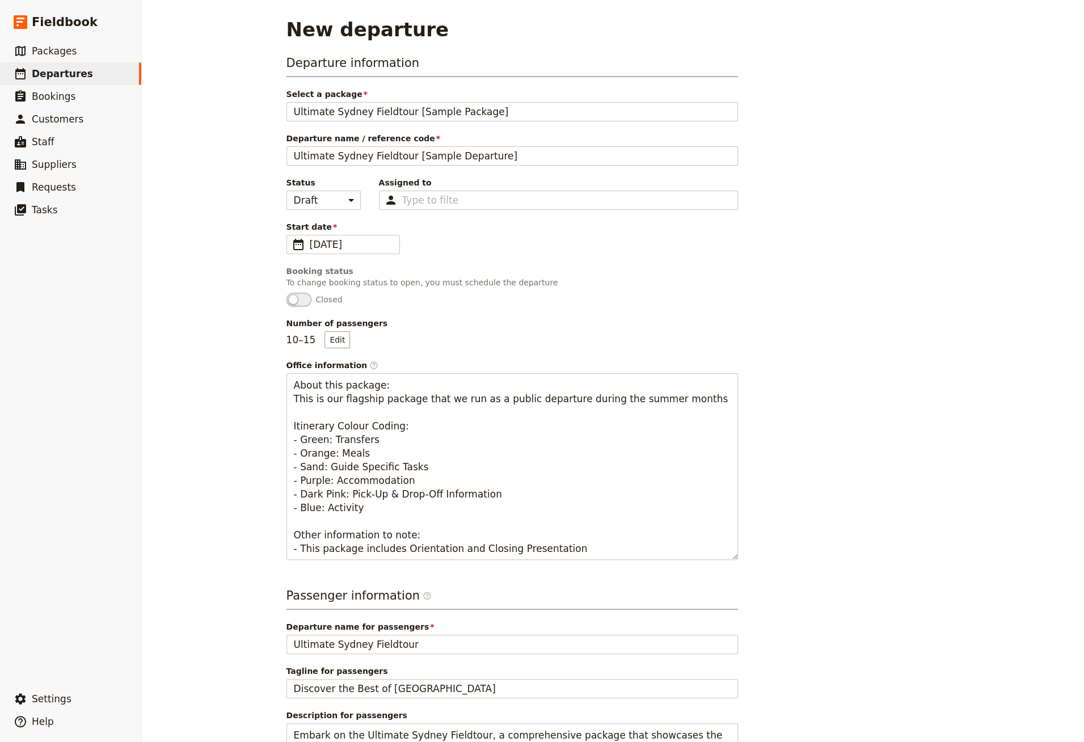
click at [588, 266] on div "Booking status" at bounding box center [513, 271] width 452 height 11
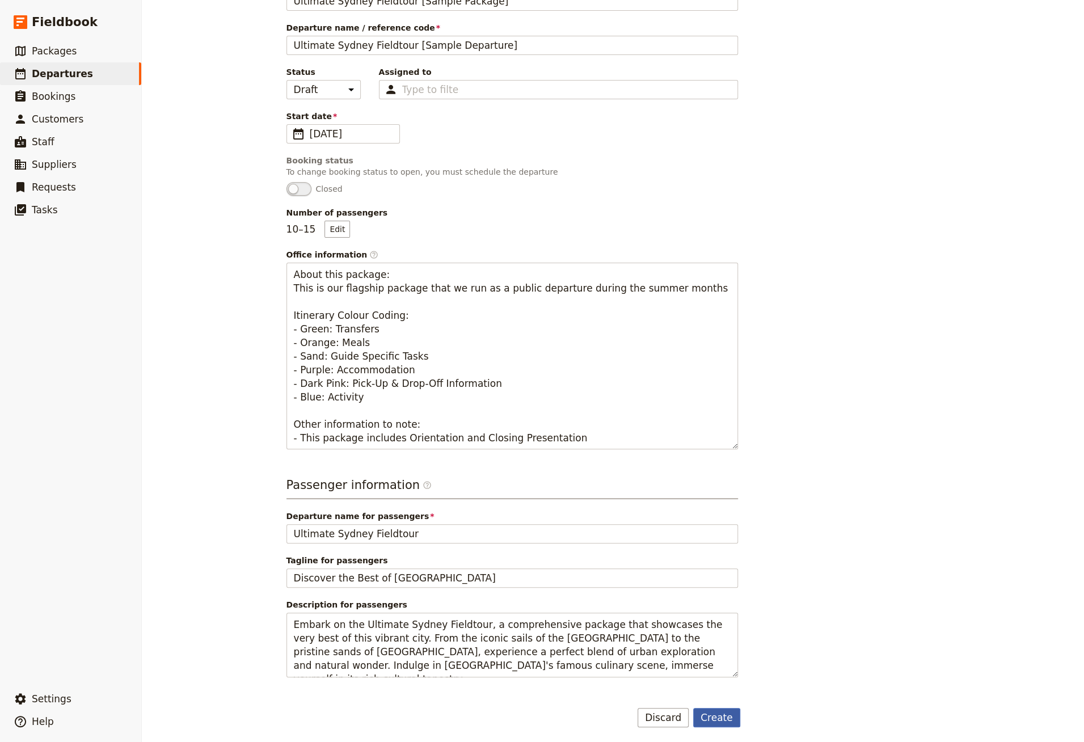
click at [712, 716] on button "Create" at bounding box center [716, 717] width 47 height 19
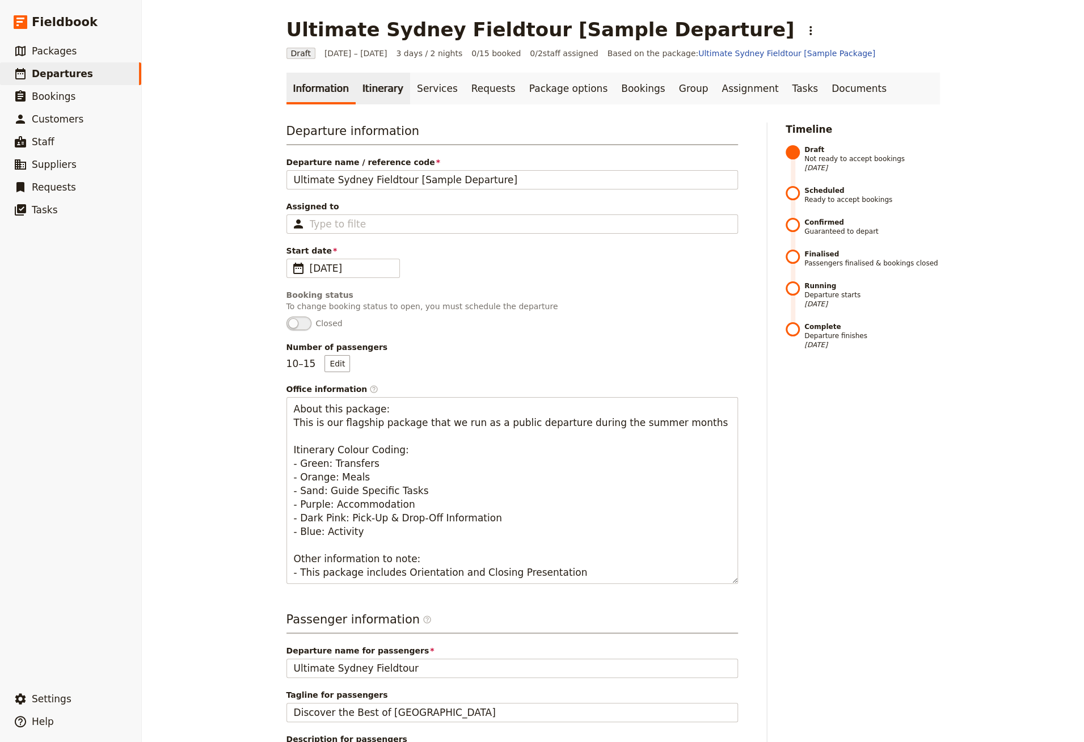
click at [368, 91] on link "Itinerary" at bounding box center [383, 89] width 54 height 32
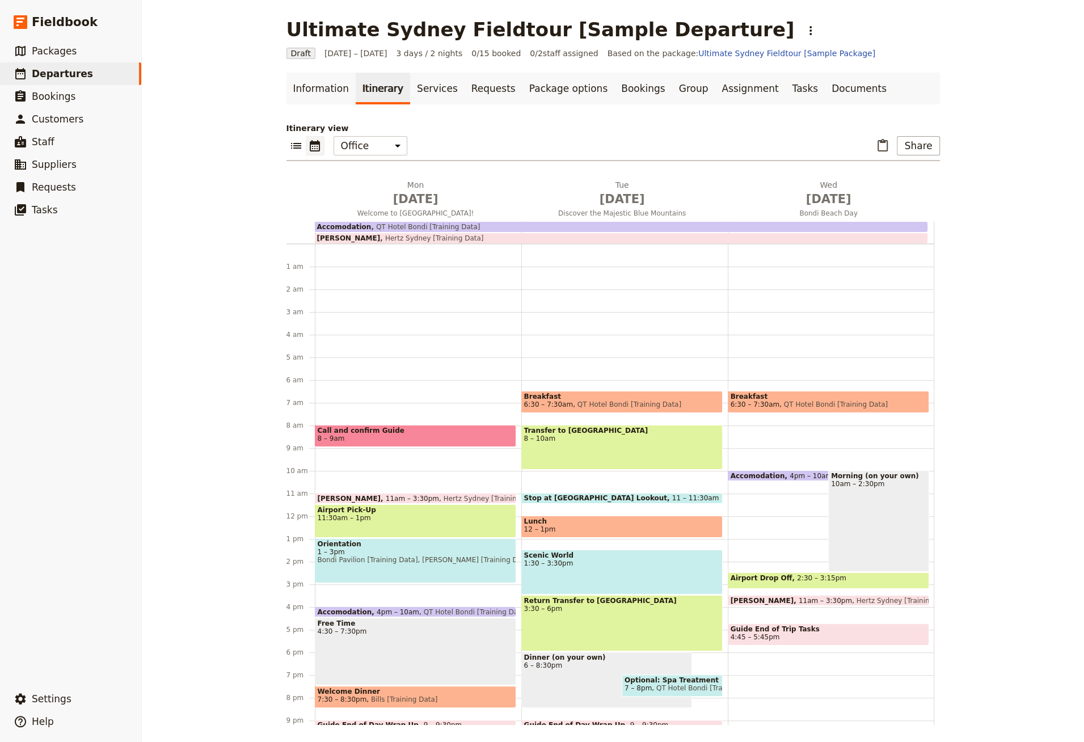
scroll to position [64, 0]
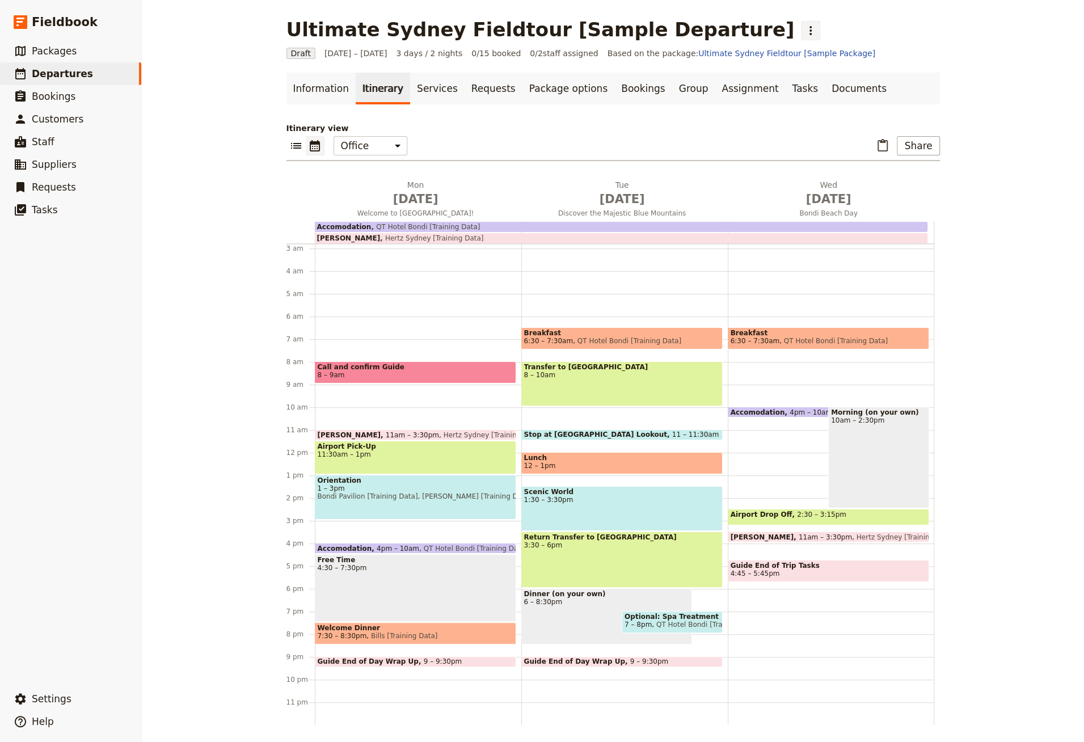
click at [804, 35] on icon "Actions" at bounding box center [811, 31] width 14 height 14
click at [730, 89] on span "Schedule departure" at bounding box center [741, 90] width 78 height 11
click at [631, 91] on link "Bookings" at bounding box center [643, 89] width 57 height 32
click at [624, 88] on link "Bookings" at bounding box center [643, 89] width 57 height 32
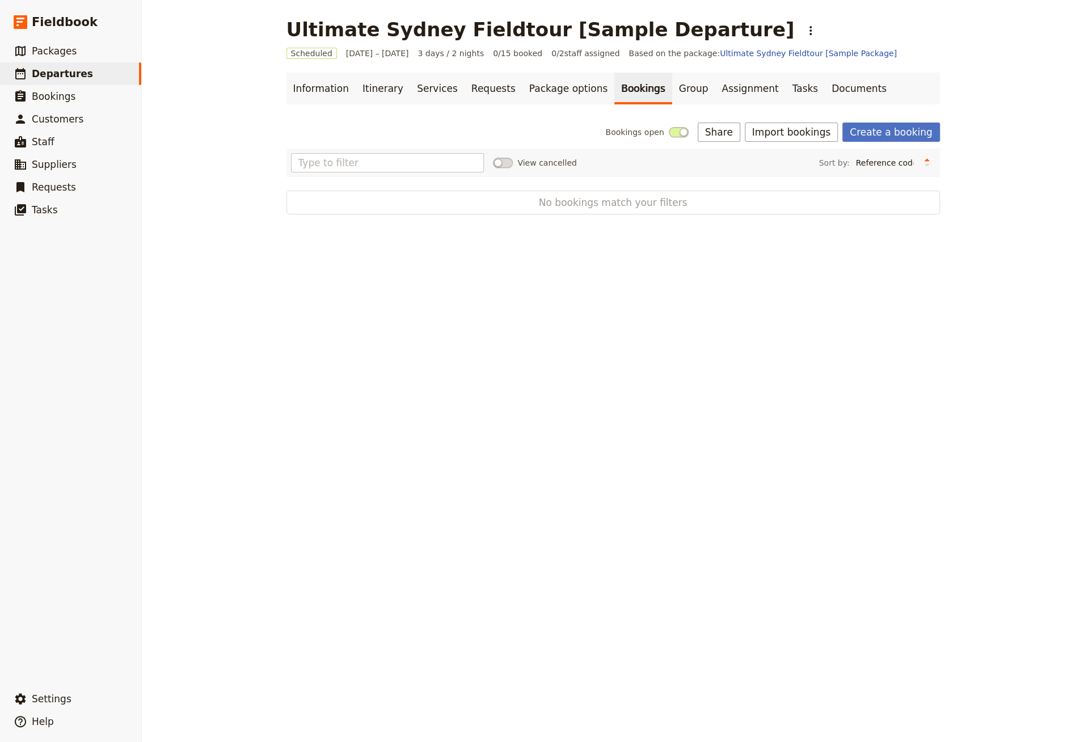
click at [795, 121] on div "Information Itinerary Services Requests Package options Bookings Group Assignme…" at bounding box center [614, 144] width 654 height 142
click at [797, 133] on button "Import bookings" at bounding box center [791, 132] width 93 height 19
click at [794, 158] on span "Import Bookings" at bounding box center [799, 156] width 65 height 11
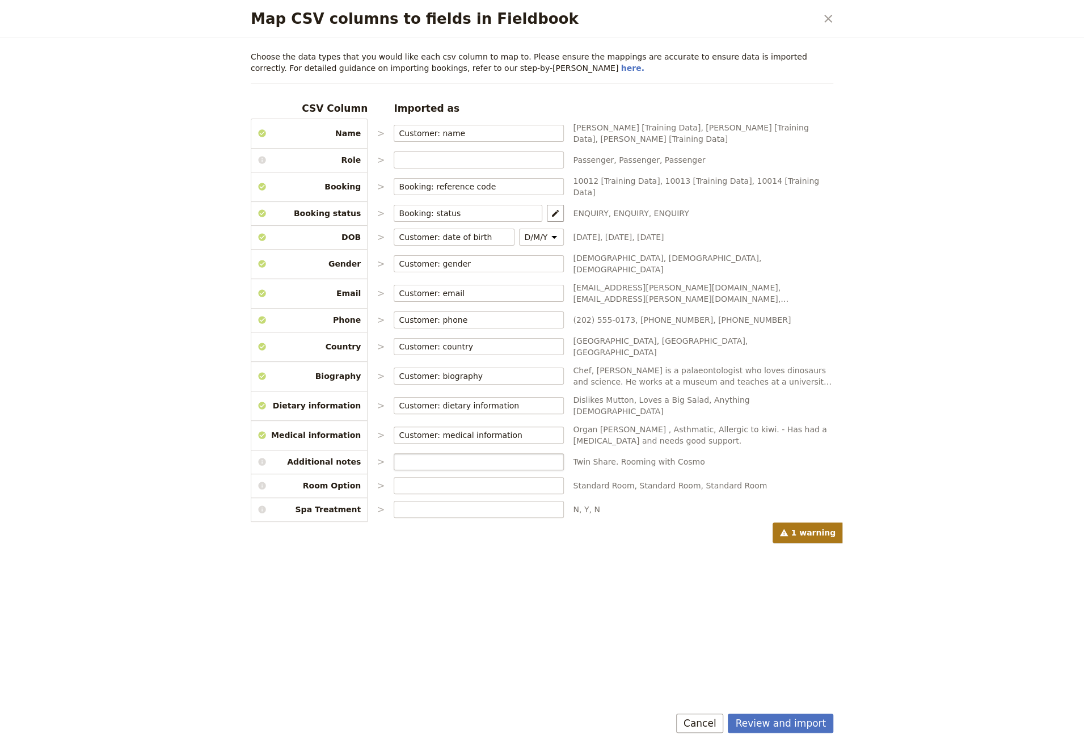
click at [510, 453] on label "Map CSV columns to fields in Fieldbook" at bounding box center [479, 461] width 170 height 17
click at [510, 456] on input "Map CSV columns to fields in Fieldbook" at bounding box center [479, 461] width 160 height 11
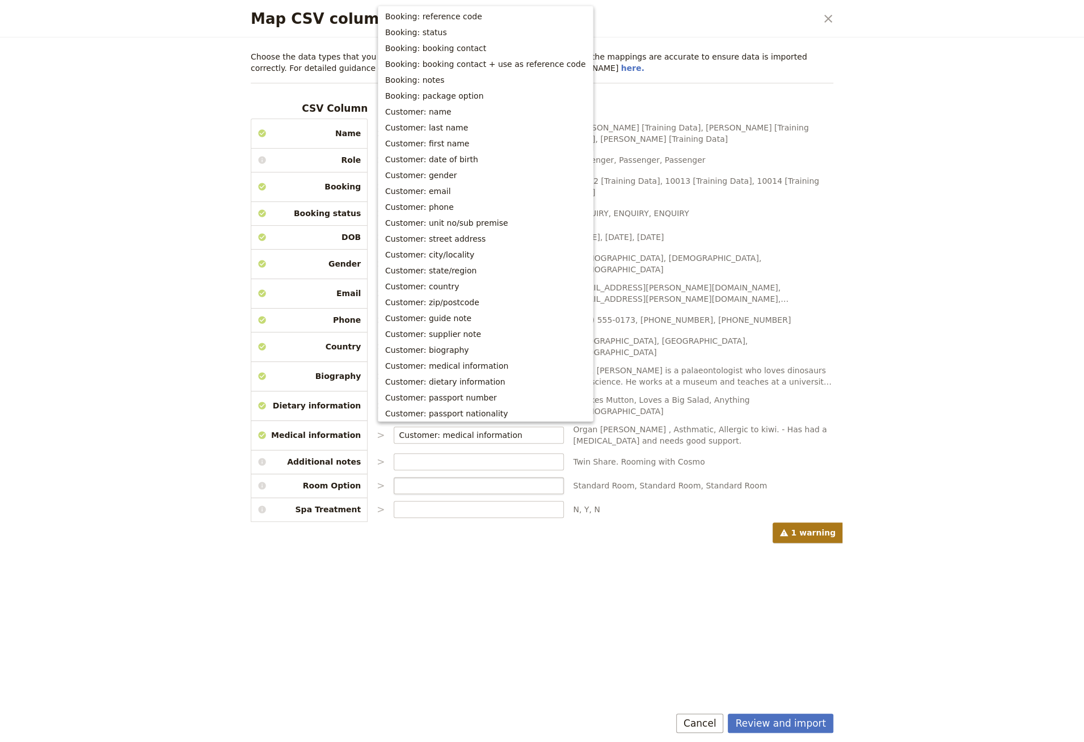
click at [499, 477] on label "Map CSV columns to fields in Fieldbook" at bounding box center [479, 485] width 170 height 17
click at [499, 480] on input "Map CSV columns to fields in Fieldbook" at bounding box center [479, 485] width 160 height 11
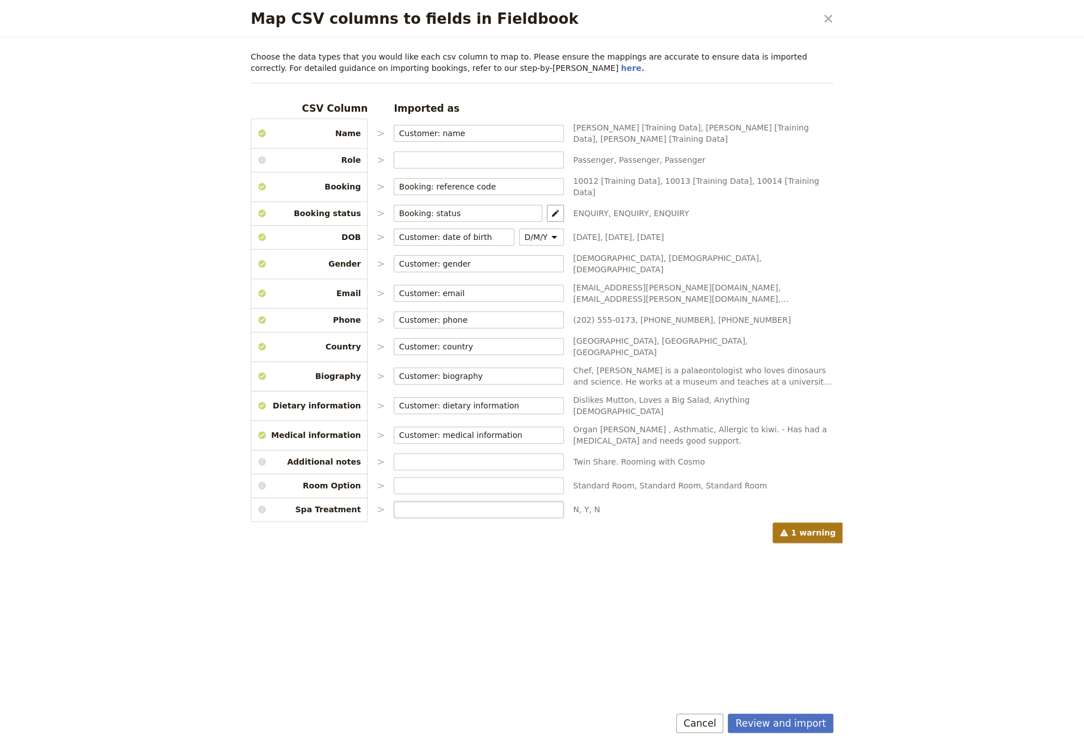
click at [433, 501] on label "Map CSV columns to fields in Fieldbook" at bounding box center [479, 509] width 170 height 17
click at [433, 504] on input "Map CSV columns to fields in Fieldbook" at bounding box center [479, 509] width 160 height 11
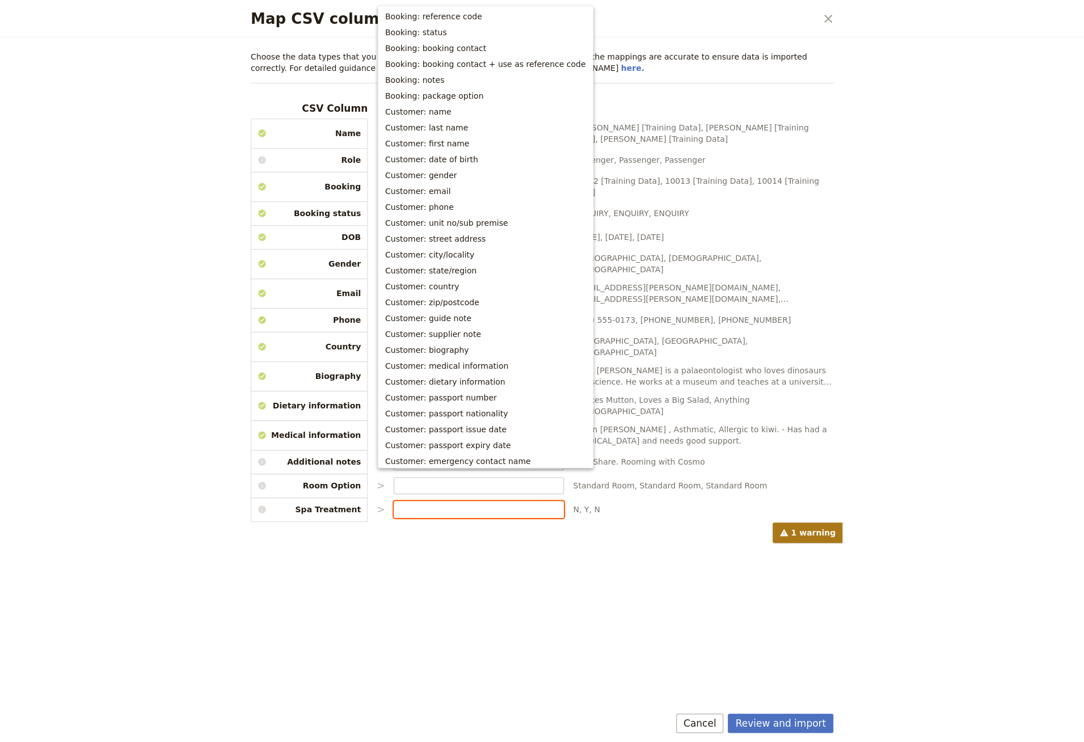
scroll to position [99, 0]
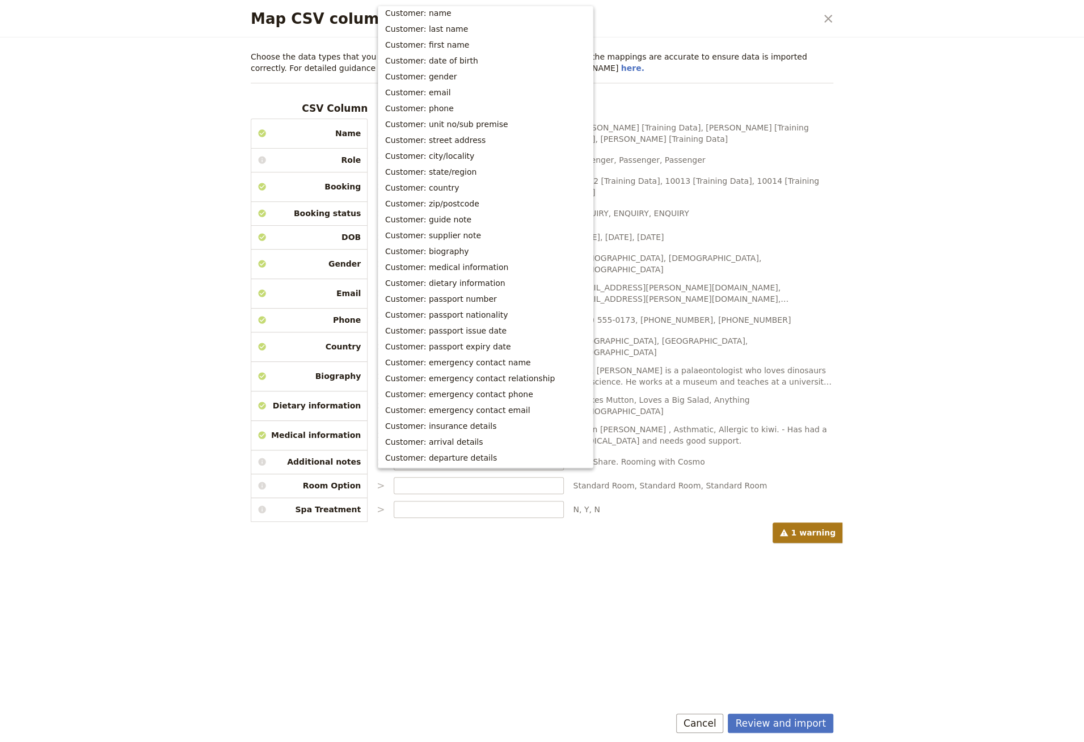
click at [537, 523] on div "1 warning" at bounding box center [542, 533] width 583 height 20
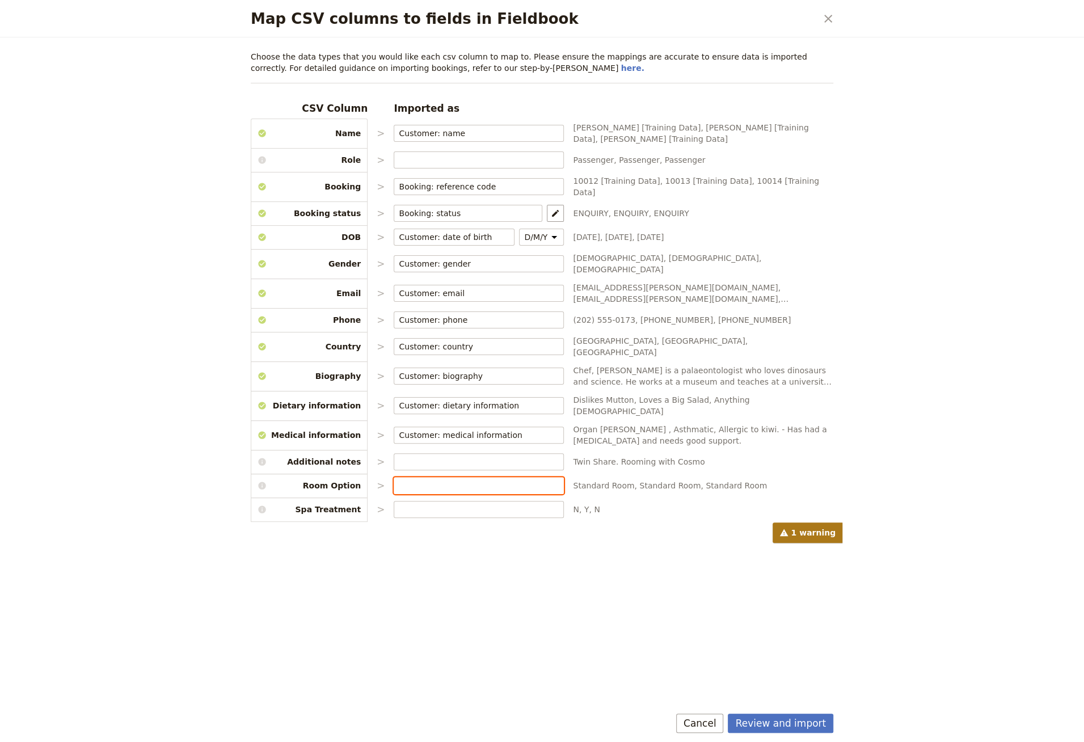
click at [502, 480] on input "Map CSV columns to fields in Fieldbook" at bounding box center [479, 485] width 160 height 11
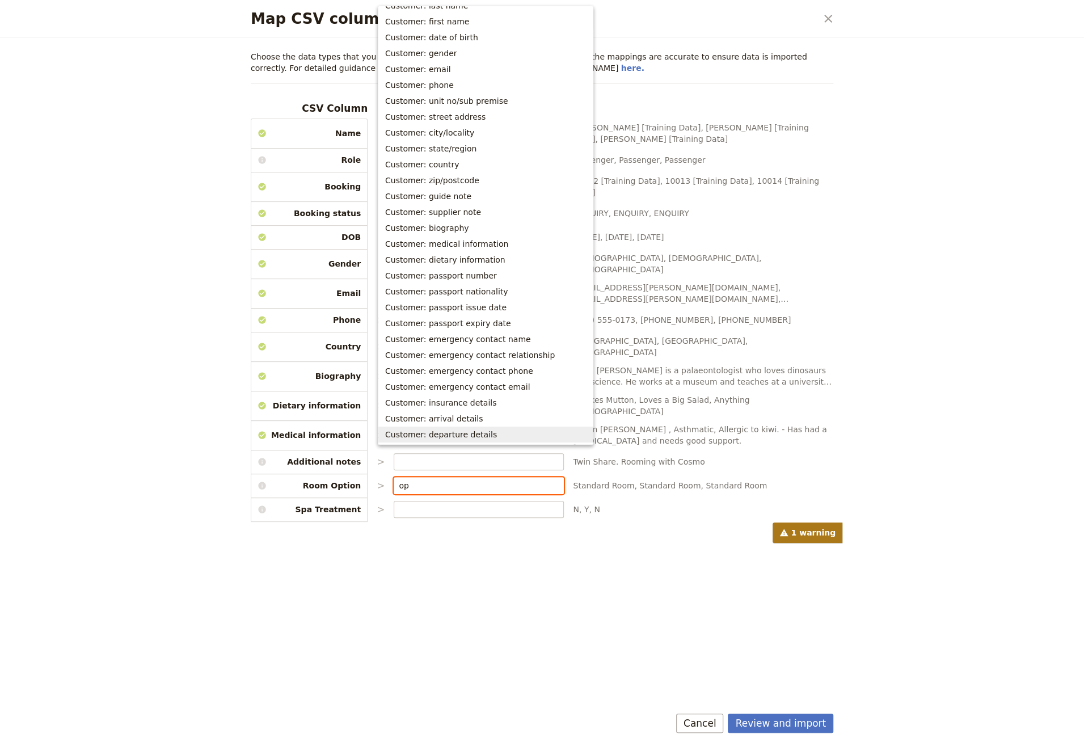
scroll to position [0, 0]
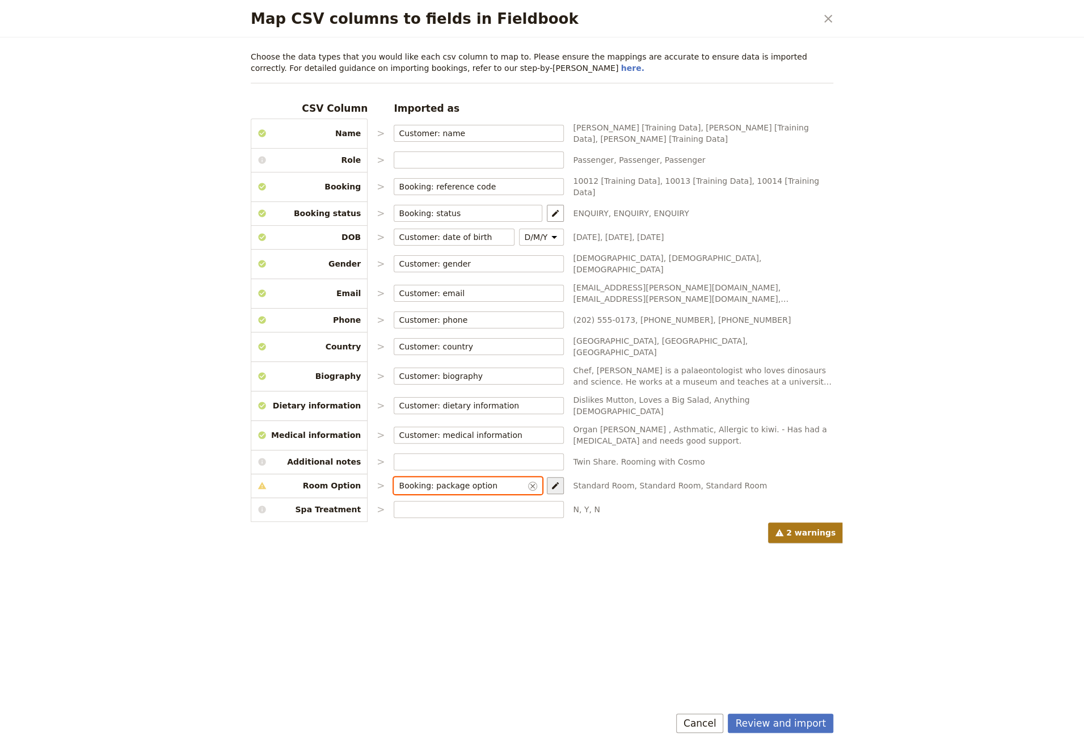
type input "Booking: package option"
click at [547, 477] on button "​" at bounding box center [555, 485] width 17 height 17
click at [653, 464] on select "Room Option: Standard Room Room Option: Premium Room Spa Treatment" at bounding box center [694, 459] width 113 height 12
select select "68bfe8b6b3aedc1843523e91"
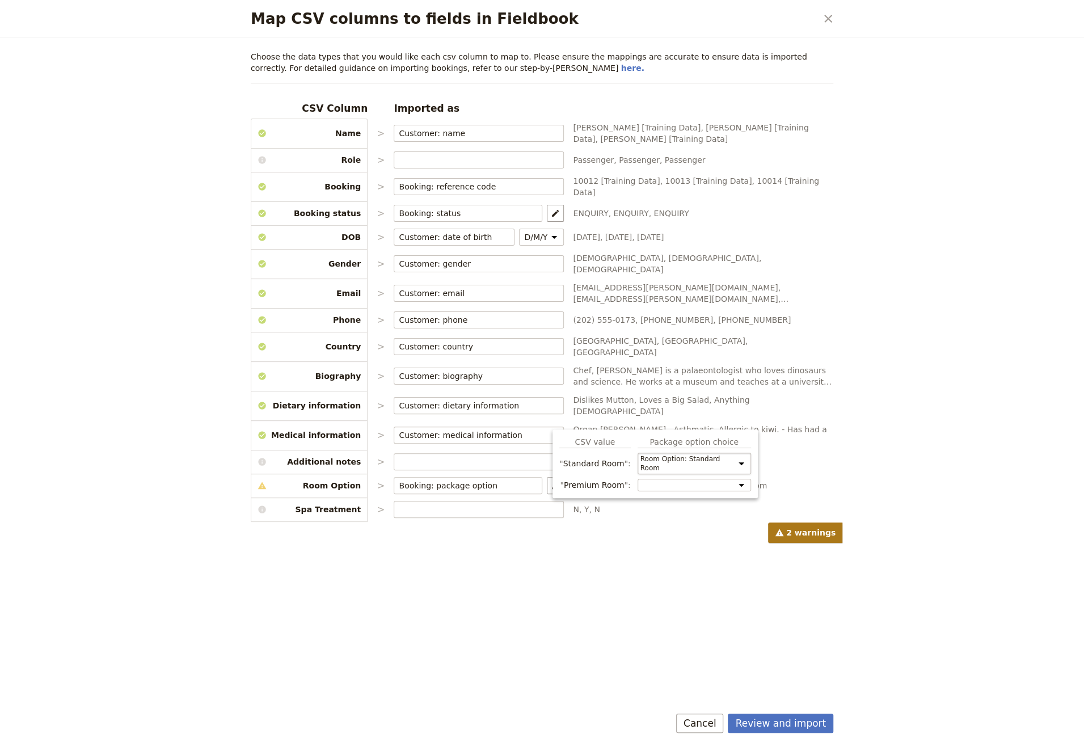
click at [638, 453] on select "Room Option: Standard Room Room Option: Premium Room Spa Treatment" at bounding box center [694, 464] width 113 height 22
click at [659, 485] on select "Room Option: Standard Room Room Option: Premium Room Spa Treatment" at bounding box center [694, 485] width 113 height 12
select select "68bfe8b6b3aedc1843523e92"
click at [638, 479] on select "Room Option: Standard Room Room Option: Premium Room Spa Treatment" at bounding box center [694, 490] width 113 height 22
click at [803, 480] on span "Standard Room, Standard Room, Standard Room" at bounding box center [703, 485] width 260 height 11
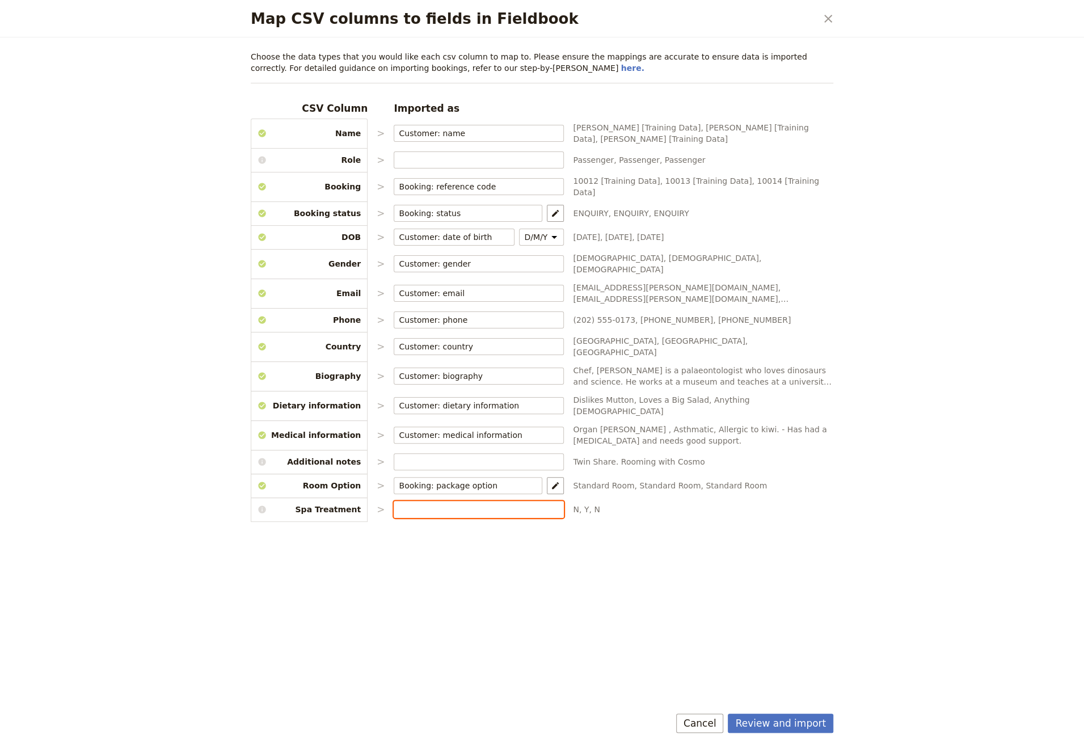
click at [458, 504] on input "Map CSV columns to fields in Fieldbook" at bounding box center [479, 509] width 160 height 11
click at [504, 458] on span "Booking: package option" at bounding box center [462, 457] width 155 height 11
type input "Booking: package option"
click at [547, 501] on button "​" at bounding box center [555, 509] width 17 height 17
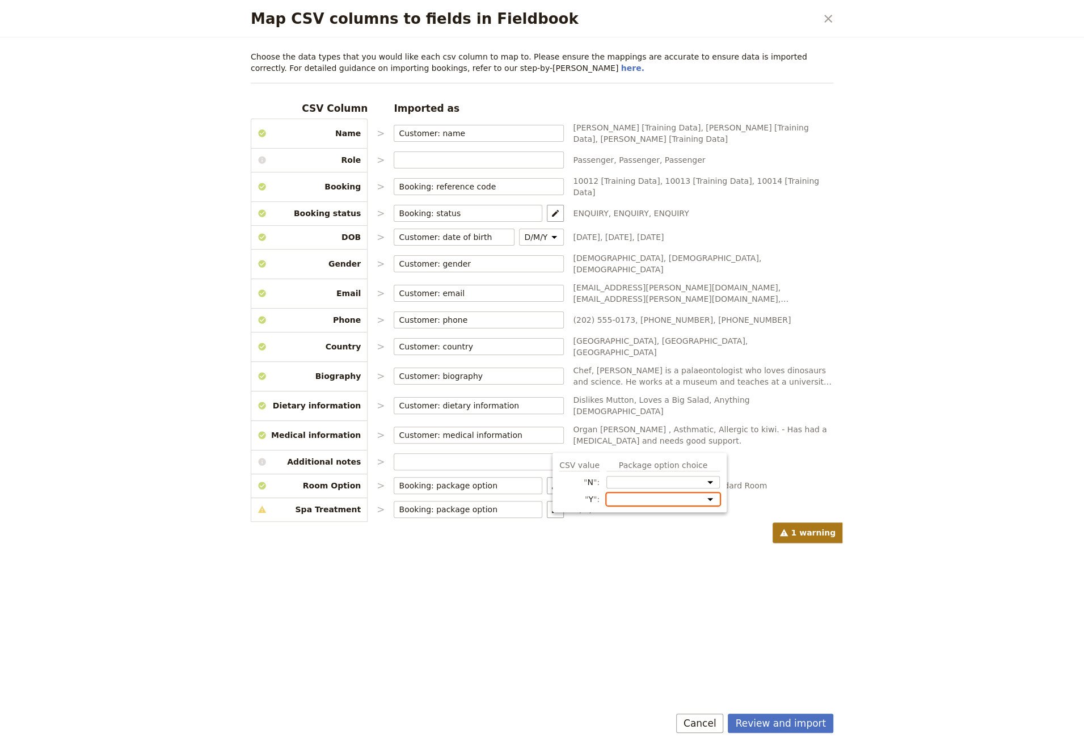
click at [625, 498] on select "Room Option: Standard Room Room Option: Premium Room Spa Treatment" at bounding box center [663, 499] width 113 height 12
select select "68bfe8b6b3aedc1843523e94"
click at [607, 493] on select "Room Option: Standard Room Room Option: Premium Room Spa Treatment" at bounding box center [663, 499] width 113 height 12
click at [786, 722] on button "Review and import" at bounding box center [781, 723] width 106 height 19
click at [787, 713] on div "Review and import Cancel" at bounding box center [542, 725] width 610 height 33
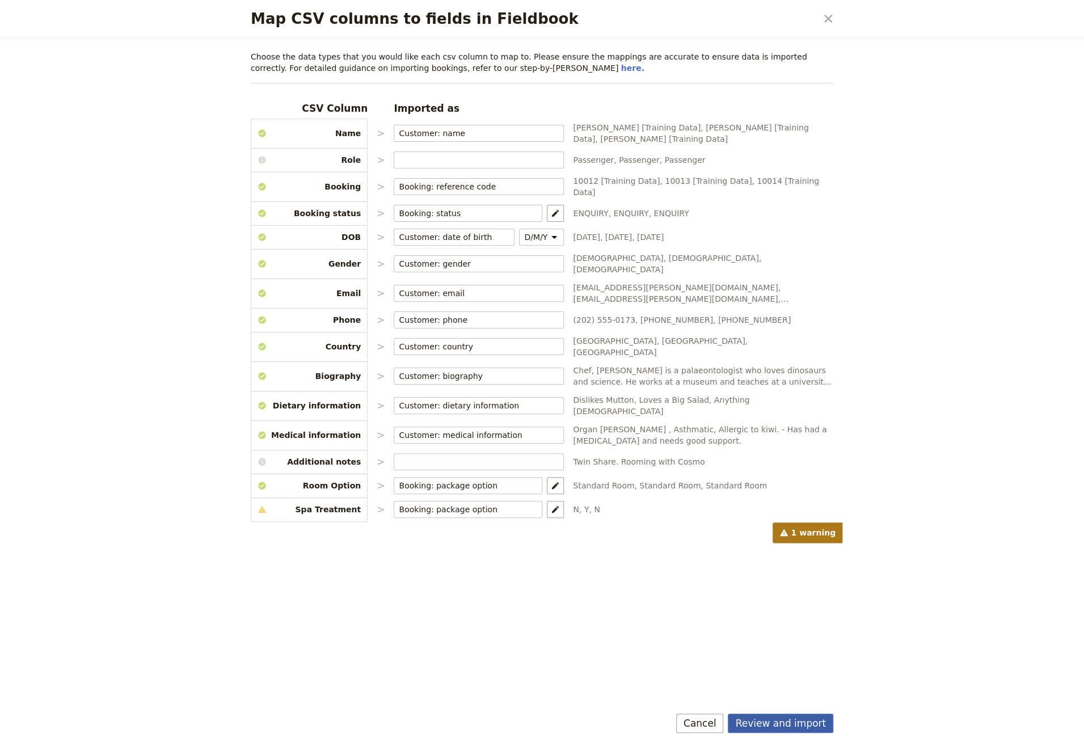
click at [786, 727] on button "Review and import" at bounding box center [781, 723] width 106 height 19
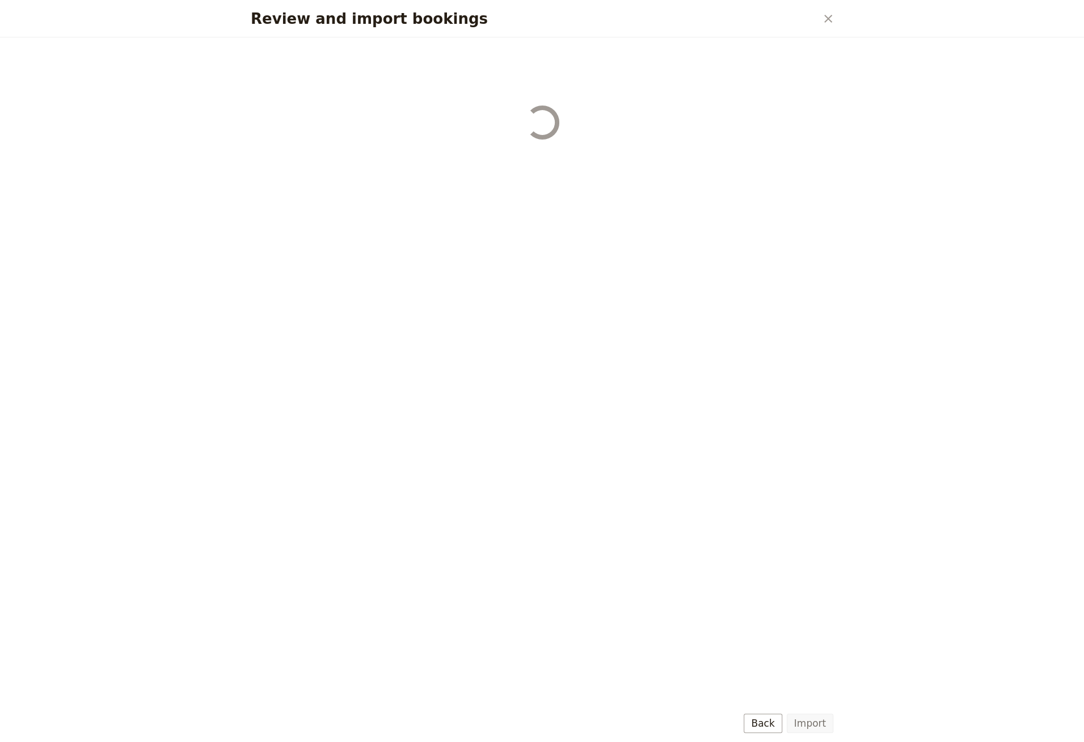
select select "68bfe8b6b3aedc1843523e91"
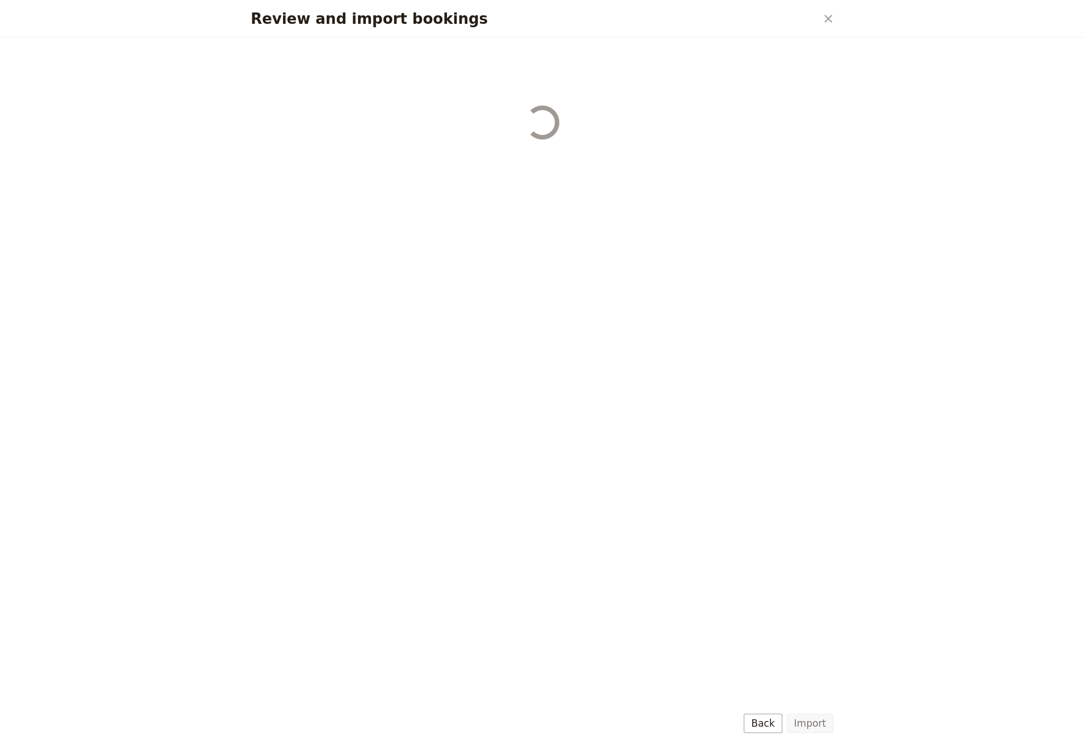
select select "68bfe8b6b3aedc1843523e91"
select select "68bfe8b6b3aedc1843523e92"
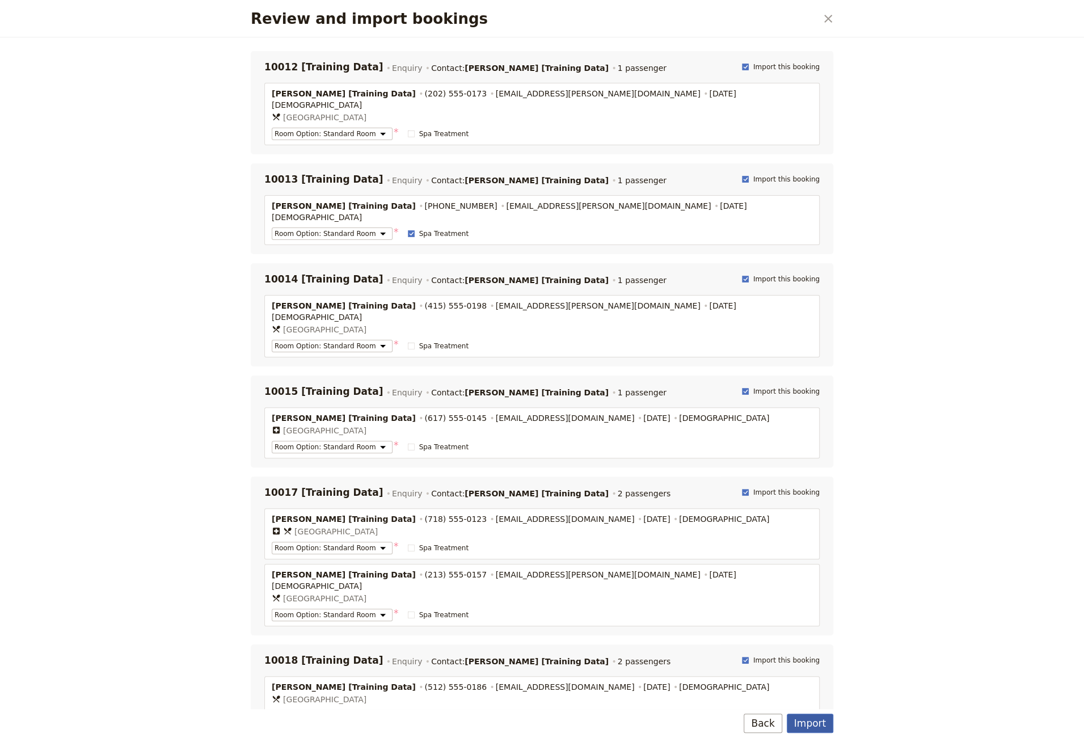
click at [803, 722] on button "Import" at bounding box center [810, 723] width 47 height 19
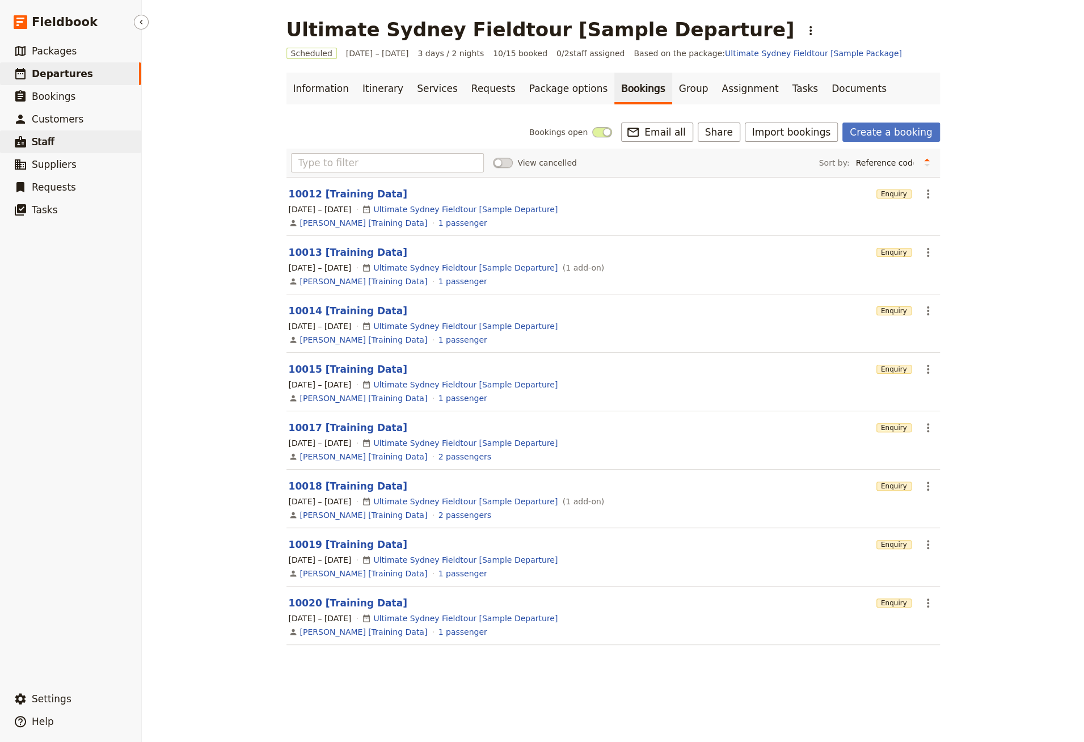
click at [56, 136] on link "​ Staff" at bounding box center [70, 142] width 141 height 23
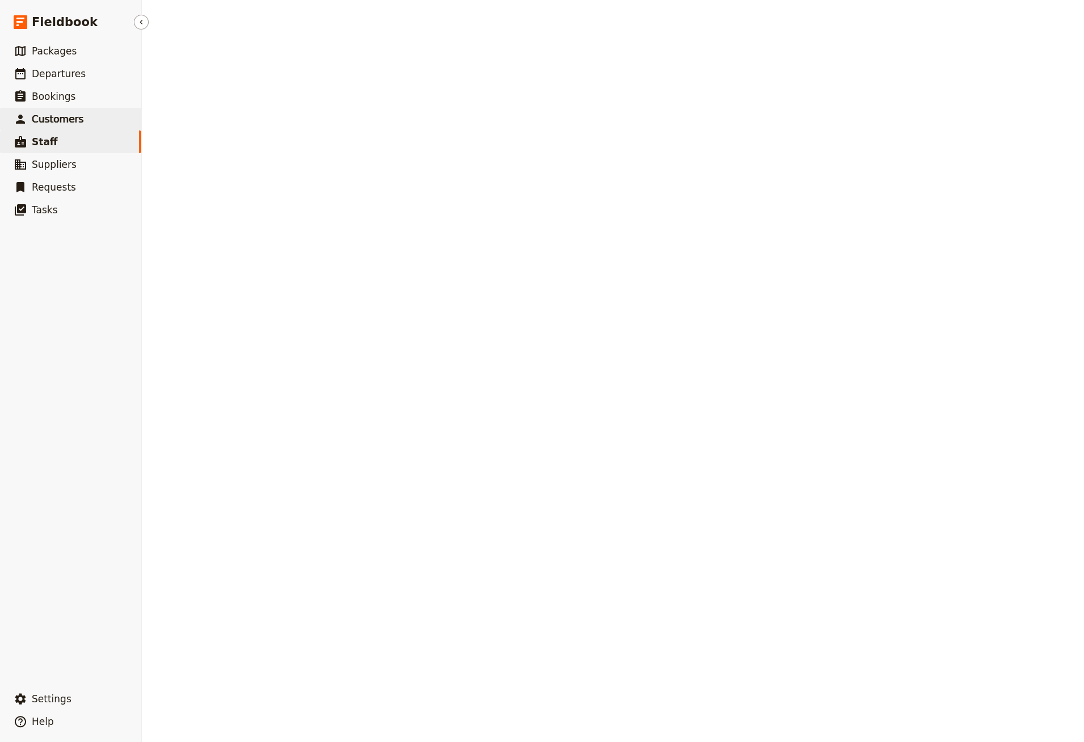
click at [63, 124] on span "Customers" at bounding box center [58, 118] width 52 height 11
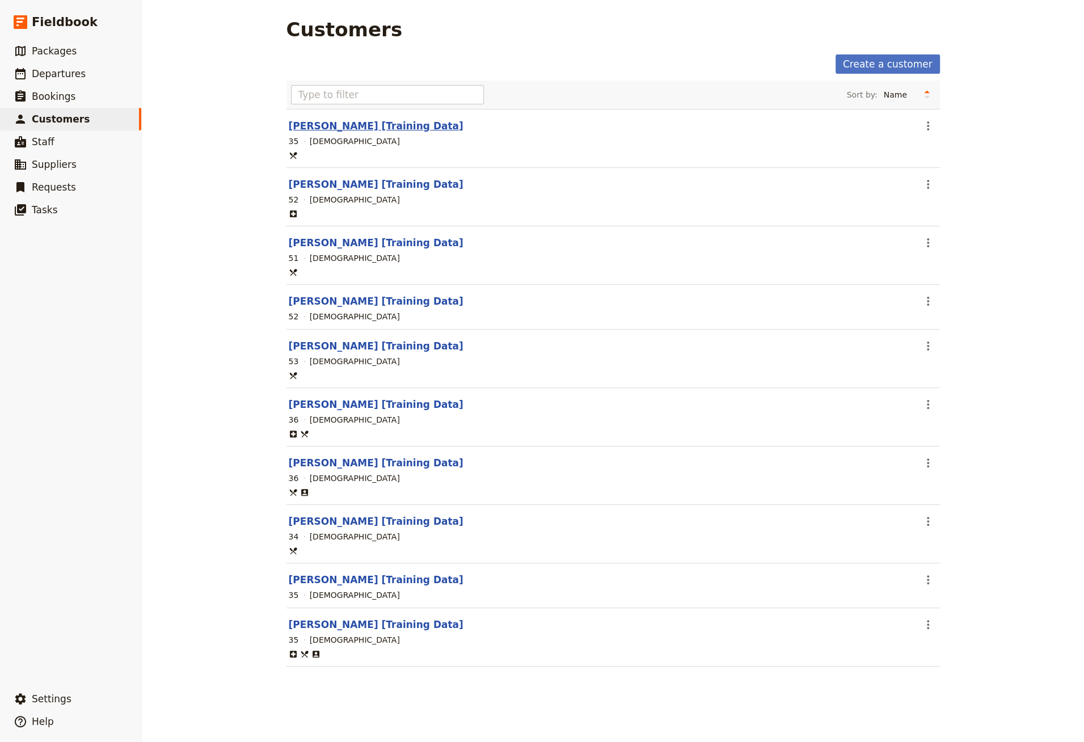
click at [317, 125] on link "[PERSON_NAME] [Training Data]" at bounding box center [376, 125] width 175 height 11
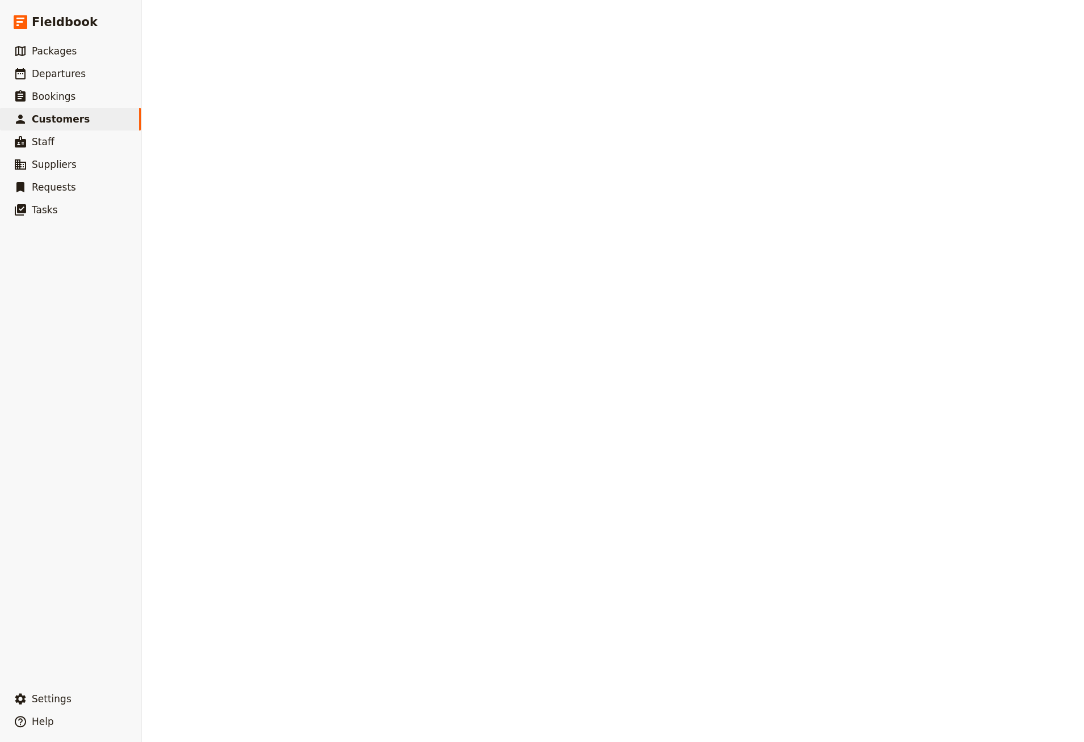
select select "[DEMOGRAPHIC_DATA]"
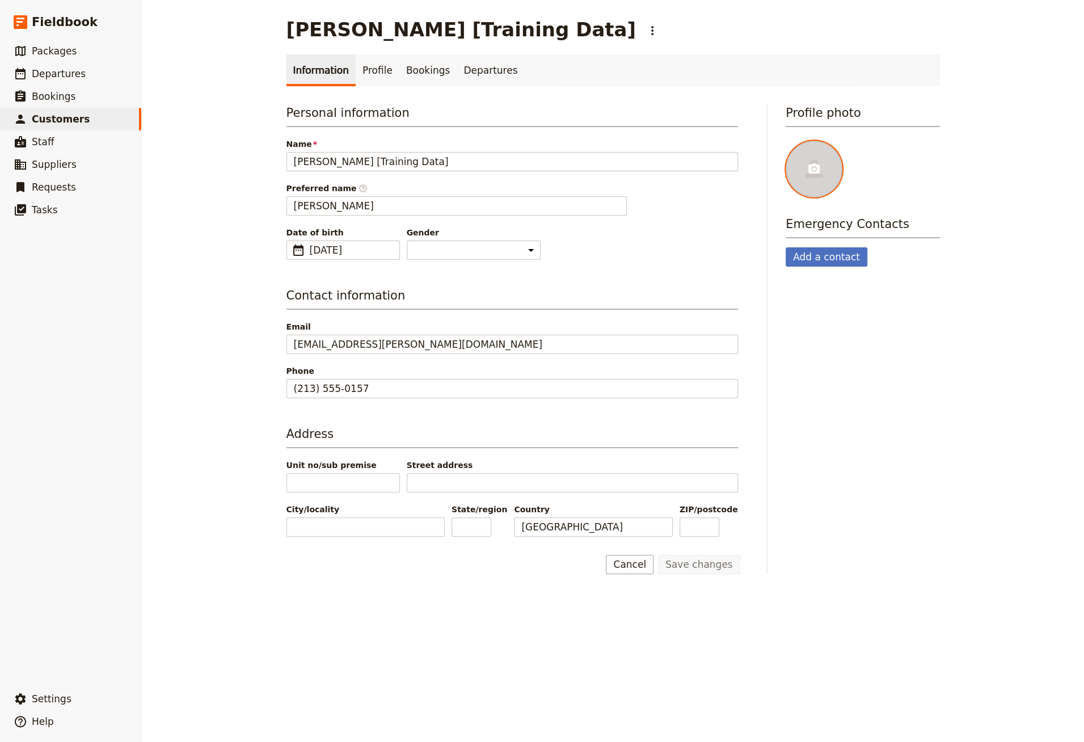
click at [804, 174] on div at bounding box center [814, 169] width 57 height 57
click at [786, 141] on input "file" at bounding box center [785, 140] width 1 height 1
type input "C:\fakepath\Chandler_Bing.png"
click at [95, 117] on link "​ Customers" at bounding box center [70, 119] width 141 height 23
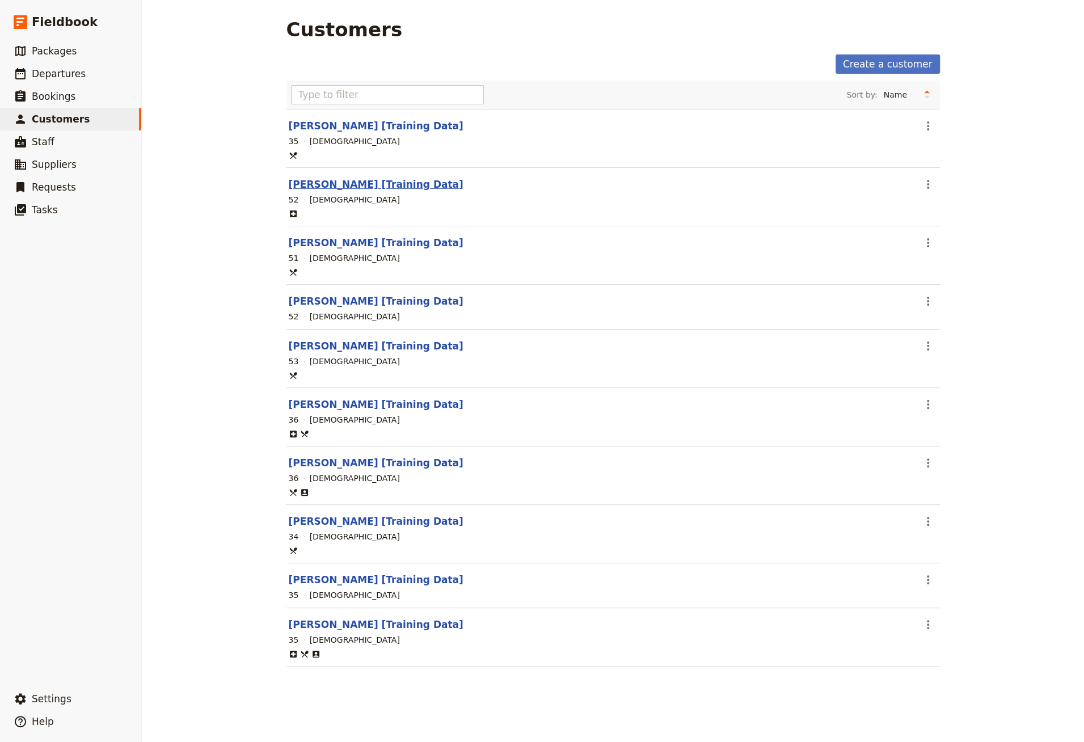
click at [385, 188] on link "[PERSON_NAME] [Training Data]" at bounding box center [376, 184] width 175 height 11
select select "[DEMOGRAPHIC_DATA]"
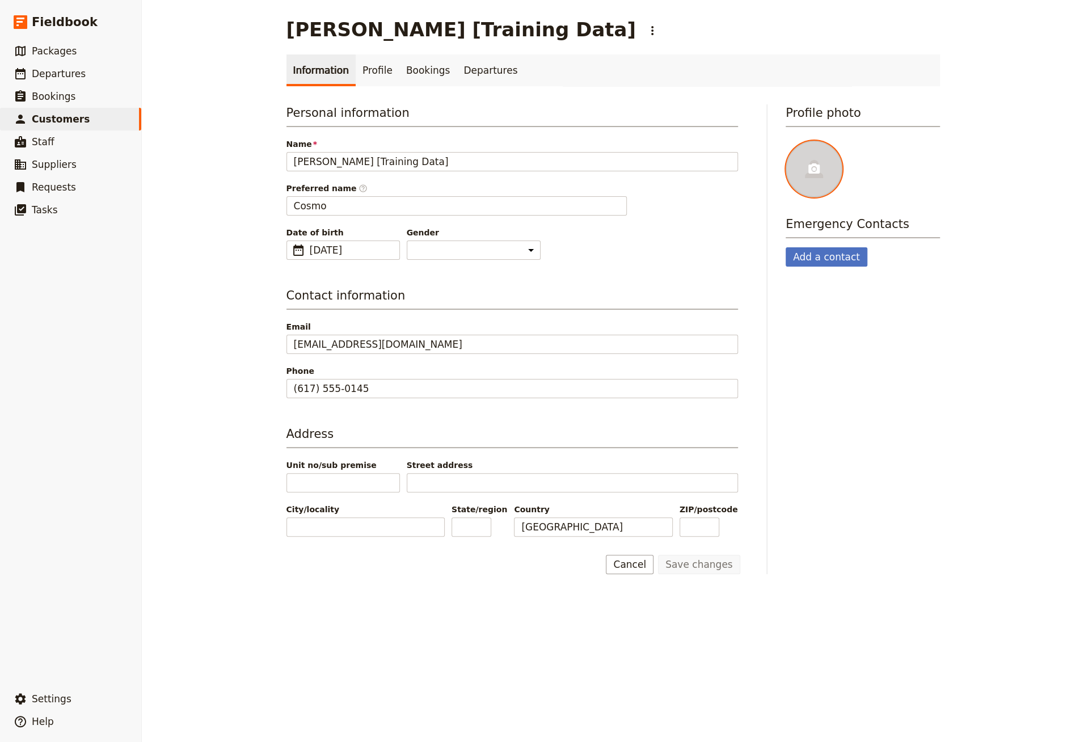
click at [817, 174] on icon at bounding box center [814, 169] width 14 height 14
click at [786, 141] on input "file" at bounding box center [785, 140] width 1 height 1
type input "C:\fakepath\Cosmo_Kramer.jpg"
click at [79, 117] on span "Customers" at bounding box center [61, 118] width 58 height 11
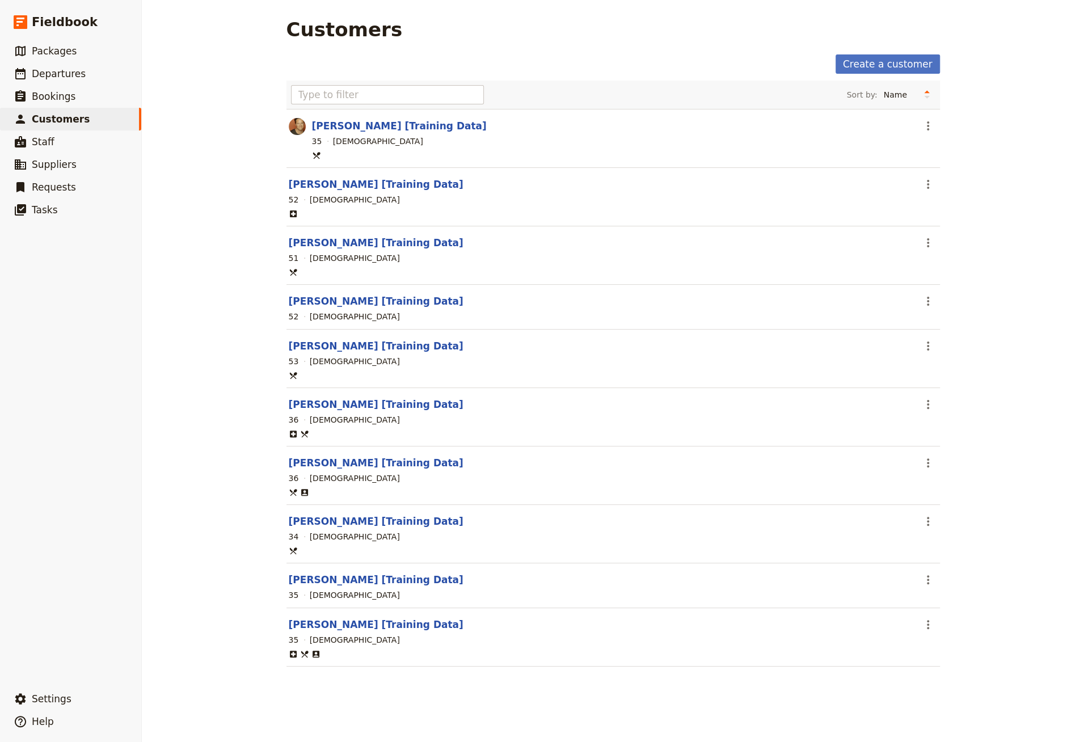
click at [334, 251] on div "51 [DEMOGRAPHIC_DATA]" at bounding box center [613, 258] width 651 height 14
click at [340, 242] on link "[PERSON_NAME] [Training Data]" at bounding box center [376, 242] width 175 height 11
select select "[DEMOGRAPHIC_DATA]"
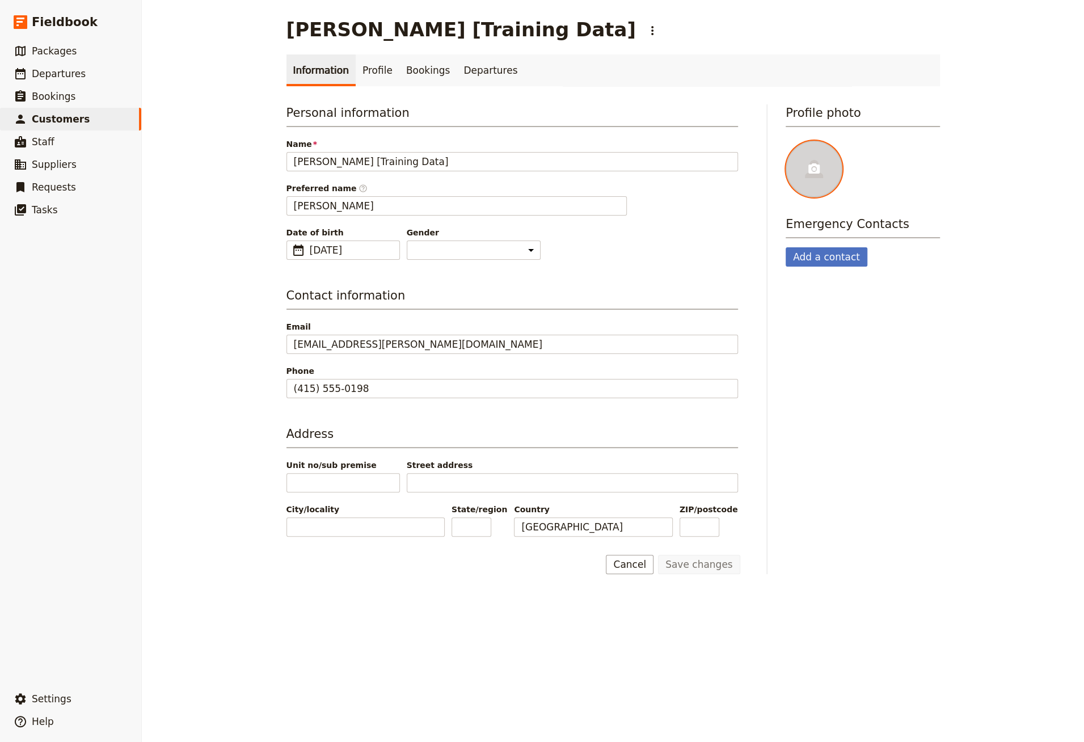
click at [803, 164] on div at bounding box center [814, 169] width 57 height 57
click at [786, 141] on input "file" at bounding box center [785, 140] width 1 height 1
type input "C:\fakepath\[PERSON_NAME]-3707.jpg"
click at [88, 125] on link "​ Customers" at bounding box center [70, 119] width 141 height 23
click at [79, 116] on span "Customers" at bounding box center [61, 118] width 58 height 11
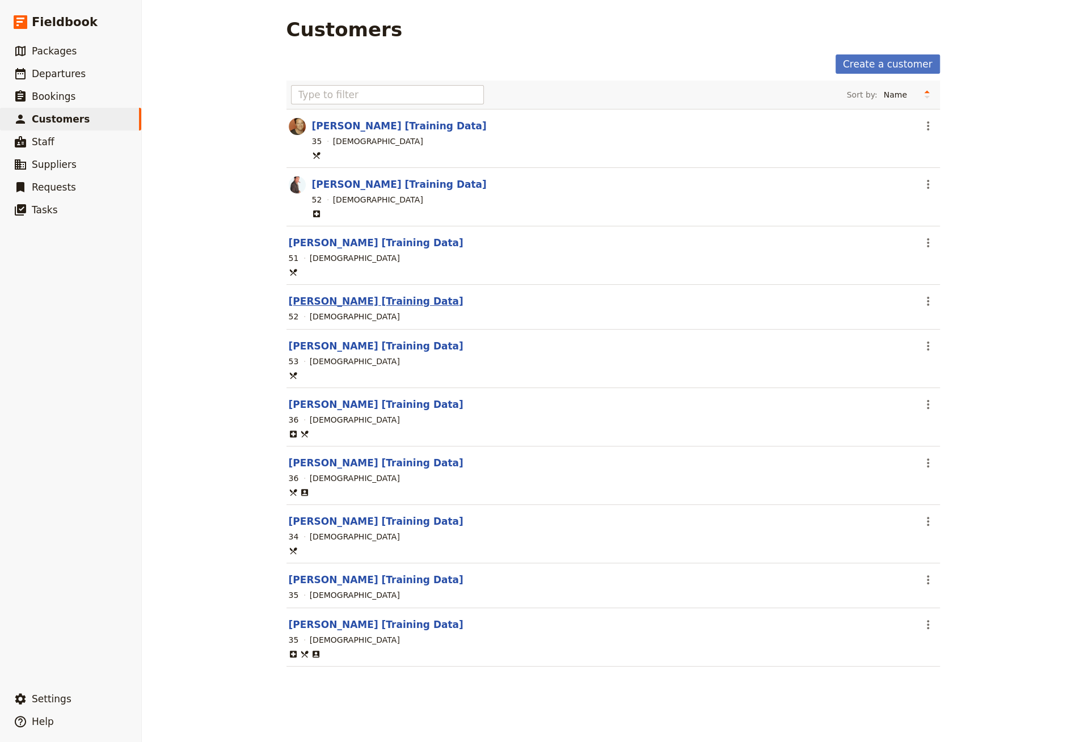
click at [349, 301] on link "[PERSON_NAME] [Training Data]" at bounding box center [376, 301] width 175 height 11
select select "[DEMOGRAPHIC_DATA]"
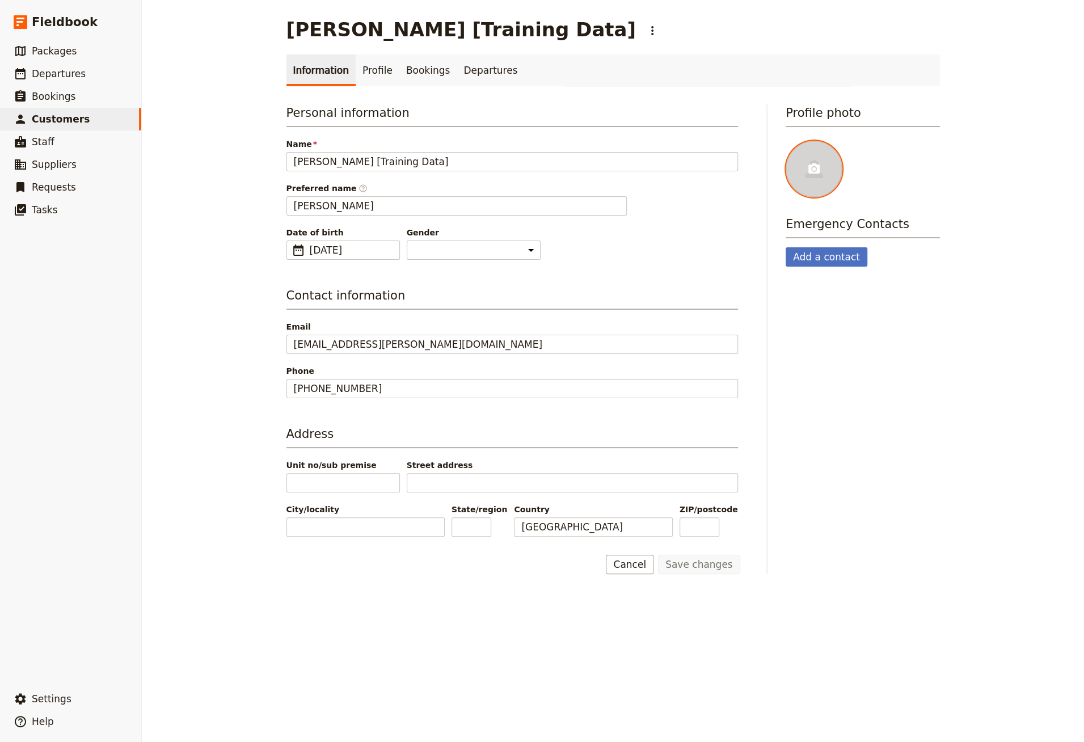
click at [817, 158] on div at bounding box center [814, 169] width 57 height 57
click at [786, 141] on input "file" at bounding box center [785, 140] width 1 height 1
type input "C:\fakepath\George_Costanza.jpg"
click at [92, 124] on link "​ Customers" at bounding box center [70, 119] width 141 height 23
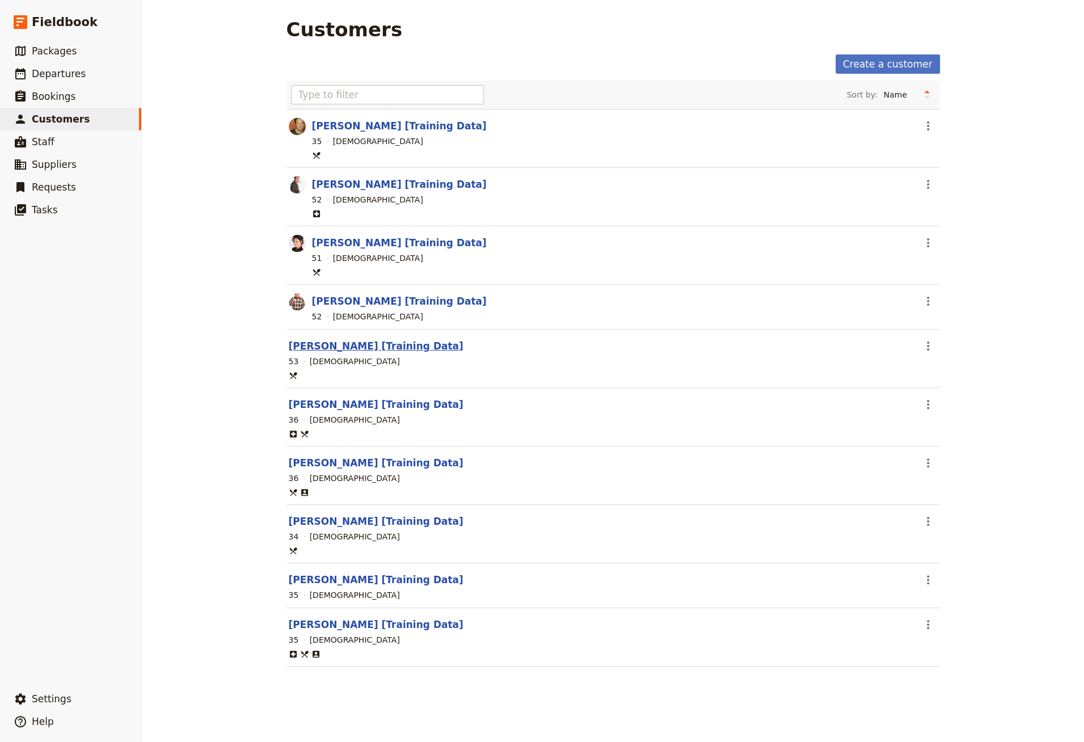
click at [356, 342] on link "[PERSON_NAME] [Training Data]" at bounding box center [376, 345] width 175 height 11
select select "[DEMOGRAPHIC_DATA]"
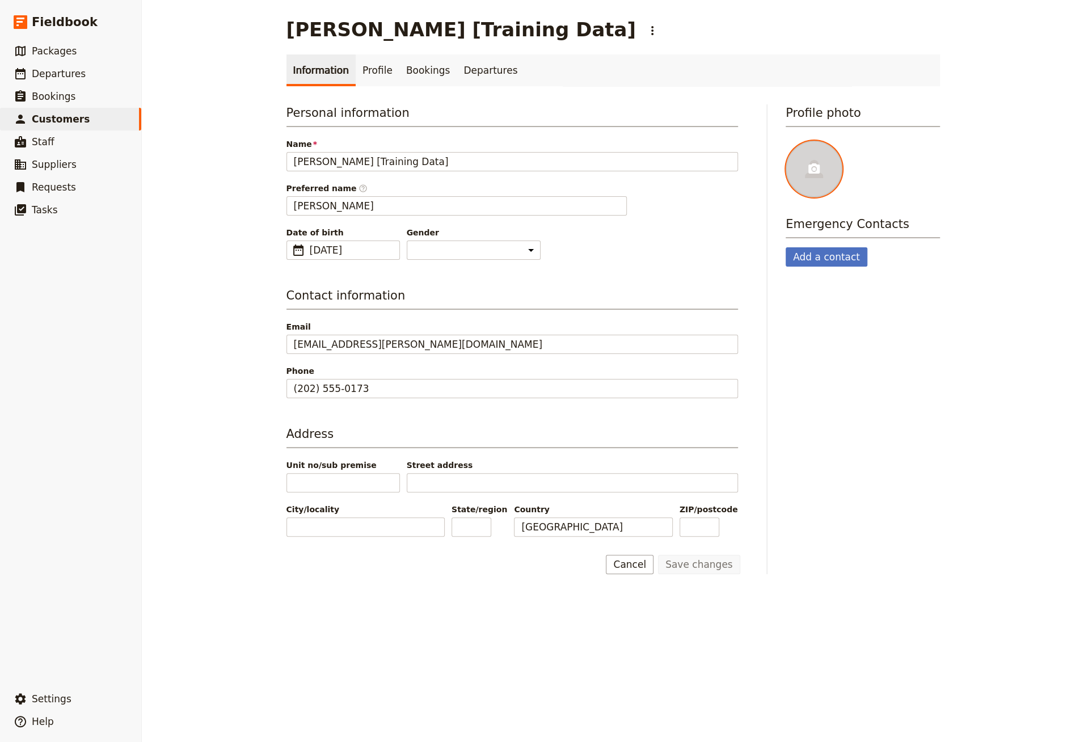
click at [823, 164] on div at bounding box center [814, 169] width 57 height 57
click at [786, 141] on input "file" at bounding box center [785, 140] width 1 height 1
type input "C:\fakepath\Jerry_Seinfeld_(character).jpg"
click at [49, 117] on span "Customers" at bounding box center [61, 118] width 58 height 11
click at [47, 120] on span "Customers" at bounding box center [61, 118] width 58 height 11
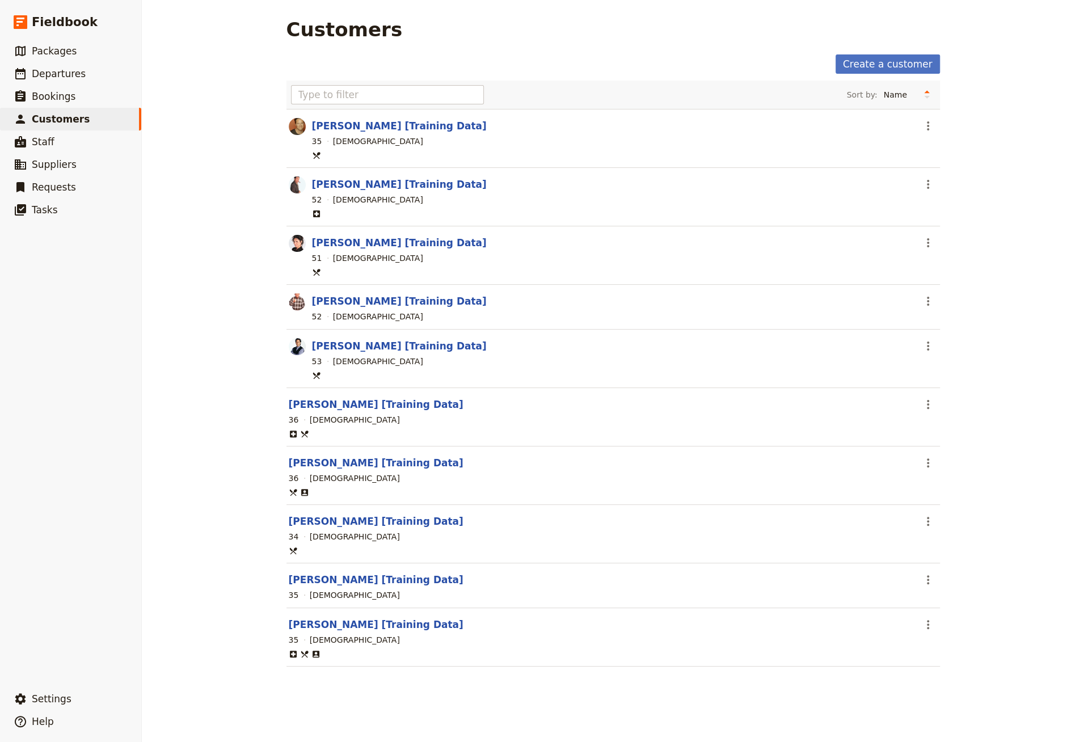
click at [360, 393] on section "[PERSON_NAME] [Training Data] ​ 36 [DEMOGRAPHIC_DATA]" at bounding box center [614, 417] width 654 height 58
click at [358, 402] on link "[PERSON_NAME] [Training Data]" at bounding box center [376, 404] width 175 height 11
select select "[DEMOGRAPHIC_DATA]"
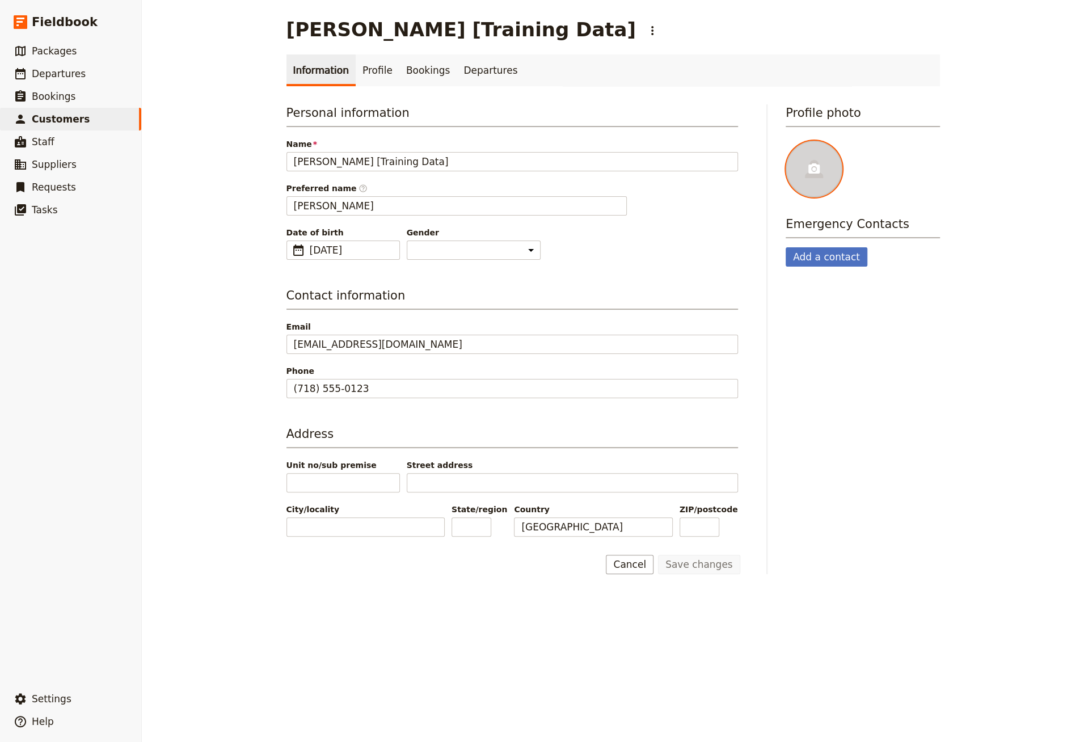
click at [811, 149] on div at bounding box center [814, 169] width 57 height 57
click at [786, 141] on input "file" at bounding box center [785, 140] width 1 height 1
type input "C:\fakepath\[PERSON_NAME].jpg"
click at [73, 123] on span "Customers" at bounding box center [61, 118] width 58 height 11
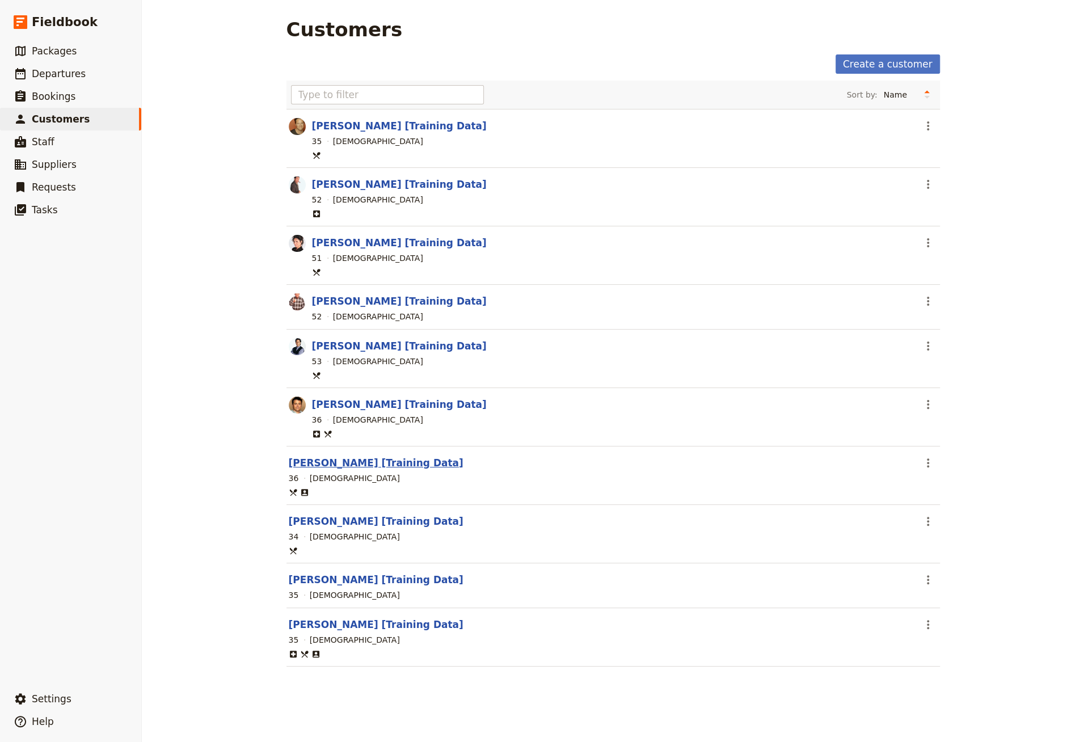
click at [368, 460] on link "[PERSON_NAME] [Training Data]" at bounding box center [376, 462] width 175 height 11
select select "[DEMOGRAPHIC_DATA]"
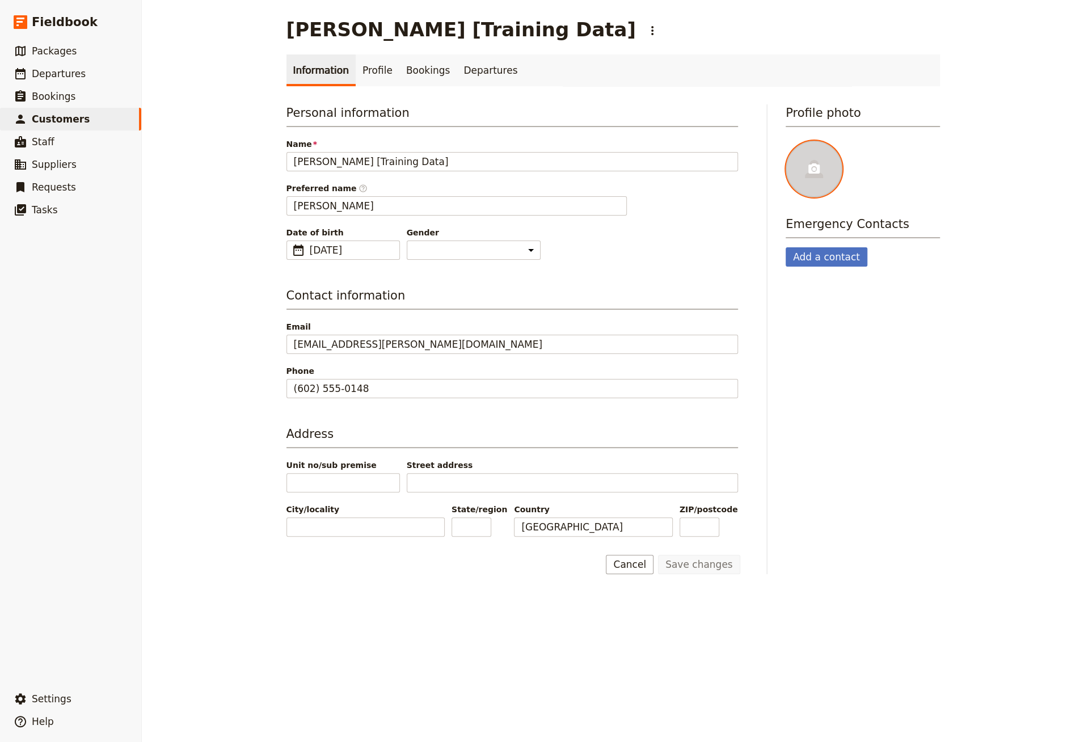
click at [828, 170] on div at bounding box center [814, 169] width 57 height 57
click at [786, 141] on input "file" at bounding box center [785, 140] width 1 height 1
type input "C:\fakepath\[PERSON_NAME].jpg"
click at [68, 52] on span "Packages" at bounding box center [54, 50] width 45 height 11
select select "UPDATED_AT"
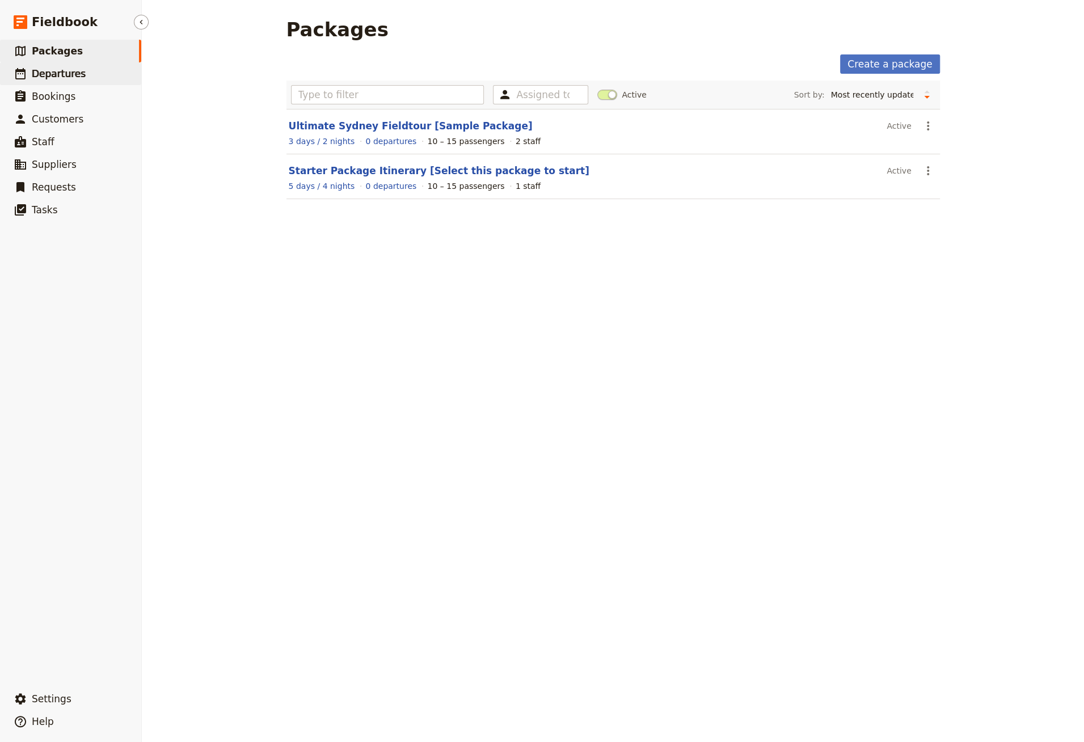
click at [73, 73] on span "Departures" at bounding box center [59, 73] width 54 height 11
select select "CREATED_AT"
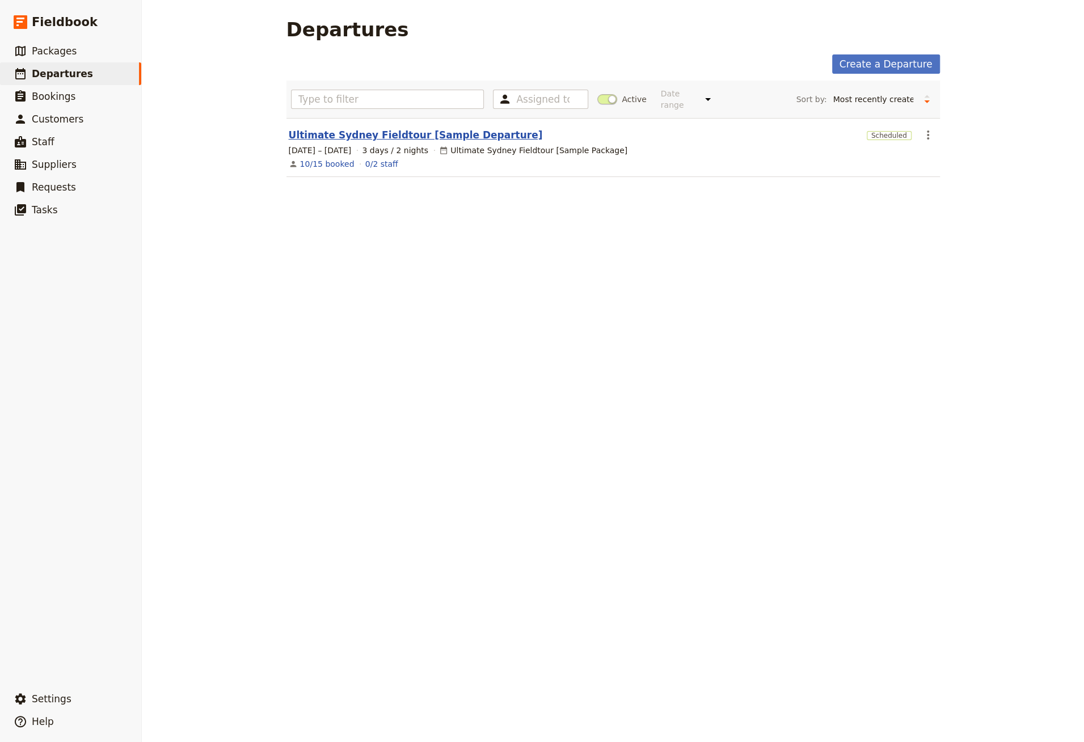
click at [366, 128] on link "Ultimate Sydney Fieldtour [Sample Departure]" at bounding box center [416, 135] width 254 height 14
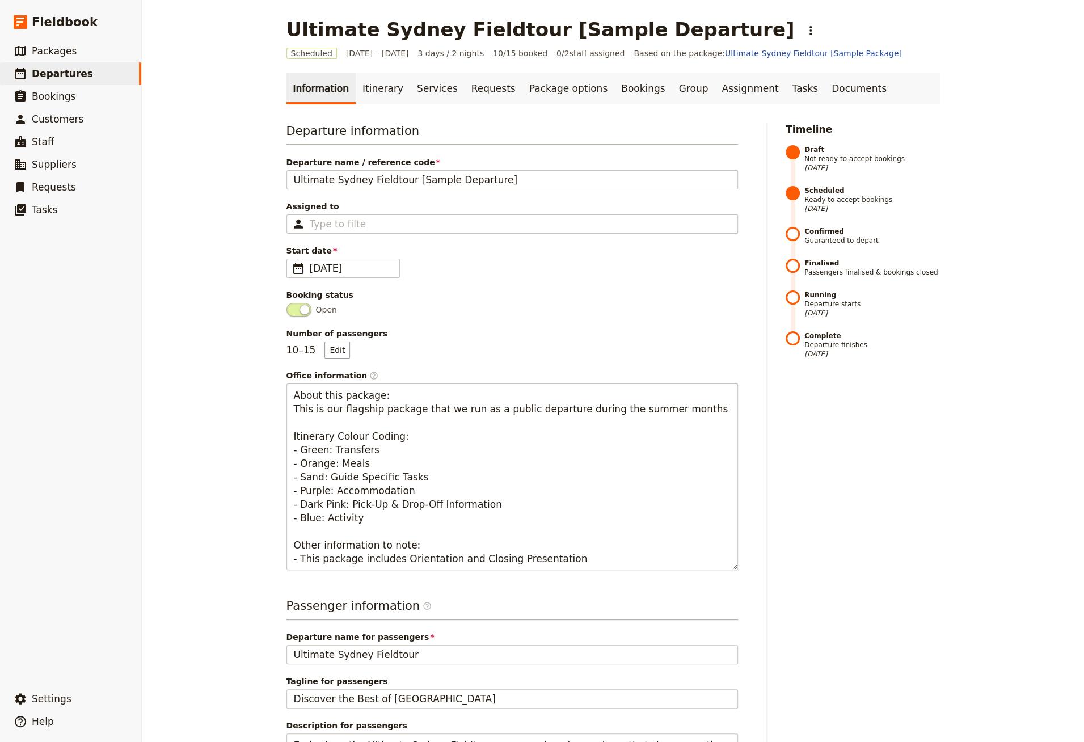
click at [826, 70] on main "Ultimate Sydney Fieldtour [Sample Departure] ​ Scheduled [DATE] – [DATE] 3 days…" at bounding box center [613, 532] width 681 height 1064
click at [825, 81] on link "Documents" at bounding box center [859, 89] width 69 height 32
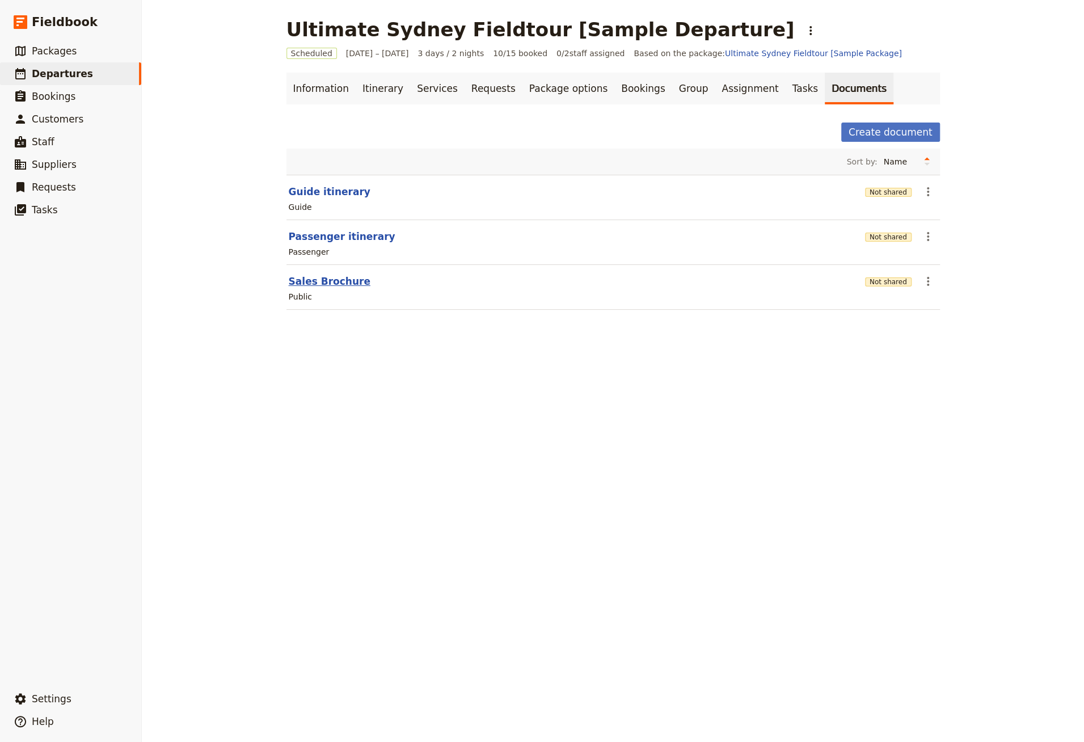
click at [335, 279] on button "Sales Brochure" at bounding box center [330, 282] width 82 height 14
select select "DEFAULT"
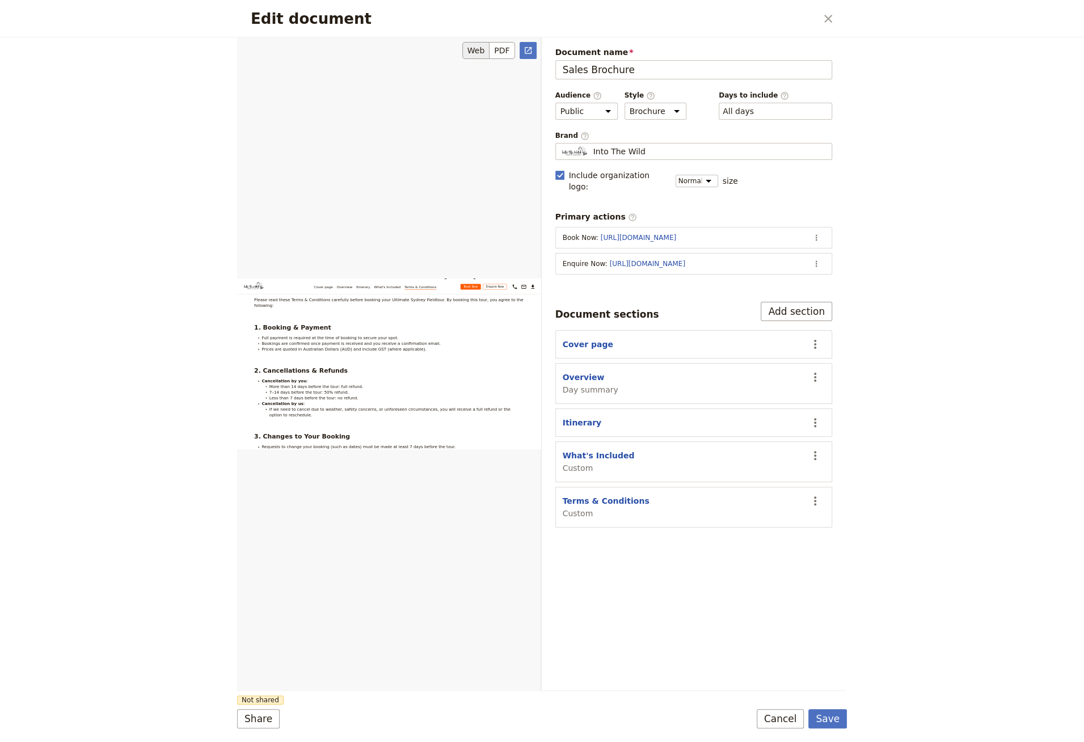
scroll to position [3251, 0]
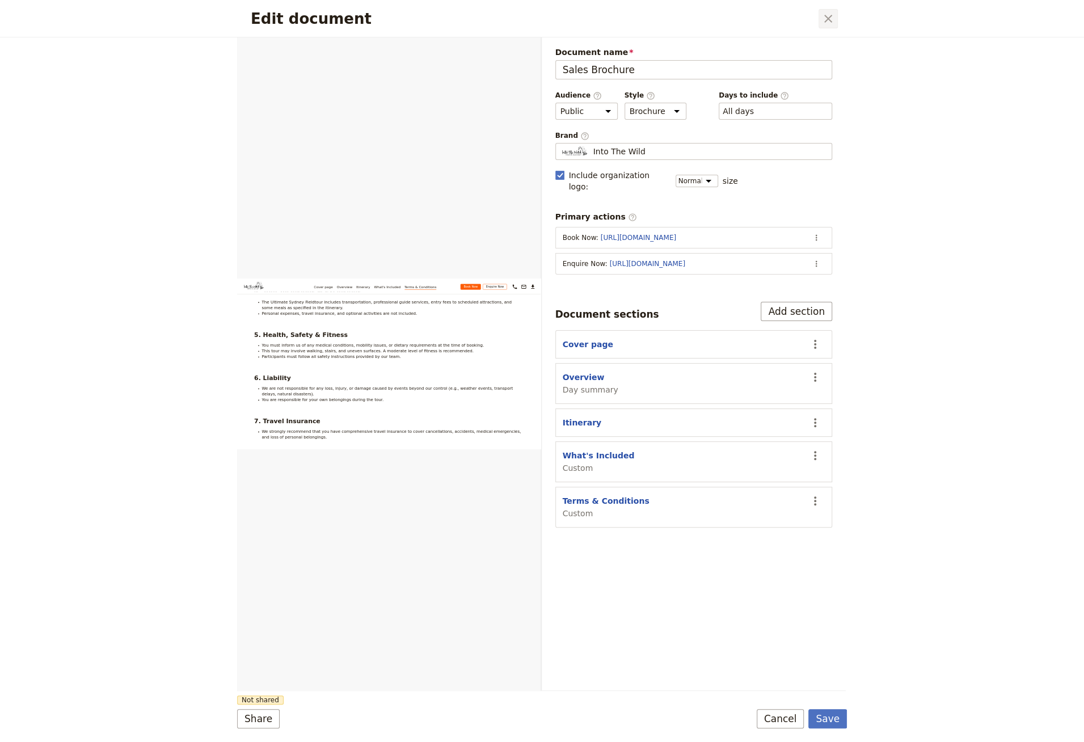
click at [828, 14] on icon "Close dialog" at bounding box center [829, 19] width 14 height 14
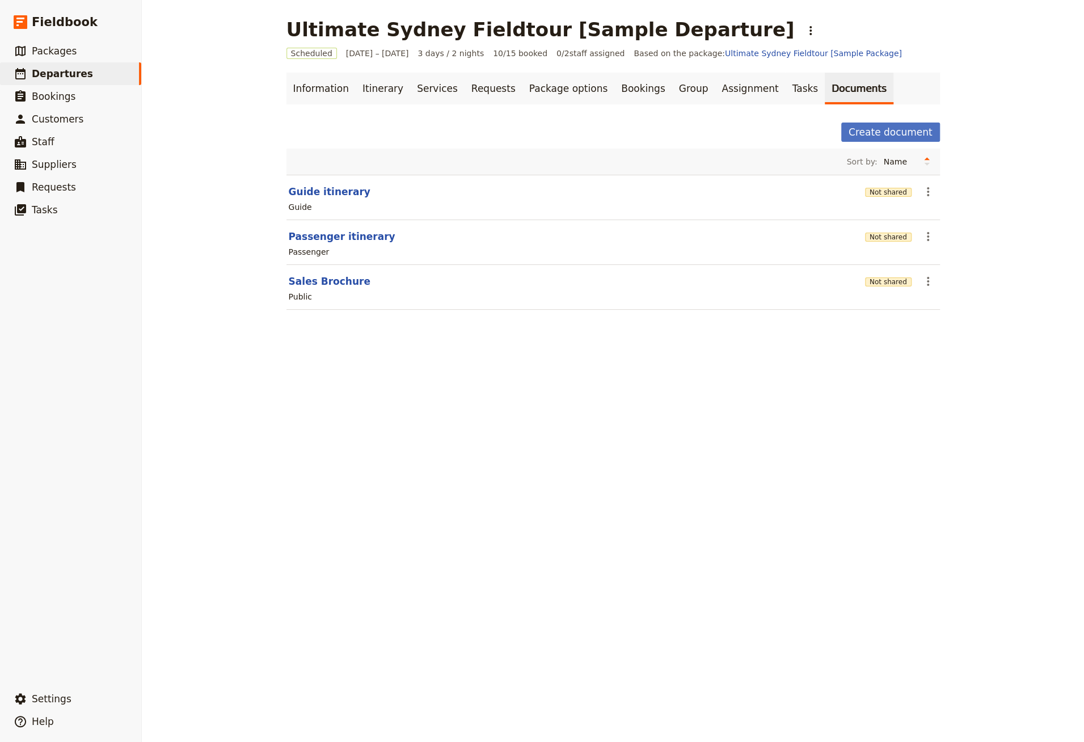
click at [475, 137] on div "Create document" at bounding box center [614, 132] width 654 height 19
